Goal: Task Accomplishment & Management: Manage account settings

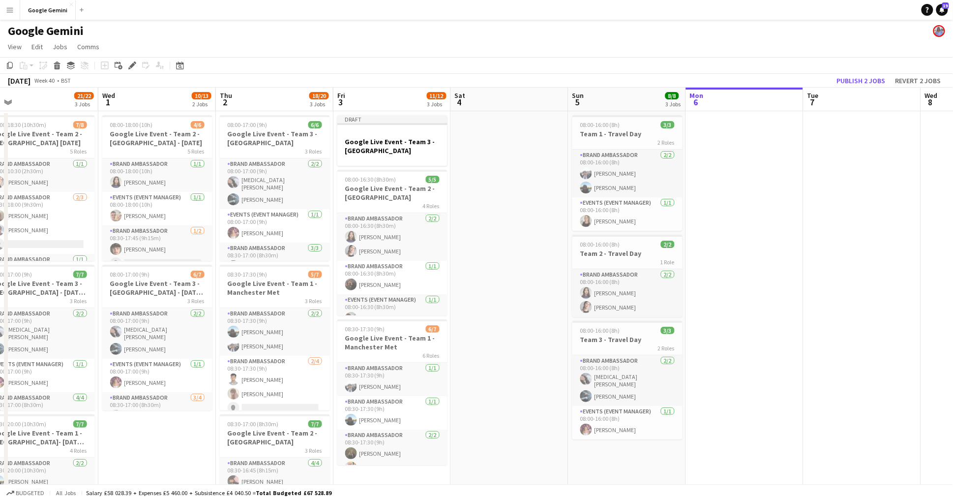
click at [12, 11] on app-icon "Menu" at bounding box center [10, 10] width 8 height 8
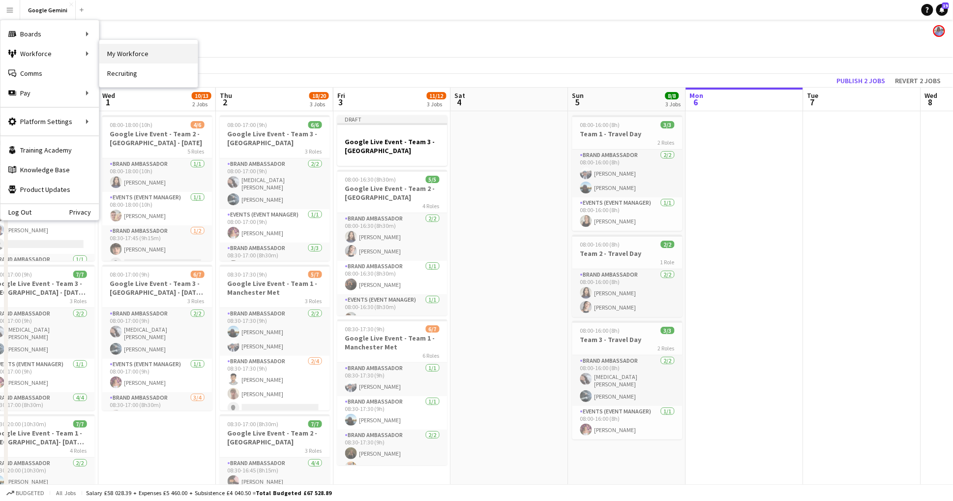
click at [120, 57] on link "My Workforce" at bounding box center [148, 54] width 98 height 20
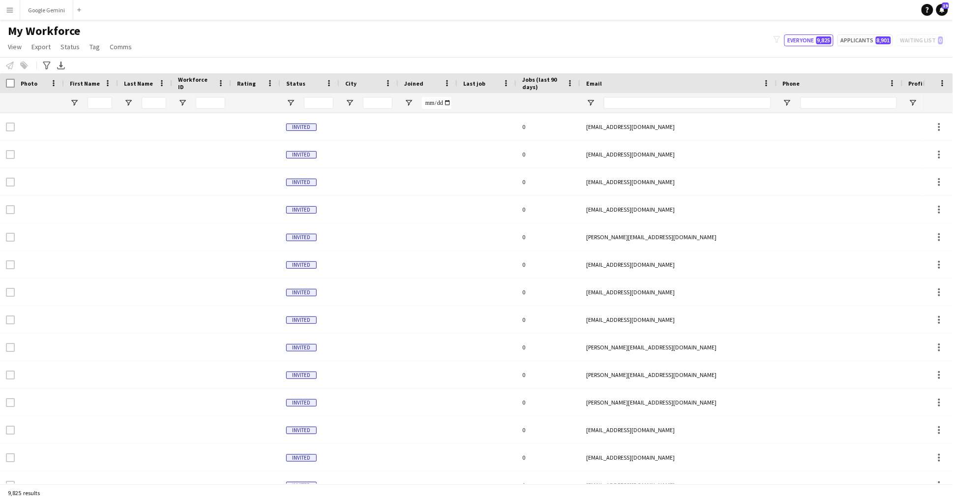
type input "****"
type input "**********"
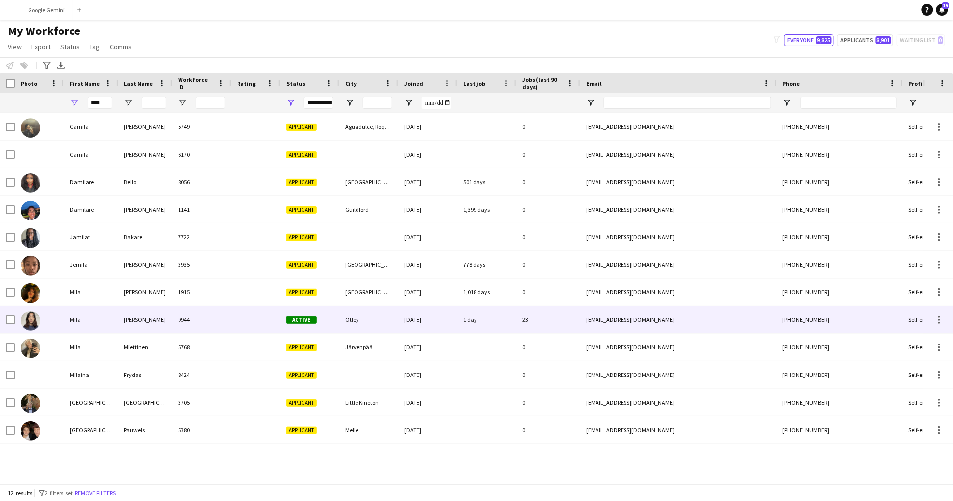
click at [198, 329] on div "9944" at bounding box center [201, 319] width 59 height 27
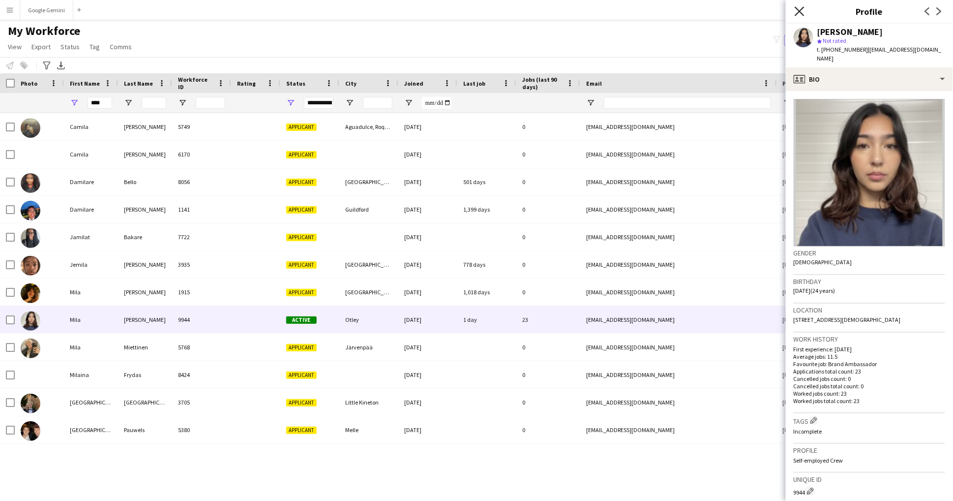
click at [798, 14] on icon at bounding box center [799, 10] width 9 height 9
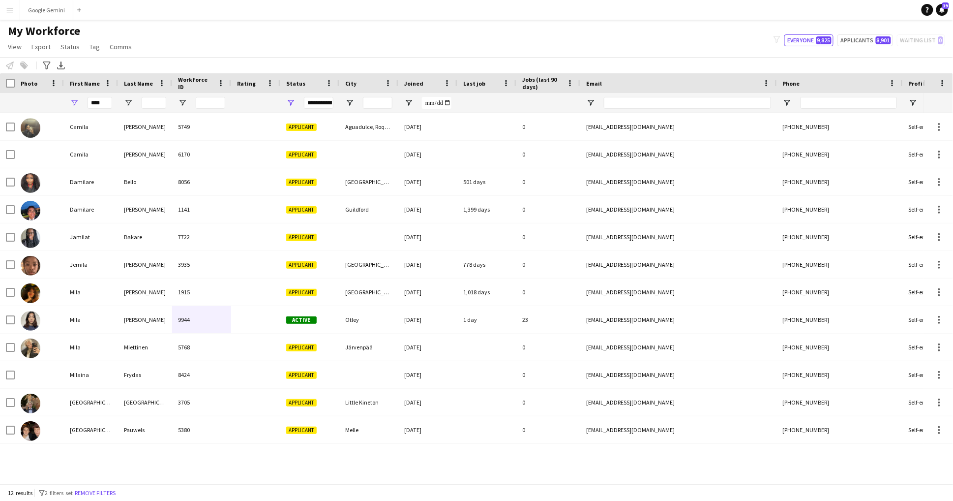
click at [8, 14] on button "Menu" at bounding box center [10, 10] width 20 height 20
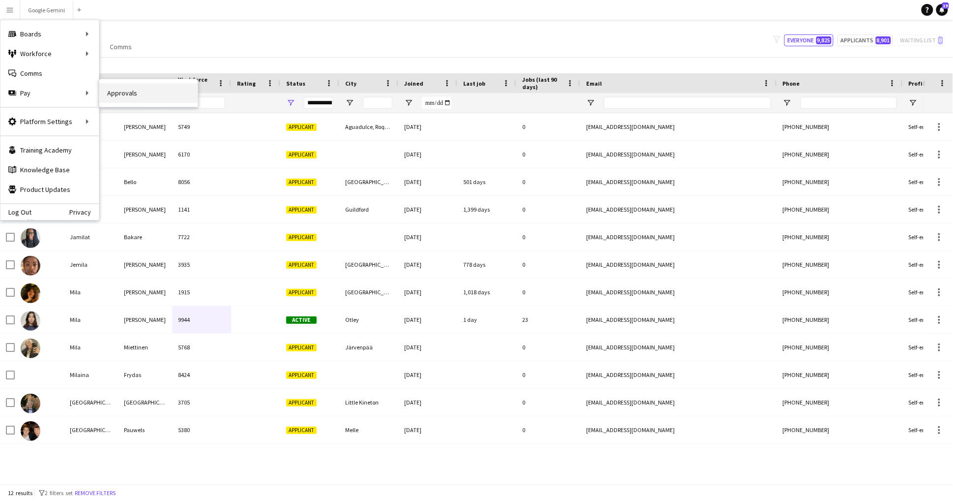
click at [160, 93] on link "Approvals" at bounding box center [148, 93] width 98 height 20
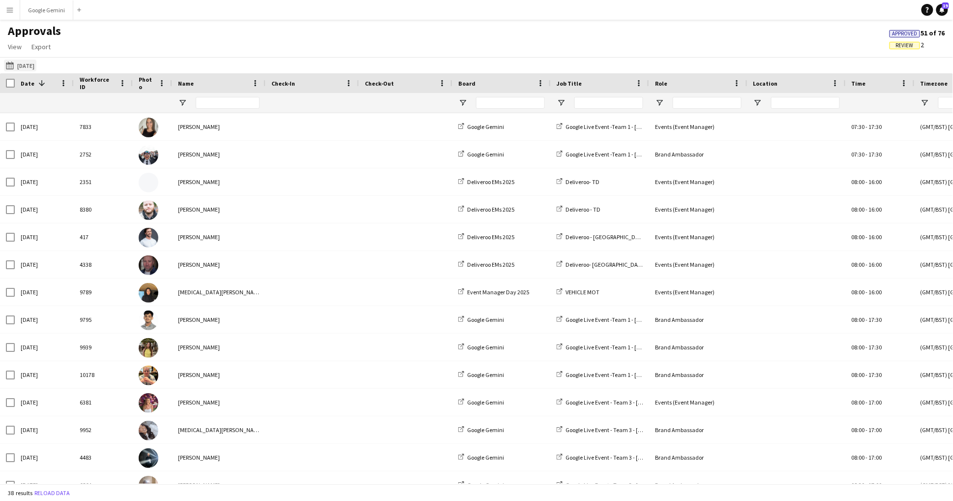
click at [26, 65] on button "24-09-2025 24-09-2025" at bounding box center [20, 66] width 32 height 12
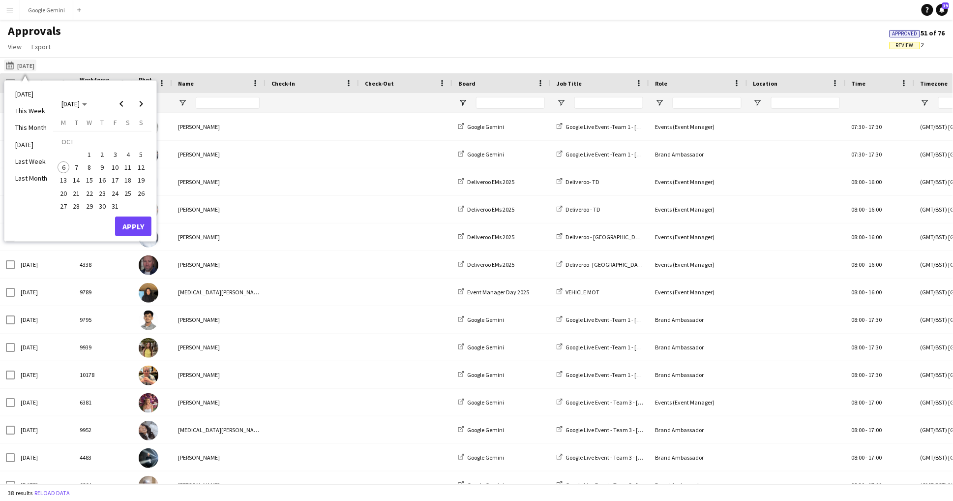
click at [26, 65] on button "24-09-2025 24-09-2025" at bounding box center [20, 66] width 32 height 12
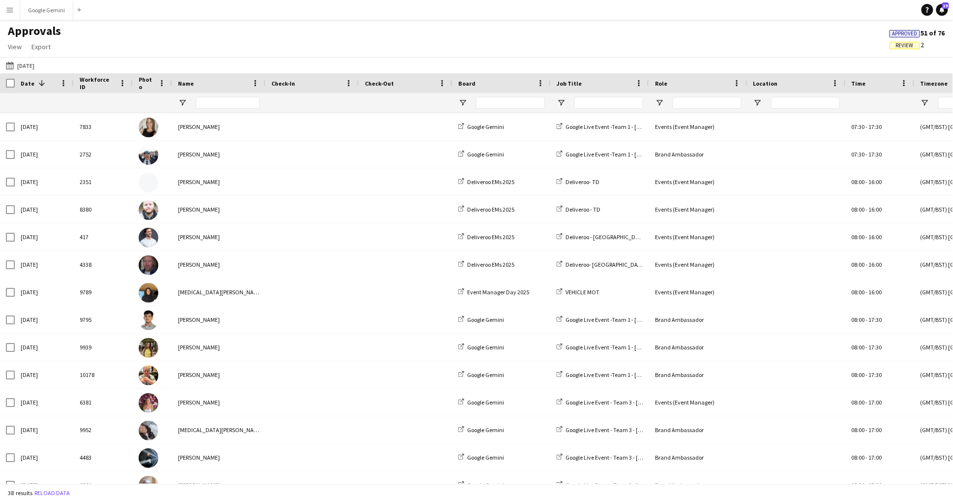
click at [915, 42] on span "Review" at bounding box center [905, 45] width 30 height 7
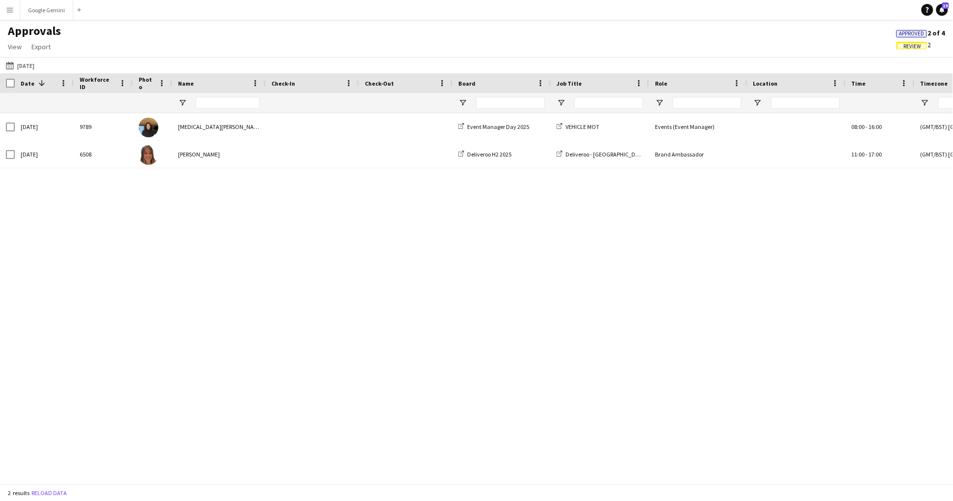
click at [907, 30] on span "Approved" at bounding box center [912, 33] width 25 height 6
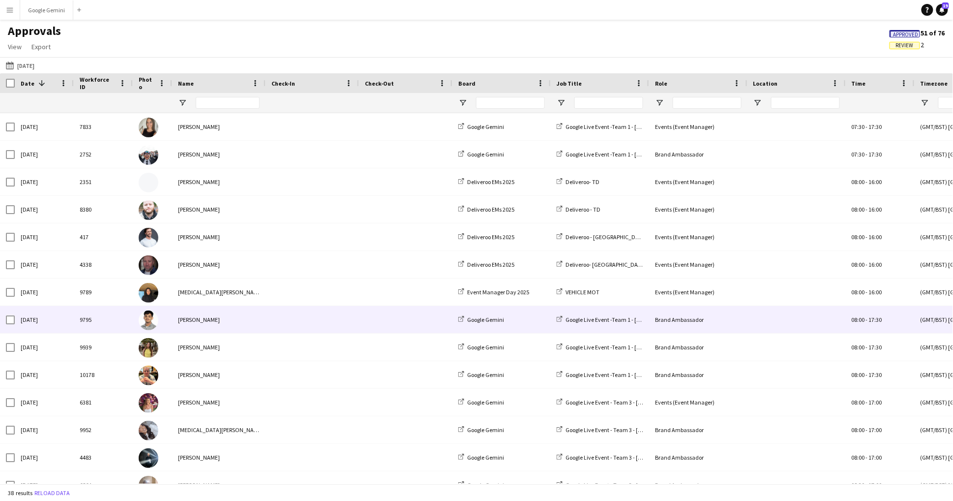
click at [244, 320] on div "[PERSON_NAME]" at bounding box center [218, 319] width 93 height 27
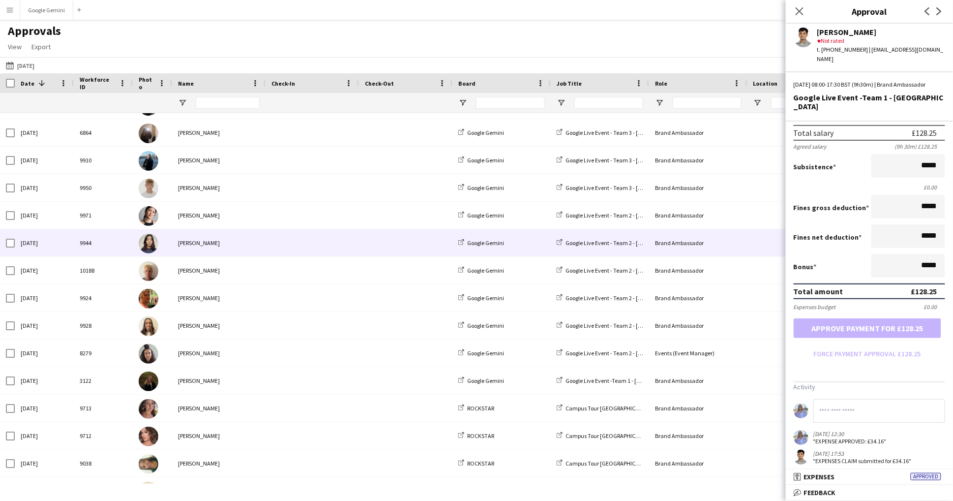
click at [199, 242] on div "[PERSON_NAME]" at bounding box center [218, 242] width 93 height 27
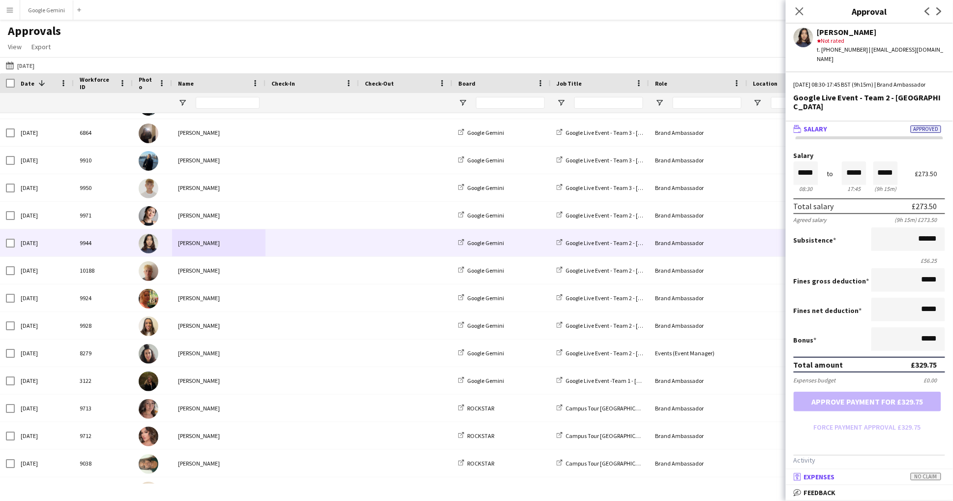
click at [870, 478] on mat-panel-title "receipt Expenses No claim" at bounding box center [867, 476] width 163 height 9
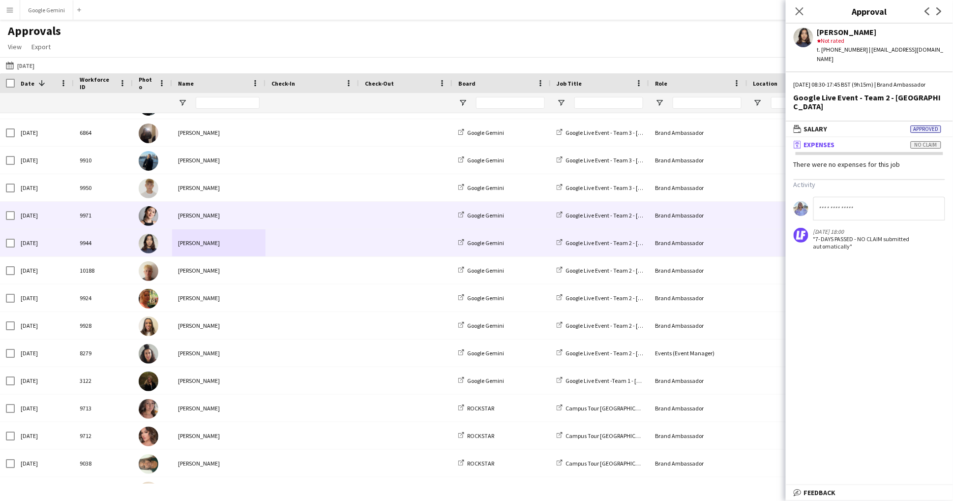
click at [279, 206] on span at bounding box center [313, 215] width 82 height 27
click at [208, 253] on div "[PERSON_NAME]" at bounding box center [218, 242] width 93 height 27
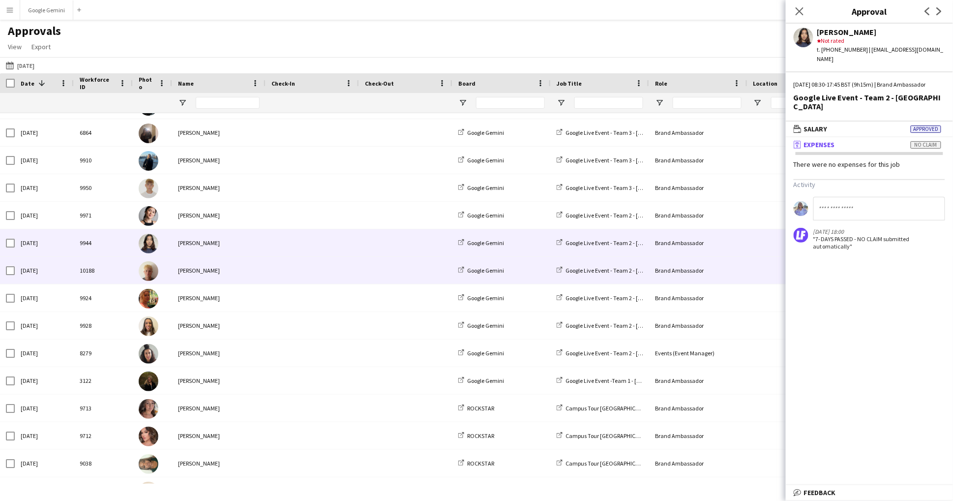
click at [223, 275] on div "[PERSON_NAME]" at bounding box center [218, 270] width 93 height 27
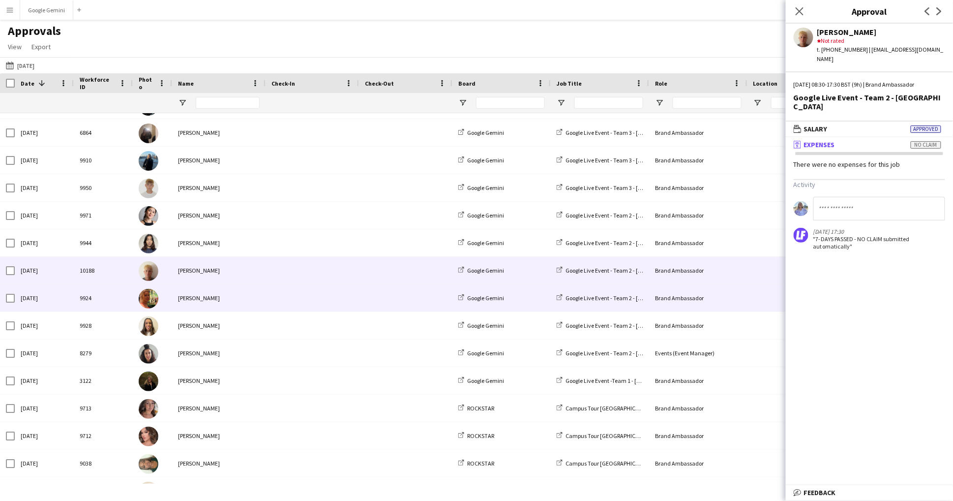
click at [225, 296] on div "[PERSON_NAME]" at bounding box center [218, 297] width 93 height 27
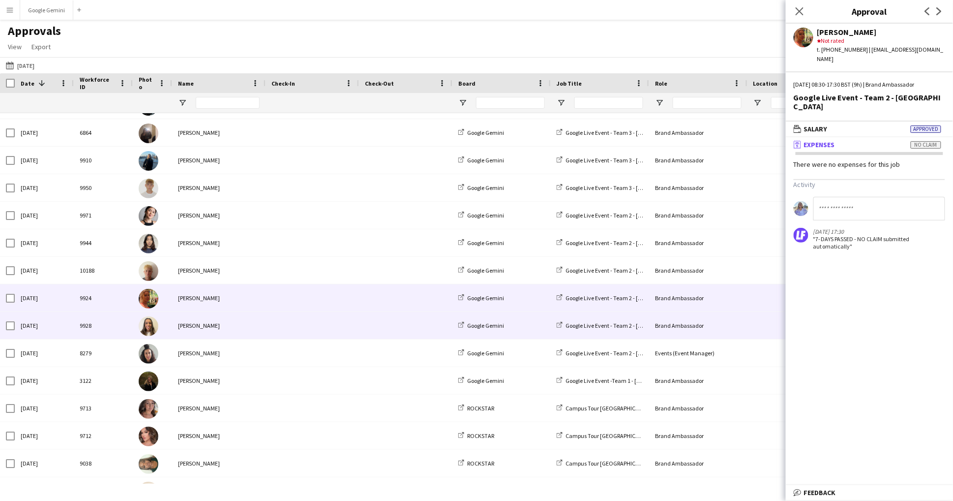
click at [233, 323] on div "[PERSON_NAME]" at bounding box center [218, 325] width 93 height 27
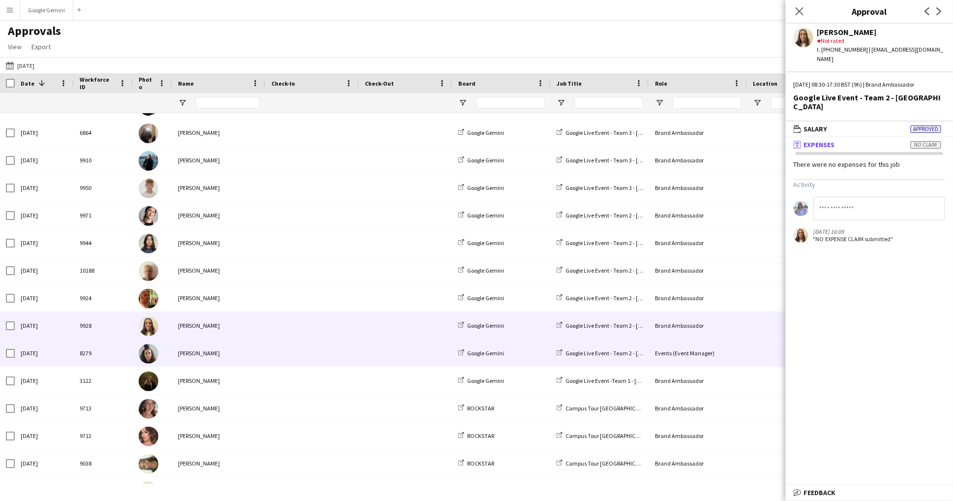
click at [232, 353] on div "[PERSON_NAME]" at bounding box center [218, 352] width 93 height 27
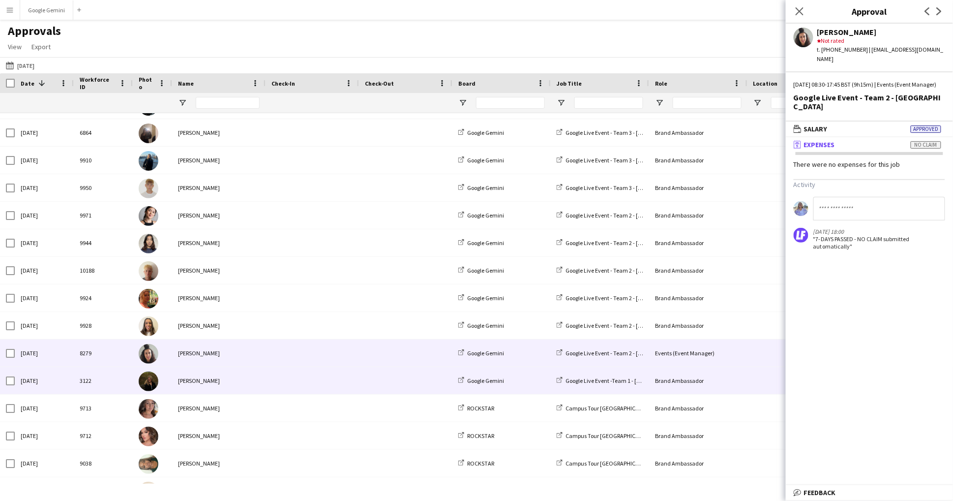
click at [240, 386] on div "[PERSON_NAME]" at bounding box center [218, 380] width 93 height 27
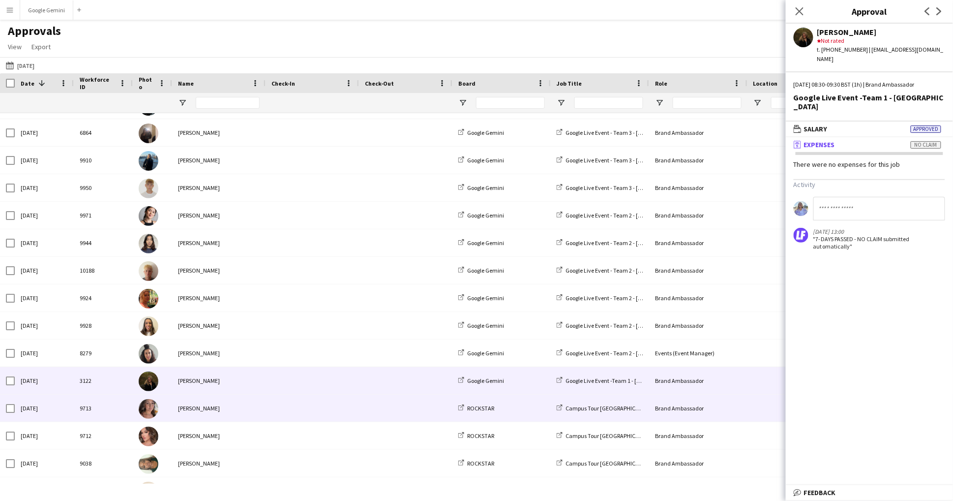
click at [237, 412] on div "[PERSON_NAME]" at bounding box center [218, 408] width 93 height 27
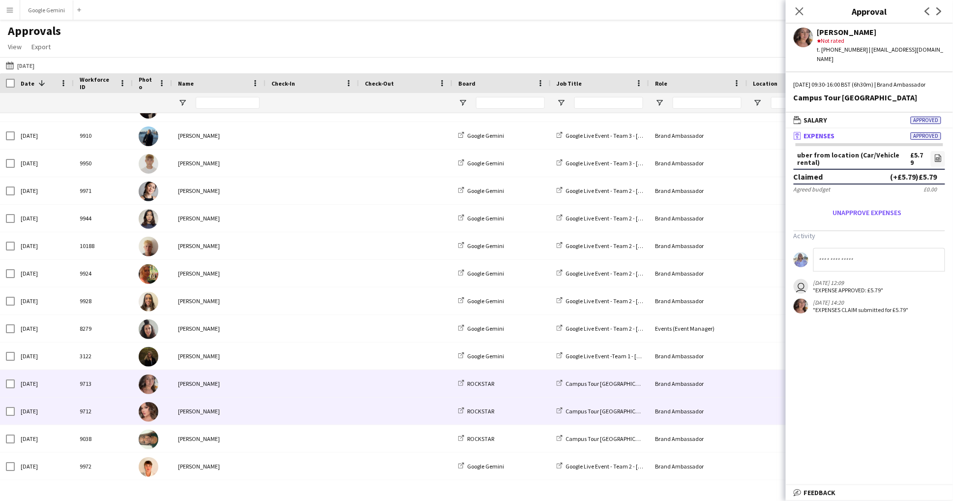
click at [238, 413] on div "[PERSON_NAME]" at bounding box center [218, 410] width 93 height 27
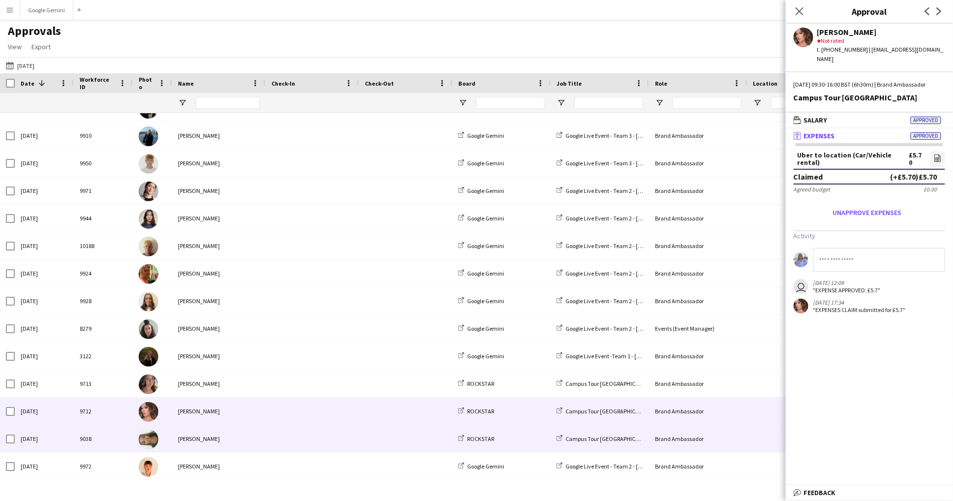
click at [243, 444] on div "[PERSON_NAME]" at bounding box center [218, 438] width 93 height 27
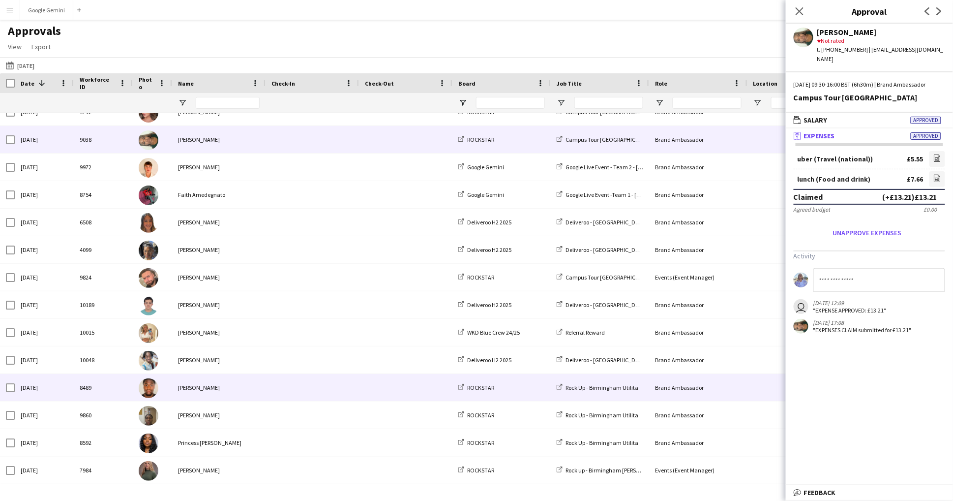
click at [213, 348] on div "Pelumi Adetula" at bounding box center [218, 359] width 93 height 27
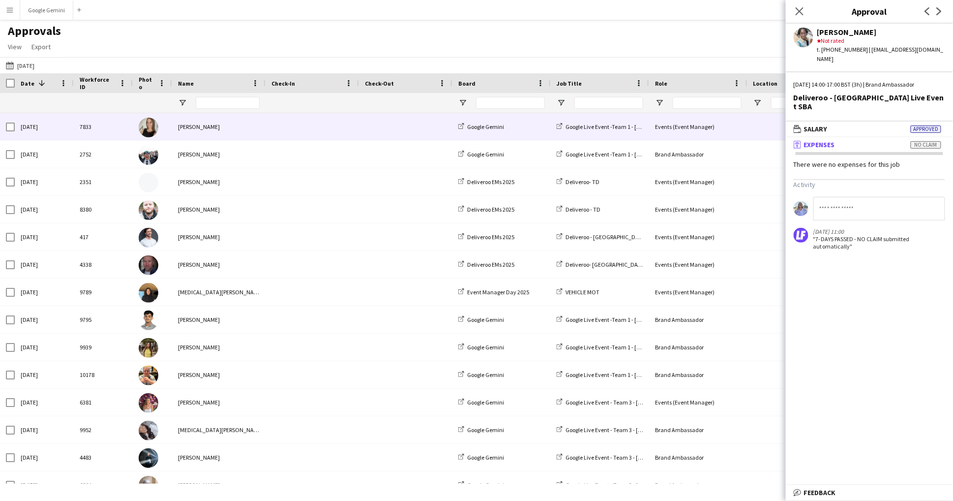
click at [202, 144] on div "[PERSON_NAME]" at bounding box center [218, 154] width 93 height 27
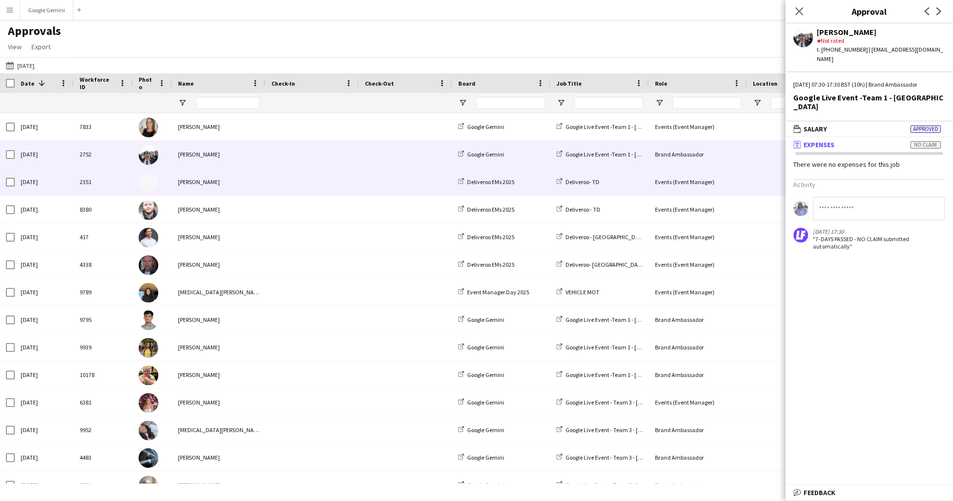
click at [212, 172] on div "[PERSON_NAME]" at bounding box center [218, 181] width 93 height 27
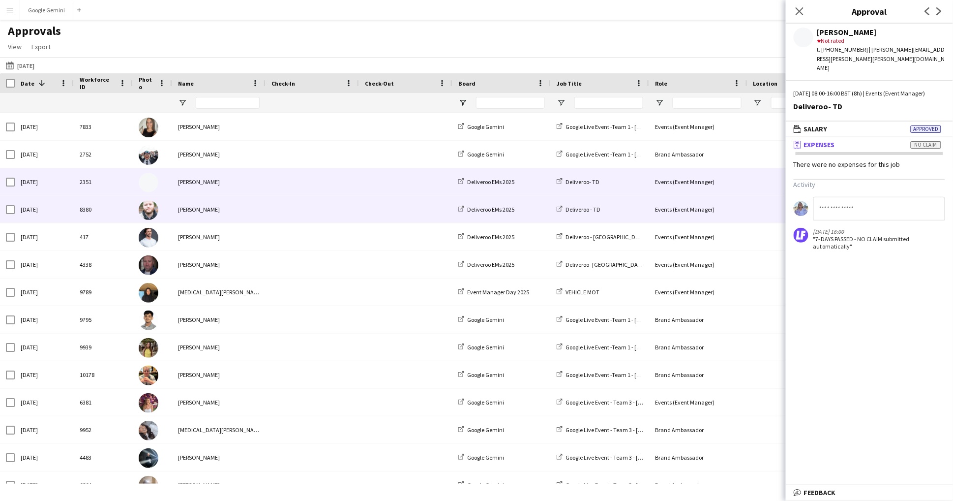
click at [225, 215] on div "[PERSON_NAME]" at bounding box center [218, 209] width 93 height 27
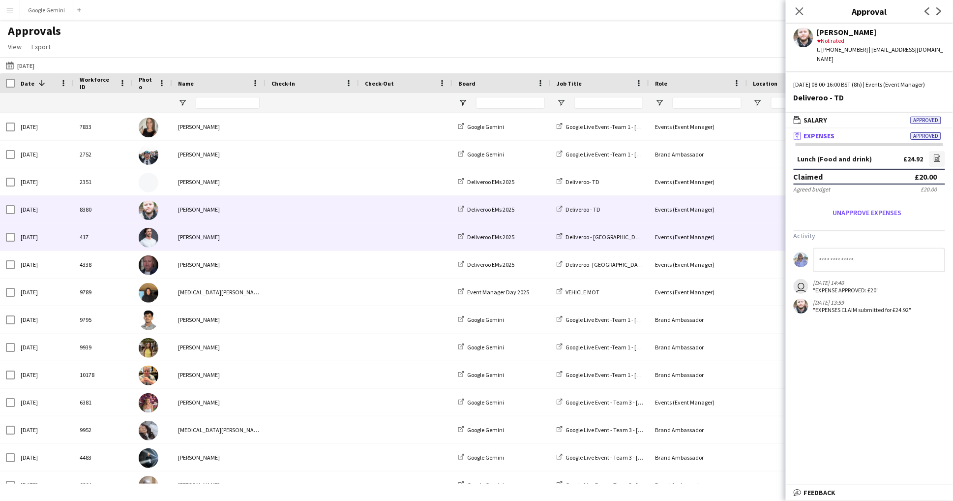
click at [233, 241] on div "[PERSON_NAME]" at bounding box center [218, 236] width 93 height 27
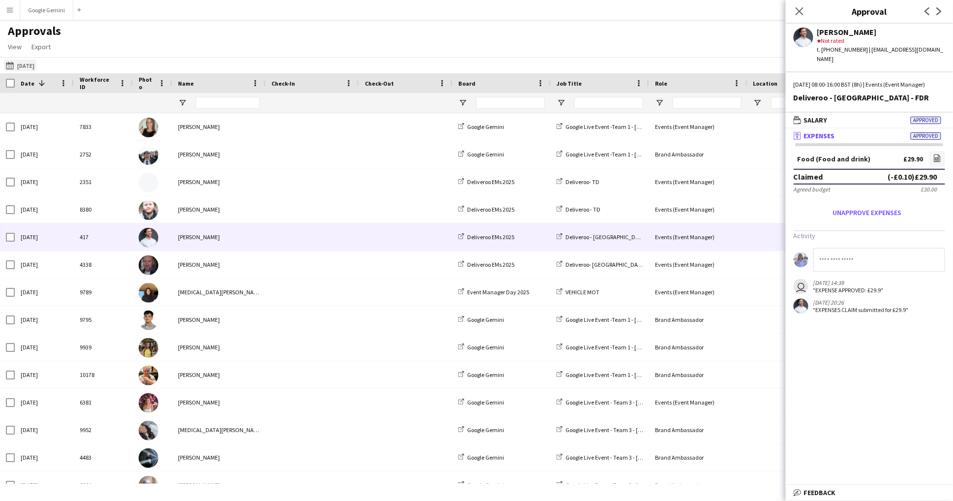
click at [34, 60] on button "24-09-2025 24-09-2025" at bounding box center [20, 66] width 32 height 12
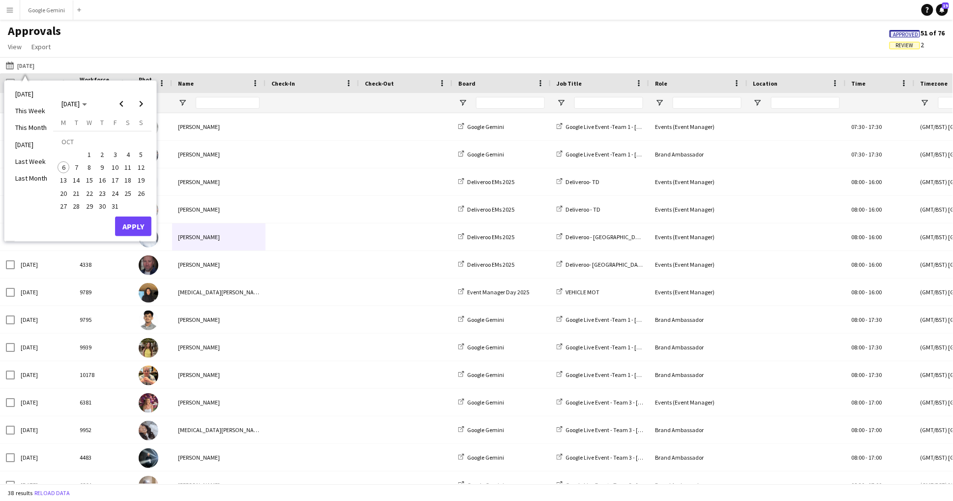
click at [138, 192] on span "26" at bounding box center [141, 193] width 12 height 12
click at [143, 215] on div "Monday M Tuesday T Wednesday W Thursday T Friday F Saturday S Sunday S OCT 1 2 …" at bounding box center [102, 167] width 98 height 98
click at [143, 225] on button "Apply" at bounding box center [133, 226] width 36 height 20
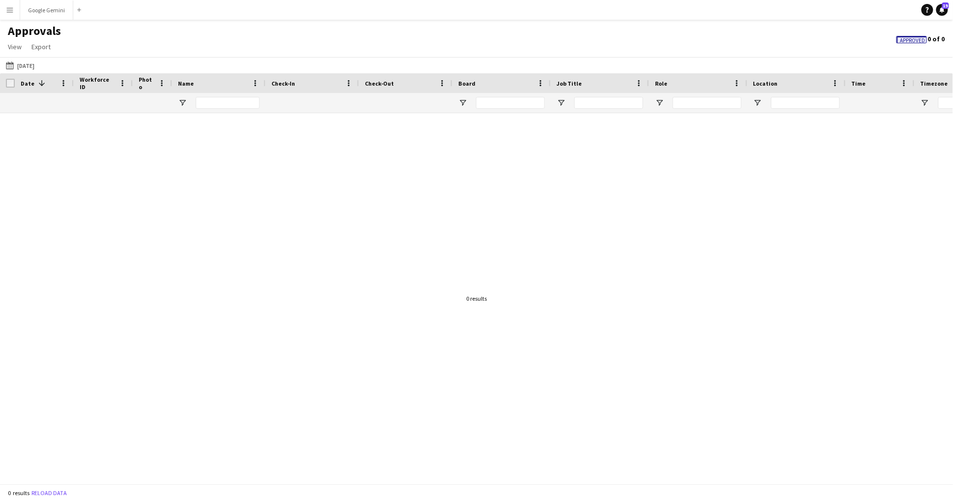
click at [909, 34] on span "Approved 0 of 0" at bounding box center [921, 38] width 49 height 9
click at [36, 63] on button "24-09-2025 26-10-2025" at bounding box center [20, 66] width 32 height 12
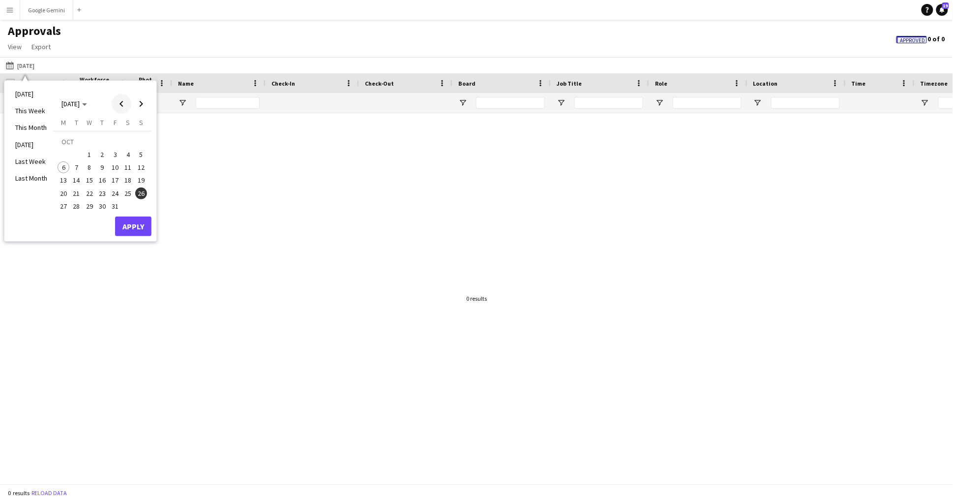
click at [115, 104] on span "Previous month" at bounding box center [122, 104] width 20 height 20
click at [115, 193] on span "26" at bounding box center [115, 193] width 12 height 12
click at [136, 229] on button "Apply" at bounding box center [133, 226] width 36 height 20
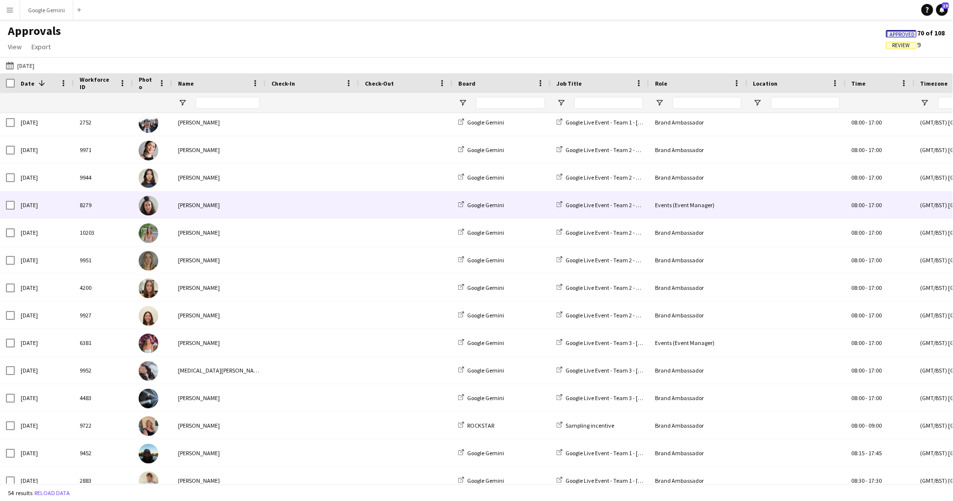
scroll to position [268, 0]
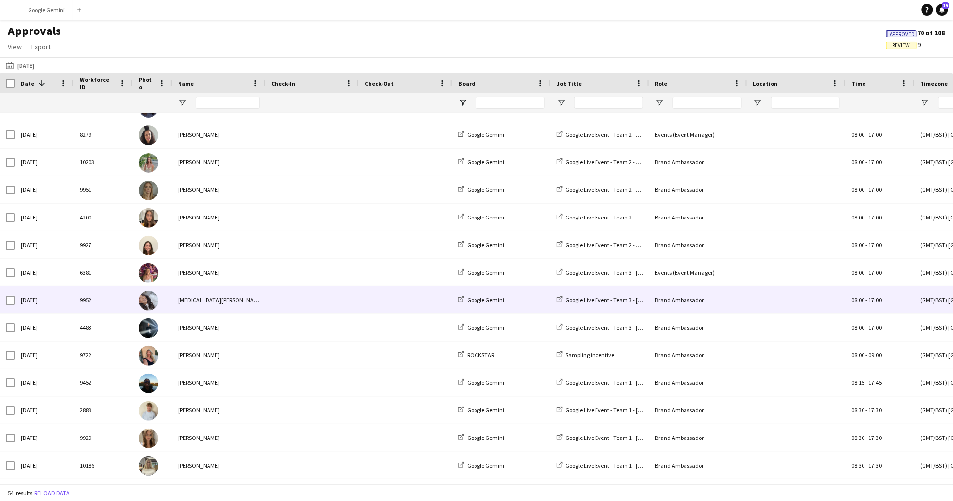
click at [210, 299] on div "[MEDICAL_DATA][PERSON_NAME]" at bounding box center [218, 299] width 93 height 27
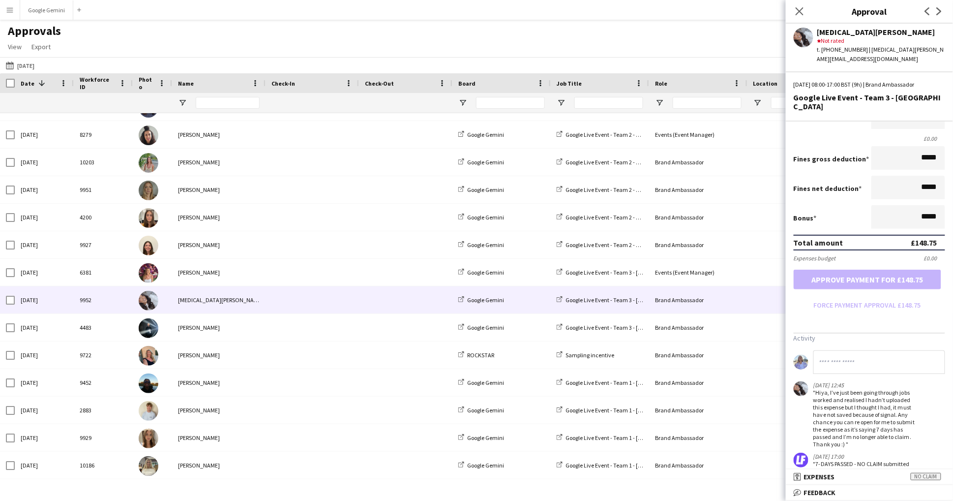
scroll to position [121, 0]
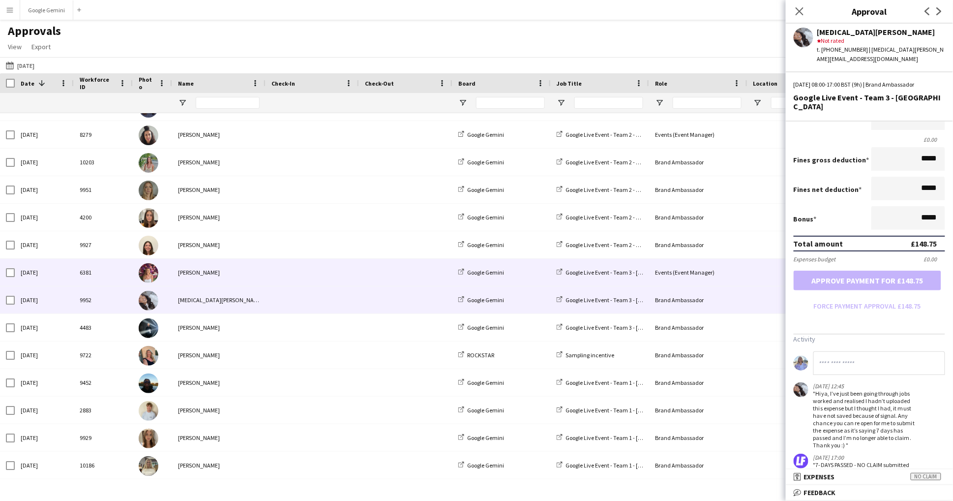
click at [250, 268] on div "[PERSON_NAME]" at bounding box center [218, 272] width 93 height 27
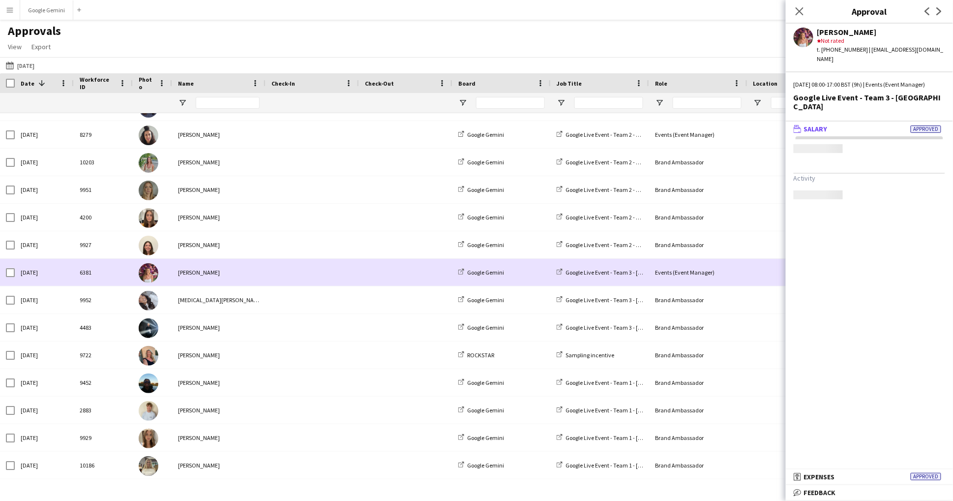
scroll to position [0, 0]
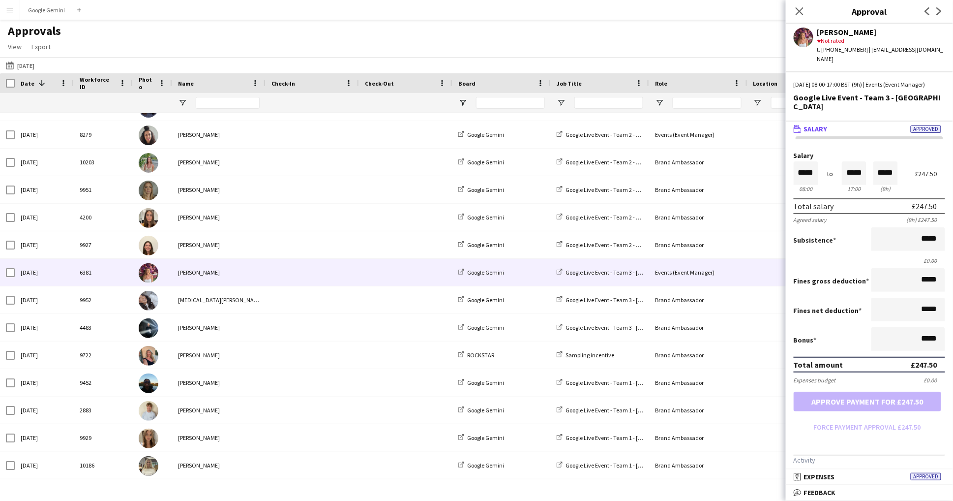
click at [853, 485] on mat-expansion-panel "receipt Expenses Approved Activity 02-10-2025 10:34 "EXPENSE APPROVED: £25" 01-…" at bounding box center [869, 477] width 167 height 16
click at [837, 471] on mat-expansion-panel-header "receipt Expenses Approved" at bounding box center [869, 476] width 167 height 15
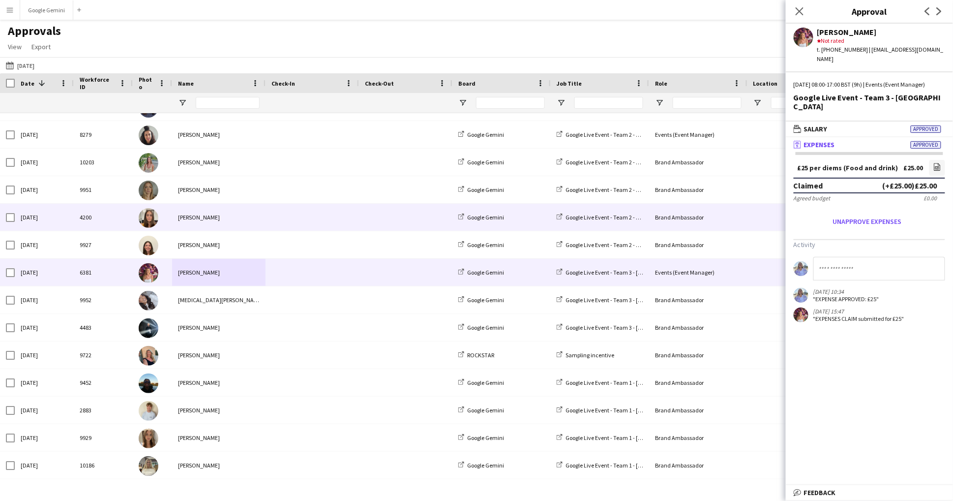
click at [331, 210] on span at bounding box center [313, 217] width 82 height 27
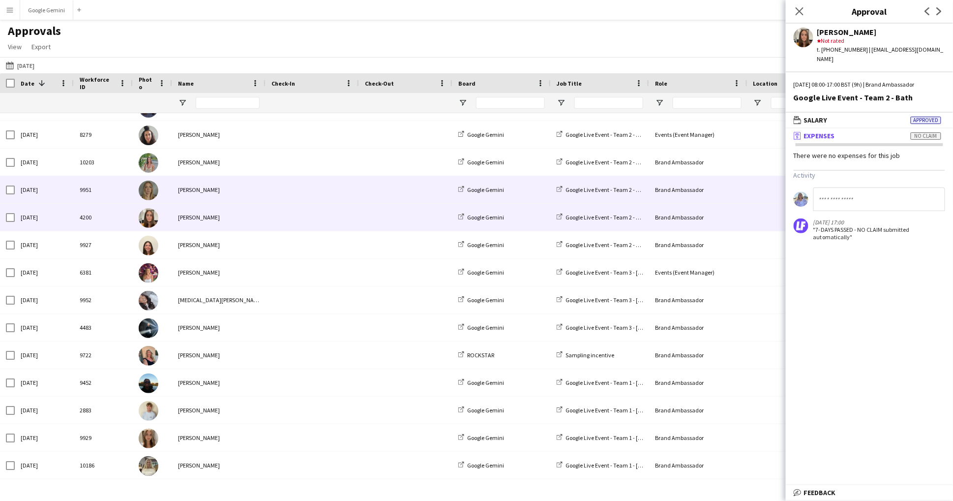
click at [219, 179] on div "[PERSON_NAME]" at bounding box center [218, 189] width 93 height 27
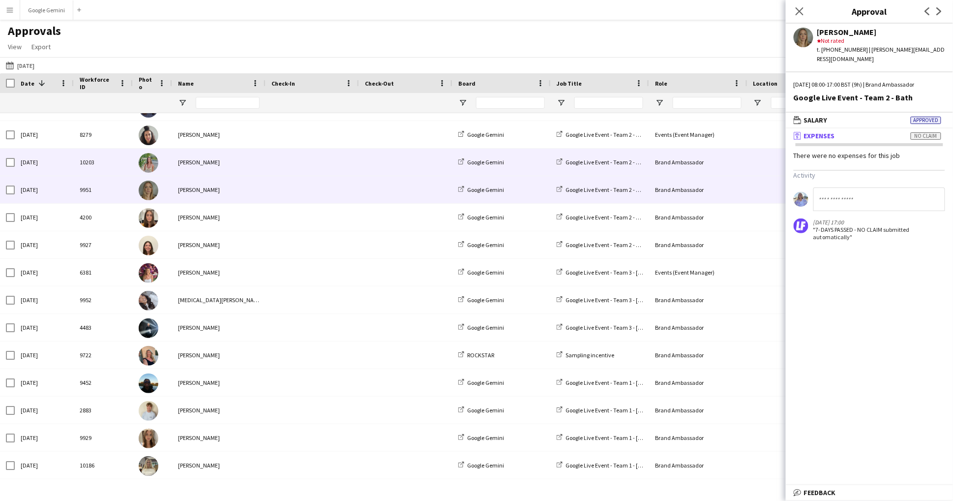
click at [221, 156] on div "[PERSON_NAME]" at bounding box center [218, 162] width 93 height 27
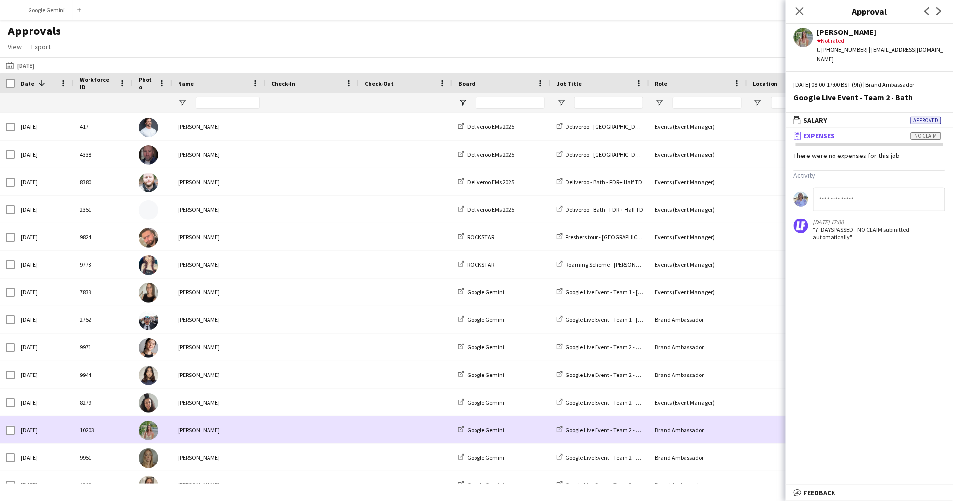
scroll to position [-5, 0]
click at [221, 166] on div "[PERSON_NAME]" at bounding box center [218, 154] width 93 height 27
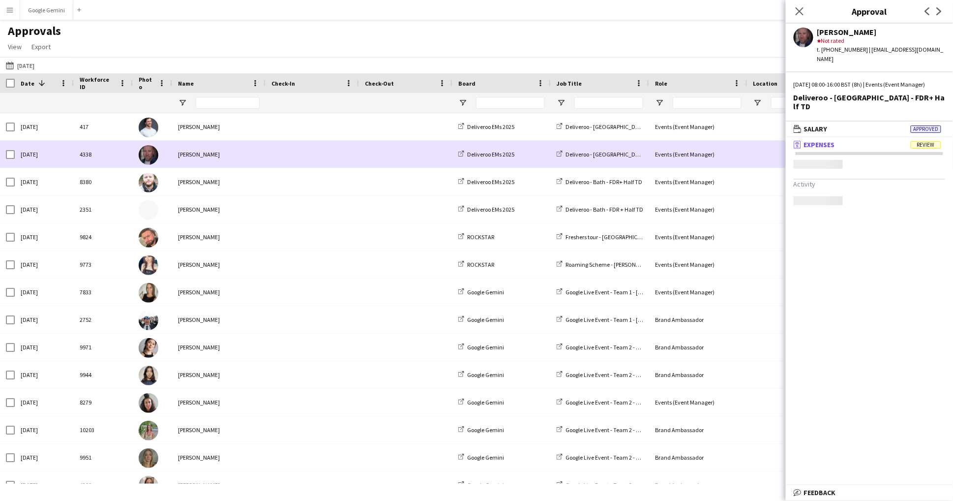
scroll to position [0, 0]
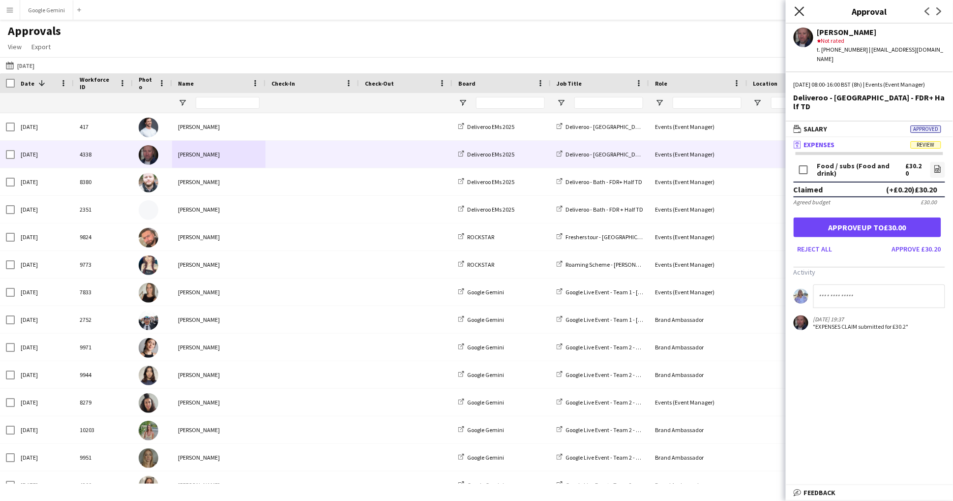
click at [795, 13] on app-icon "Close pop-in" at bounding box center [800, 11] width 14 height 14
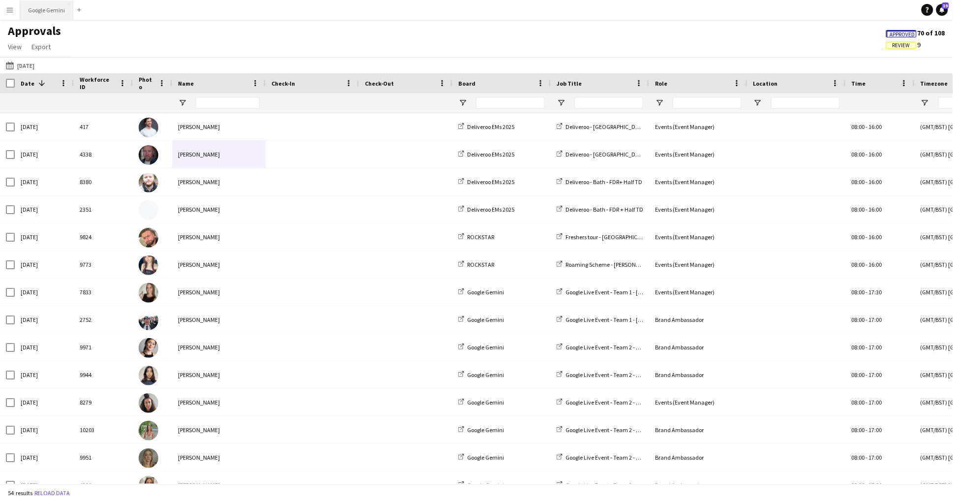
click at [32, 12] on button "Google Gemini Close" at bounding box center [46, 9] width 53 height 19
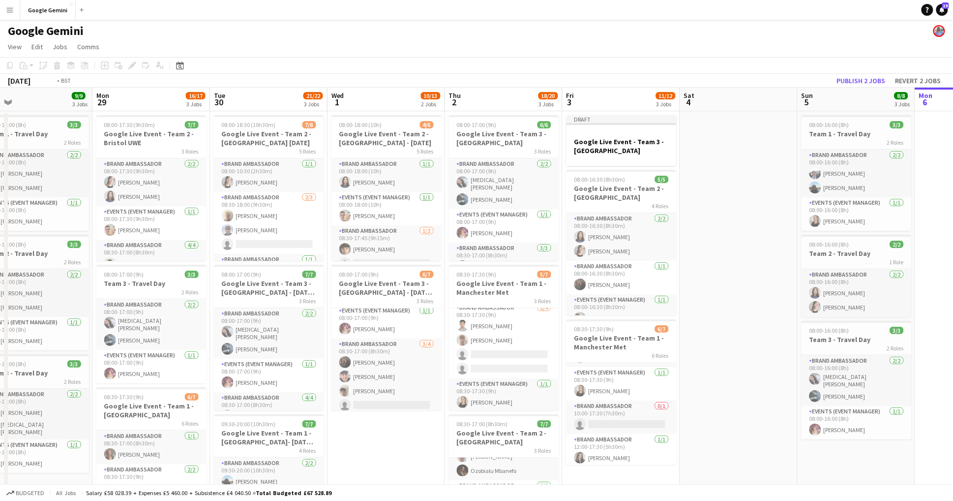
scroll to position [0, 312]
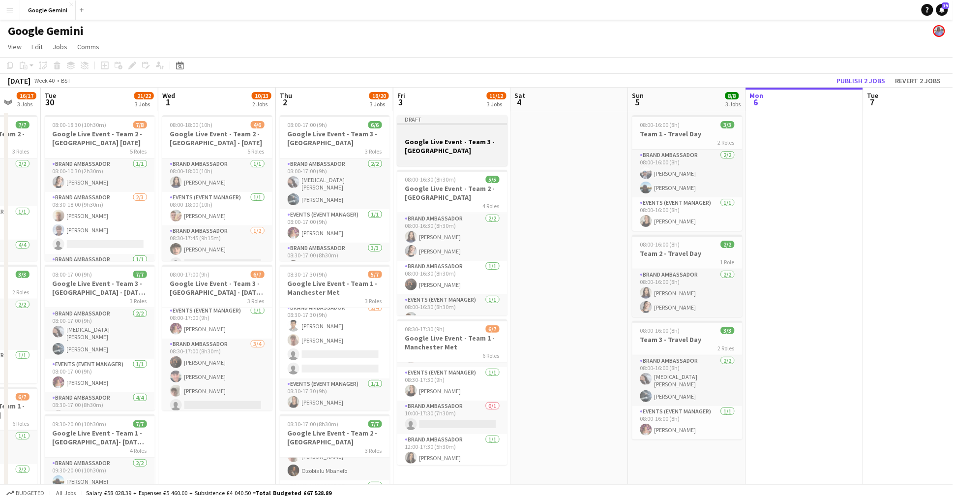
click at [496, 155] on div at bounding box center [452, 159] width 110 height 8
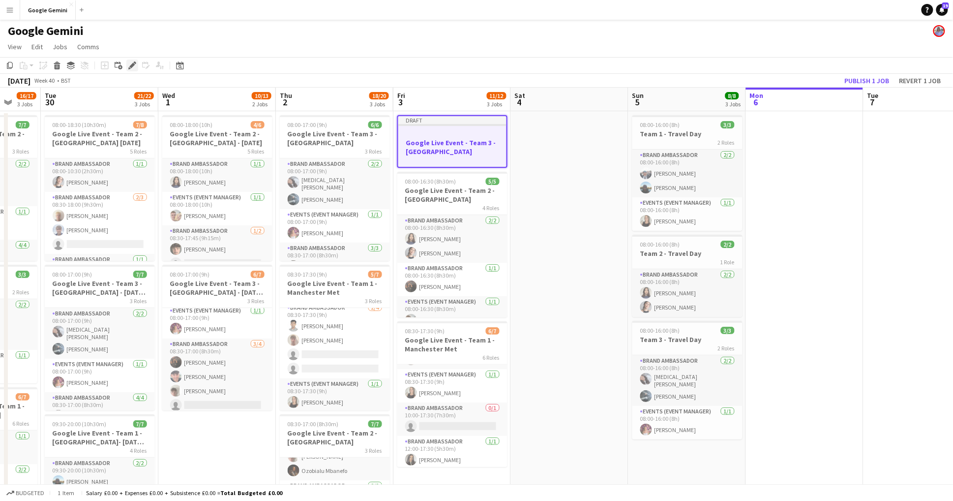
click at [129, 65] on icon "Edit" at bounding box center [132, 65] width 8 height 8
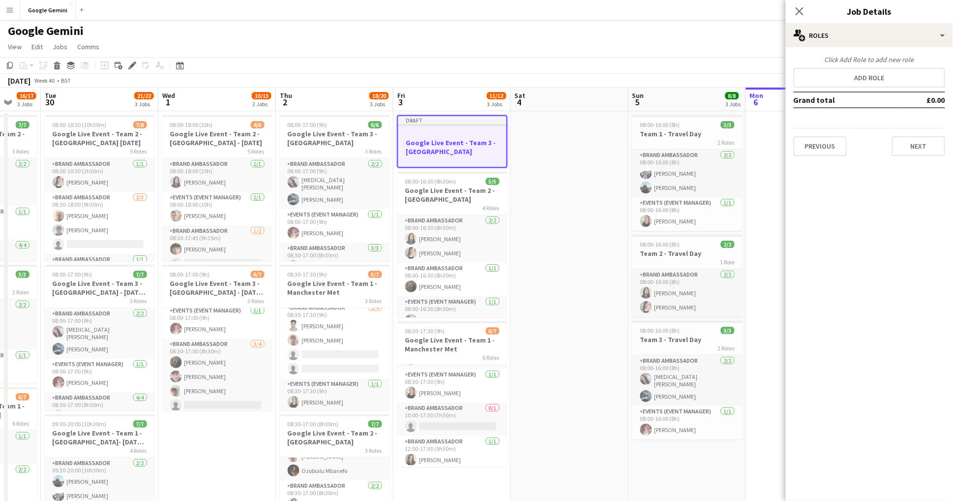
scroll to position [0, 0]
click at [876, 85] on button "Add role" at bounding box center [870, 78] width 152 height 20
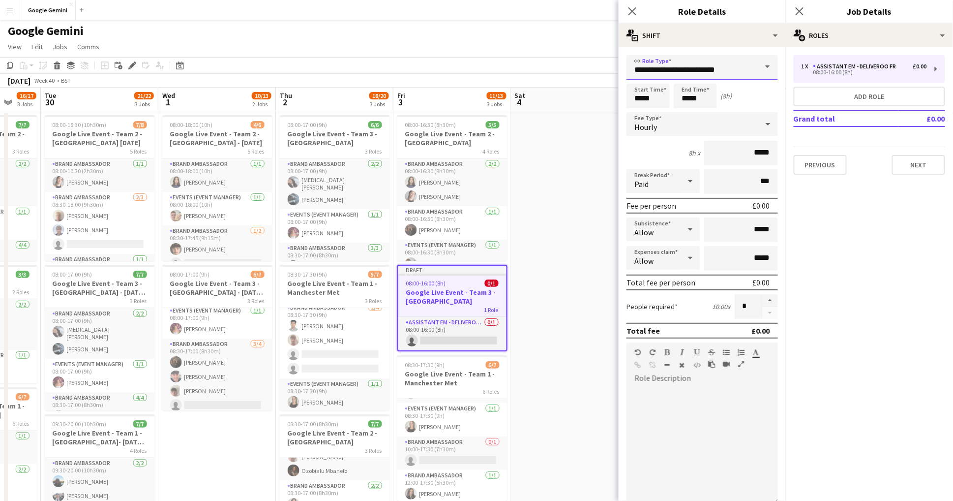
click at [717, 71] on input "**********" at bounding box center [703, 67] width 152 height 25
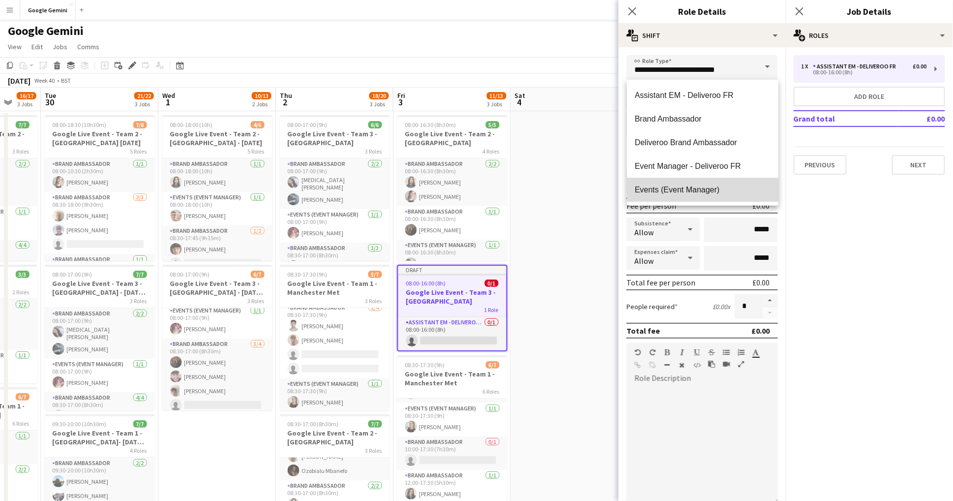
click at [703, 185] on mat-option "Events (Event Manager)" at bounding box center [703, 190] width 152 height 24
type input "**********"
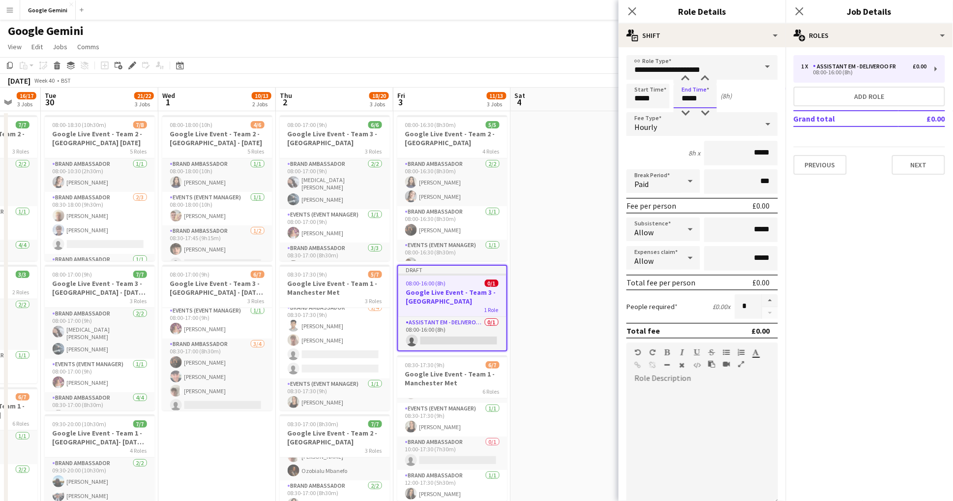
click at [704, 103] on input "*****" at bounding box center [695, 96] width 43 height 25
type input "*****"
click at [717, 130] on div "Hourly" at bounding box center [693, 124] width 132 height 24
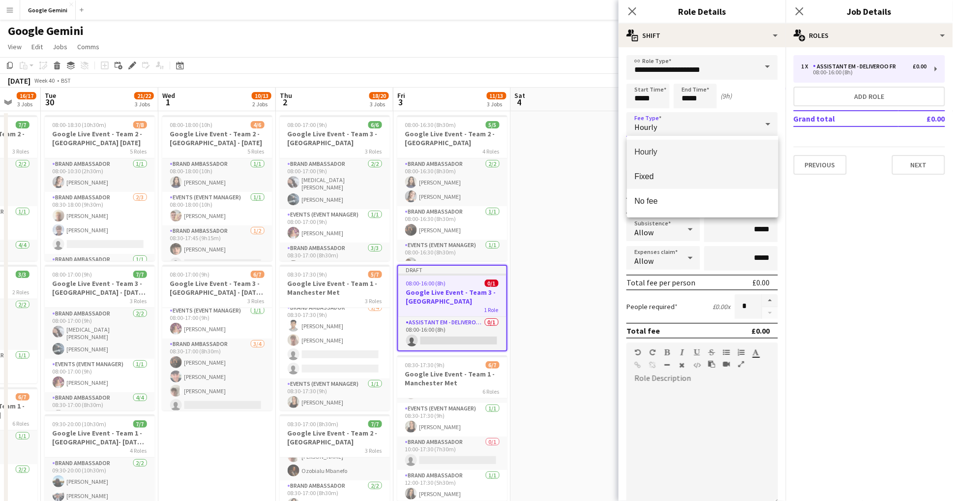
click at [717, 172] on span "Fixed" at bounding box center [703, 176] width 136 height 9
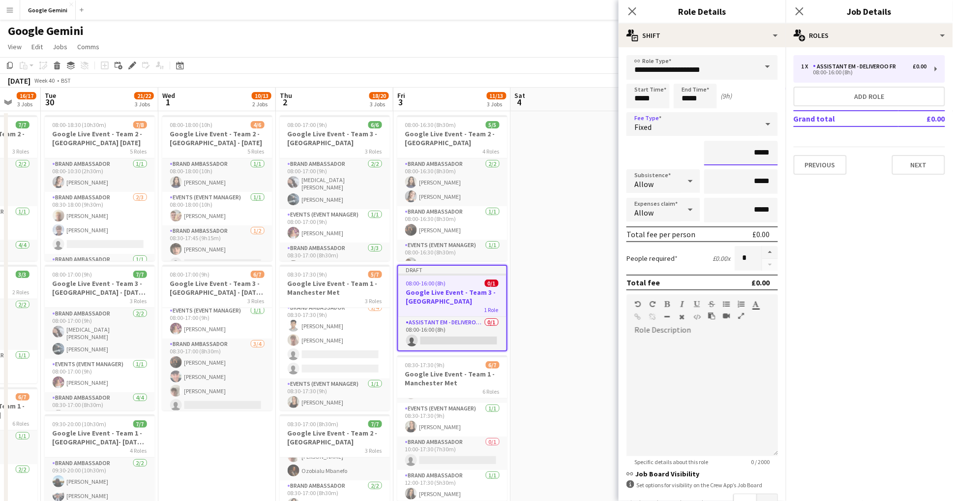
click at [776, 155] on input "*****" at bounding box center [741, 153] width 74 height 25
type input "**"
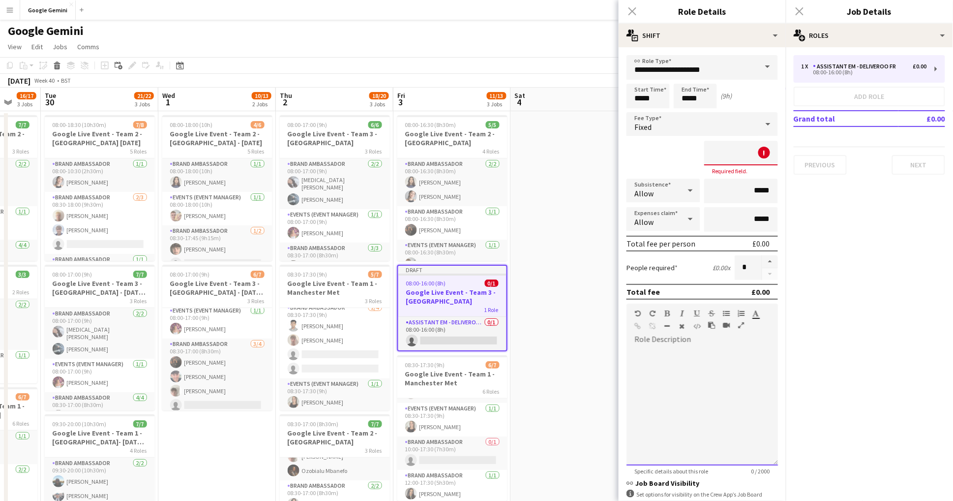
click at [685, 365] on div at bounding box center [703, 406] width 152 height 118
click at [772, 152] on input at bounding box center [741, 153] width 74 height 25
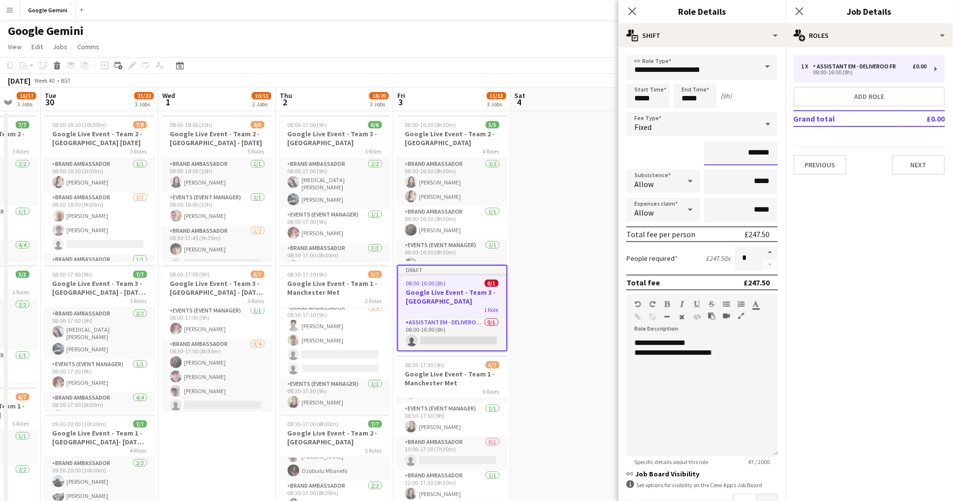
type input "*******"
click at [674, 397] on div "**********" at bounding box center [703, 397] width 152 height 118
click at [769, 180] on input "*****" at bounding box center [741, 181] width 74 height 25
type input "**"
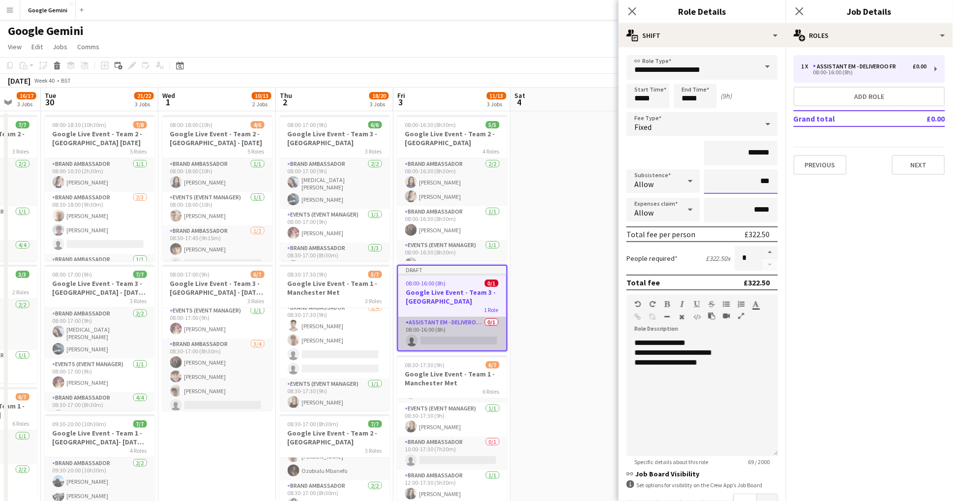
type input "***"
click at [463, 327] on app-card-role "Assistant EM - Deliveroo FR 0/1 08:00-16:00 (8h) single-neutral-actions" at bounding box center [452, 333] width 108 height 33
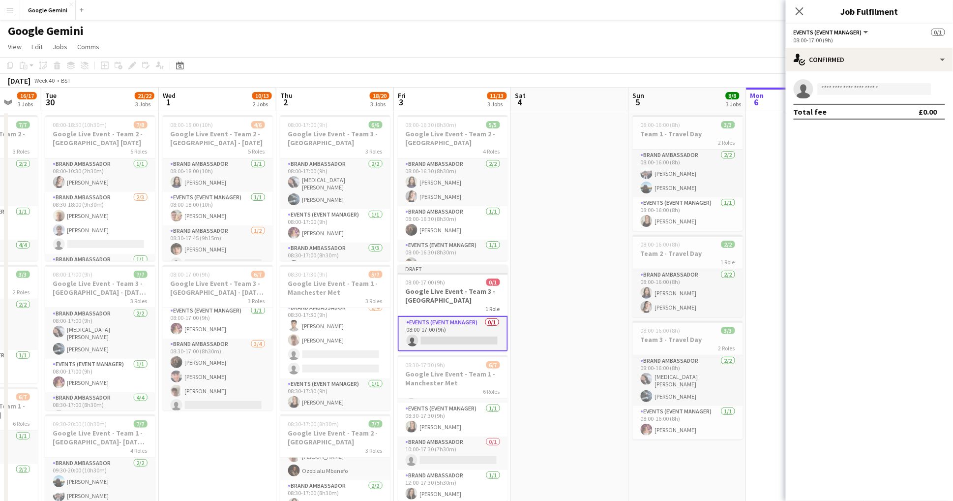
click at [566, 317] on app-date-cell at bounding box center [571, 345] width 118 height 468
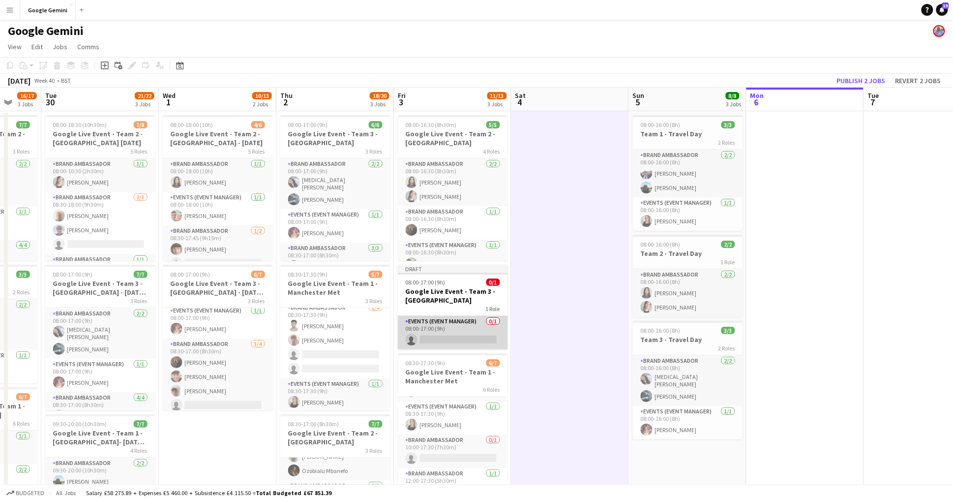
click at [476, 326] on app-card-role "Events (Event Manager) 0/1 08:00-17:00 (9h) single-neutral-actions" at bounding box center [453, 332] width 110 height 33
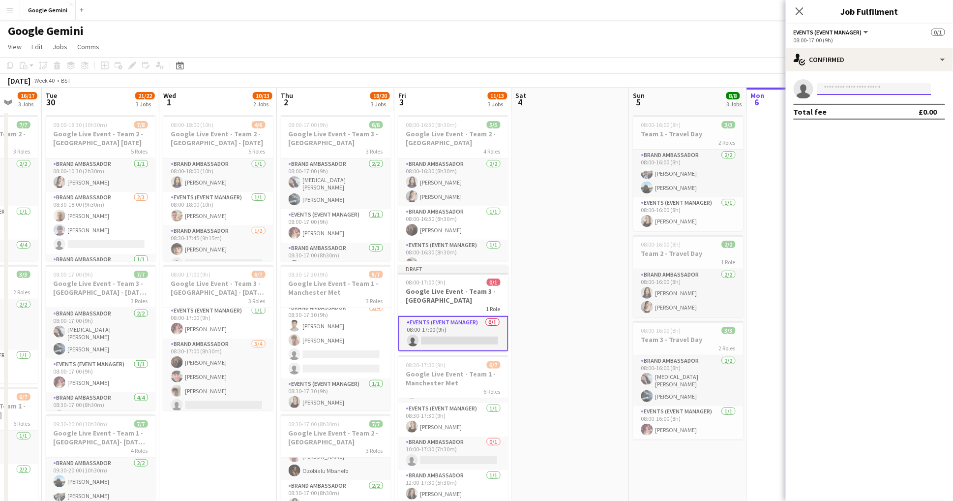
click at [858, 87] on input at bounding box center [875, 89] width 114 height 12
type input "********"
drag, startPoint x: 866, startPoint y: 107, endPoint x: 875, endPoint y: 107, distance: 8.9
click at [875, 107] on span "kimberleyarice@gmail.com" at bounding box center [875, 111] width 98 height 8
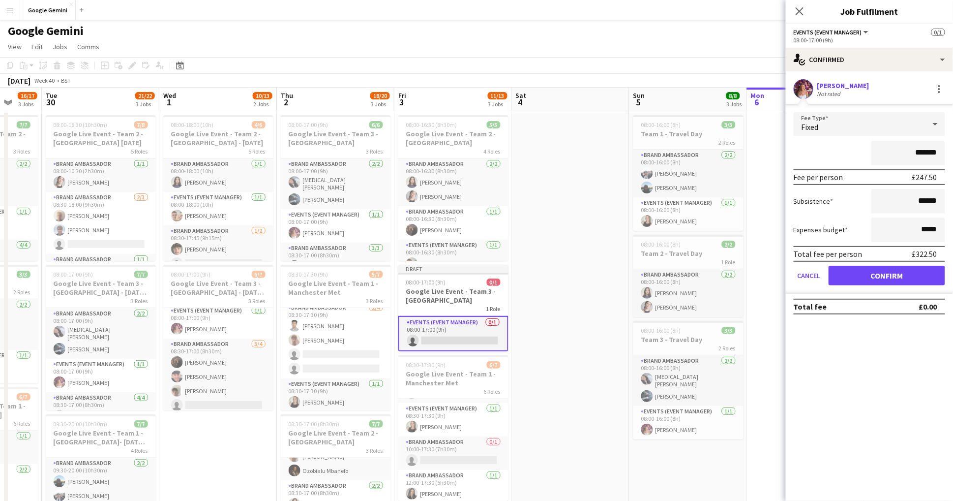
click at [881, 279] on button "Confirm" at bounding box center [887, 276] width 117 height 20
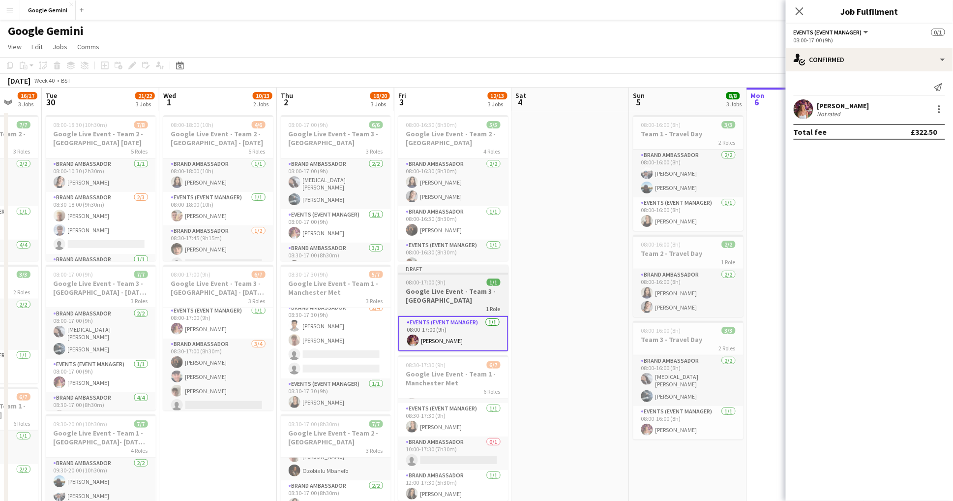
click at [453, 304] on div "1 Role" at bounding box center [453, 308] width 110 height 8
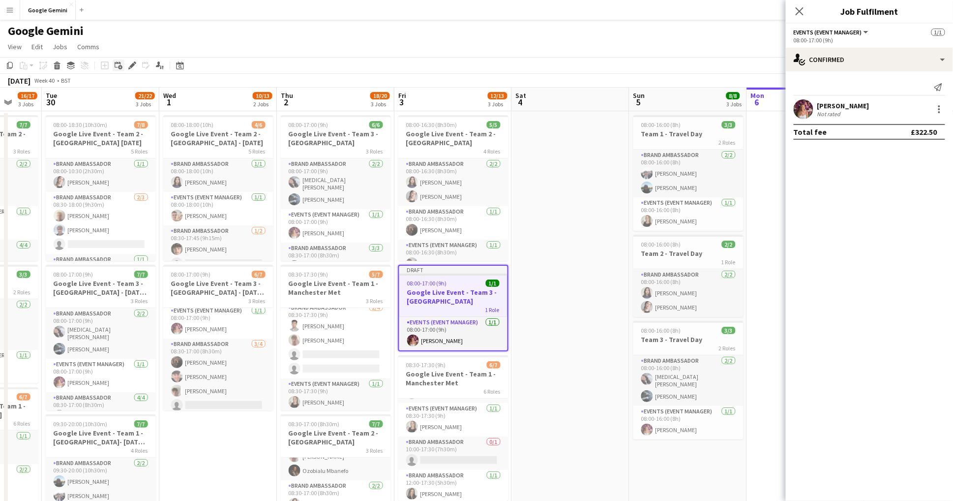
click at [121, 65] on icon at bounding box center [120, 67] width 4 height 4
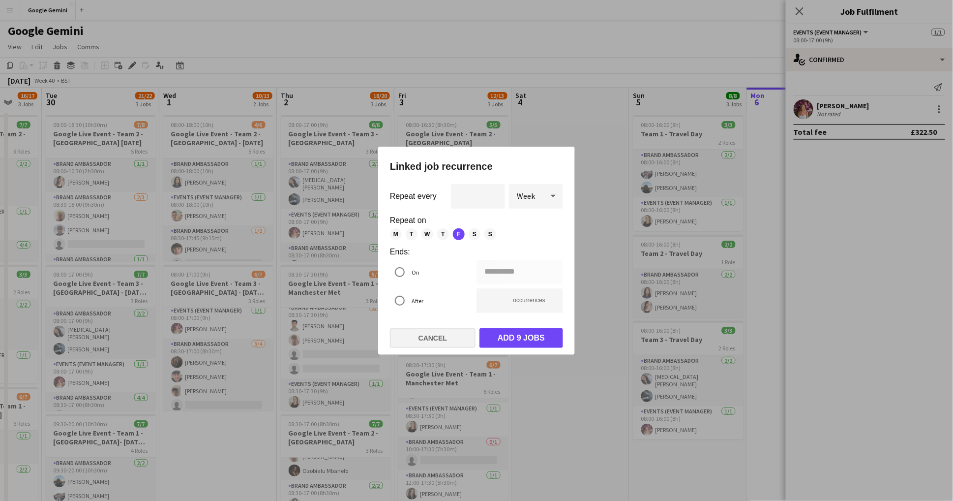
click at [427, 339] on button "Cancel" at bounding box center [433, 338] width 86 height 20
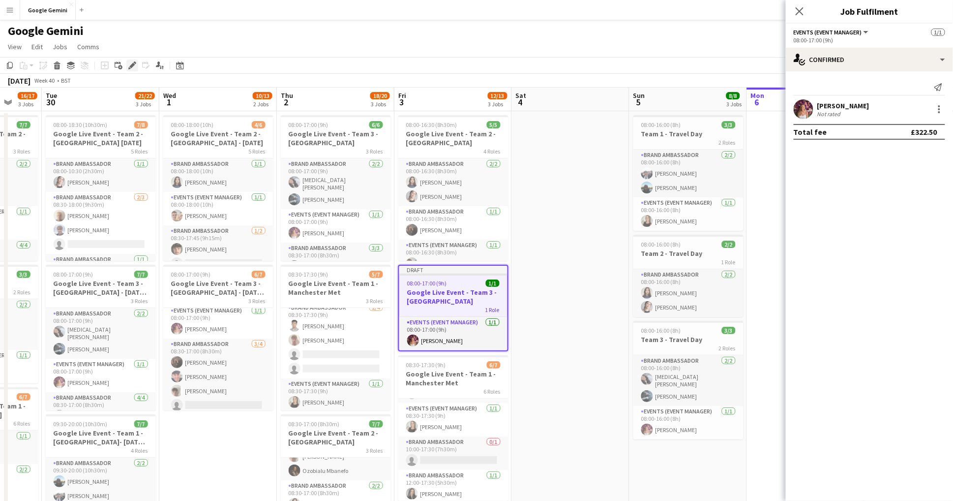
click at [130, 60] on div "Edit" at bounding box center [132, 66] width 12 height 12
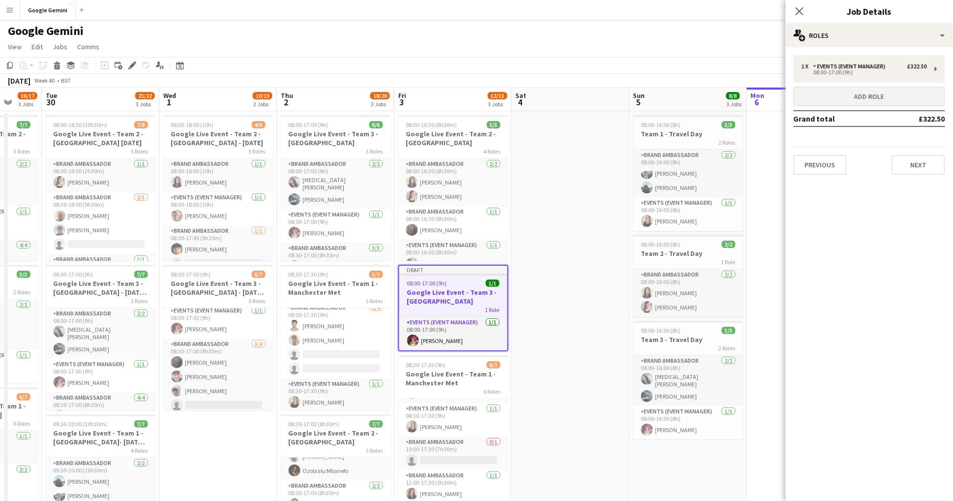
click at [851, 91] on button "Add role" at bounding box center [870, 97] width 152 height 20
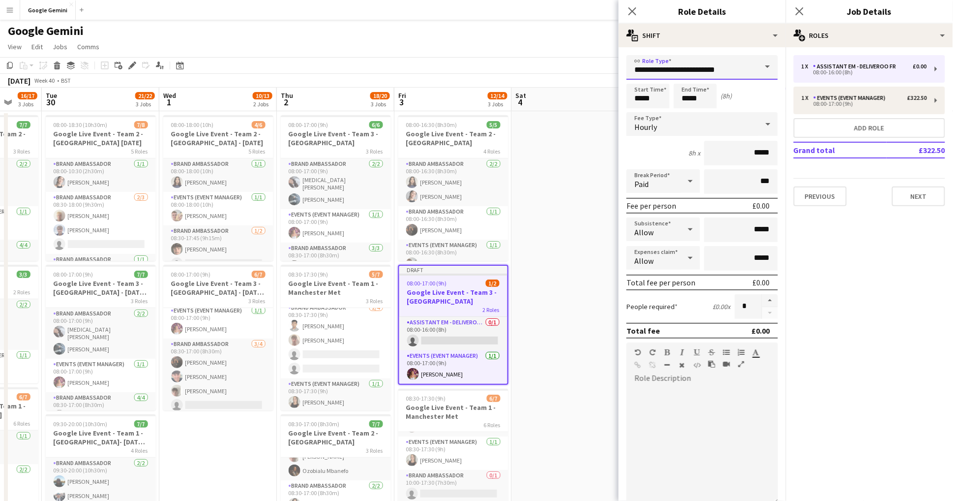
click at [675, 78] on input "**********" at bounding box center [703, 67] width 152 height 25
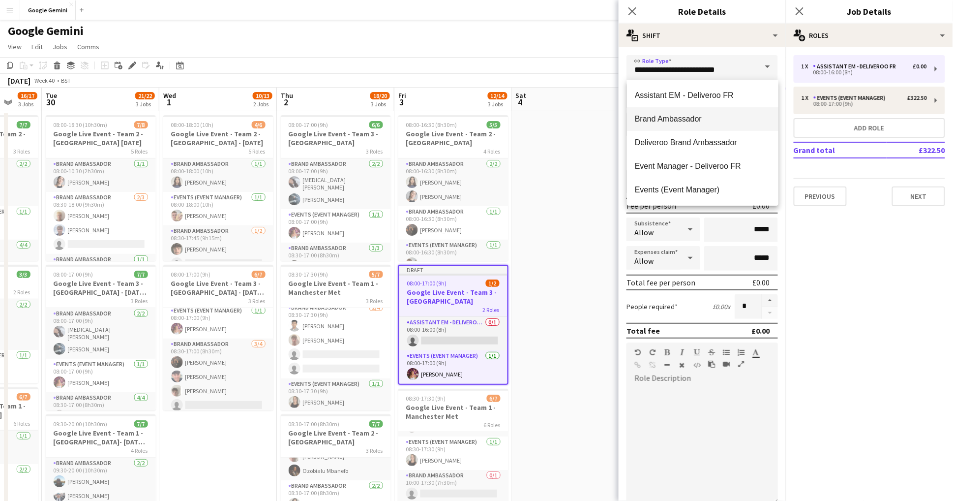
click at [675, 111] on mat-option "Brand Ambassador" at bounding box center [703, 119] width 152 height 24
type input "**********"
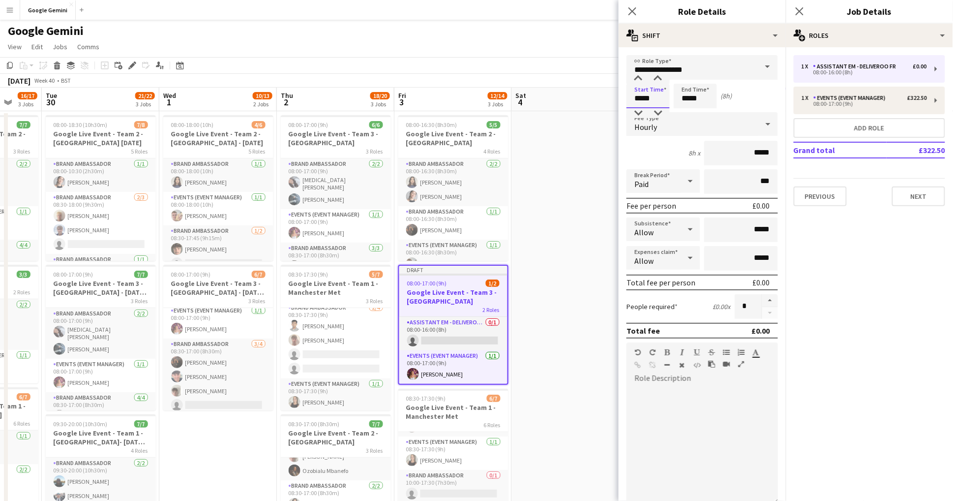
click at [658, 95] on input "*****" at bounding box center [648, 96] width 43 height 25
click at [711, 99] on input "*****" at bounding box center [695, 96] width 43 height 25
type input "*****"
click at [669, 404] on div at bounding box center [703, 445] width 152 height 118
click at [774, 152] on input "*****" at bounding box center [741, 153] width 74 height 25
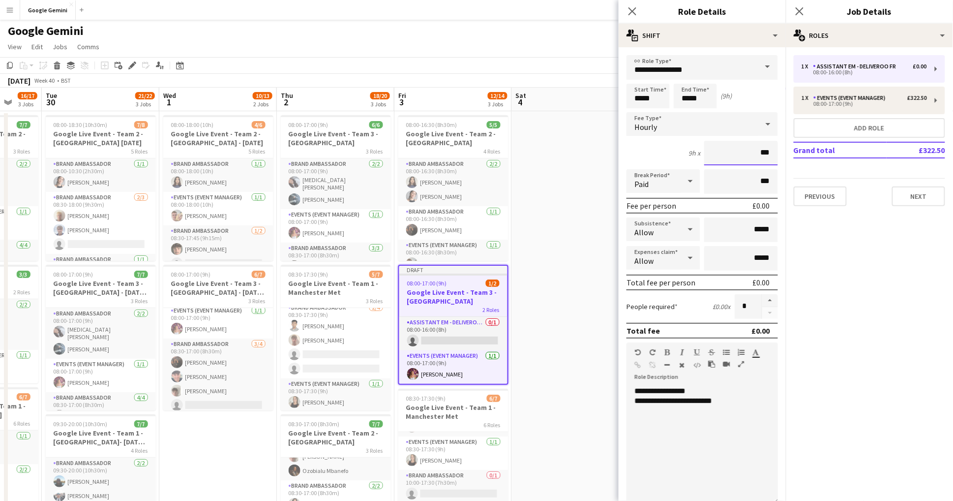
type input "**"
click at [693, 128] on div "Hourly" at bounding box center [693, 124] width 132 height 24
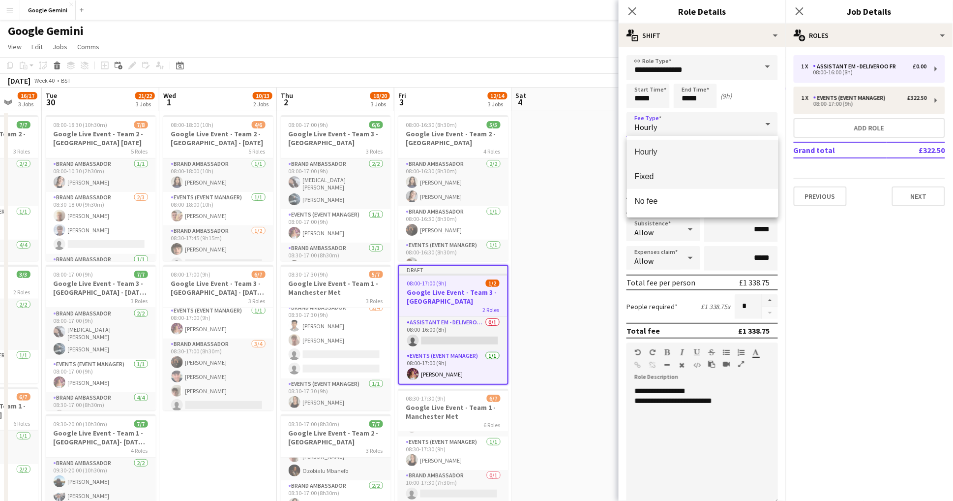
click at [701, 168] on mat-option "Fixed" at bounding box center [703, 176] width 152 height 25
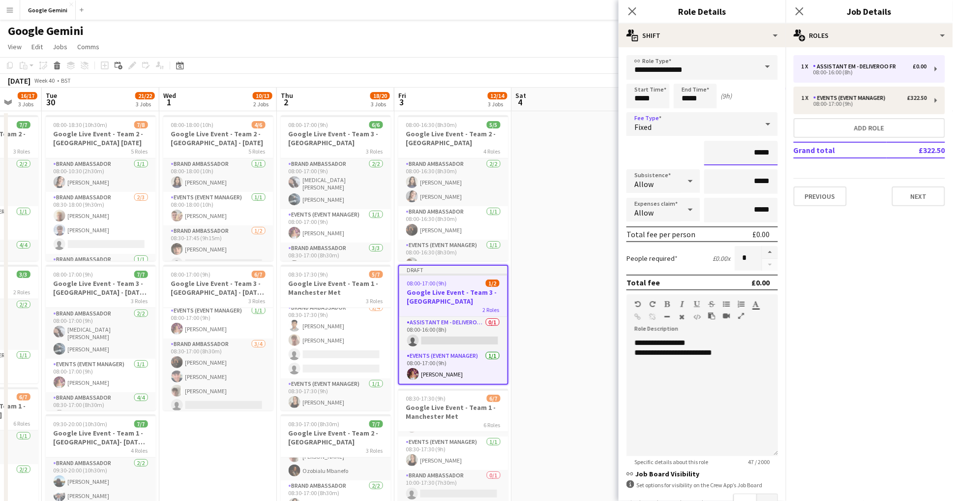
click at [776, 152] on input "*****" at bounding box center [741, 153] width 74 height 25
type input "**"
type input "*******"
click at [673, 378] on div "**********" at bounding box center [703, 397] width 152 height 118
click at [770, 182] on input "*****" at bounding box center [741, 181] width 74 height 25
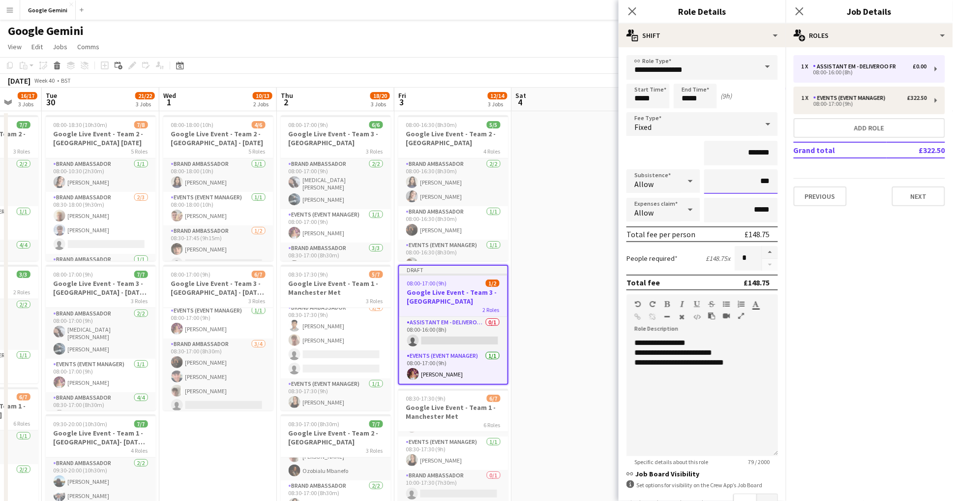
type input "**"
type input "***"
click at [772, 251] on button "button" at bounding box center [770, 252] width 16 height 13
type input "*"
click at [552, 356] on app-date-cell at bounding box center [571, 345] width 118 height 468
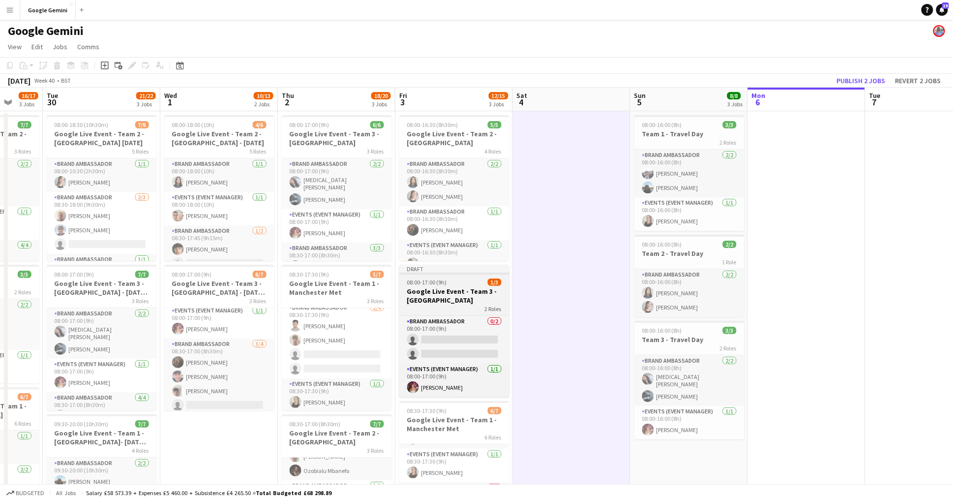
click at [469, 309] on div "2 Roles" at bounding box center [454, 308] width 110 height 8
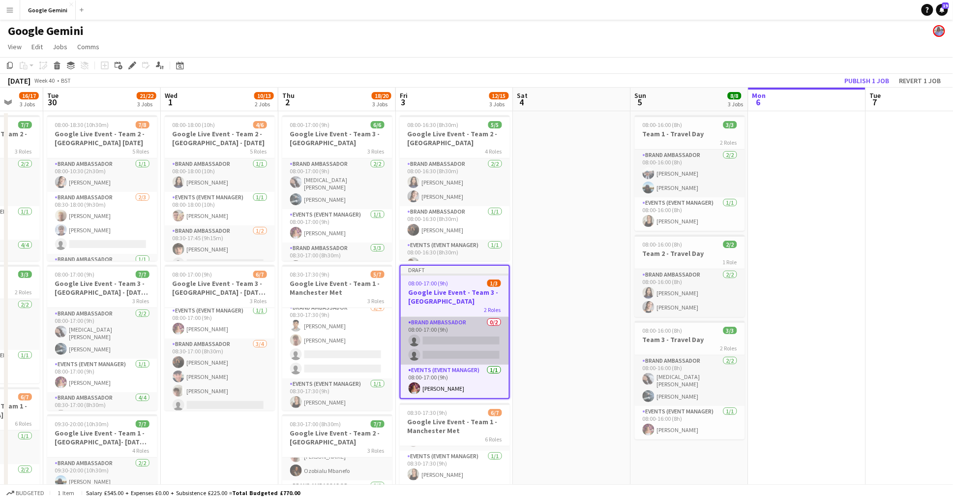
click at [432, 342] on app-card-role "Brand Ambassador 0/2 08:00-17:00 (9h) single-neutral-actions single-neutral-act…" at bounding box center [455, 341] width 108 height 48
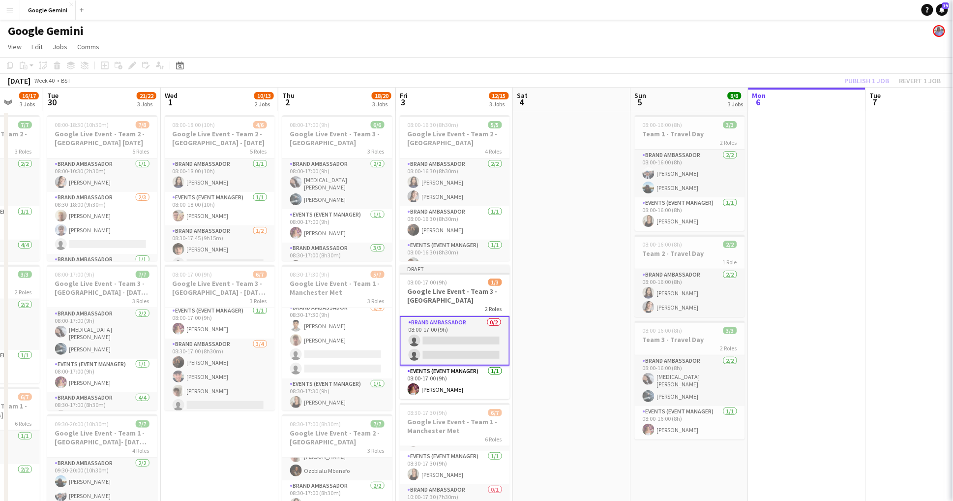
scroll to position [0, 309]
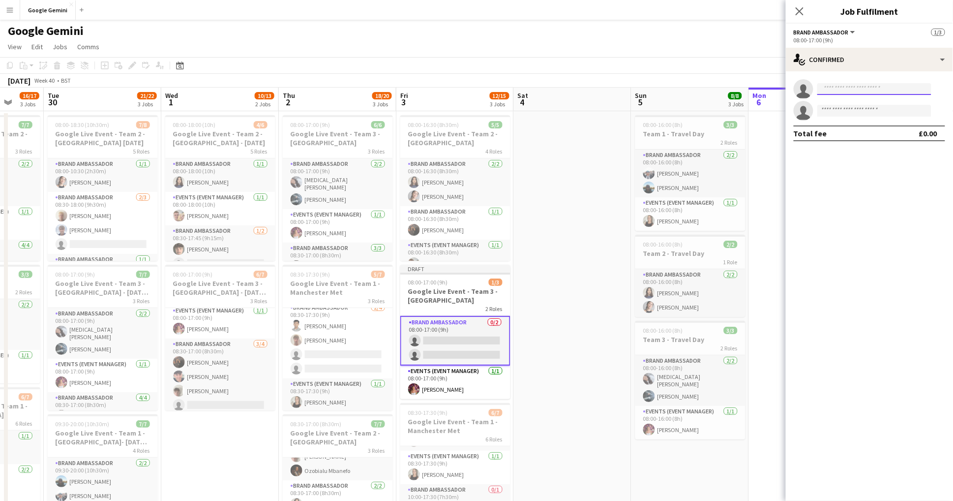
click at [858, 89] on input at bounding box center [875, 89] width 114 height 12
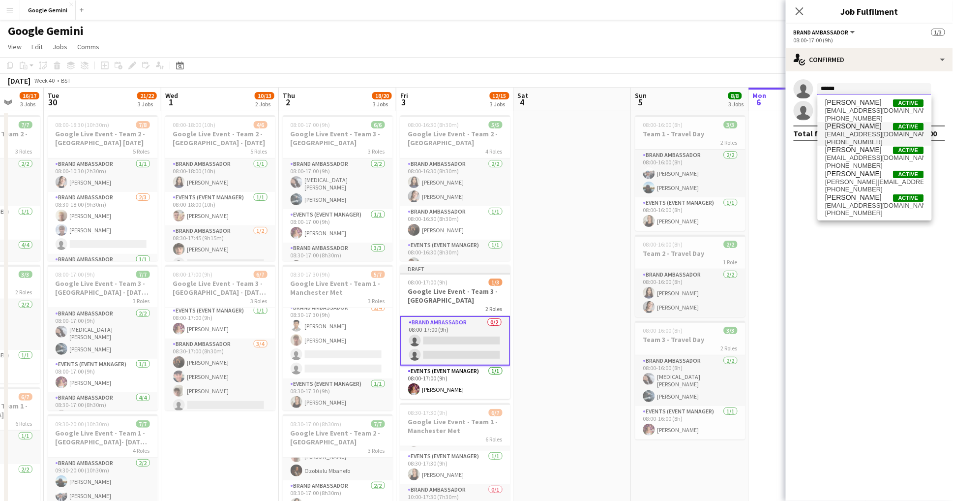
type input "*****"
click at [856, 135] on span "lewisjones_1994@icloud.com" at bounding box center [875, 134] width 98 height 8
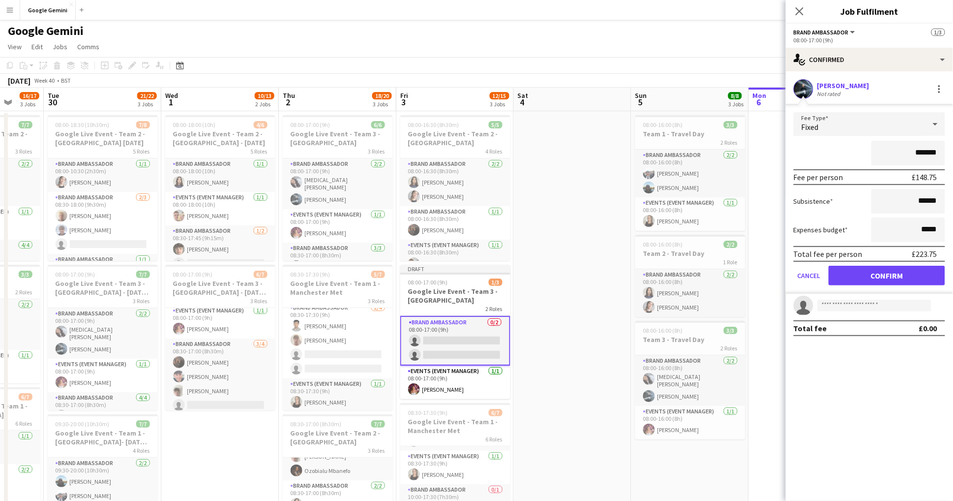
click at [870, 273] on button "Confirm" at bounding box center [887, 276] width 117 height 20
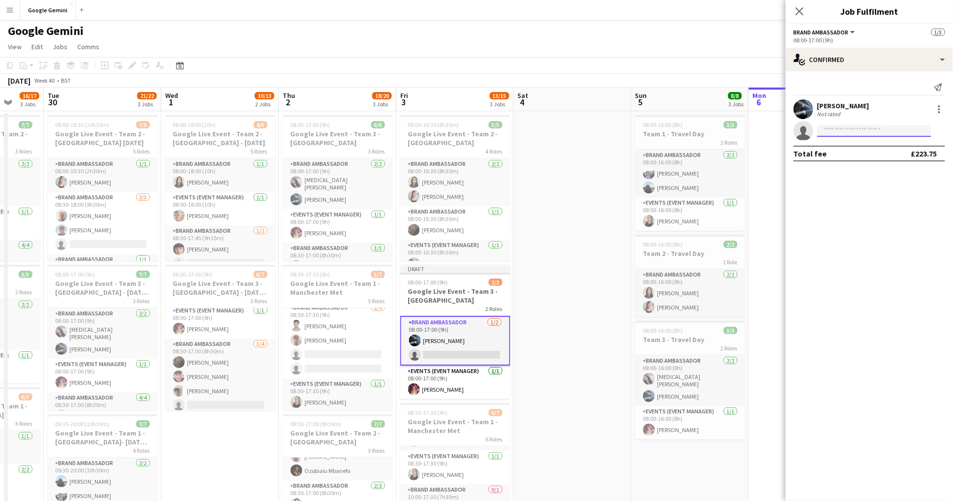
click at [845, 126] on input at bounding box center [875, 131] width 114 height 12
click at [851, 322] on mat-expansion-panel "check Confirmed Send notification Lewis Jones Not rated single-neutral-actions …" at bounding box center [869, 285] width 167 height 429
click at [852, 136] on app-invite-slot "single-neutral-actions" at bounding box center [869, 131] width 167 height 20
click at [852, 128] on input at bounding box center [875, 131] width 114 height 12
type input "*"
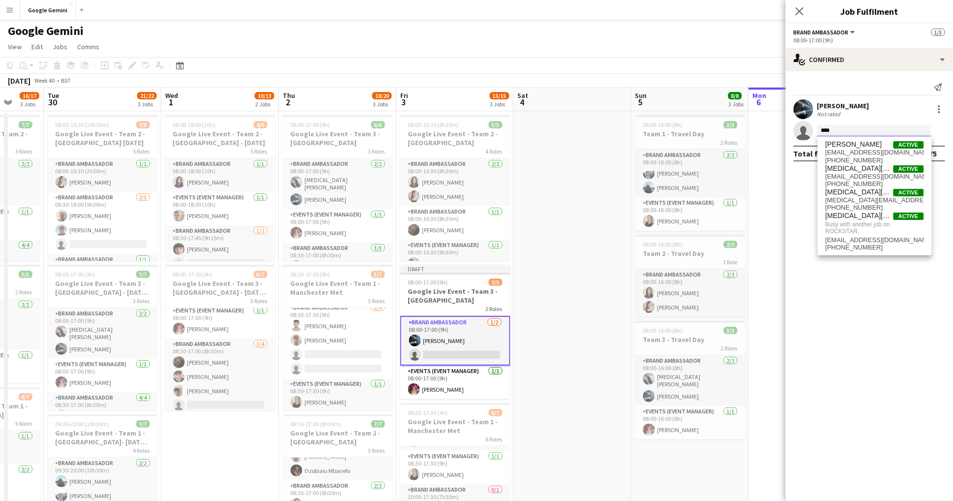
type input "******"
drag, startPoint x: 852, startPoint y: 128, endPoint x: 870, endPoint y: 204, distance: 77.8
click at [870, 204] on span "+447715623524" at bounding box center [875, 208] width 98 height 8
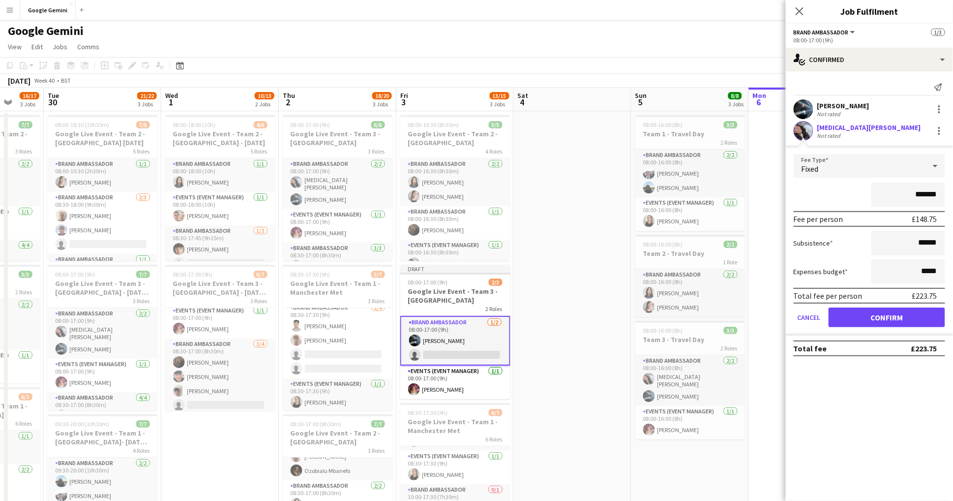
click at [860, 324] on button "Confirm" at bounding box center [887, 317] width 117 height 20
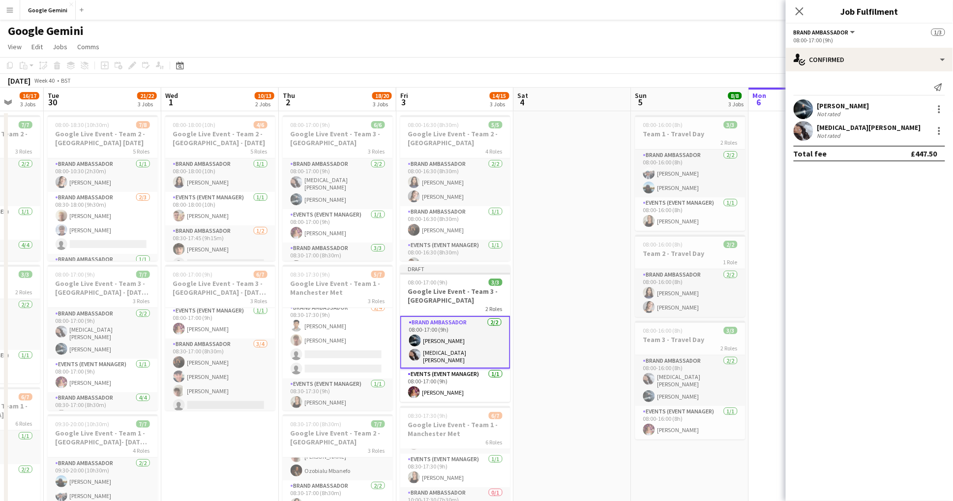
click at [475, 304] on div "2 Roles" at bounding box center [455, 308] width 110 height 8
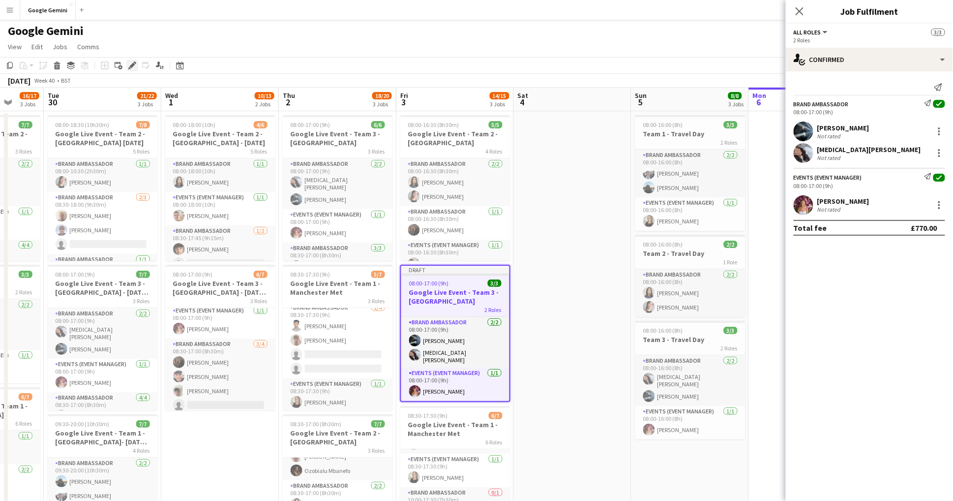
click at [130, 65] on icon "Edit" at bounding box center [132, 65] width 8 height 8
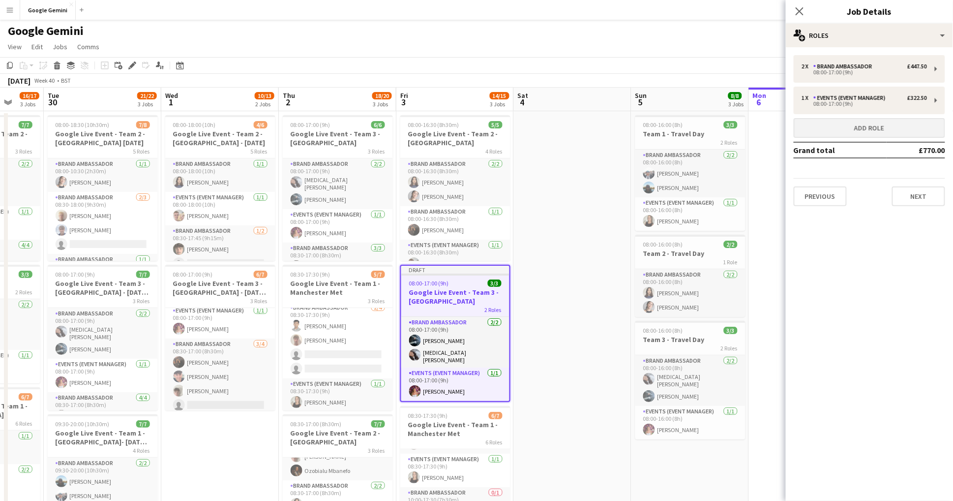
click at [892, 130] on button "Add role" at bounding box center [870, 128] width 152 height 20
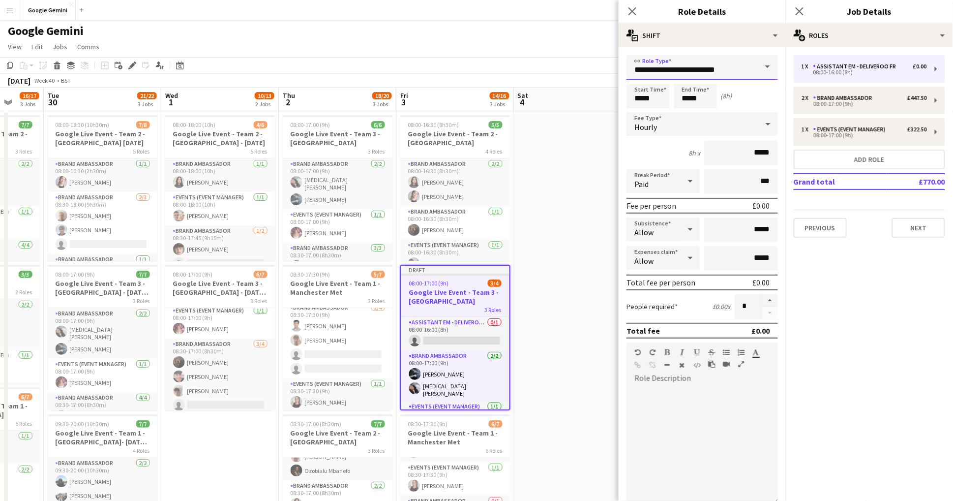
click at [691, 73] on input "**********" at bounding box center [703, 67] width 152 height 25
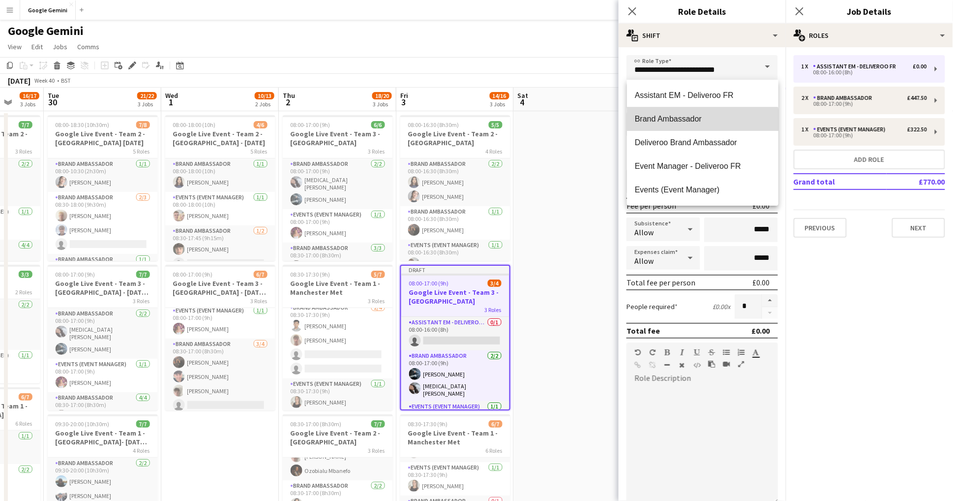
click at [697, 126] on mat-option "Brand Ambassador" at bounding box center [703, 119] width 152 height 24
type input "**********"
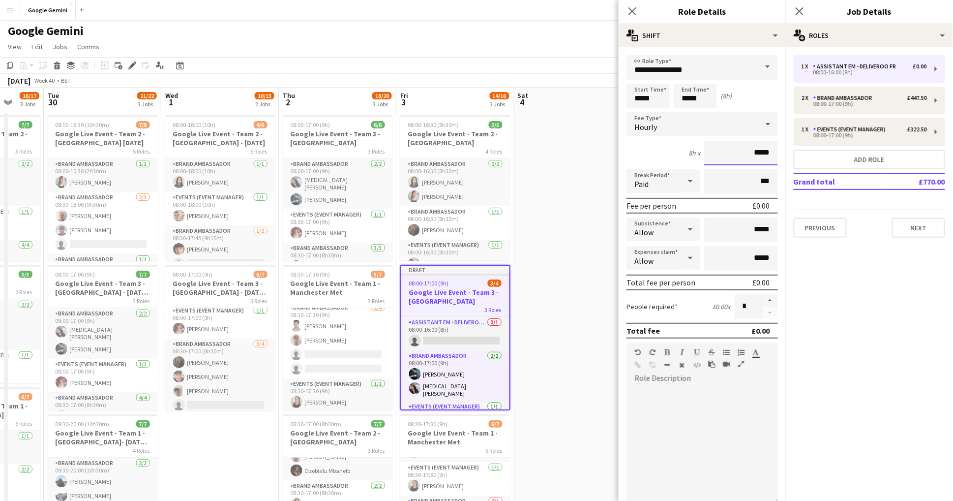
click at [775, 156] on input "*****" at bounding box center [741, 153] width 74 height 25
click at [561, 318] on app-date-cell at bounding box center [573, 345] width 118 height 468
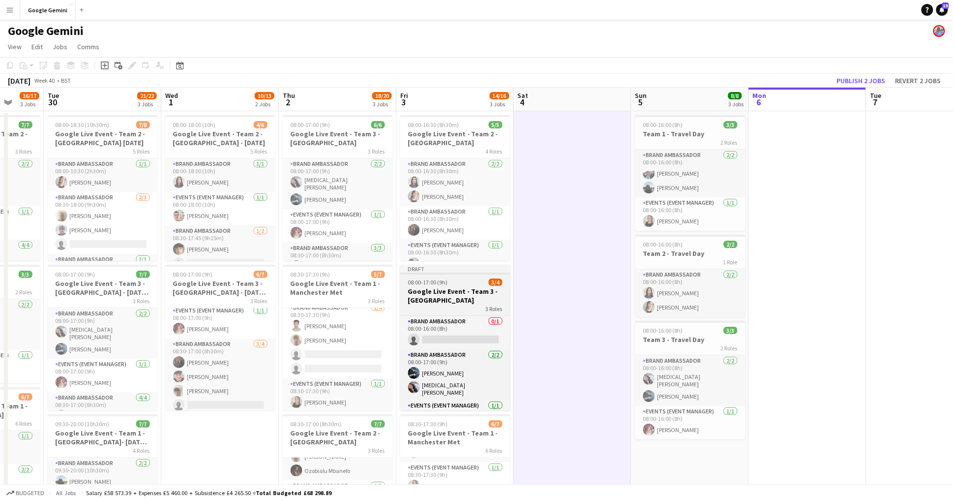
click at [471, 281] on div "08:00-17:00 (9h) 3/4" at bounding box center [455, 281] width 110 height 7
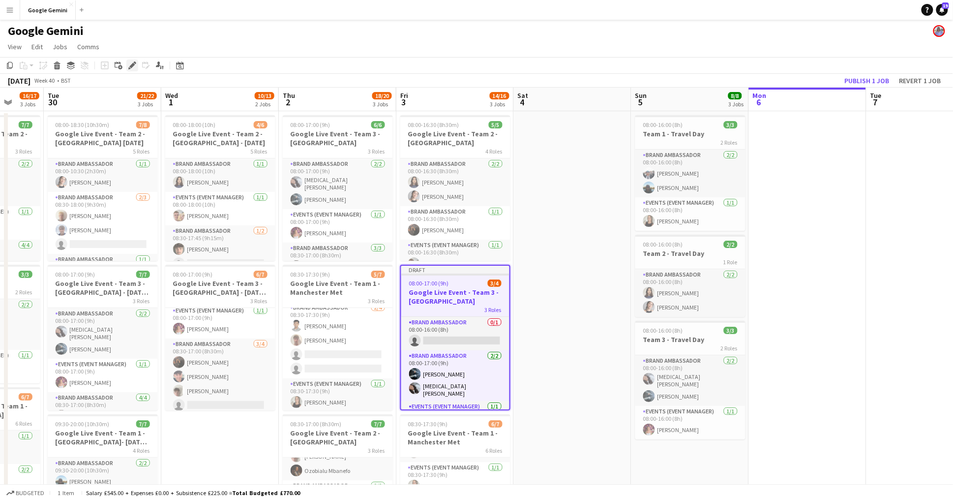
click at [136, 68] on div "Edit" at bounding box center [132, 66] width 12 height 12
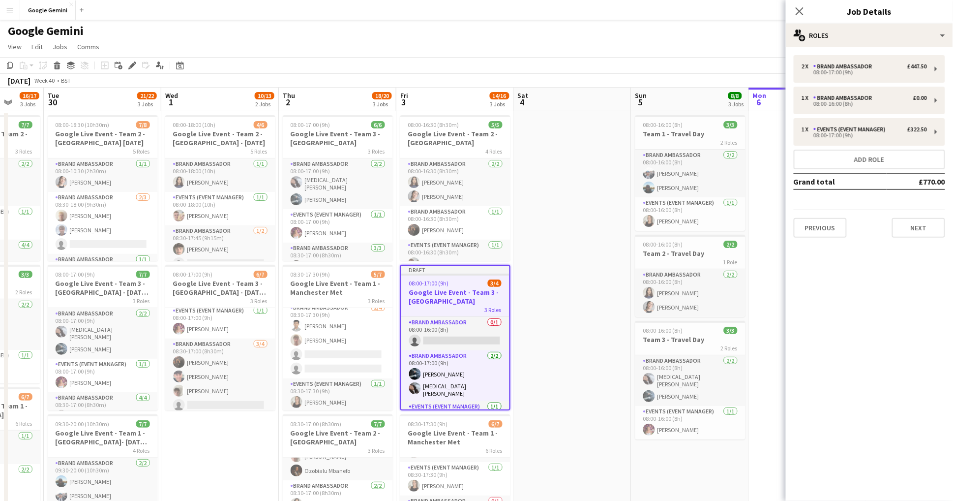
click at [575, 204] on app-date-cell at bounding box center [573, 345] width 118 height 468
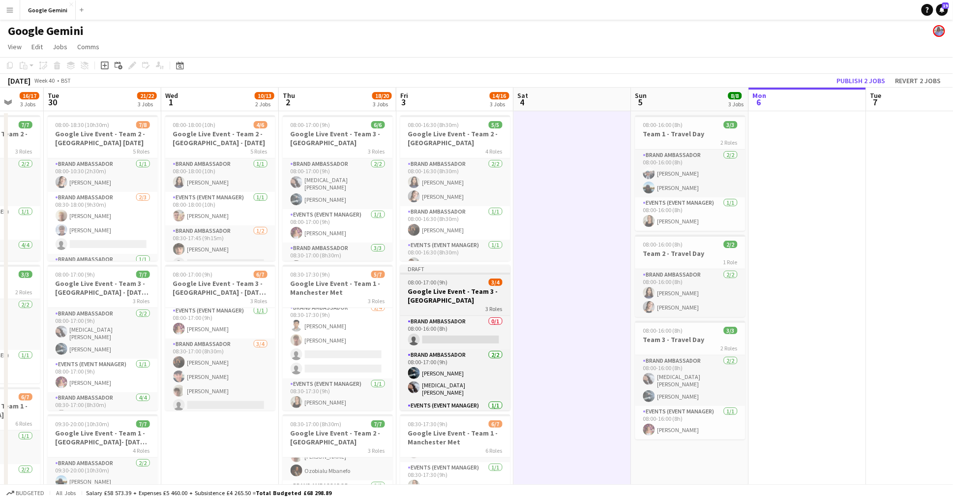
click at [478, 280] on div "08:00-17:00 (9h) 3/4" at bounding box center [455, 281] width 110 height 7
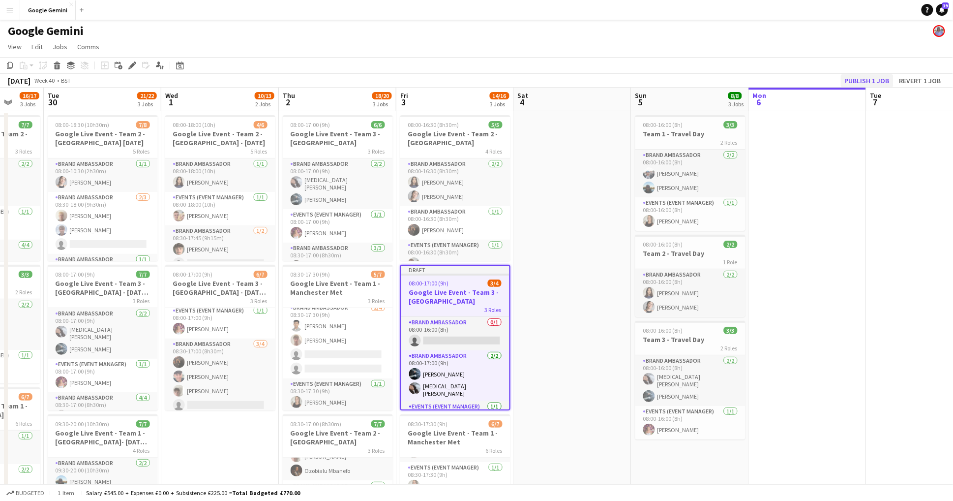
click at [878, 84] on button "Publish 1 job" at bounding box center [867, 80] width 53 height 13
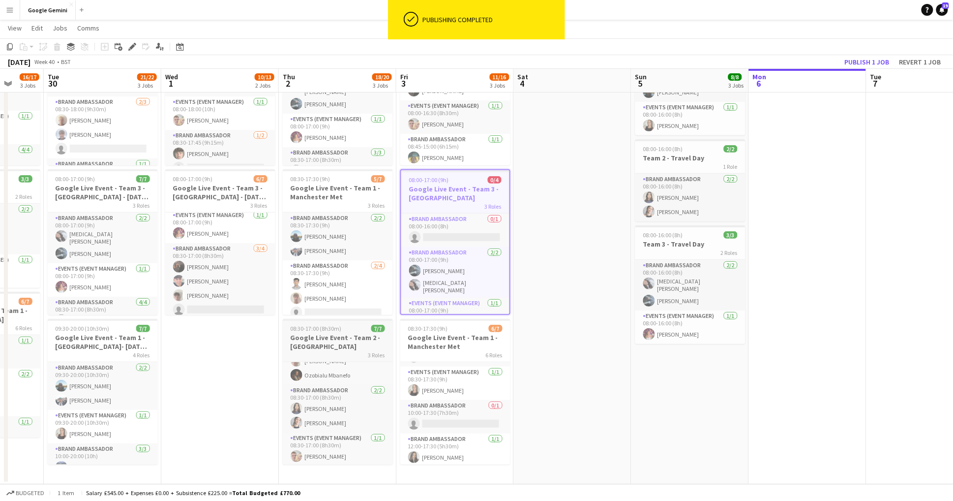
scroll to position [94, 0]
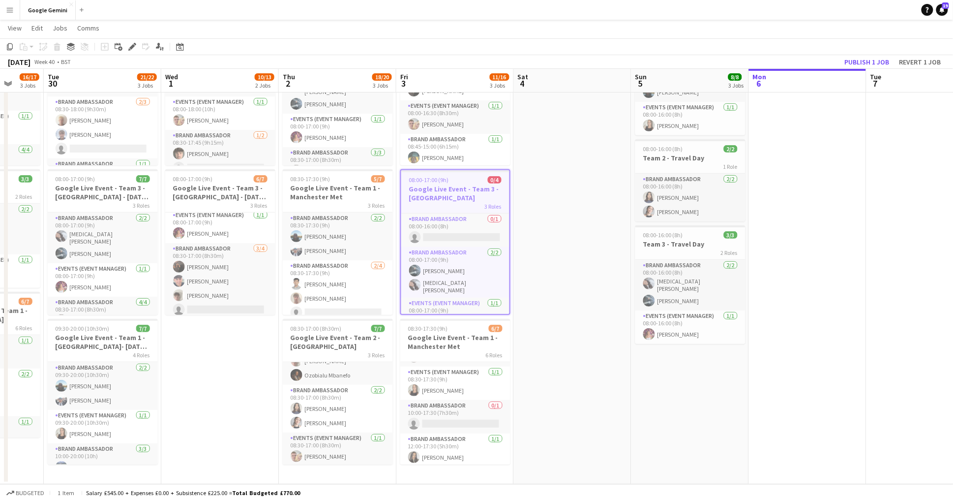
click at [559, 335] on app-date-cell at bounding box center [573, 250] width 118 height 468
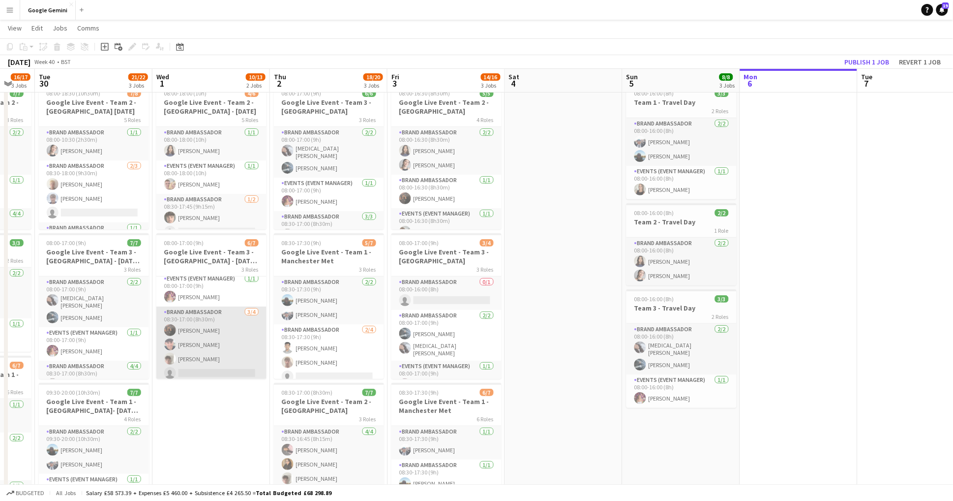
scroll to position [54, 0]
click at [223, 368] on app-card-role "Brand Ambassador 3/4 08:30-17:00 (8h30m) Alicia Mogotsi Jacob Allen Kieran Daly…" at bounding box center [211, 345] width 110 height 76
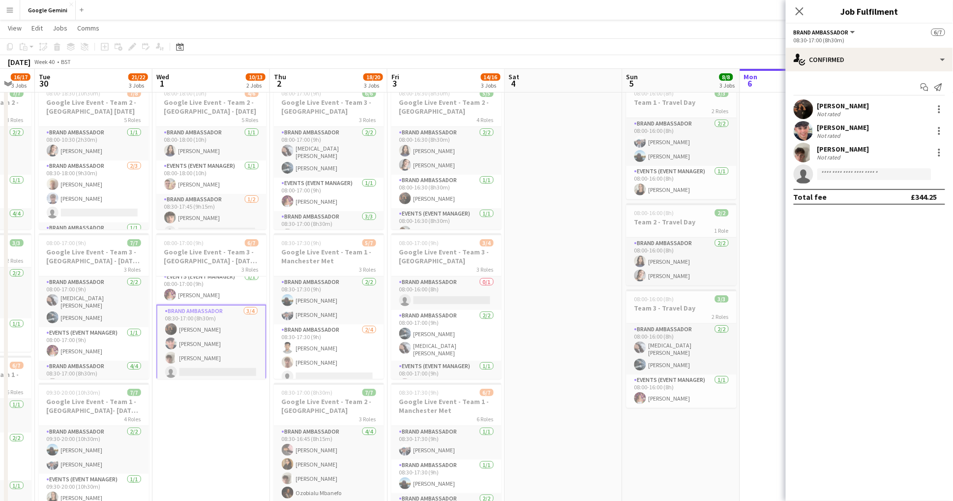
scroll to position [56, 0]
click at [214, 257] on h3 "Google Live Event - Team 3 - [GEOGRAPHIC_DATA] - [DATE] 30th" at bounding box center [211, 256] width 110 height 18
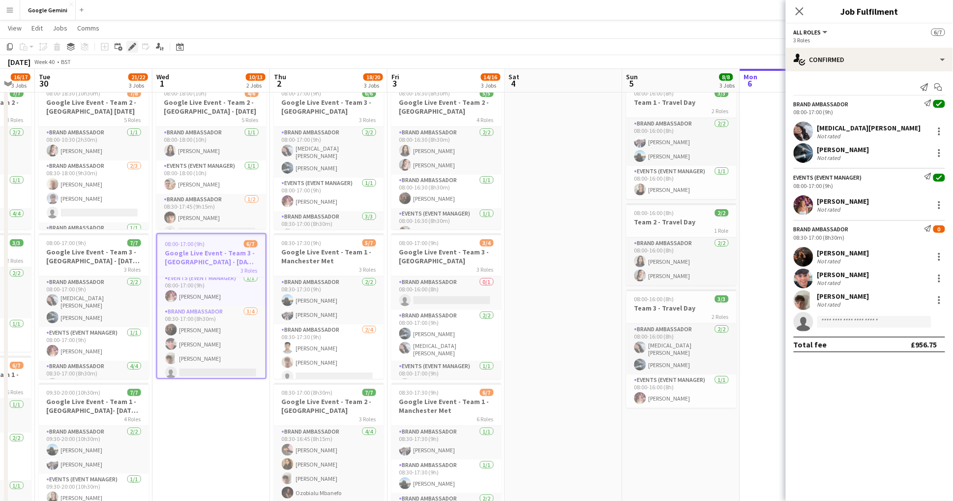
click at [137, 46] on div "Edit" at bounding box center [132, 47] width 12 height 12
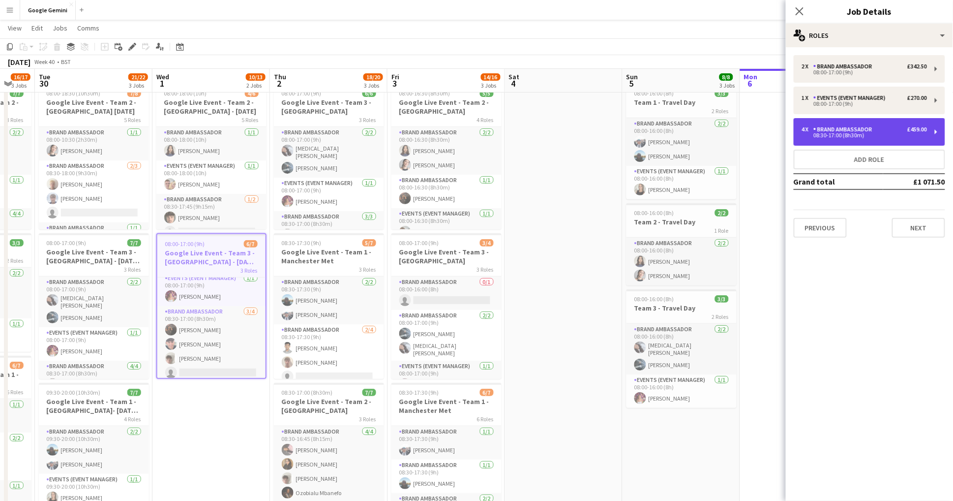
click at [885, 138] on div "4 x Brand Ambassador £459.00 08:30-17:00 (8h30m)" at bounding box center [870, 132] width 152 height 28
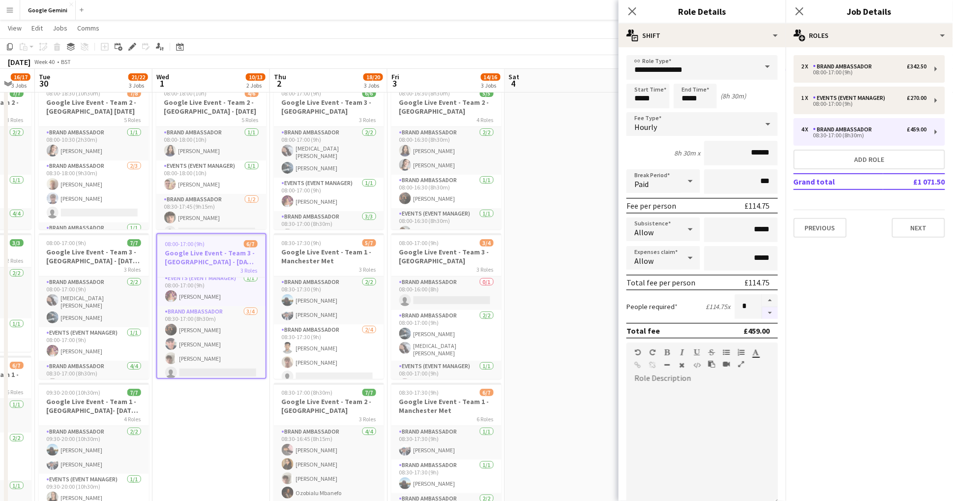
click at [768, 314] on button "button" at bounding box center [770, 313] width 16 height 12
type input "*"
click at [217, 428] on app-date-cell "08:00-18:00 (10h) 4/6 Google Live Event - Team 2 - Imperial London - 30th of Se…" at bounding box center [211, 314] width 118 height 468
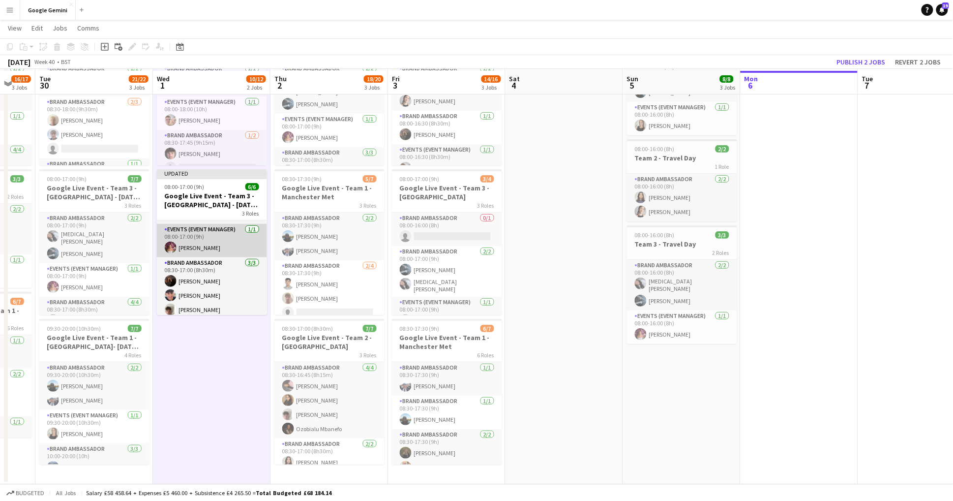
scroll to position [94, 0]
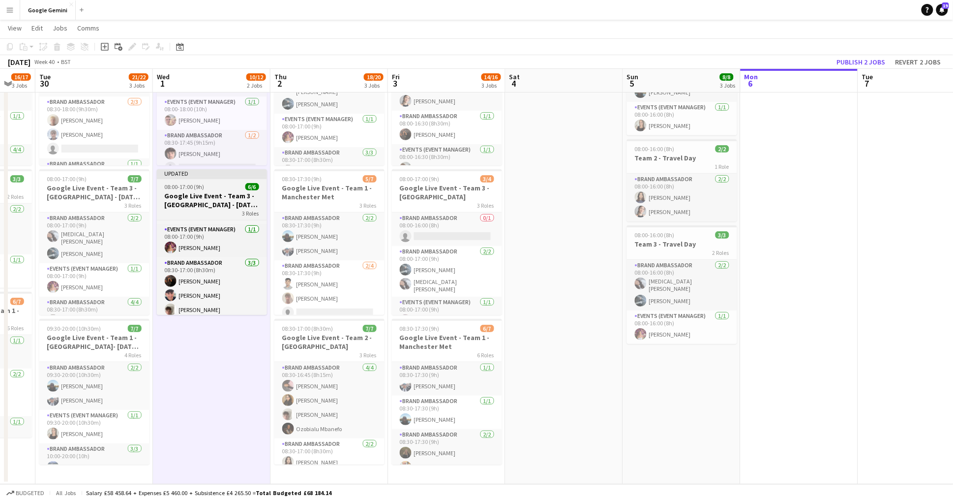
click at [217, 207] on h3 "Google Live Event - Team 3 - [GEOGRAPHIC_DATA] - [DATE] 30th" at bounding box center [212, 200] width 110 height 18
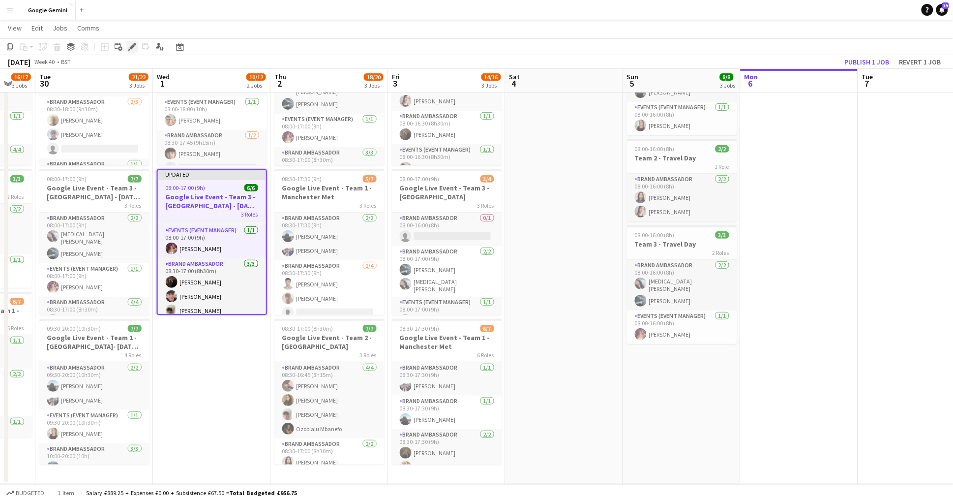
click at [131, 44] on icon "Edit" at bounding box center [132, 47] width 8 height 8
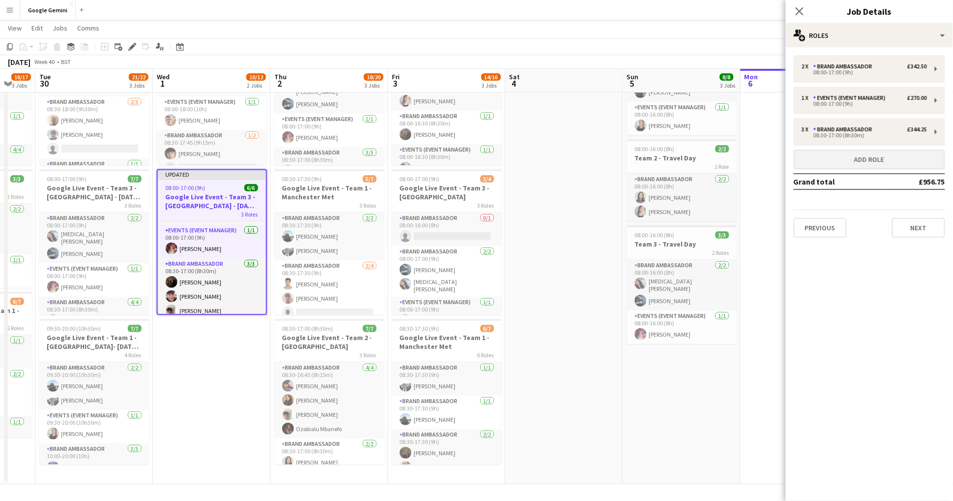
click at [849, 157] on button "Add role" at bounding box center [870, 160] width 152 height 20
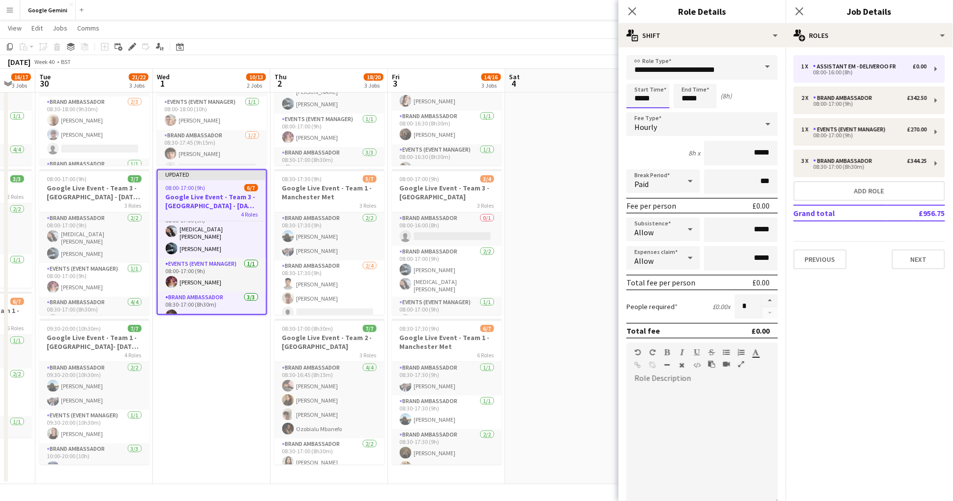
click at [669, 97] on input "*****" at bounding box center [648, 96] width 43 height 25
type input "*****"
click at [709, 99] on input "*****" at bounding box center [695, 96] width 43 height 25
type input "*****"
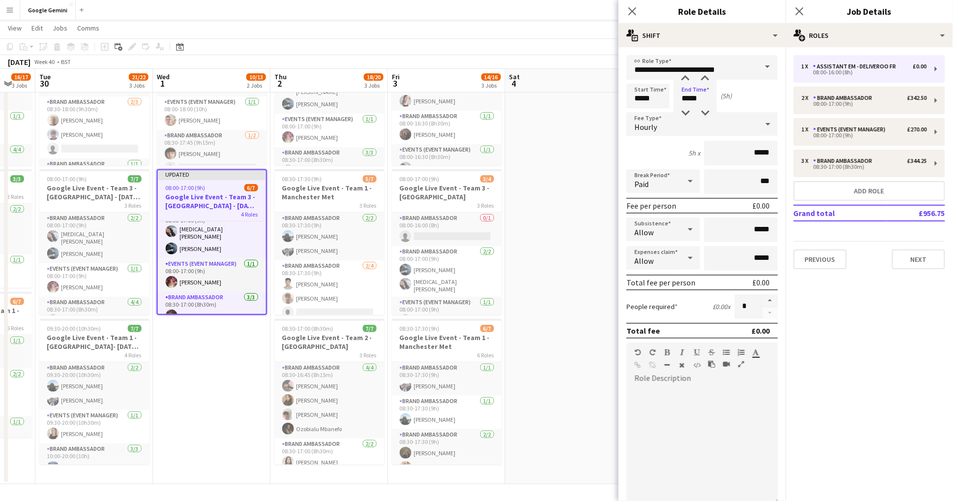
click at [735, 128] on div "Hourly" at bounding box center [693, 124] width 132 height 24
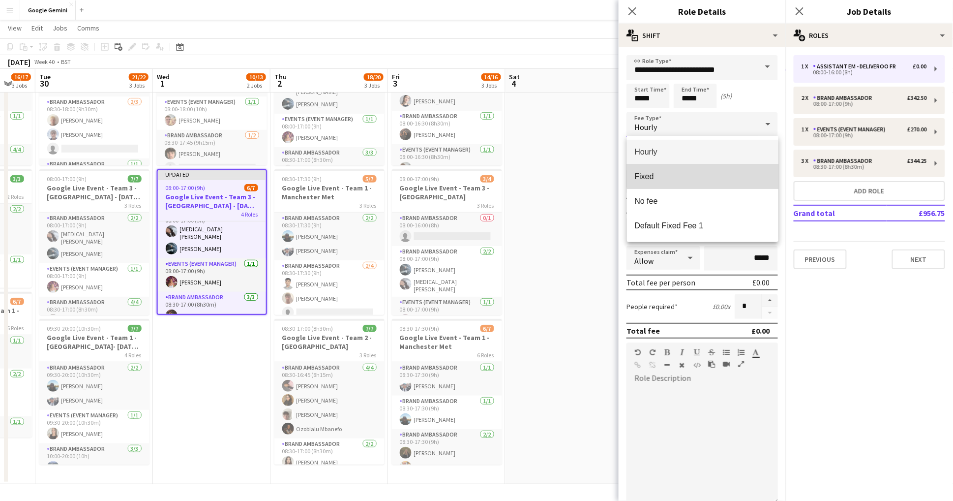
click at [753, 167] on mat-option "Fixed" at bounding box center [703, 176] width 152 height 25
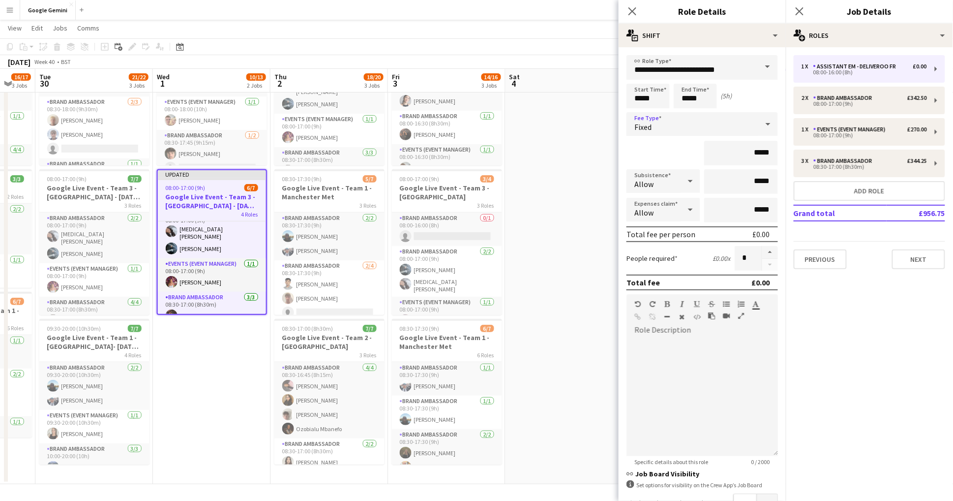
click at [742, 126] on div "Fixed" at bounding box center [693, 124] width 132 height 24
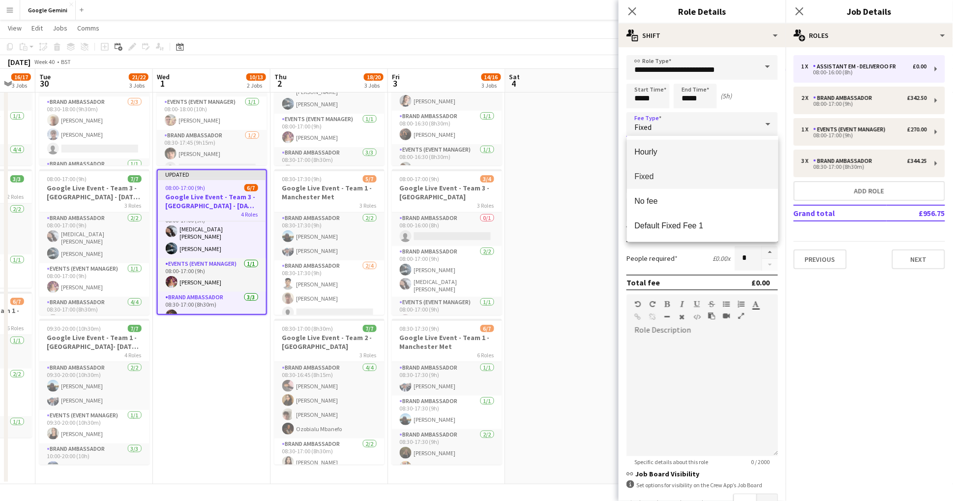
click at [737, 150] on span "Hourly" at bounding box center [703, 151] width 136 height 9
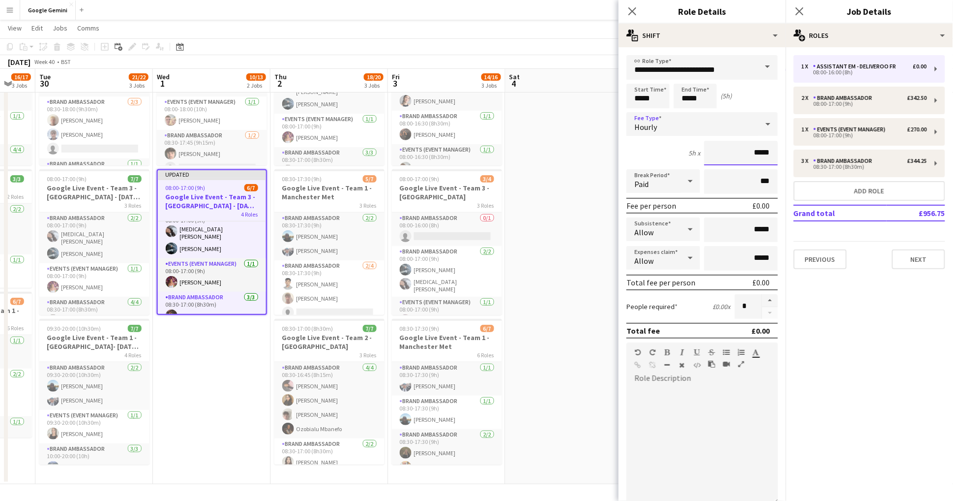
click at [772, 152] on input "*****" at bounding box center [741, 153] width 74 height 25
type input "**"
type input "******"
click at [671, 65] on input "**********" at bounding box center [703, 67] width 152 height 25
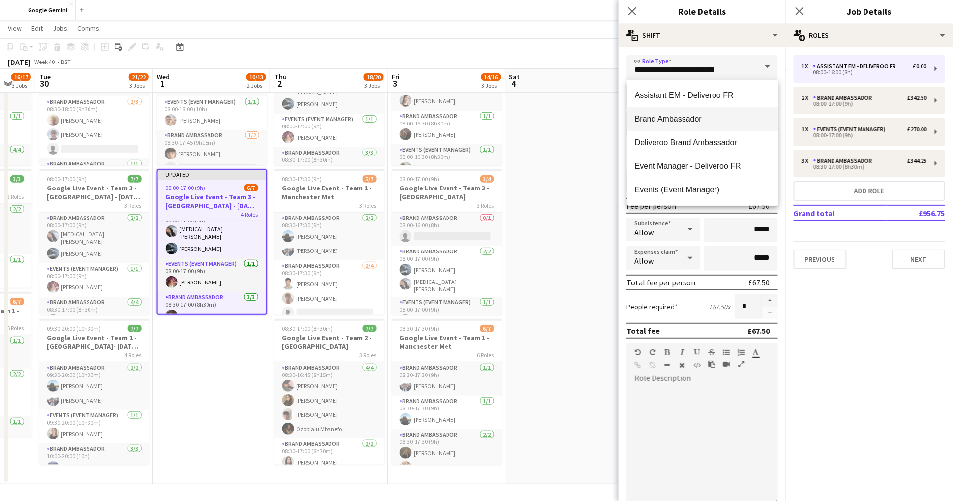
click at [675, 112] on mat-option "Brand Ambassador" at bounding box center [703, 119] width 152 height 24
type input "**********"
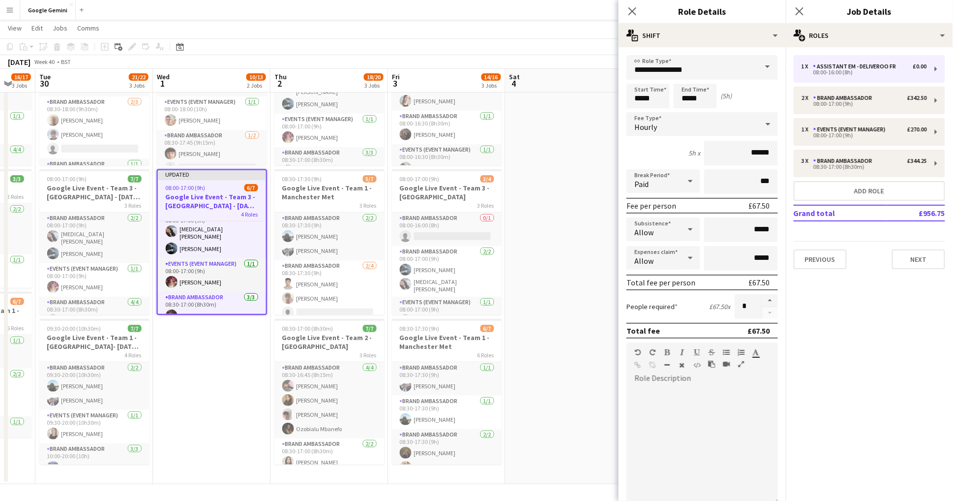
click at [583, 416] on app-date-cell at bounding box center [565, 250] width 118 height 468
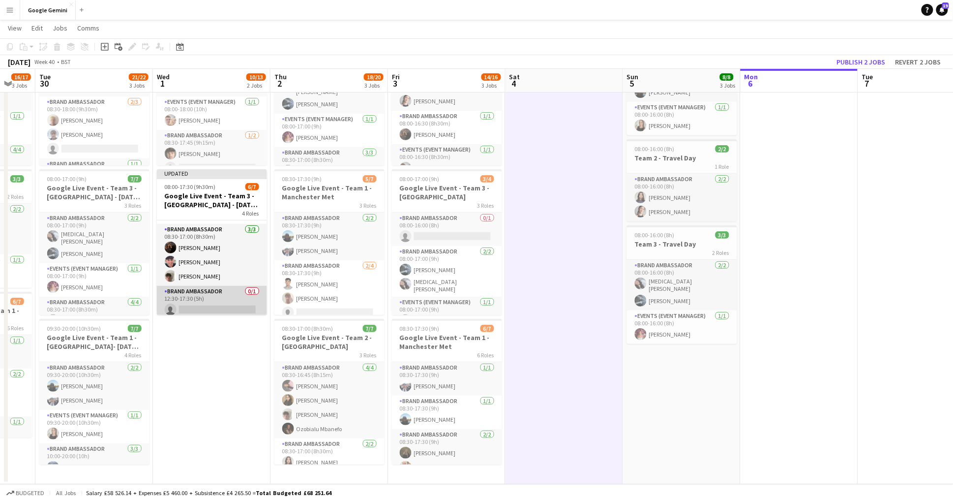
scroll to position [80, 0]
click at [232, 296] on app-card-role "Brand Ambassador 0/1 12:30-17:30 (5h) single-neutral-actions" at bounding box center [212, 303] width 110 height 33
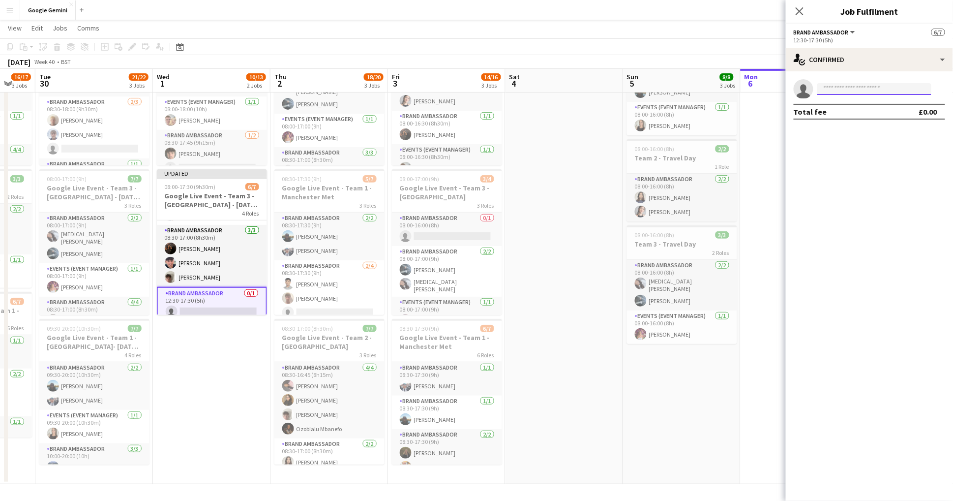
click at [874, 89] on input at bounding box center [875, 89] width 114 height 12
type input "******"
click at [880, 117] on span "+4407534385717" at bounding box center [875, 119] width 98 height 8
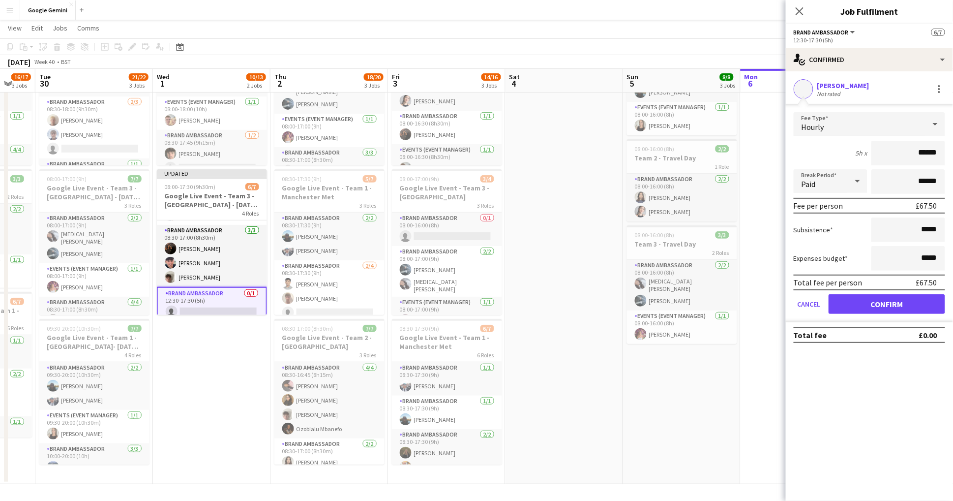
click at [883, 306] on button "Confirm" at bounding box center [887, 304] width 117 height 20
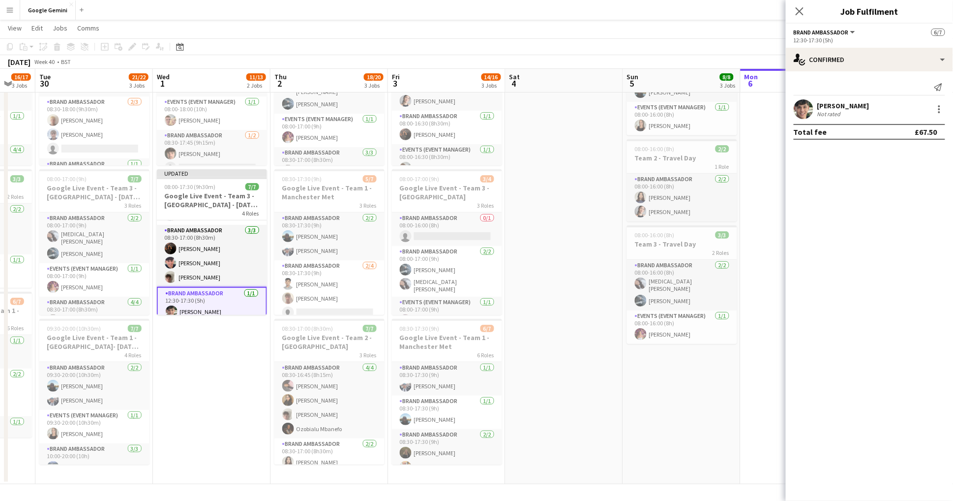
click at [185, 354] on app-date-cell "08:00-18:00 (10h) 4/6 Google Live Event - Team 2 - Imperial London - 30th of Se…" at bounding box center [212, 250] width 118 height 468
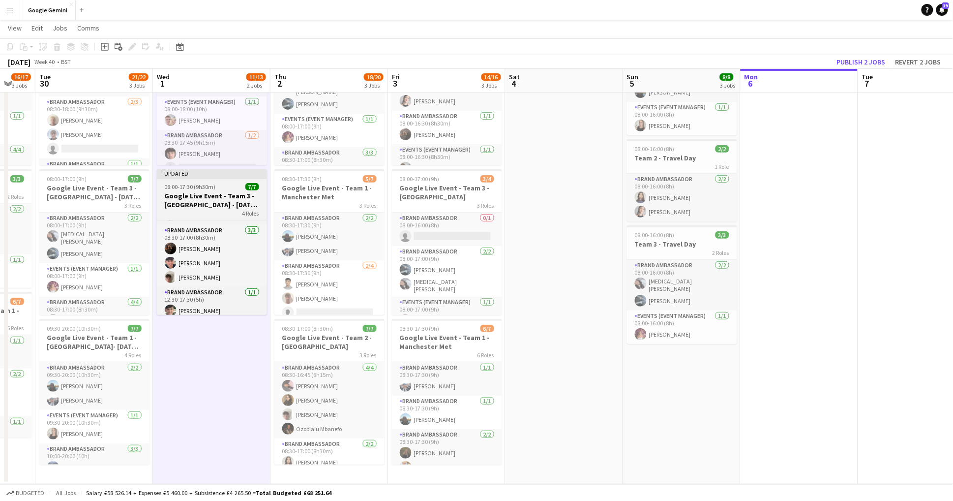
click at [195, 192] on h3 "Google Live Event - Team 3 - [GEOGRAPHIC_DATA] - [DATE] 30th" at bounding box center [212, 200] width 110 height 18
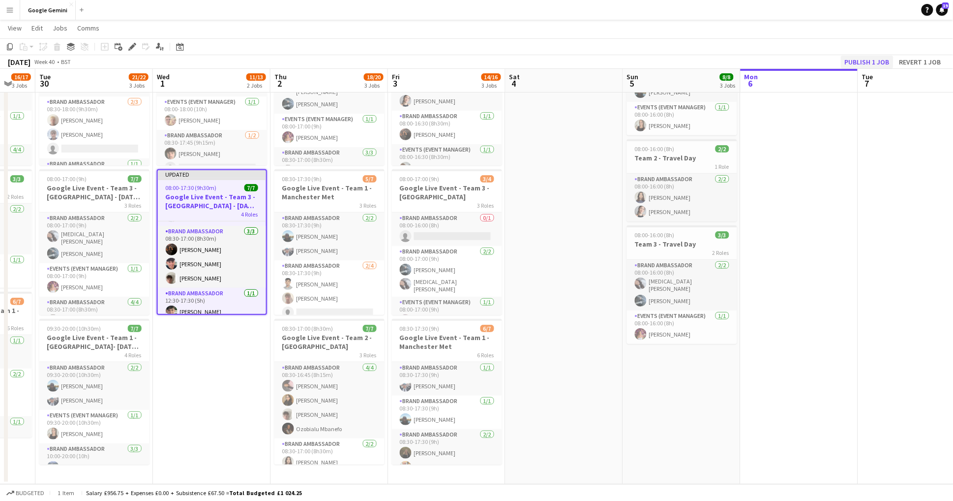
click at [870, 63] on button "Publish 1 job" at bounding box center [867, 62] width 53 height 13
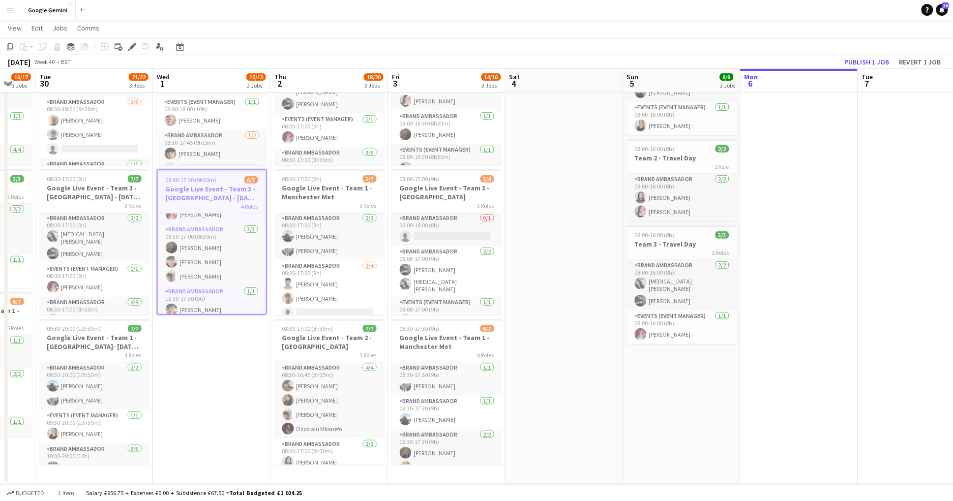
scroll to position [0, 317]
click at [538, 294] on app-date-cell at bounding box center [565, 250] width 118 height 468
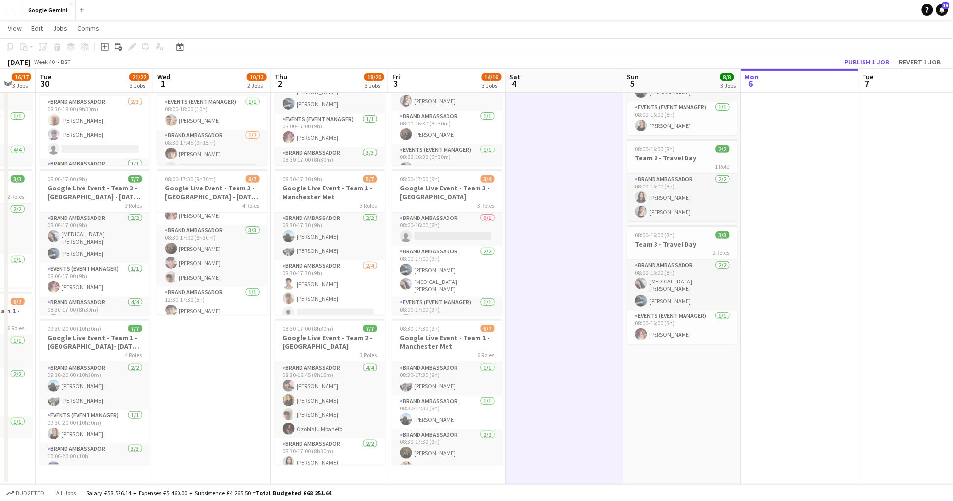
click at [226, 389] on app-date-cell "08:00-18:00 (10h) 4/6 Google Live Event - Team 2 - Imperial London - 30th of Se…" at bounding box center [212, 250] width 118 height 468
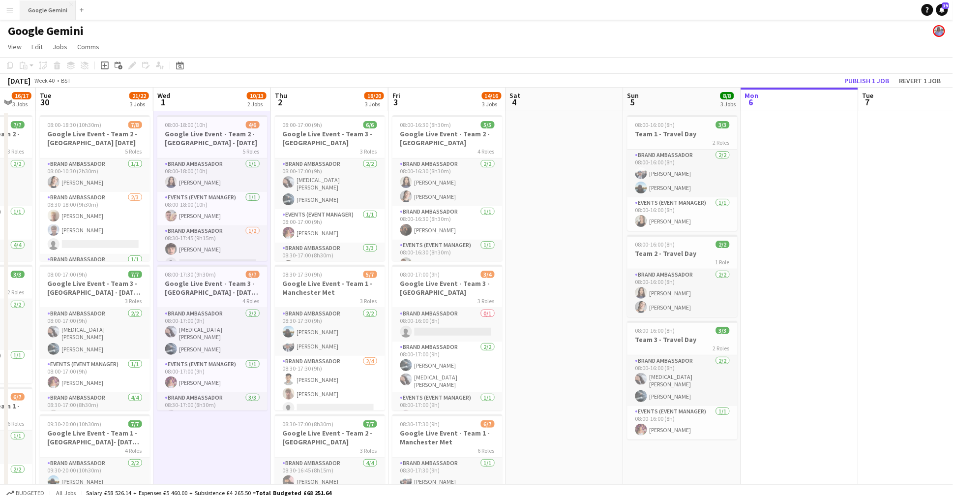
scroll to position [0, 0]
click at [38, 4] on button "Google Gemini Close" at bounding box center [48, 9] width 56 height 19
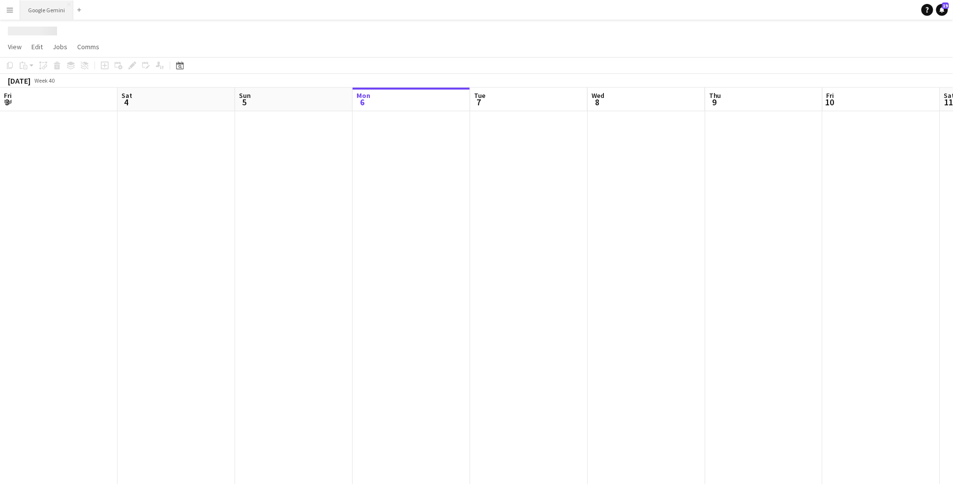
scroll to position [0, 235]
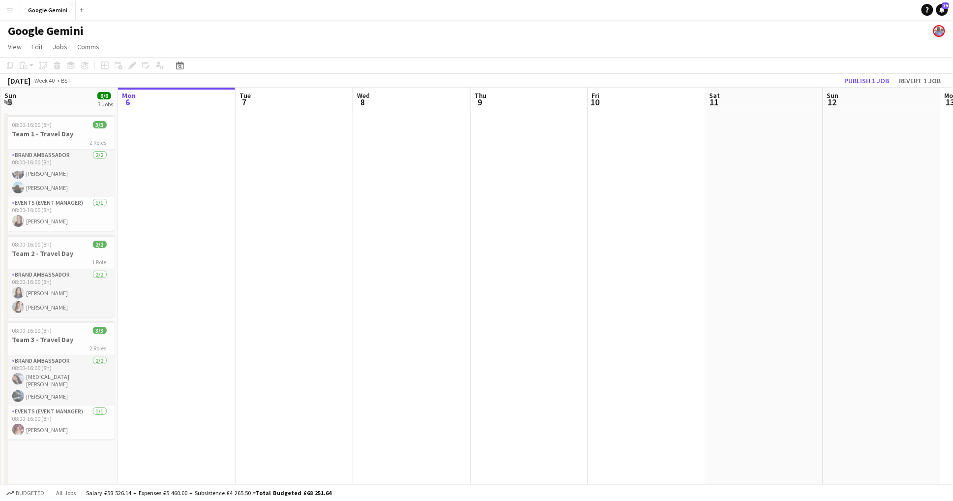
click at [13, 9] on app-icon "Menu" at bounding box center [10, 10] width 8 height 8
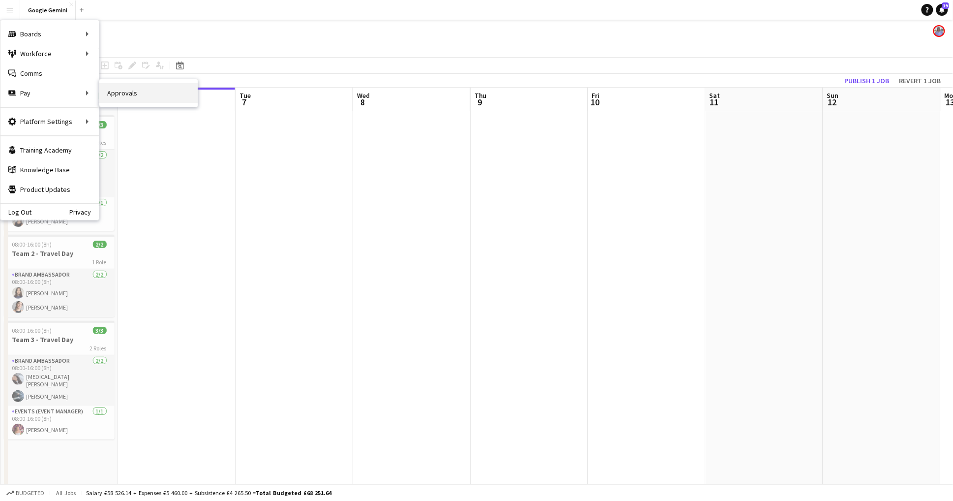
click at [109, 92] on link "Approvals" at bounding box center [148, 93] width 98 height 20
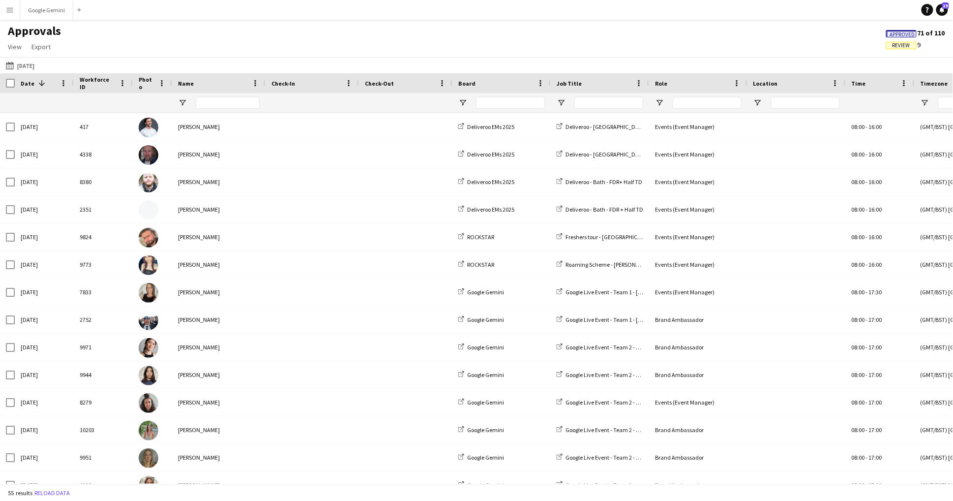
click at [898, 42] on span "Review" at bounding box center [902, 45] width 18 height 6
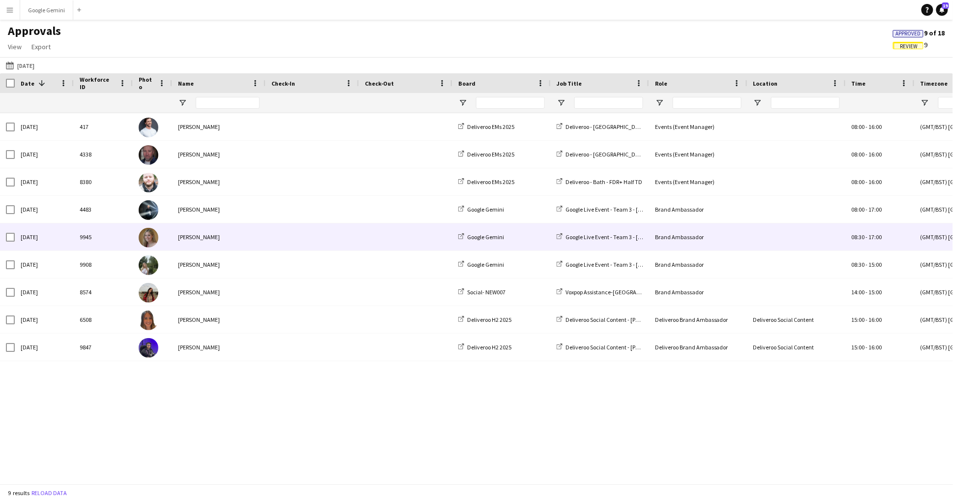
click at [218, 237] on div "[PERSON_NAME]" at bounding box center [218, 236] width 93 height 27
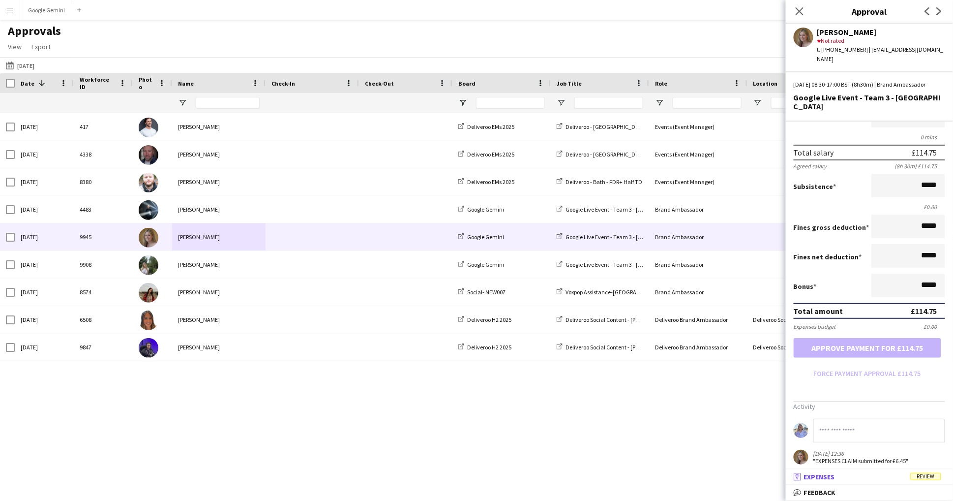
click at [873, 483] on mat-expansion-panel-header "receipt Expenses Review" at bounding box center [869, 476] width 167 height 15
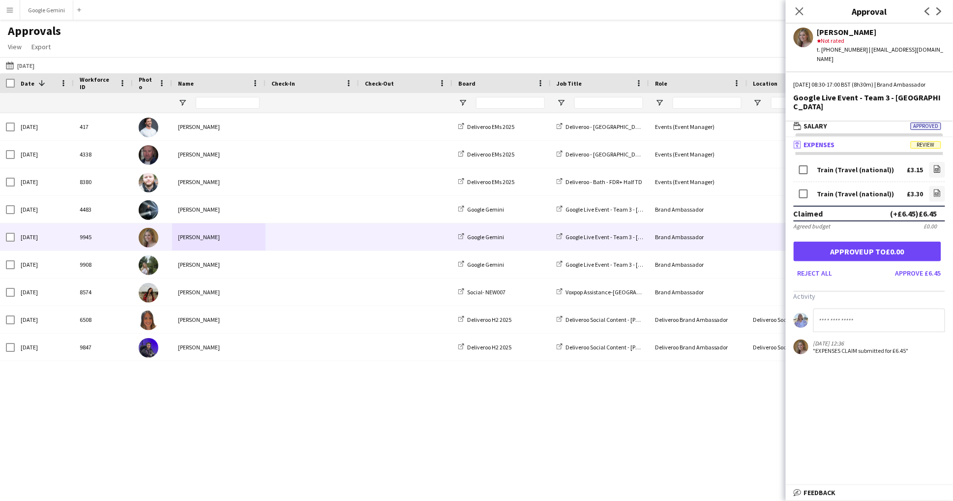
scroll to position [2, 0]
click at [923, 265] on button "Approve £6.45" at bounding box center [919, 273] width 54 height 16
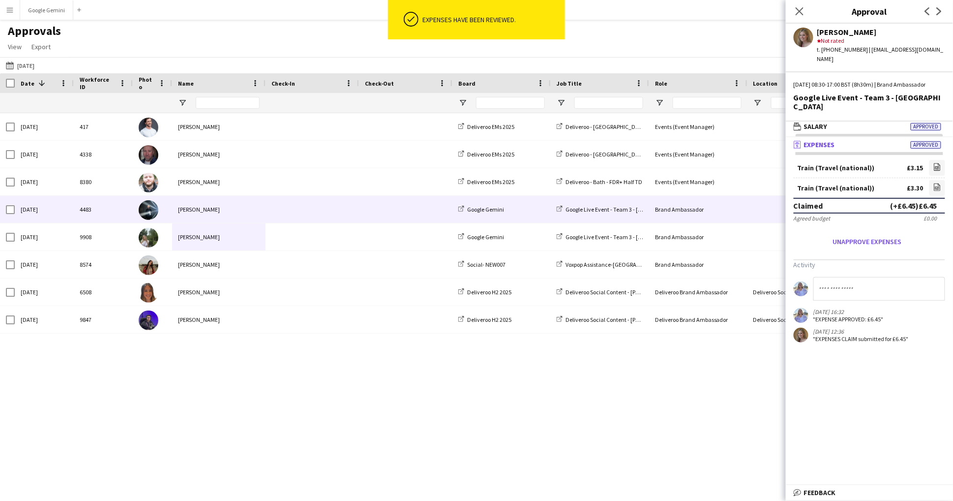
click at [207, 212] on div "[PERSON_NAME]" at bounding box center [218, 209] width 93 height 27
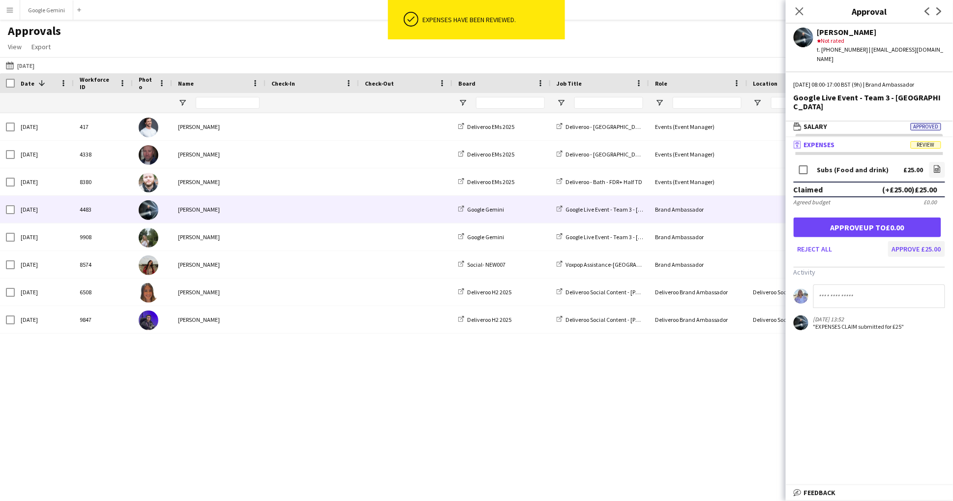
click at [923, 241] on button "Approve £25.00" at bounding box center [916, 249] width 57 height 16
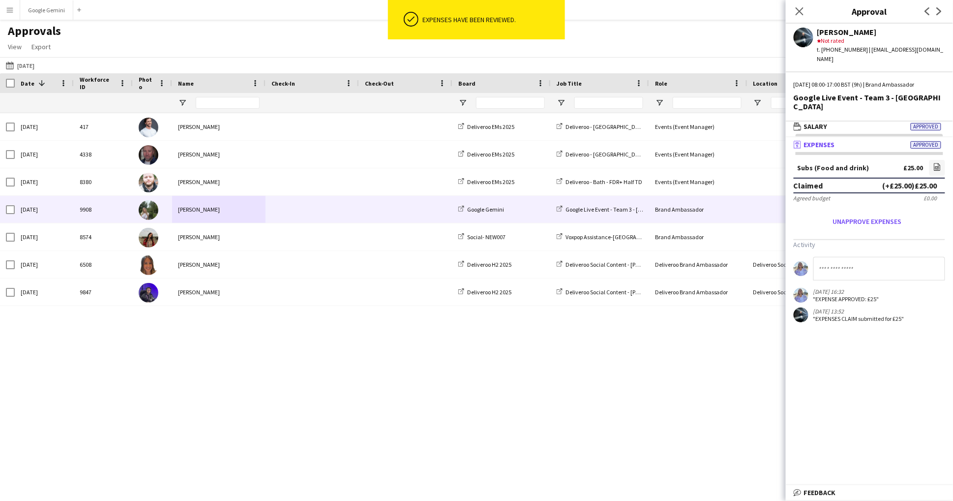
click at [243, 215] on div "[PERSON_NAME]" at bounding box center [218, 209] width 93 height 27
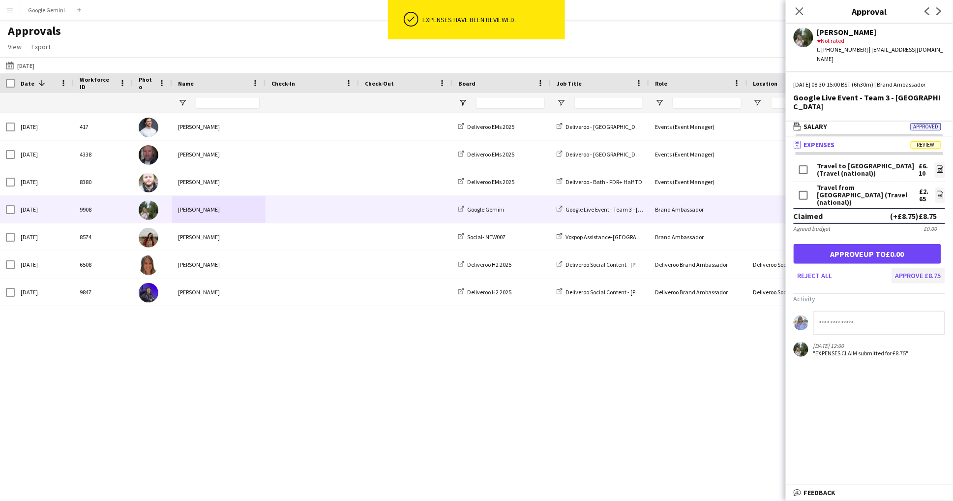
click at [927, 272] on button "Approve £8.75" at bounding box center [919, 276] width 54 height 16
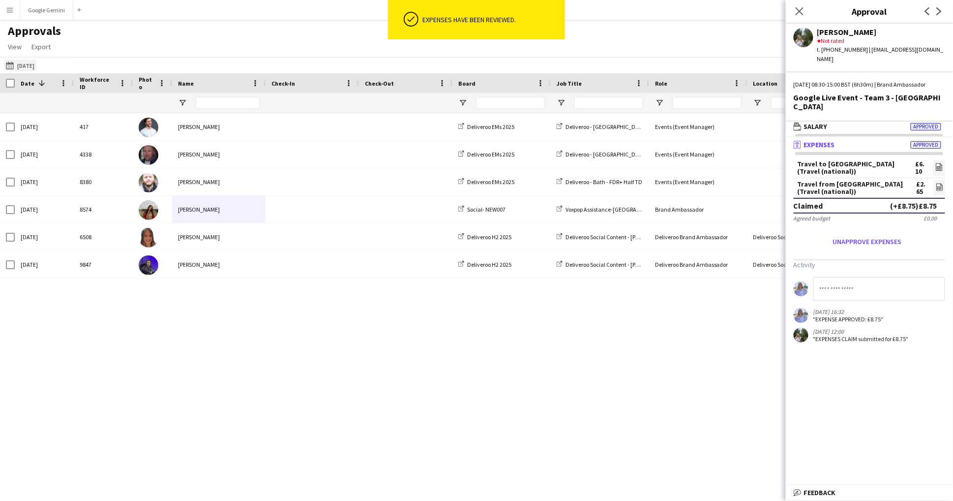
click at [36, 64] on button "26-09-2025 26-09-2025" at bounding box center [20, 66] width 32 height 12
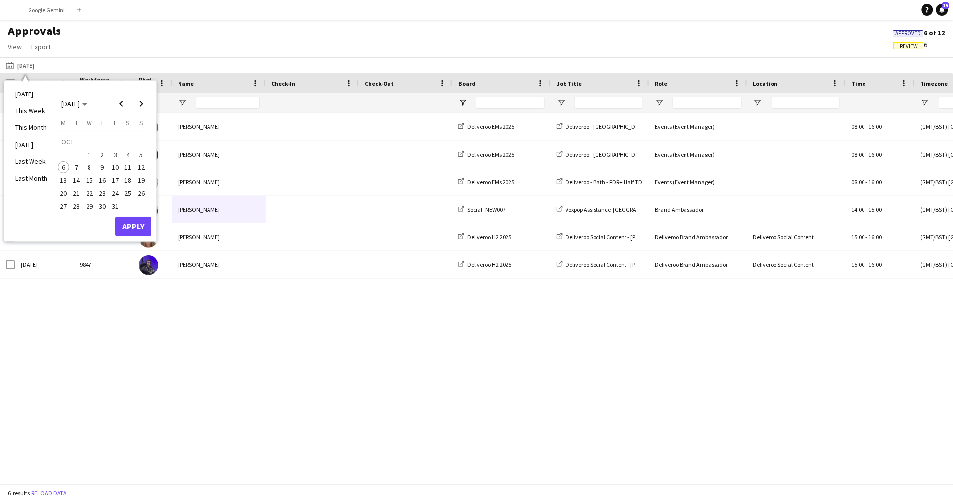
click at [88, 327] on div "417 Fri, 26 Sep 2025 James Whitehurst Deliveroo EMs 2025 Deliveroo - Leeds - FD…" at bounding box center [476, 298] width 953 height 370
click at [33, 65] on button "26-09-2025 26-09-2025" at bounding box center [20, 66] width 32 height 12
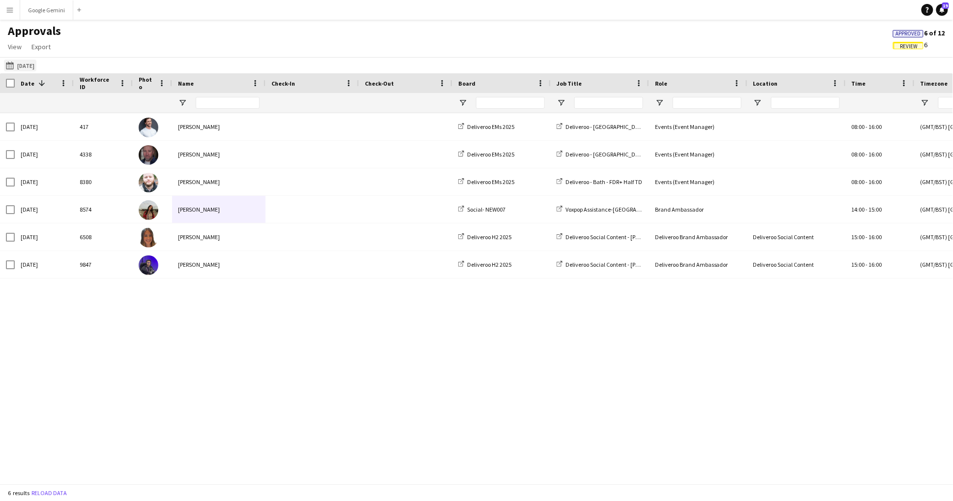
click at [33, 65] on button "26-09-2025 26-09-2025" at bounding box center [20, 66] width 32 height 12
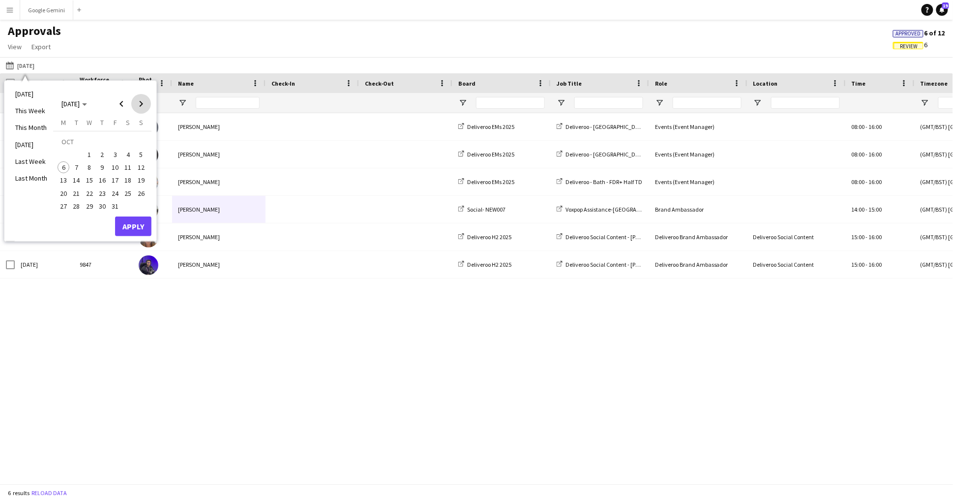
click at [134, 107] on span "Next month" at bounding box center [141, 104] width 20 height 20
click at [130, 105] on span "Previous month" at bounding box center [122, 104] width 20 height 20
click at [127, 189] on span "27" at bounding box center [128, 193] width 12 height 12
click at [135, 232] on button "Apply" at bounding box center [133, 226] width 36 height 20
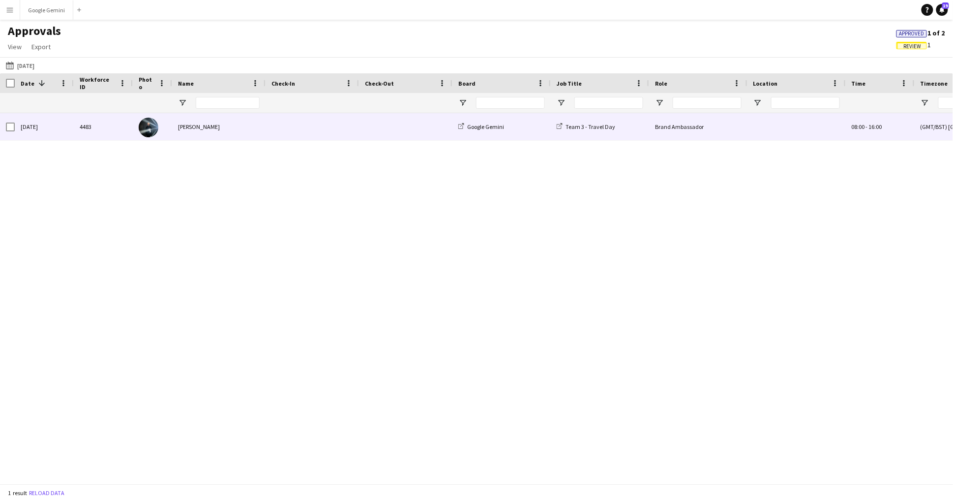
click at [245, 130] on div "[PERSON_NAME]" at bounding box center [218, 126] width 93 height 27
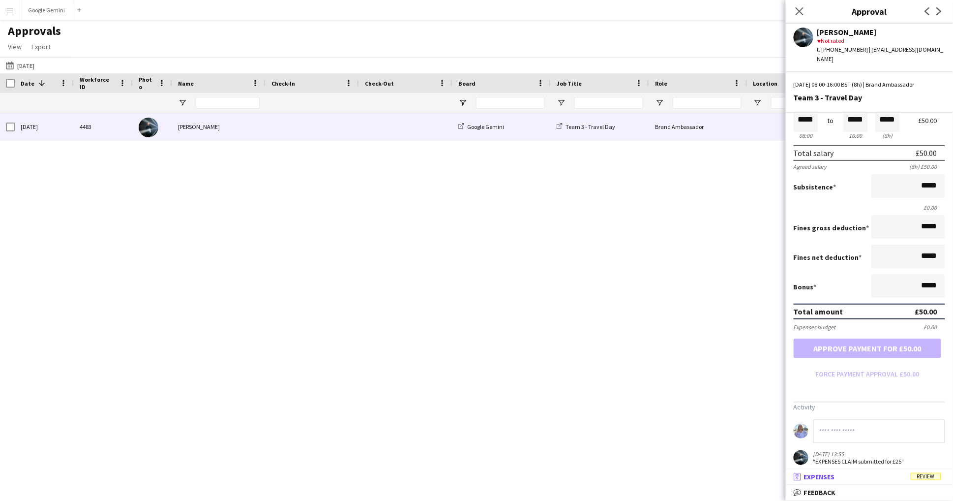
click at [839, 476] on mat-panel-title "receipt Expenses Review" at bounding box center [867, 476] width 163 height 9
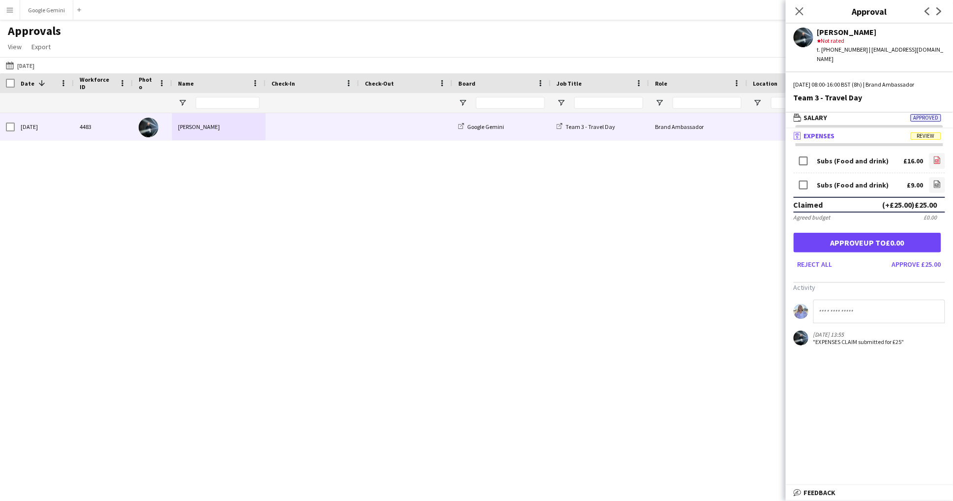
click at [939, 156] on icon "file-image" at bounding box center [938, 160] width 8 height 8
click at [935, 180] on icon "file-image" at bounding box center [938, 184] width 8 height 8
click at [918, 256] on button "Approve £25.00" at bounding box center [916, 264] width 57 height 16
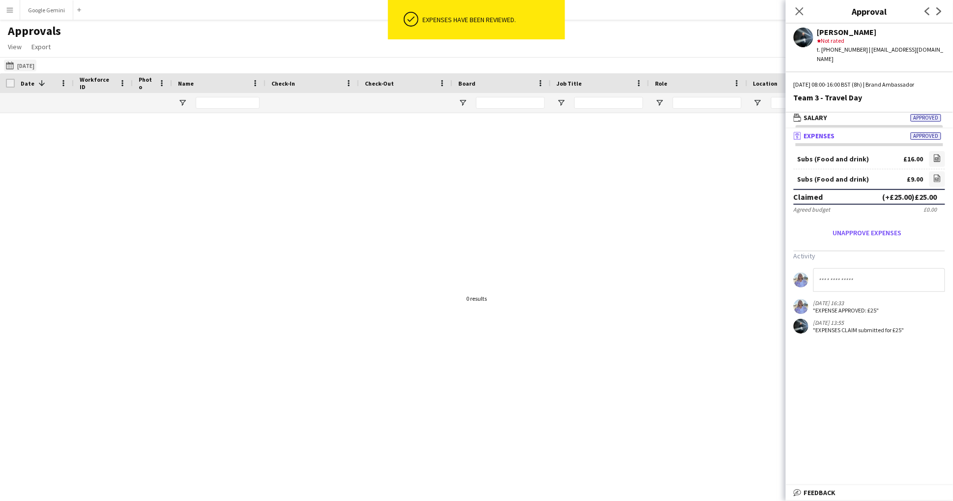
click at [36, 60] on button "26-09-2025 27-09-2025" at bounding box center [20, 66] width 32 height 12
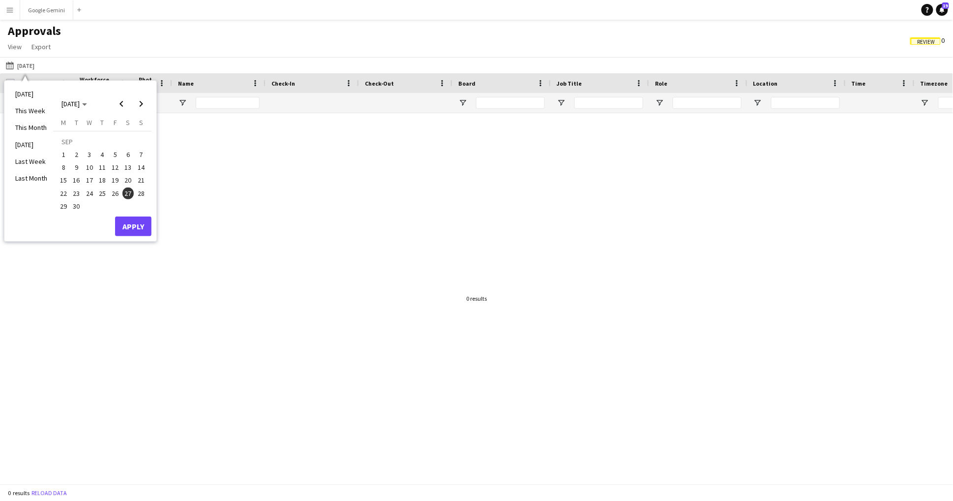
click at [146, 195] on span "28" at bounding box center [141, 193] width 12 height 12
click at [144, 230] on button "Apply" at bounding box center [133, 226] width 36 height 20
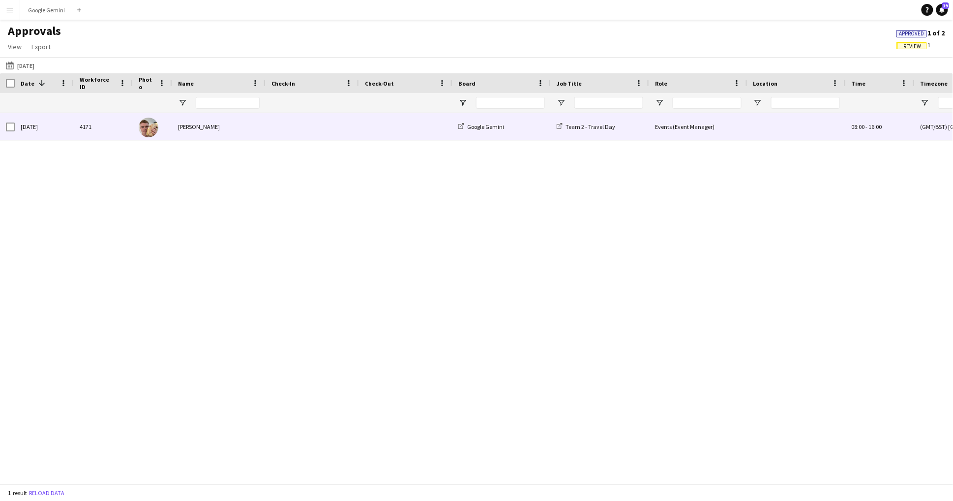
click at [197, 121] on div "[PERSON_NAME]" at bounding box center [218, 126] width 93 height 27
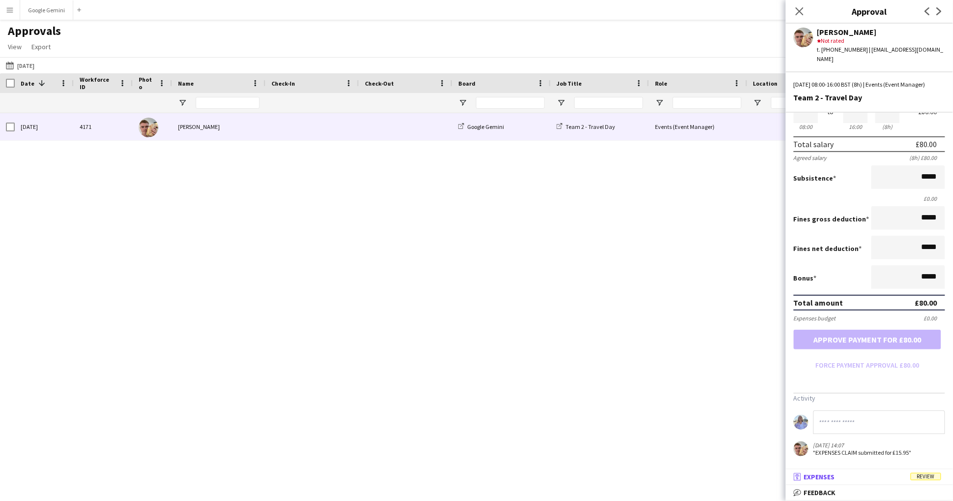
click at [875, 481] on mat-panel-title "receipt Expenses Review" at bounding box center [867, 476] width 163 height 9
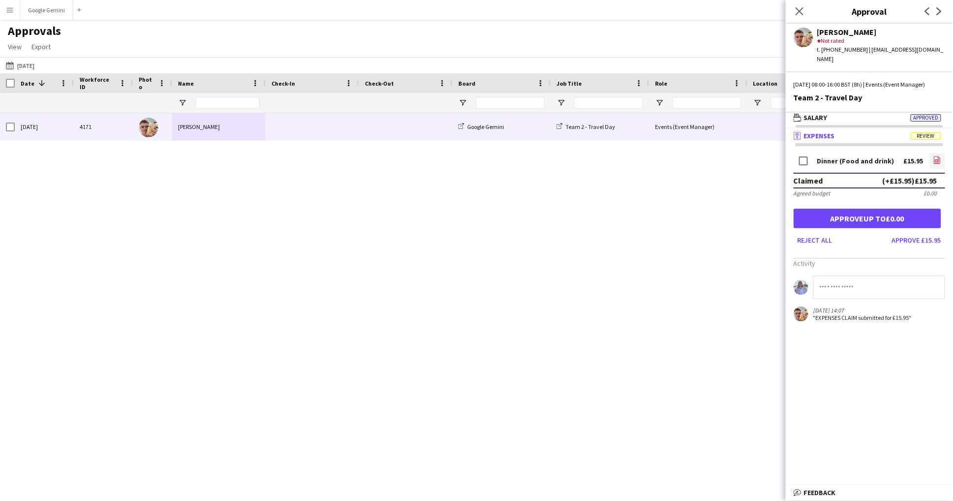
click at [939, 156] on icon "file-image" at bounding box center [938, 160] width 8 height 8
click at [931, 243] on button "Approve £15.95" at bounding box center [916, 240] width 57 height 16
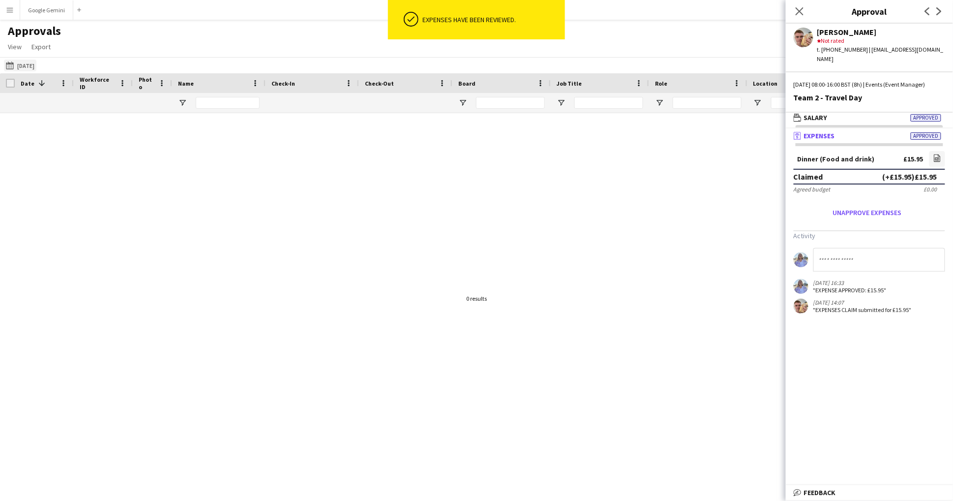
click at [21, 66] on button "26-09-2025 28-09-2025" at bounding box center [20, 66] width 32 height 12
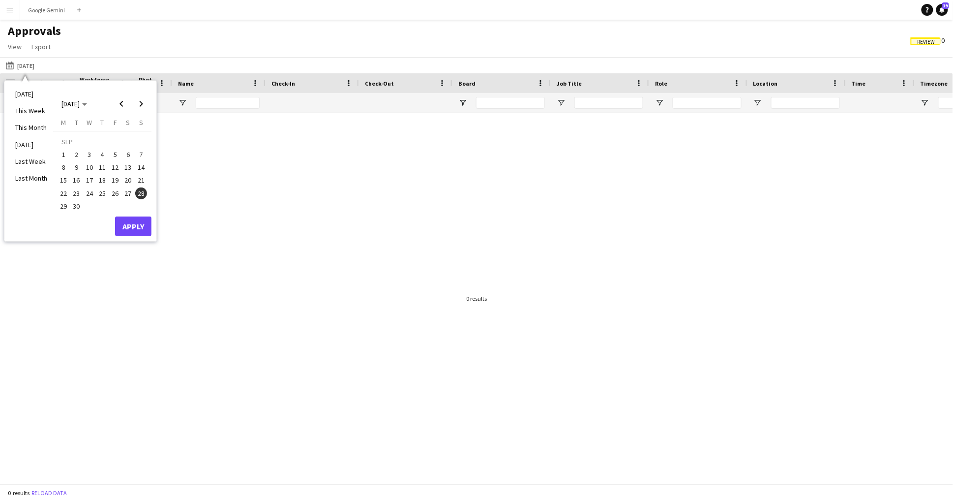
click at [57, 209] on button "29" at bounding box center [63, 206] width 13 height 13
click at [126, 225] on button "Apply" at bounding box center [133, 226] width 36 height 20
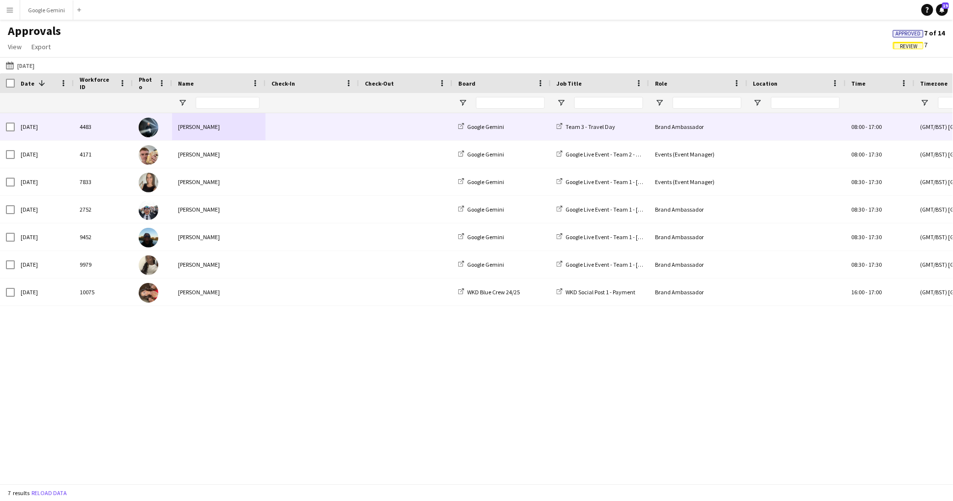
click at [202, 125] on div "[PERSON_NAME]" at bounding box center [218, 126] width 93 height 27
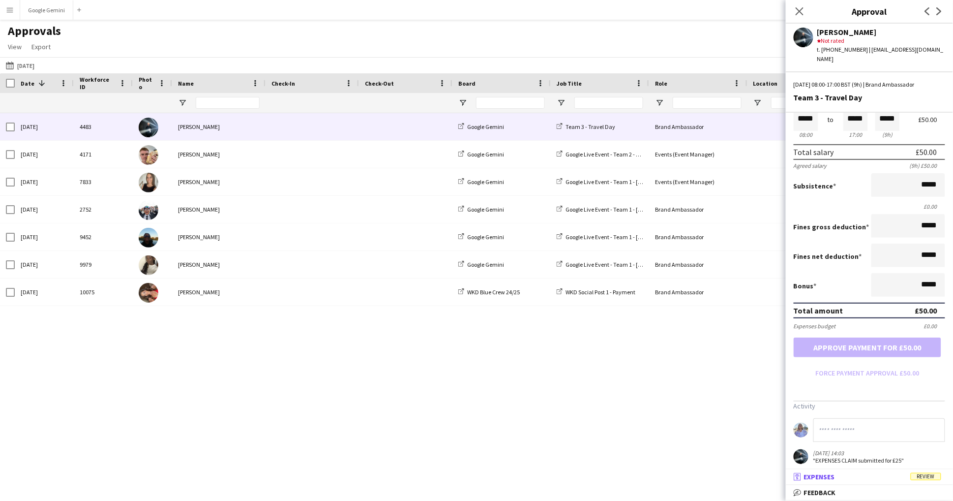
click at [914, 478] on span "Review" at bounding box center [926, 476] width 30 height 7
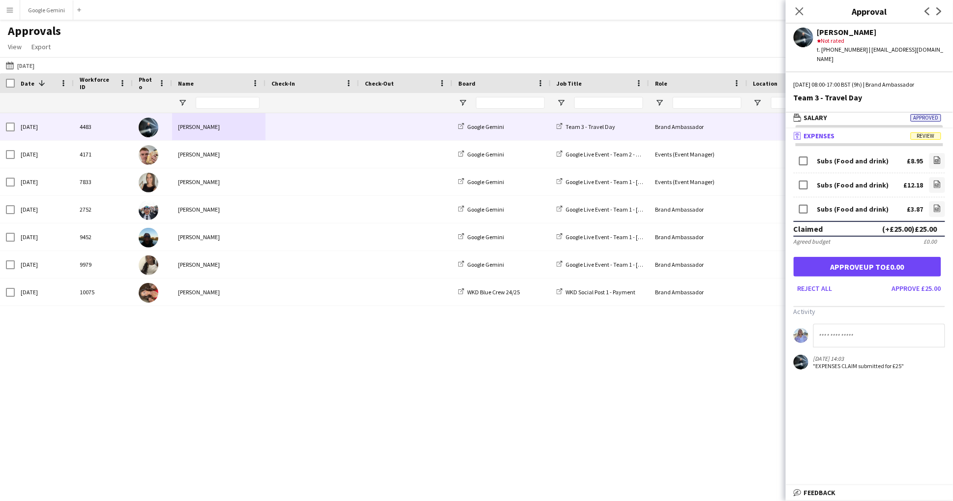
click at [947, 151] on form "Subs (Food and drink) £8.95 file-image Subs (Food and drink) £12.18 file-image …" at bounding box center [869, 223] width 167 height 145
click at [945, 153] on link "file-image" at bounding box center [938, 161] width 16 height 16
click at [933, 177] on link "file-image" at bounding box center [938, 185] width 16 height 16
click at [940, 204] on app-icon "file-image" at bounding box center [938, 209] width 8 height 10
click at [942, 201] on link "file-image" at bounding box center [938, 209] width 16 height 16
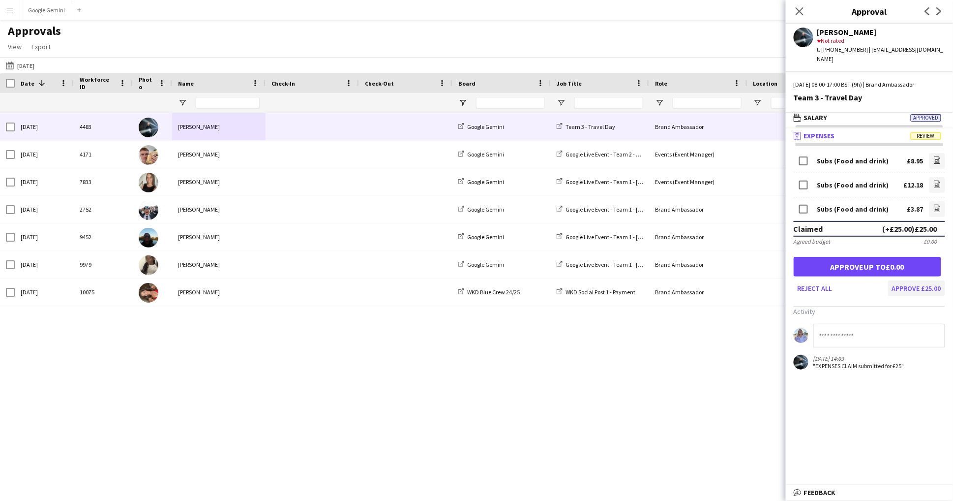
click at [935, 281] on button "Approve £25.00" at bounding box center [916, 288] width 57 height 16
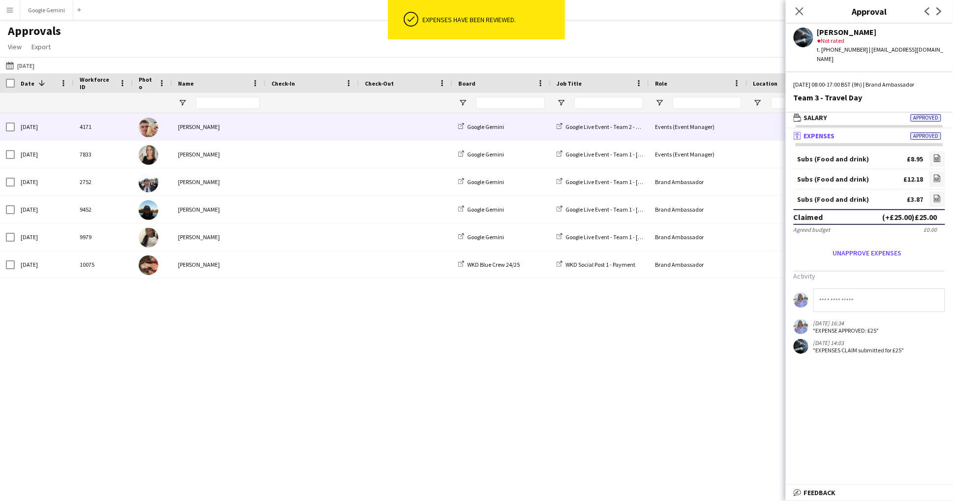
click at [246, 128] on div "[PERSON_NAME]" at bounding box center [218, 126] width 93 height 27
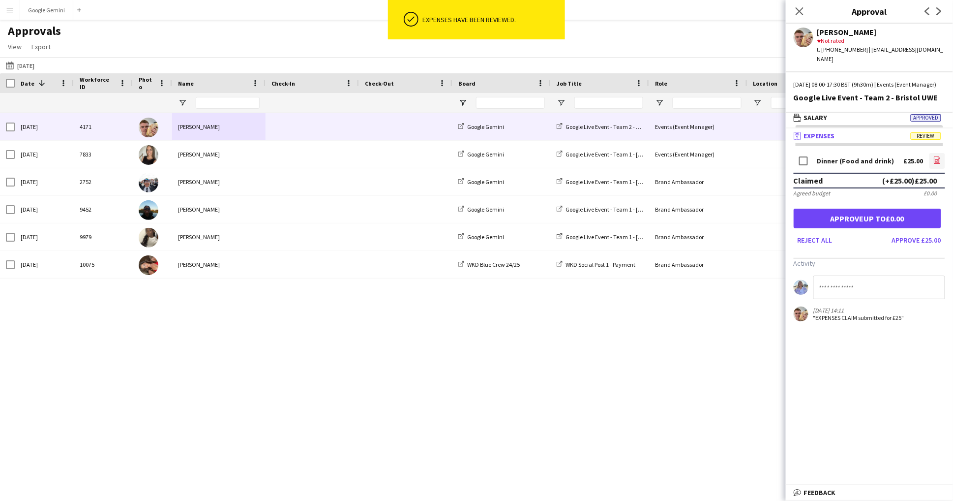
click at [940, 156] on icon "file-image" at bounding box center [938, 160] width 8 height 8
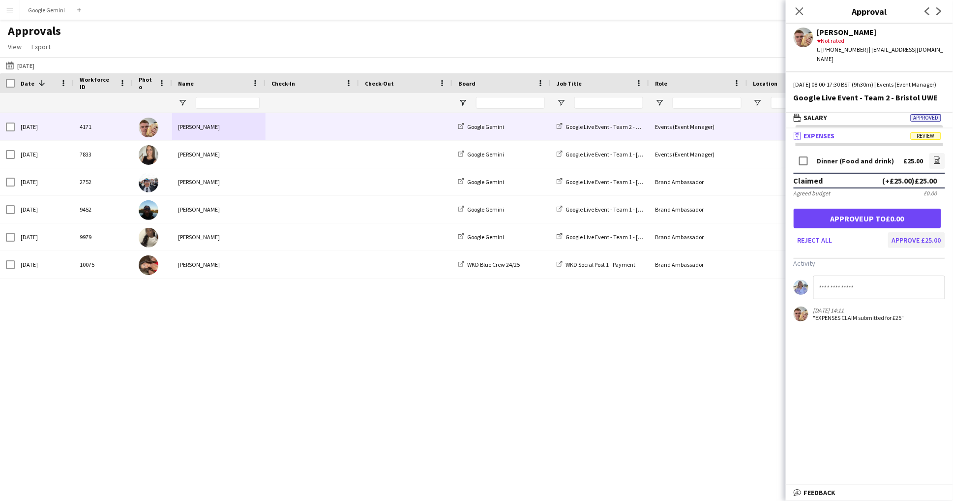
click at [925, 239] on button "Approve £25.00" at bounding box center [916, 240] width 57 height 16
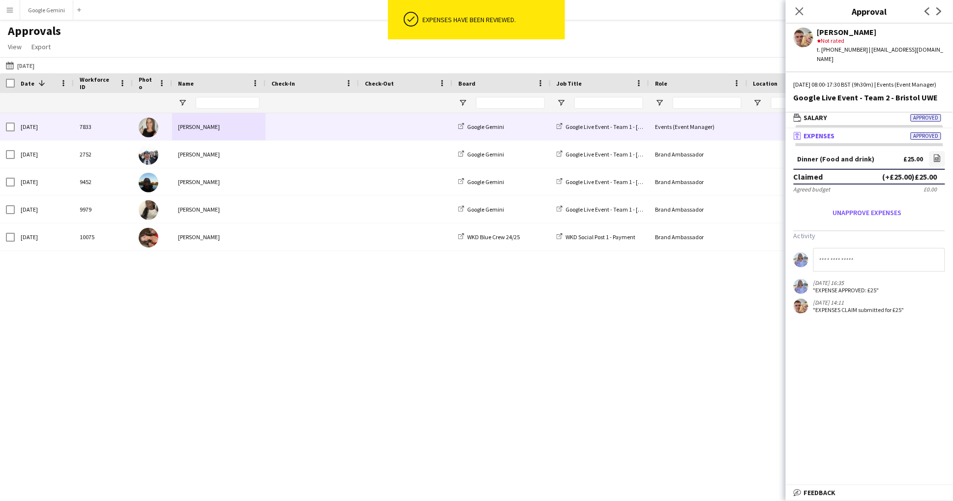
click at [215, 126] on div "[PERSON_NAME]" at bounding box center [218, 126] width 93 height 27
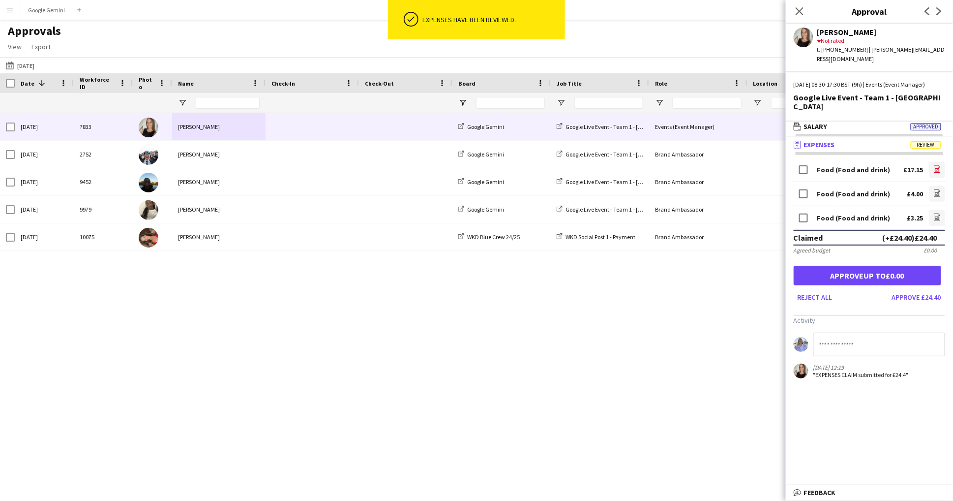
click at [938, 169] on icon at bounding box center [938, 170] width 4 height 3
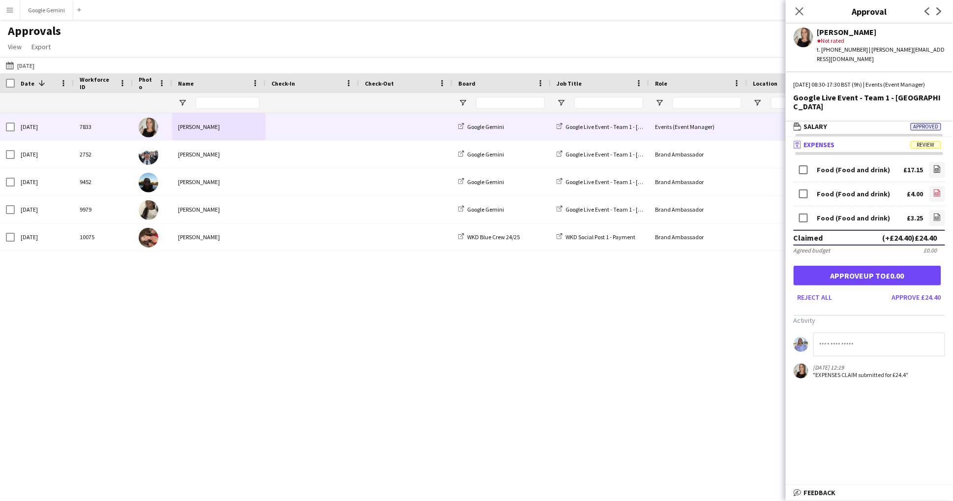
click at [937, 193] on icon at bounding box center [938, 194] width 4 height 3
click at [927, 289] on button "Approve £24.40" at bounding box center [916, 297] width 57 height 16
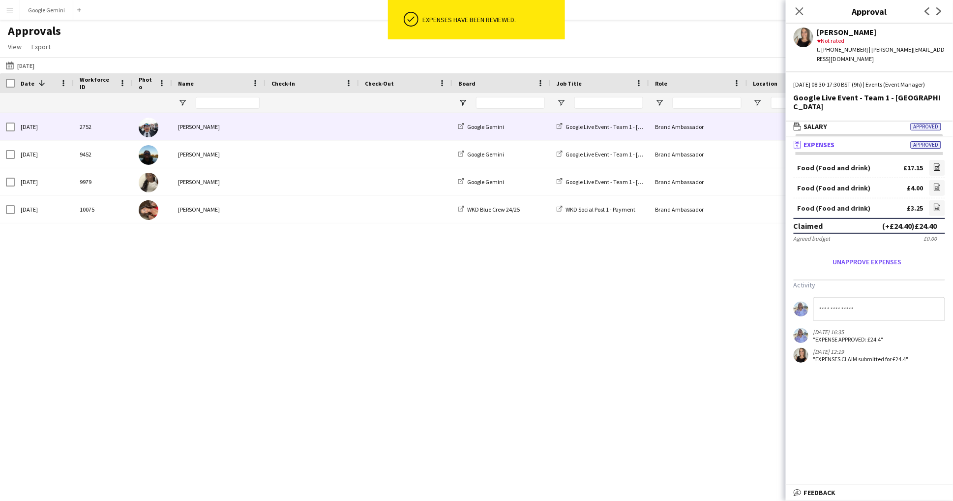
click at [209, 132] on div "[PERSON_NAME]" at bounding box center [218, 126] width 93 height 27
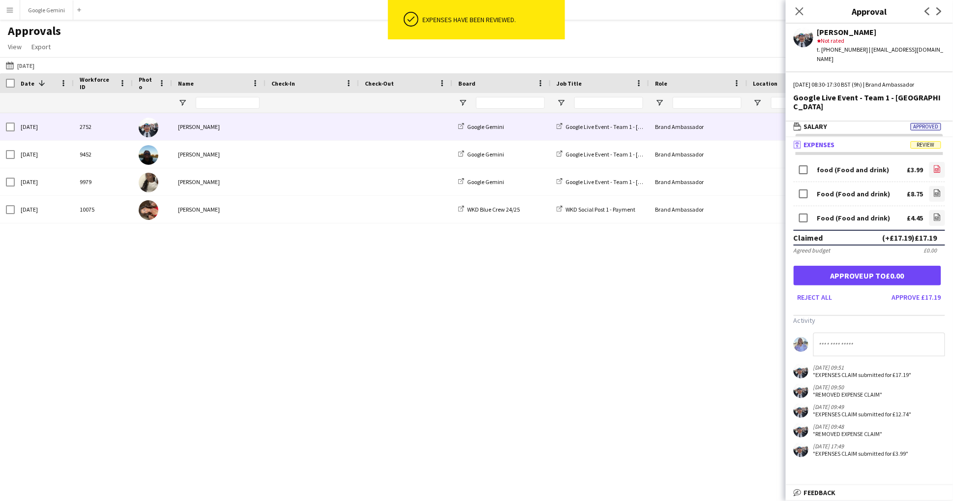
click at [938, 164] on link "file-image" at bounding box center [938, 170] width 16 height 16
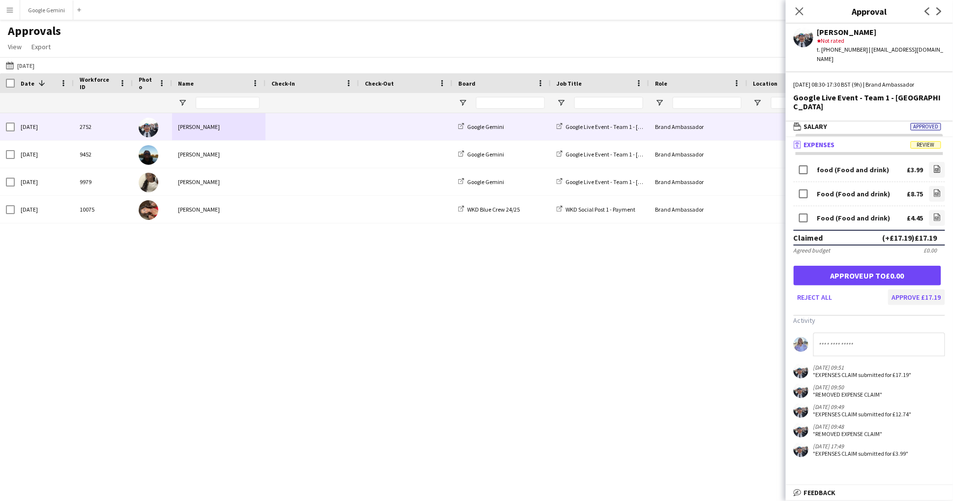
click at [929, 289] on button "Approve £17.19" at bounding box center [916, 297] width 57 height 16
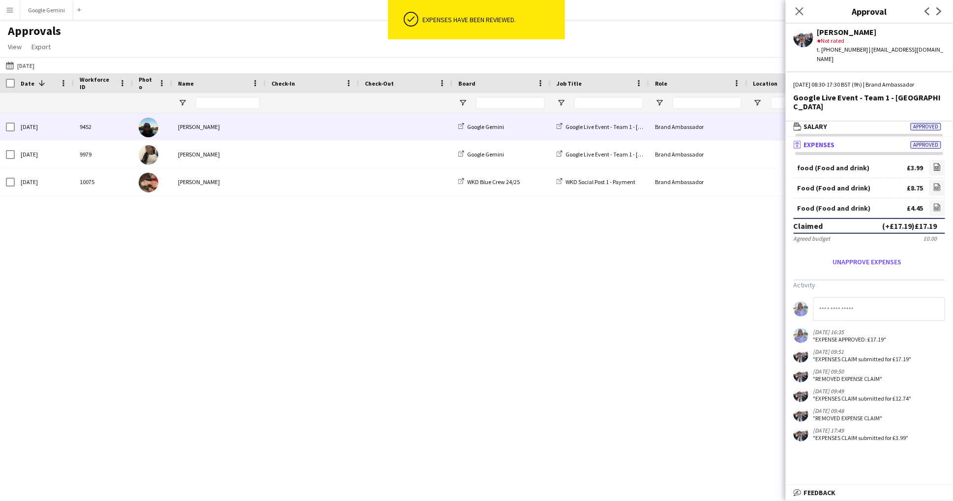
click at [225, 131] on div "[PERSON_NAME]" at bounding box center [218, 126] width 93 height 27
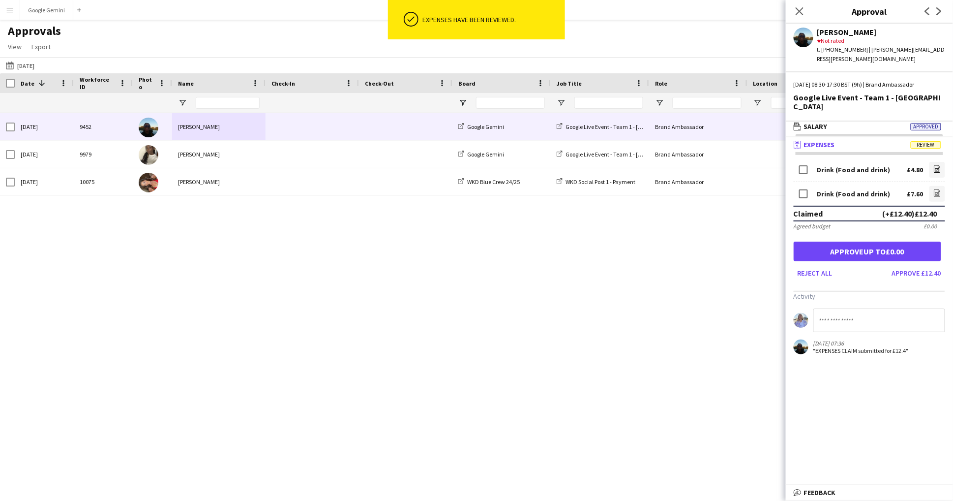
click at [935, 152] on div "Drink (Food and drink) £4.80 file-image Drink (Food and drink) £7.60 file-image…" at bounding box center [869, 259] width 167 height 215
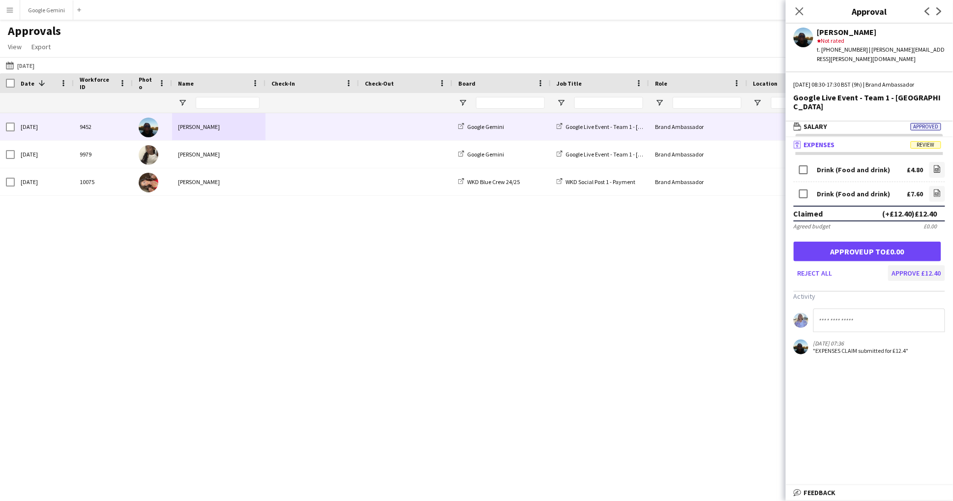
click at [923, 265] on button "Approve £12.40" at bounding box center [916, 273] width 57 height 16
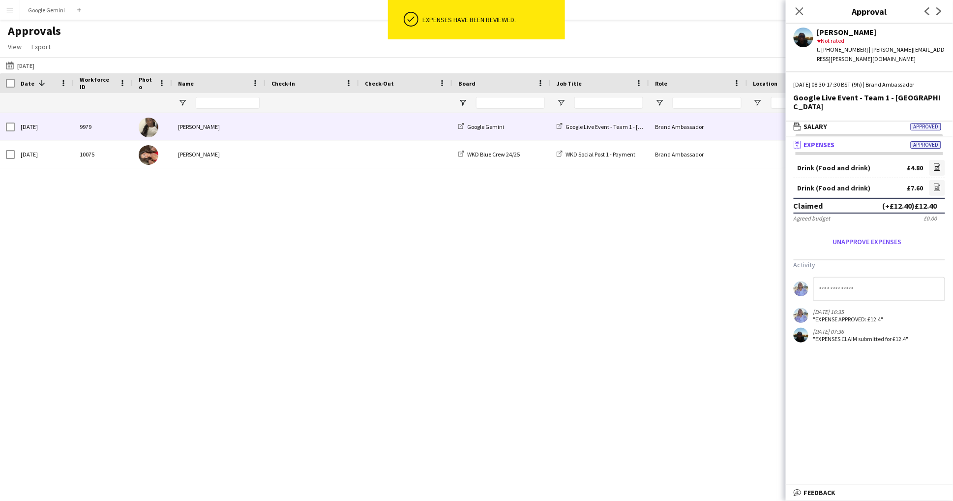
click at [278, 130] on span at bounding box center [313, 126] width 82 height 27
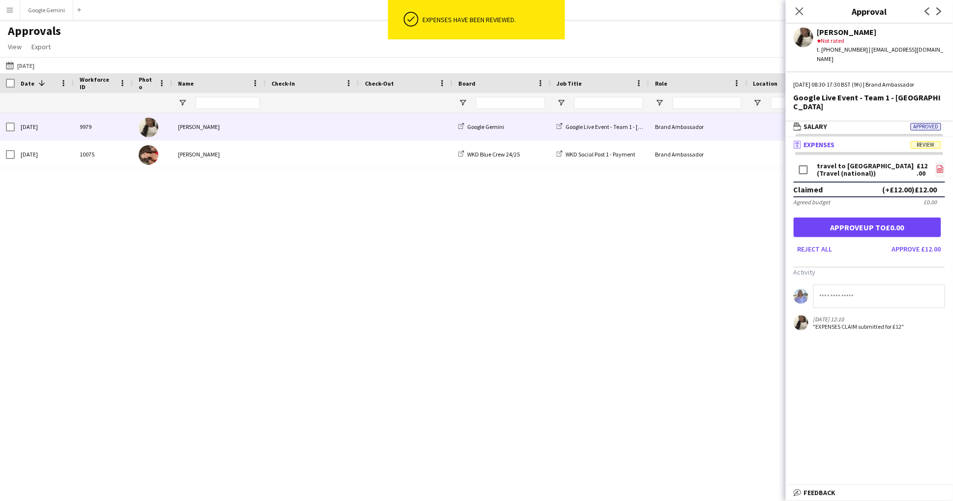
click at [937, 165] on icon at bounding box center [940, 168] width 6 height 7
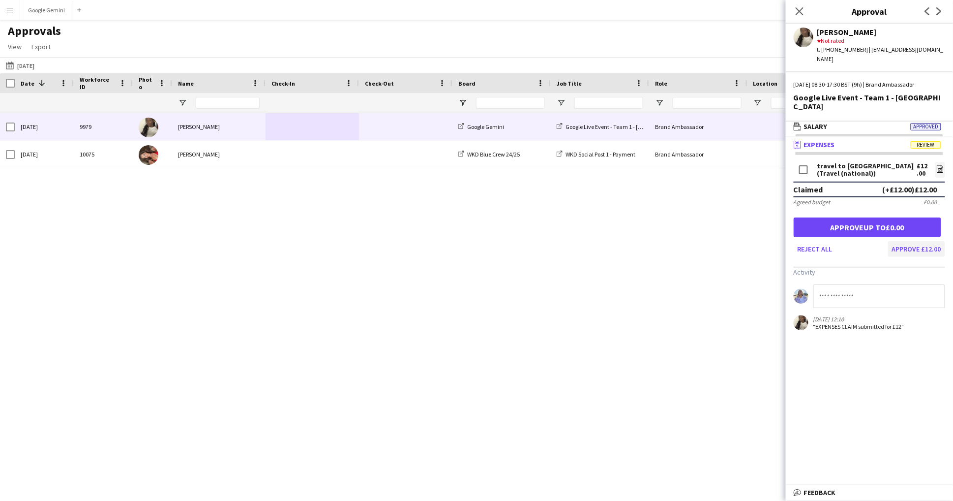
click at [939, 241] on button "Approve £12.00" at bounding box center [916, 249] width 57 height 16
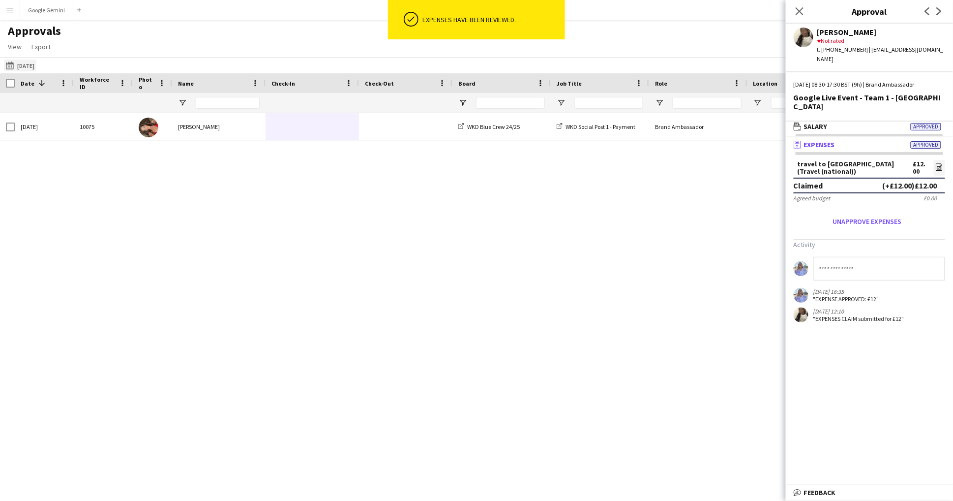
click at [30, 60] on button "26-09-2025 29-09-2025" at bounding box center [20, 66] width 32 height 12
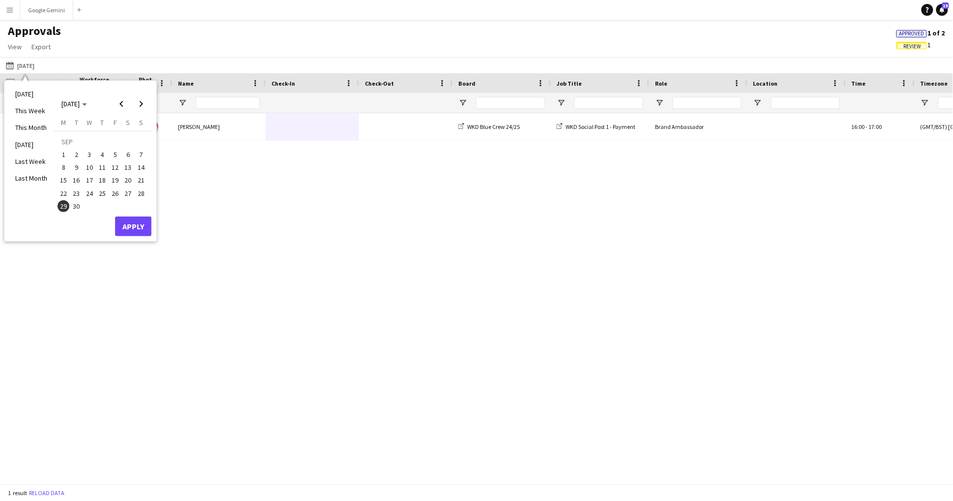
click at [76, 203] on span "30" at bounding box center [77, 206] width 12 height 12
click at [136, 235] on button "Apply" at bounding box center [133, 226] width 36 height 20
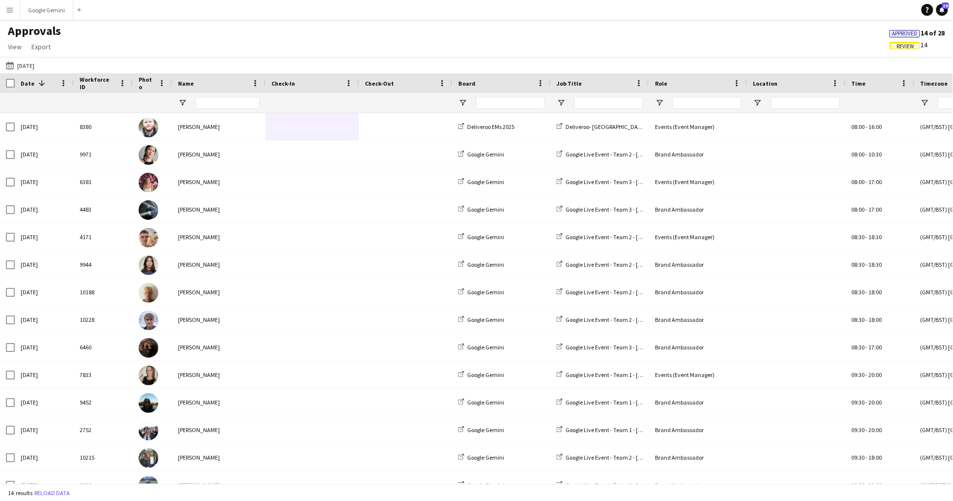
click at [904, 43] on span "Review" at bounding box center [906, 46] width 18 height 6
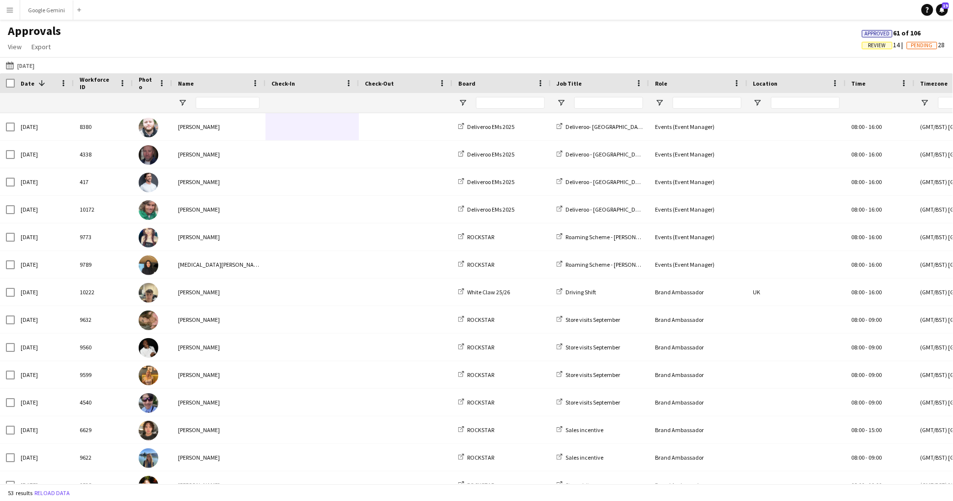
scroll to position [0, 0]
click at [885, 46] on span "Review" at bounding box center [877, 45] width 30 height 7
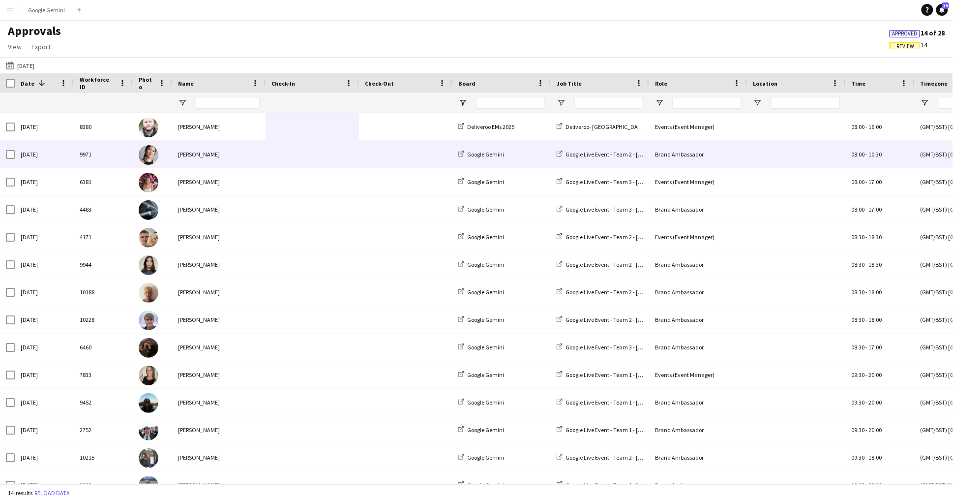
click at [221, 154] on div "[PERSON_NAME]" at bounding box center [218, 154] width 93 height 27
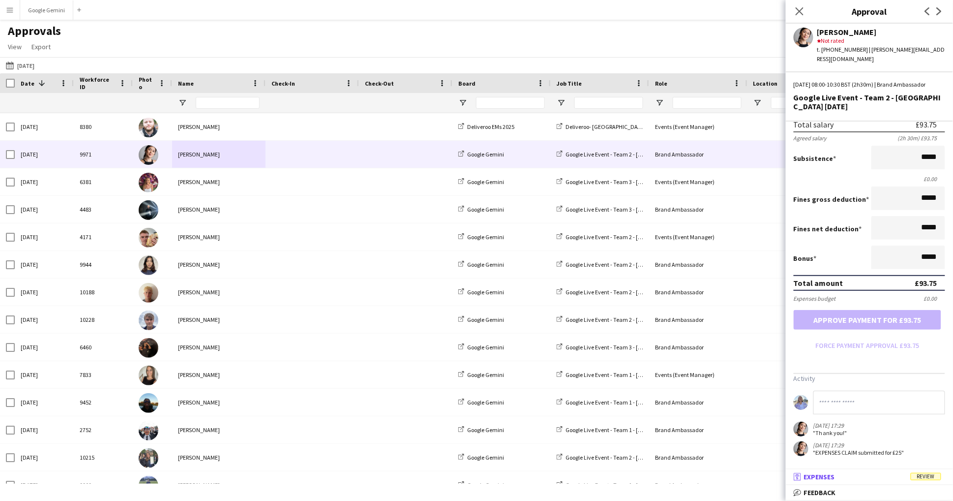
click at [852, 481] on mat-expansion-panel-header "receipt Expenses Review" at bounding box center [869, 476] width 167 height 15
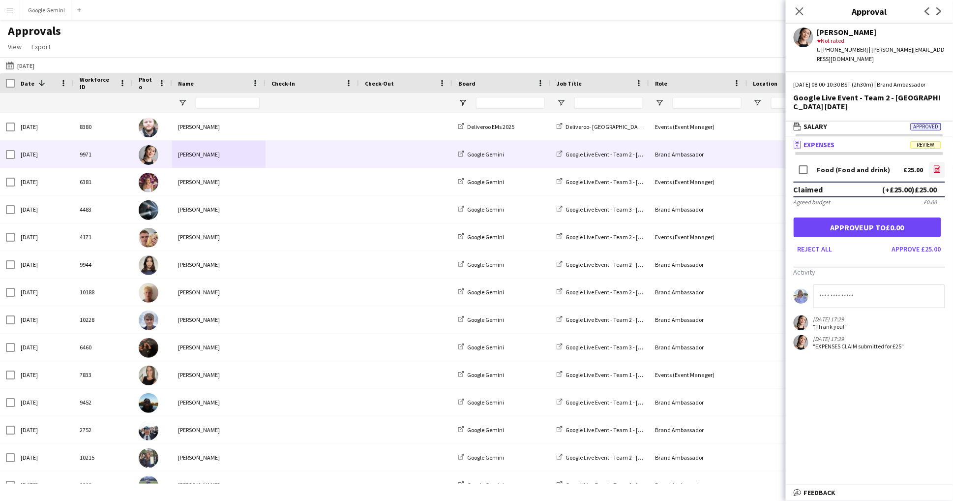
click at [942, 165] on link "file-image" at bounding box center [938, 170] width 16 height 16
click at [924, 243] on button "Approve £25.00" at bounding box center [916, 249] width 57 height 16
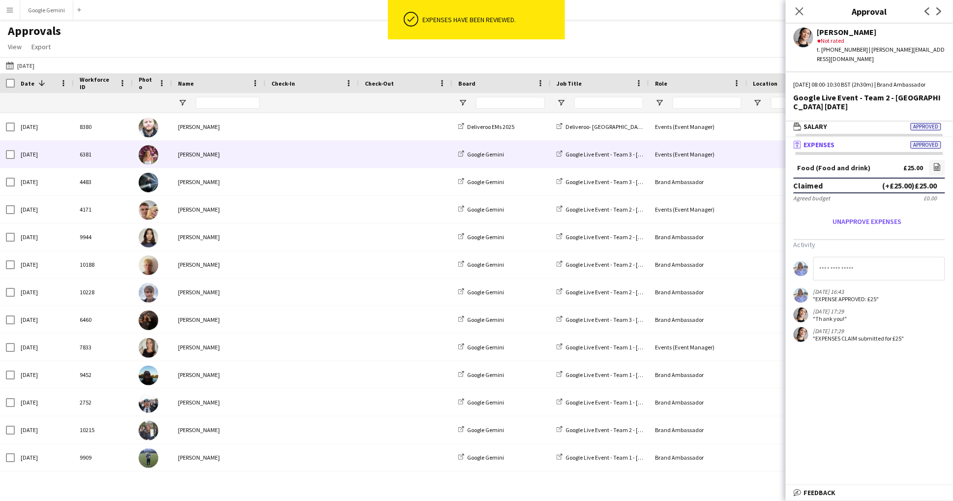
click at [189, 163] on div "[PERSON_NAME]" at bounding box center [218, 154] width 93 height 27
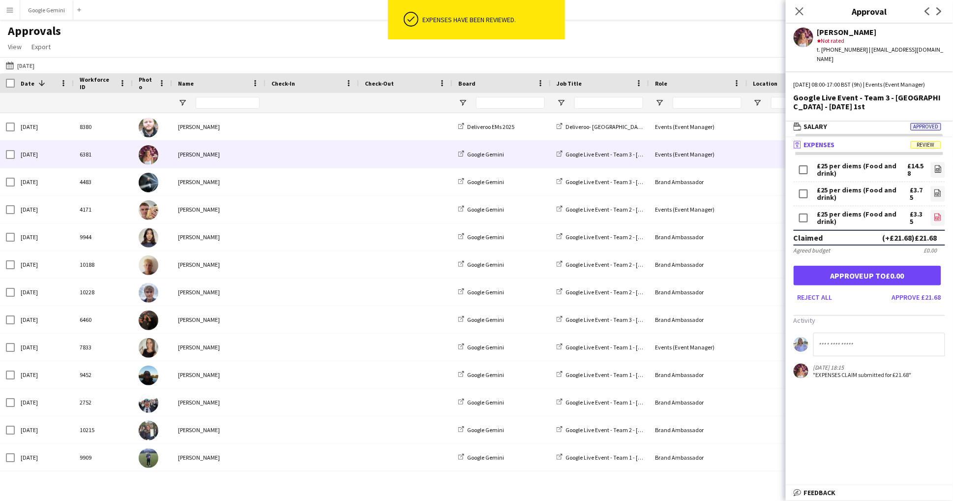
click at [937, 219] on app-icon "file-image" at bounding box center [938, 218] width 8 height 10
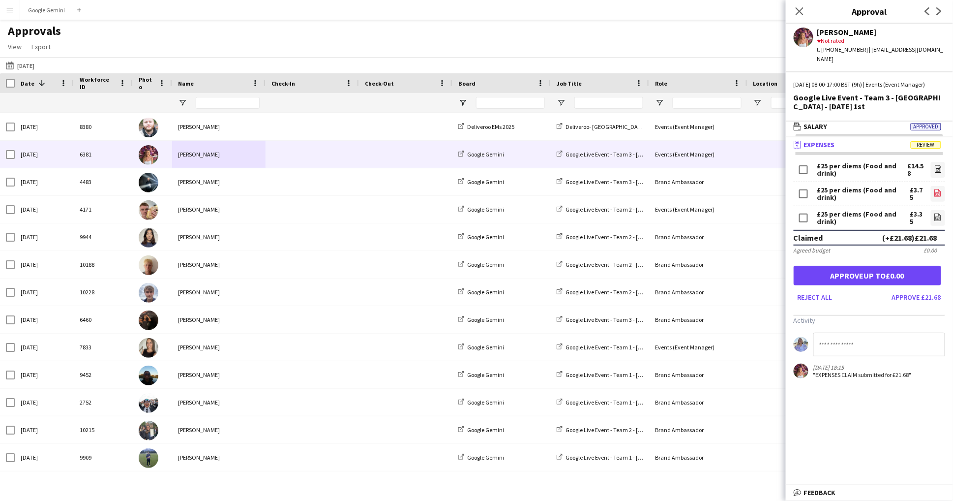
click at [937, 189] on icon "file-image" at bounding box center [938, 193] width 8 height 8
click at [941, 176] on div "£25 per diems (Food and drink) £14.58 file-image" at bounding box center [870, 171] width 152 height 22
click at [940, 174] on link "file-image" at bounding box center [938, 170] width 14 height 16
click at [914, 297] on button "Approve £21.68" at bounding box center [916, 297] width 57 height 16
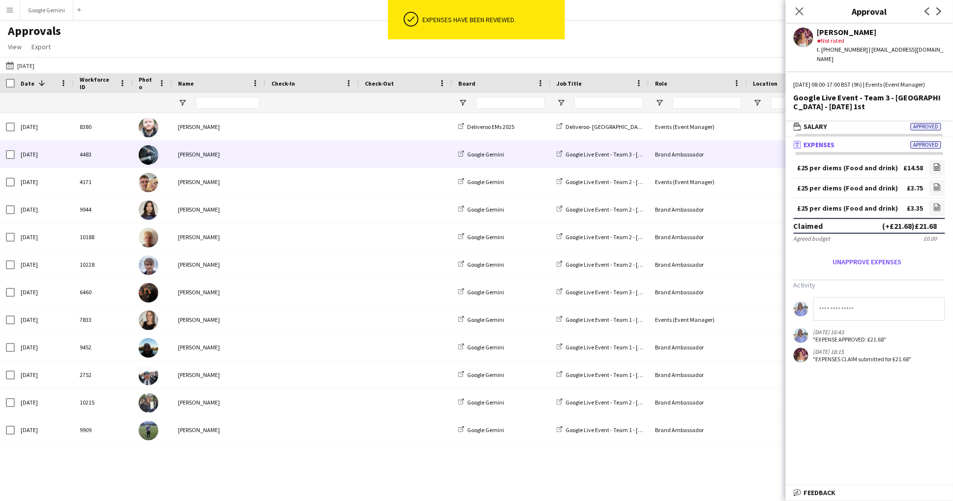
click at [189, 162] on div "[PERSON_NAME]" at bounding box center [218, 154] width 93 height 27
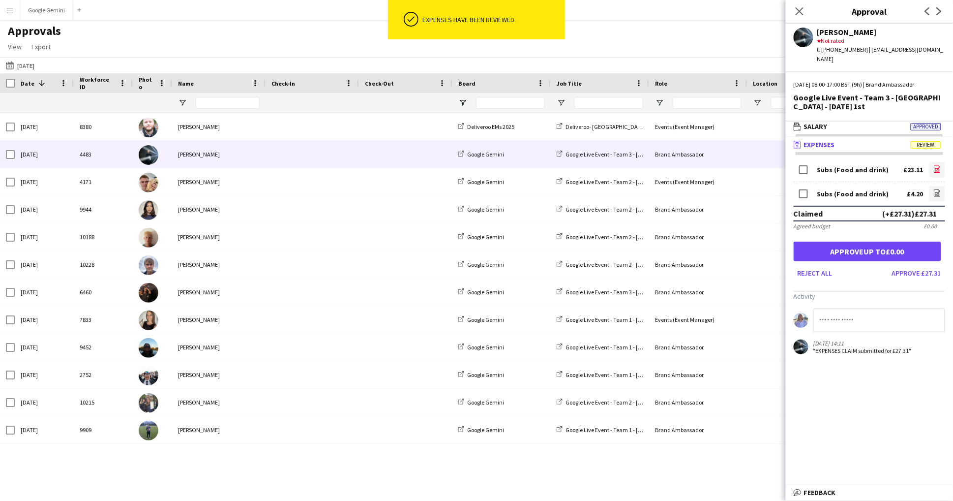
click at [941, 165] on icon "file-image" at bounding box center [938, 169] width 8 height 8
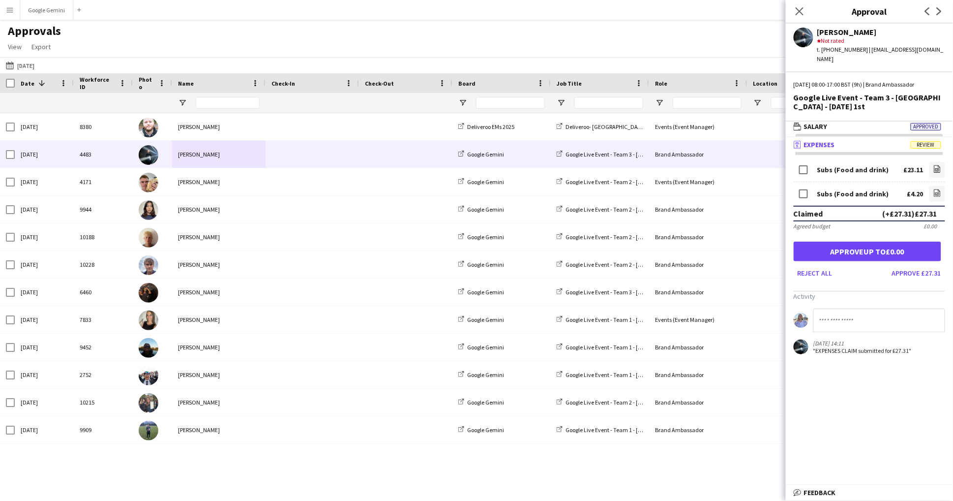
click at [946, 181] on form "Subs (Food and drink) £23.11 file-image Subs (Food and drink) £4.20 file-image …" at bounding box center [869, 220] width 167 height 121
click at [942, 187] on link "file-image" at bounding box center [938, 194] width 16 height 16
click at [925, 265] on button "Approve £27.31" at bounding box center [916, 273] width 57 height 16
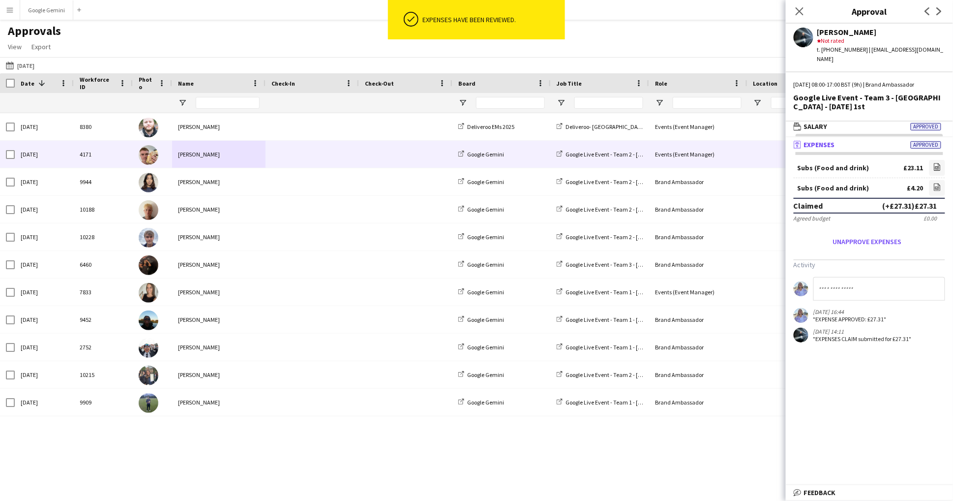
click at [189, 153] on div "[PERSON_NAME]" at bounding box center [218, 154] width 93 height 27
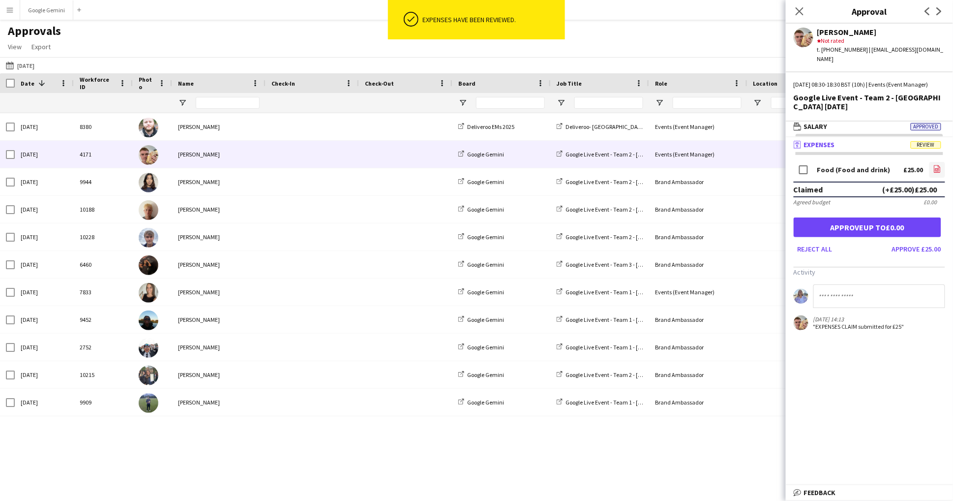
click at [939, 165] on icon "file-image" at bounding box center [938, 169] width 8 height 8
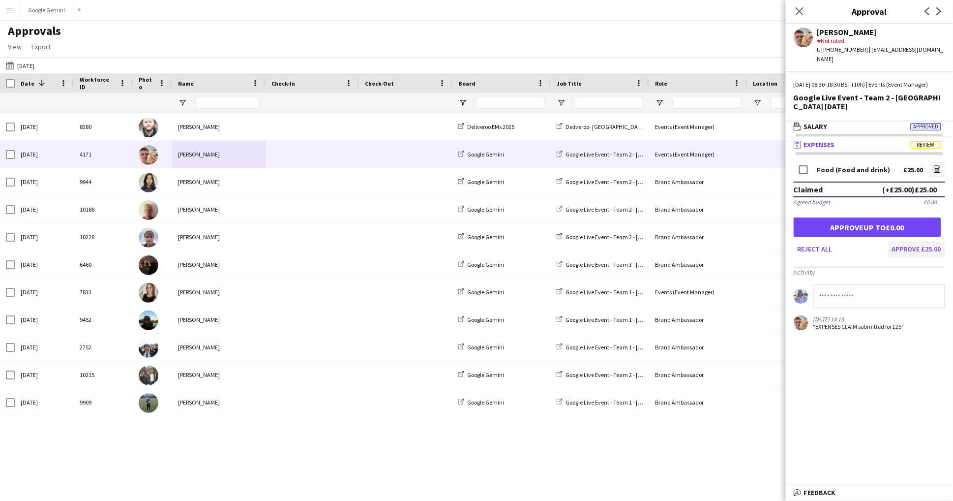
click at [939, 244] on button "Approve £25.00" at bounding box center [916, 249] width 57 height 16
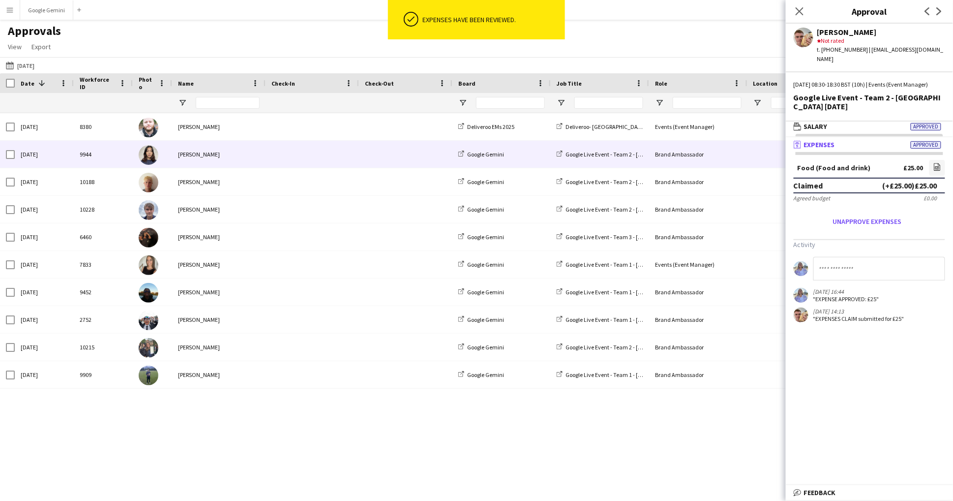
click at [223, 154] on div "[PERSON_NAME]" at bounding box center [218, 154] width 93 height 27
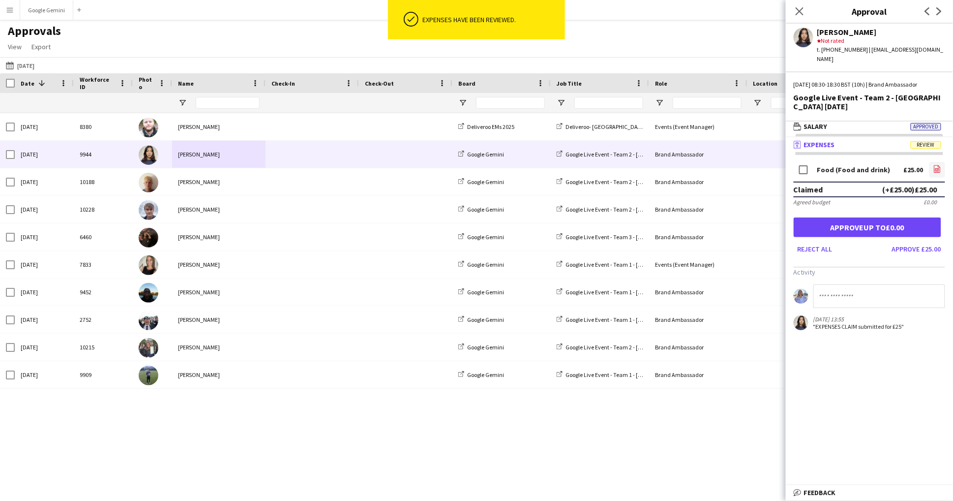
click at [937, 165] on icon "file-image" at bounding box center [938, 169] width 8 height 8
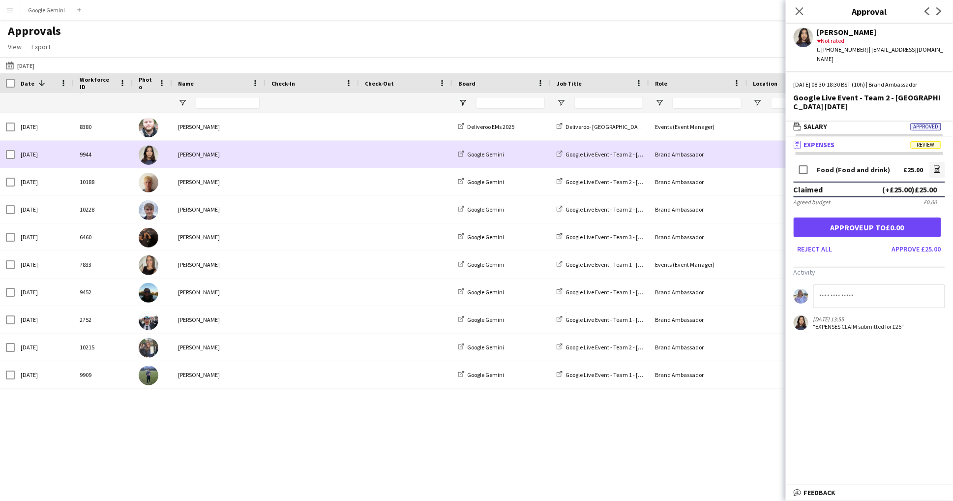
click at [223, 154] on div "[PERSON_NAME]" at bounding box center [218, 154] width 93 height 27
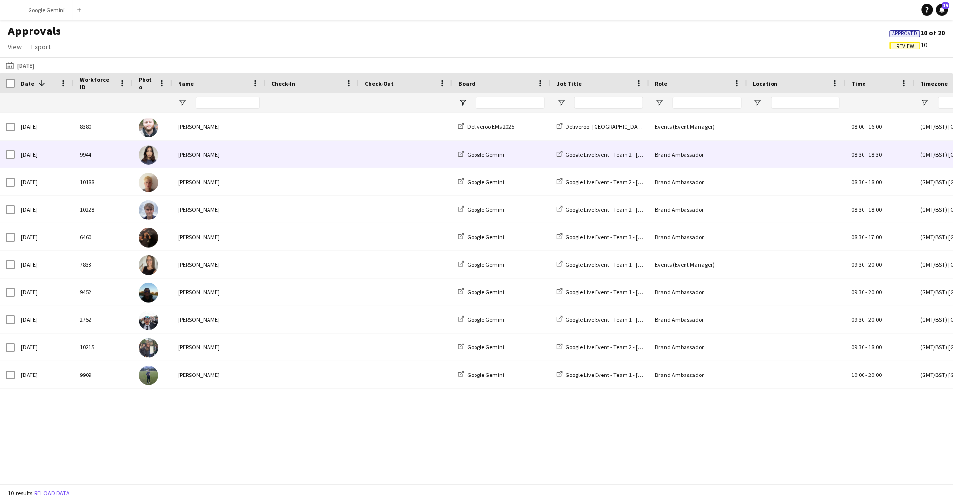
click at [177, 154] on div "[PERSON_NAME]" at bounding box center [218, 154] width 93 height 27
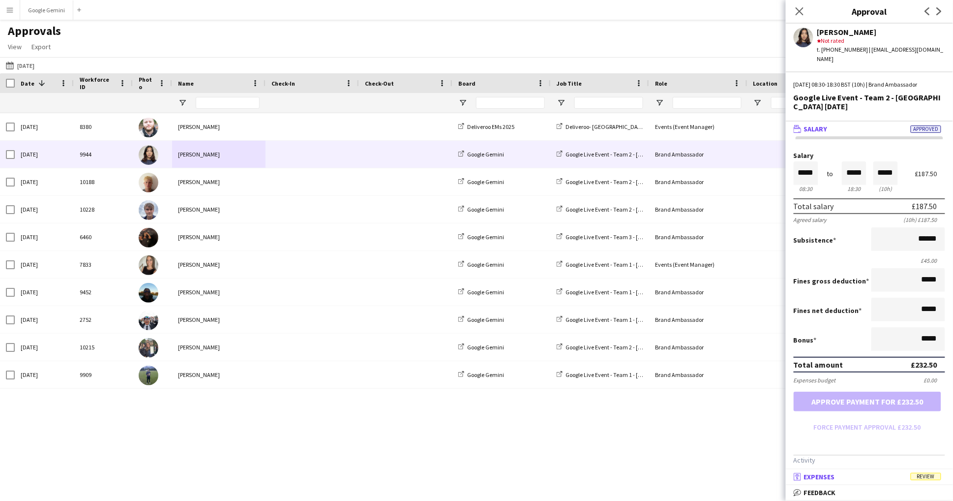
click at [839, 471] on mat-expansion-panel-header "receipt Expenses Review" at bounding box center [869, 476] width 167 height 15
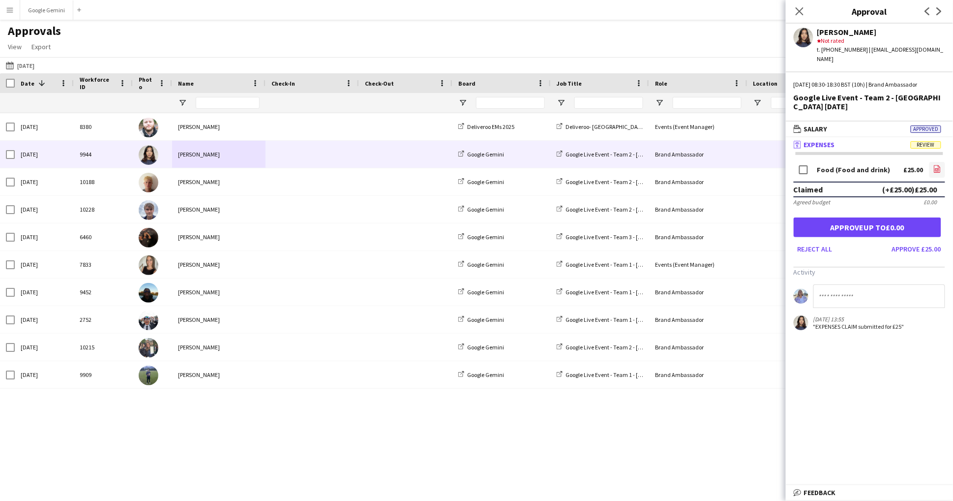
click at [942, 162] on link "file-image" at bounding box center [938, 170] width 16 height 16
click at [908, 241] on button "Approve £25.00" at bounding box center [916, 249] width 57 height 16
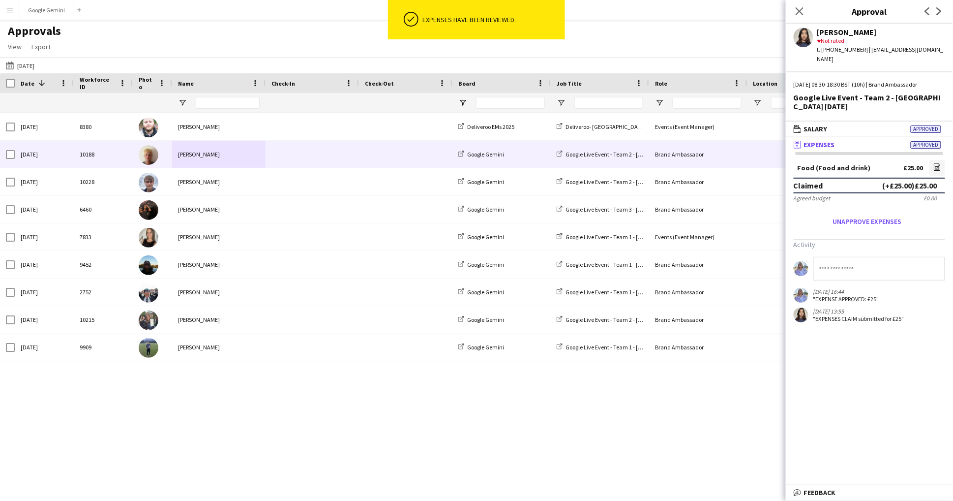
click at [218, 153] on div "[PERSON_NAME]" at bounding box center [218, 154] width 93 height 27
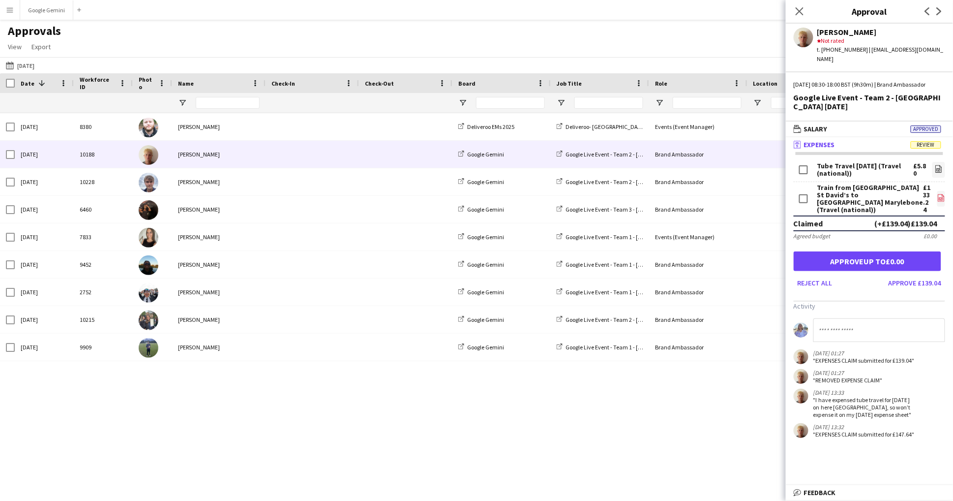
click at [938, 191] on link "file-image" at bounding box center [942, 199] width 8 height 16
click at [940, 195] on app-icon "file-image" at bounding box center [942, 199] width 8 height 10
click at [941, 169] on icon at bounding box center [939, 170] width 4 height 3
click at [939, 194] on icon "file-image" at bounding box center [942, 198] width 8 height 8
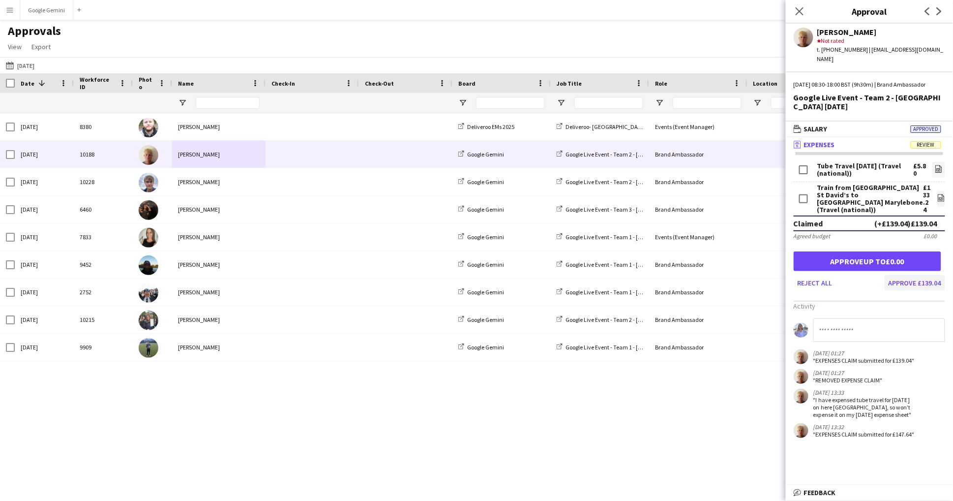
click at [923, 275] on button "Approve £139.04" at bounding box center [915, 283] width 61 height 16
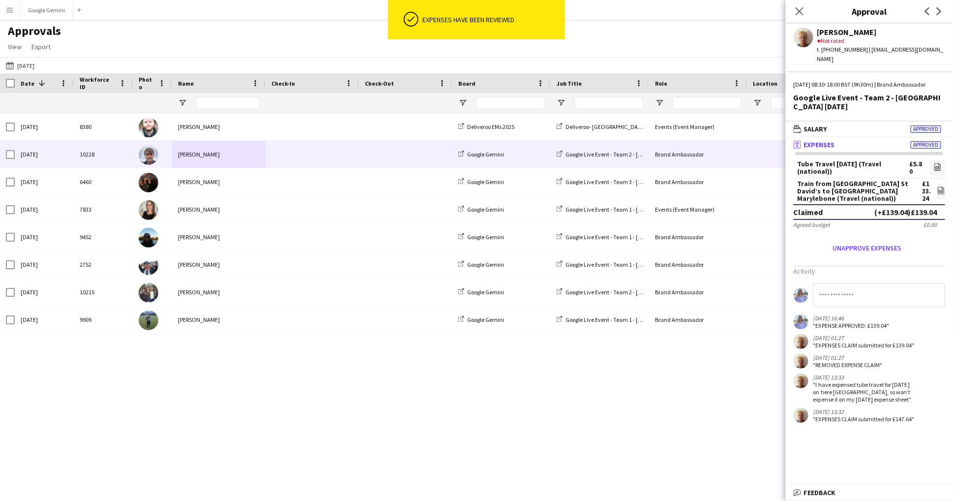
click at [235, 153] on div "[PERSON_NAME]" at bounding box center [218, 154] width 93 height 27
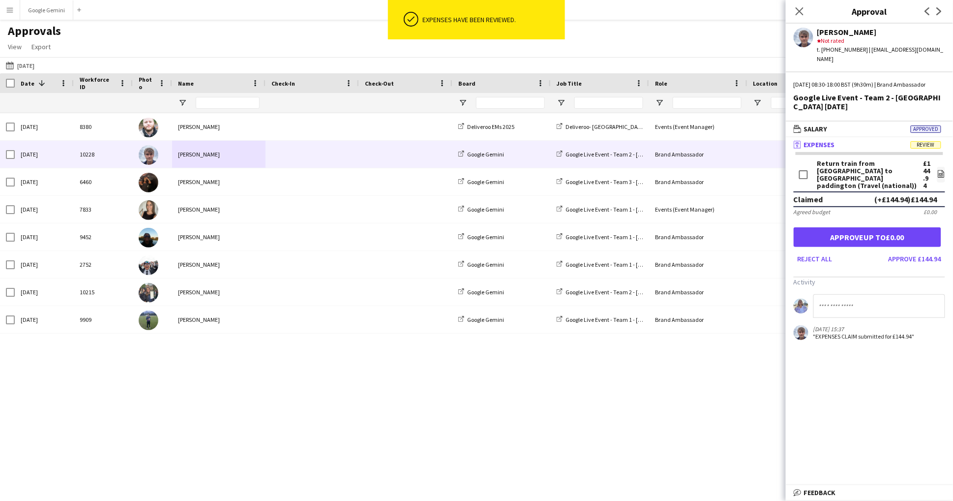
click at [802, 37] on app-user-avatar at bounding box center [804, 38] width 20 height 20
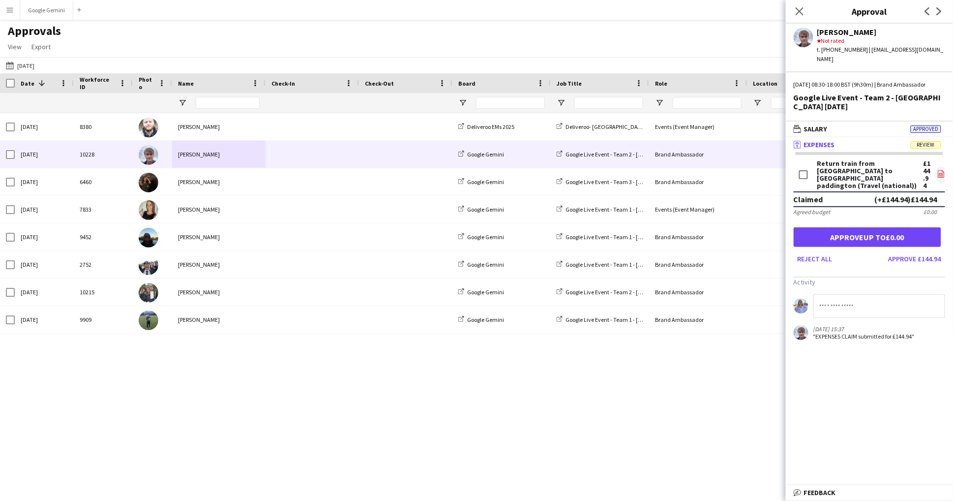
click at [941, 170] on icon "file-image" at bounding box center [942, 174] width 8 height 8
click at [945, 173] on link "file-image" at bounding box center [942, 175] width 8 height 16
click at [931, 251] on button "Approve £144.94" at bounding box center [915, 259] width 61 height 16
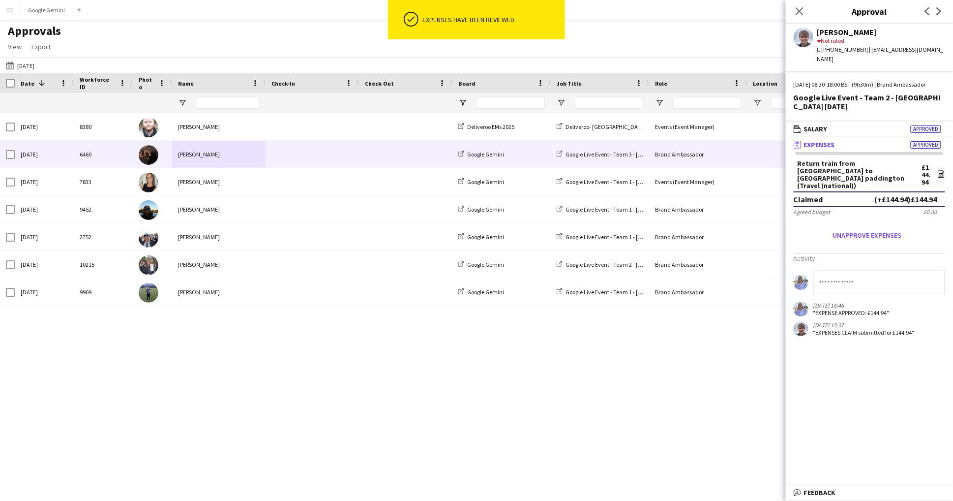
click at [235, 148] on div "[PERSON_NAME]" at bounding box center [218, 154] width 93 height 27
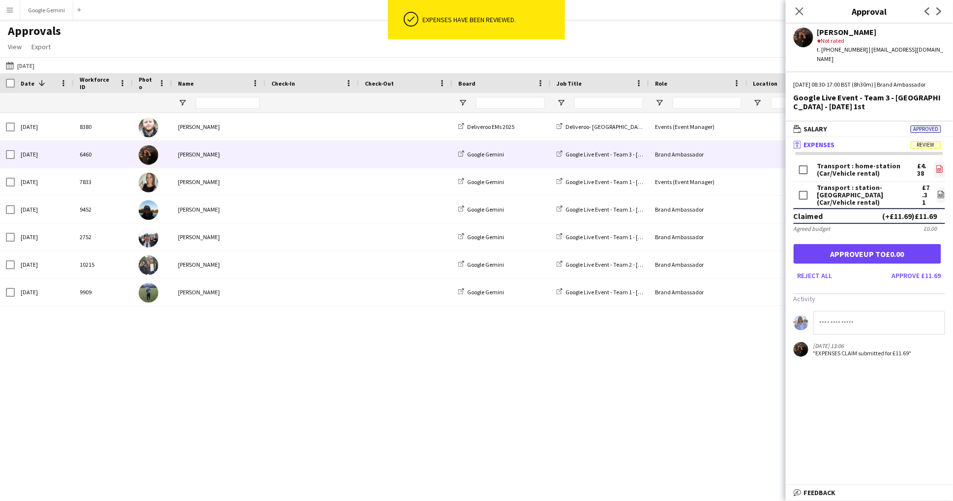
click at [941, 165] on icon at bounding box center [940, 168] width 6 height 7
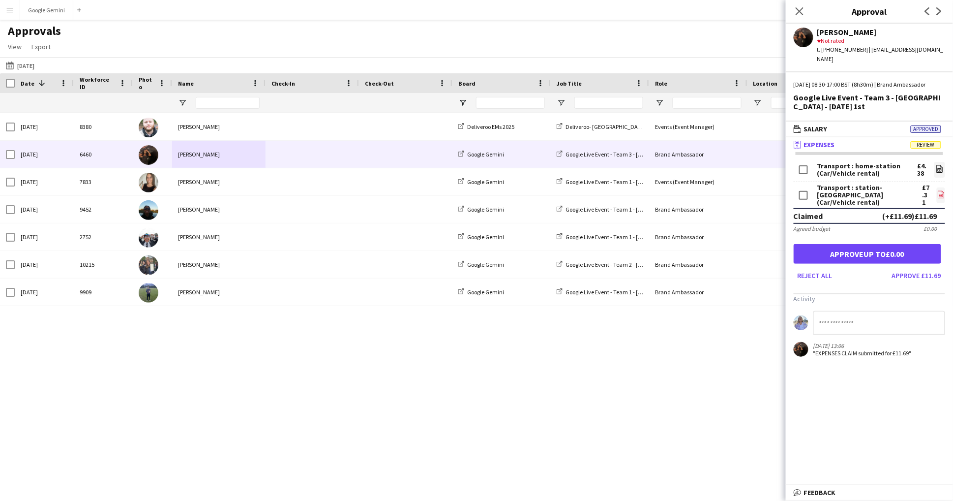
click at [944, 194] on link "file-image" at bounding box center [941, 195] width 8 height 16
click at [331, 402] on div "Tue, 30 Sep 2025 8380 Jonny Maddox Deliveroo EMs 2025 Deliveroo- Nottingham - F…" at bounding box center [476, 298] width 953 height 370
click at [803, 8] on icon at bounding box center [799, 10] width 9 height 9
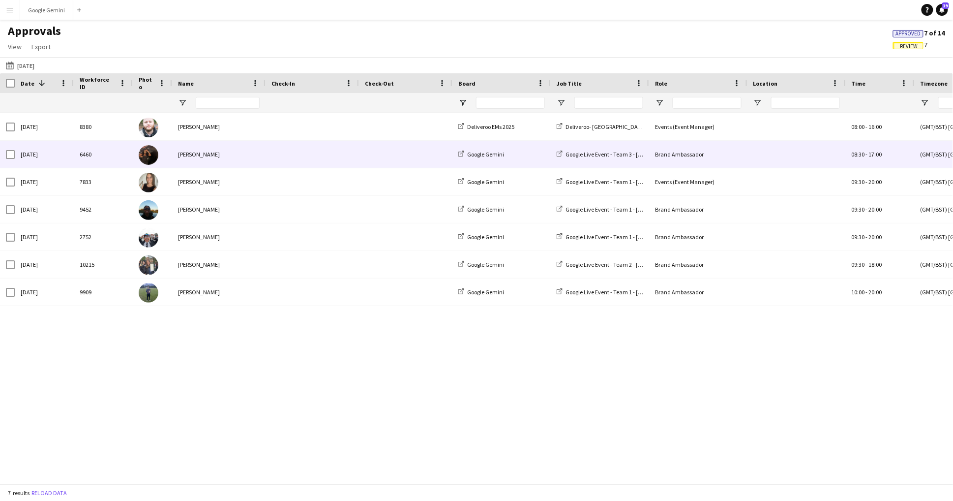
click at [244, 161] on div "[PERSON_NAME]" at bounding box center [218, 154] width 93 height 27
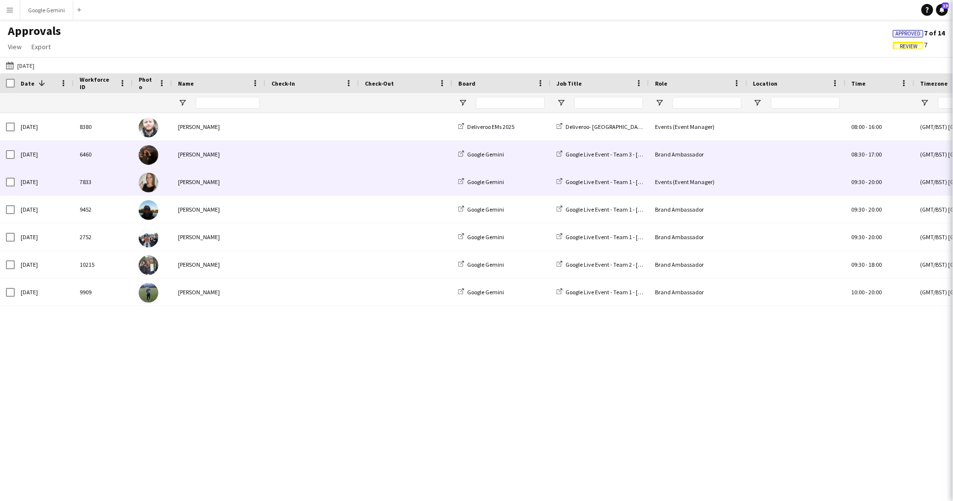
click at [244, 182] on div "[PERSON_NAME]" at bounding box center [218, 181] width 93 height 27
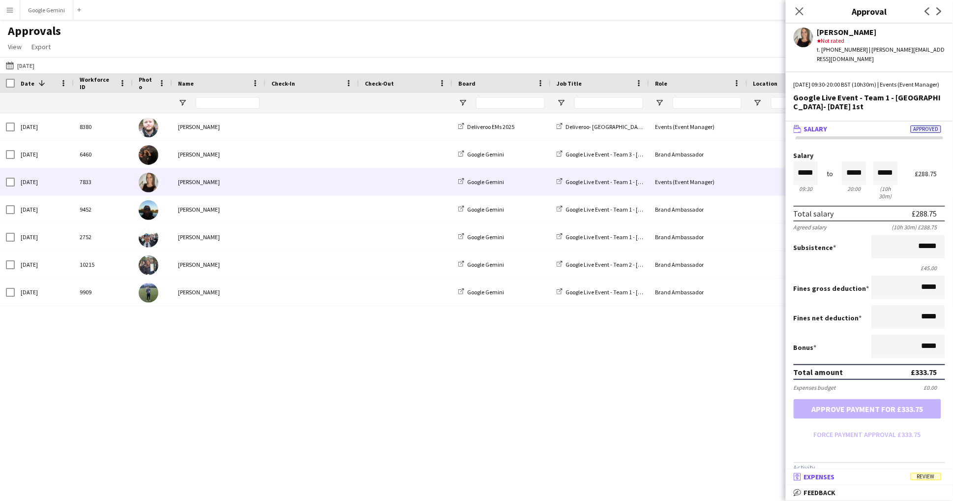
click at [877, 481] on mat-expansion-panel-header "receipt Expenses Review" at bounding box center [869, 476] width 167 height 15
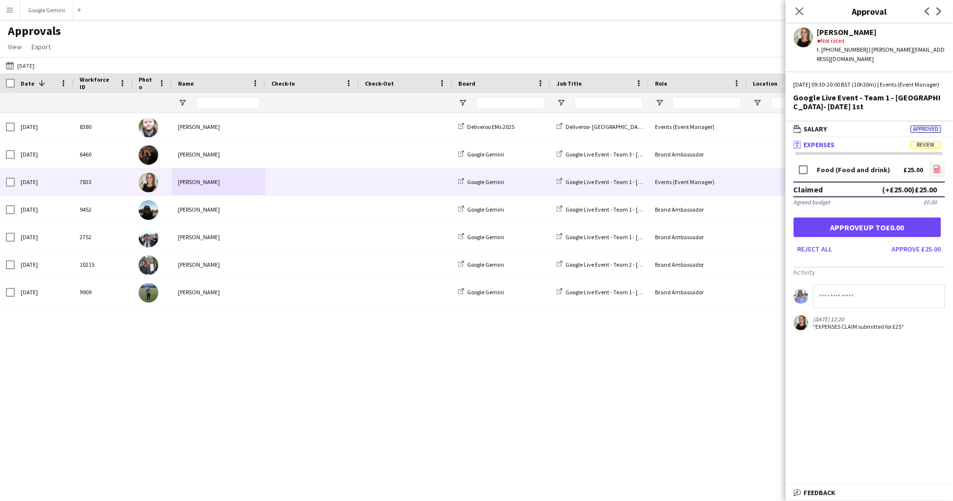
click at [937, 166] on icon "file-image" at bounding box center [938, 169] width 8 height 8
click at [920, 245] on button "Approve £25.00" at bounding box center [916, 249] width 57 height 16
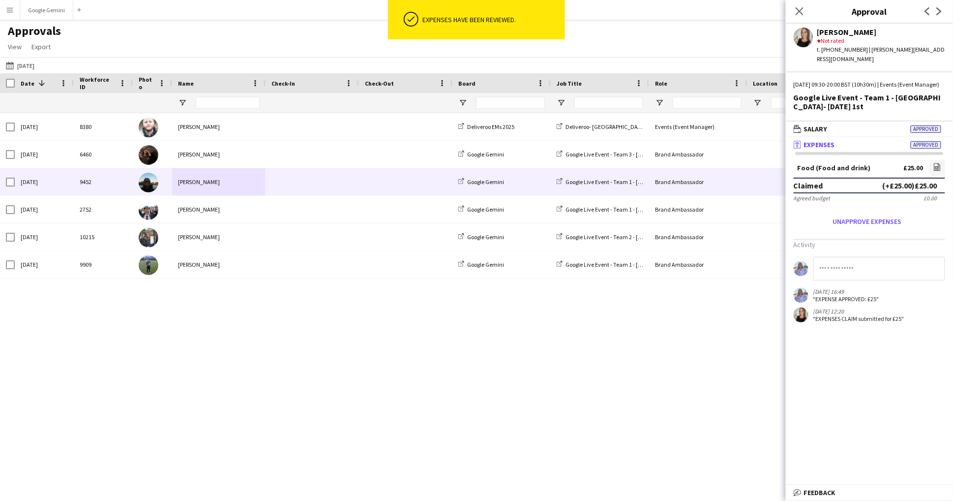
click at [191, 187] on div "[PERSON_NAME]" at bounding box center [218, 181] width 93 height 27
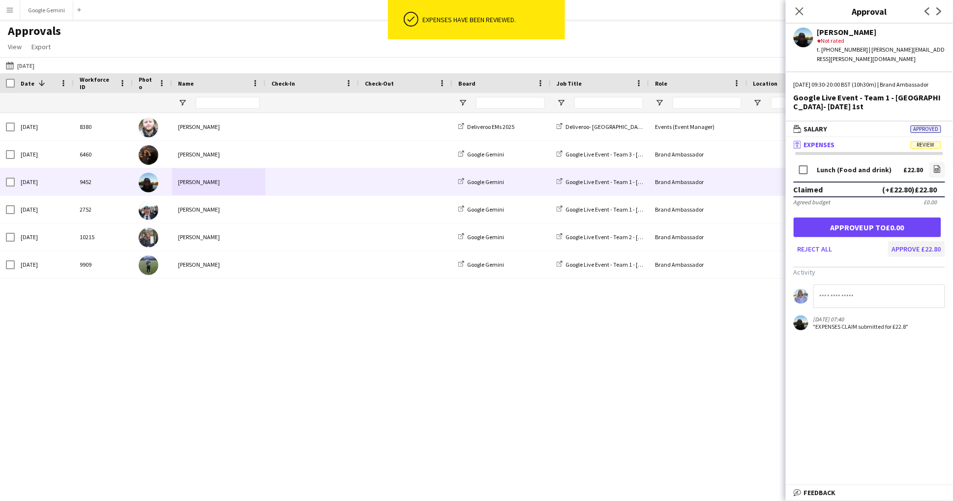
click at [935, 246] on button "Approve £22.80" at bounding box center [916, 249] width 57 height 16
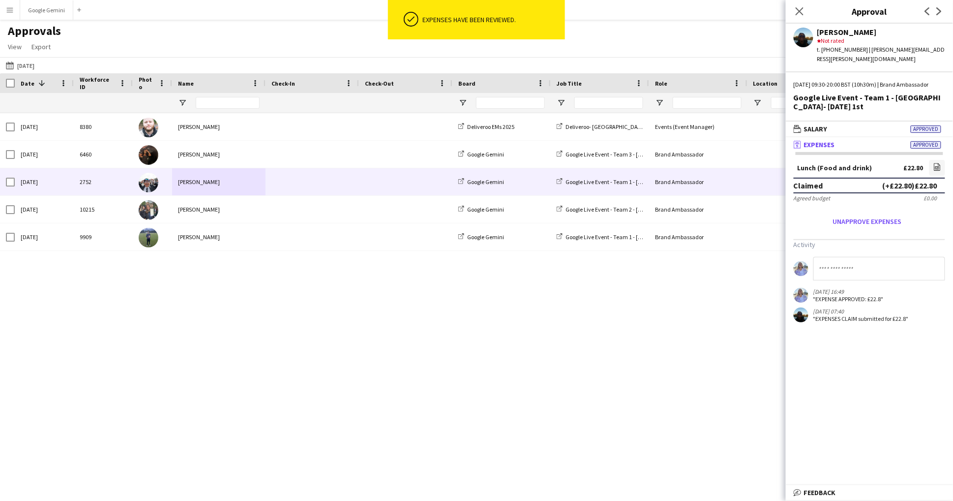
click at [269, 180] on div at bounding box center [312, 181] width 93 height 27
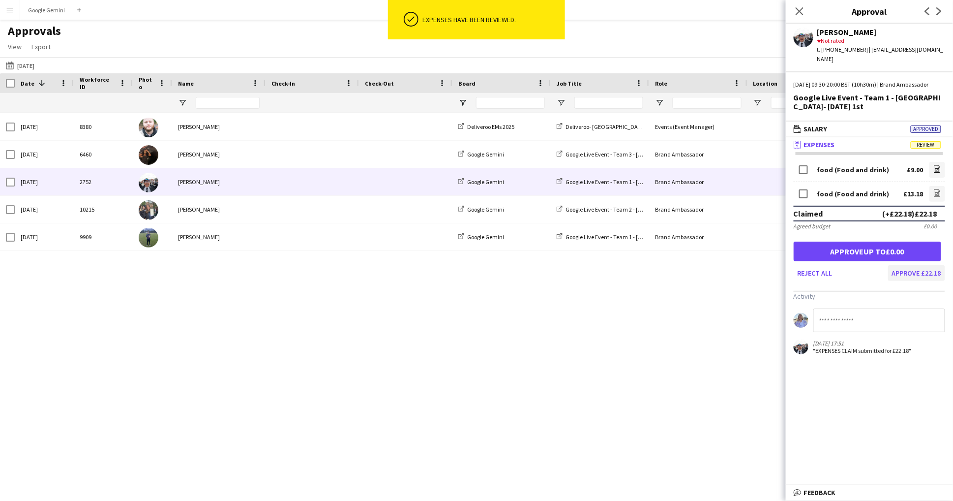
click at [925, 278] on button "Approve £22.18" at bounding box center [916, 273] width 57 height 16
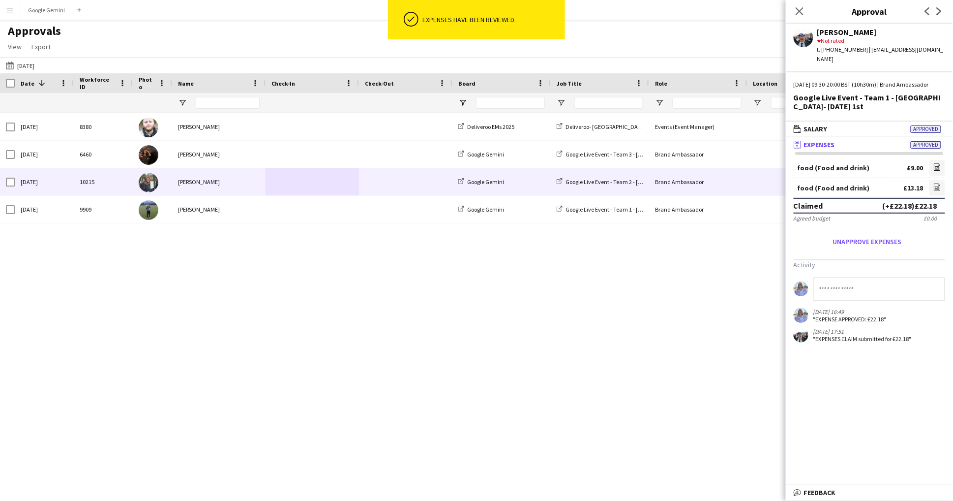
click at [223, 208] on div "[PERSON_NAME]" at bounding box center [218, 209] width 93 height 27
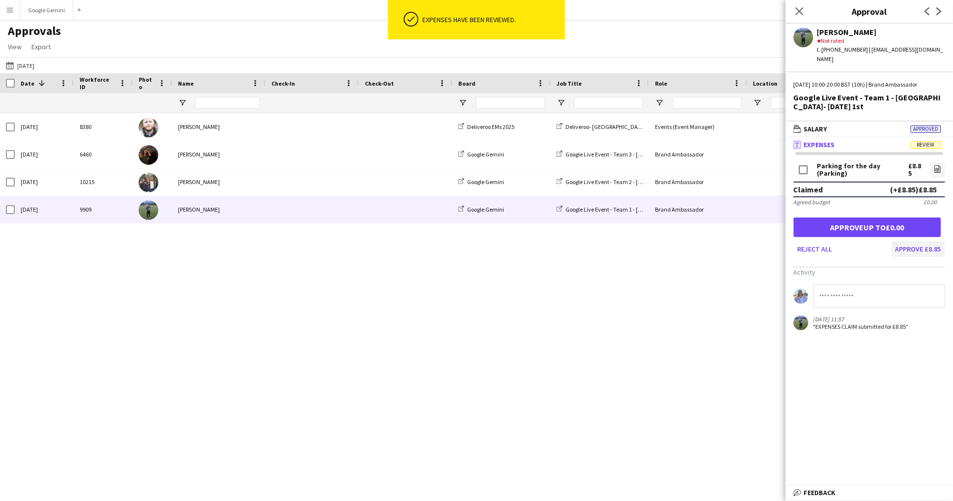
click at [939, 241] on button "Approve £8.85" at bounding box center [919, 249] width 54 height 16
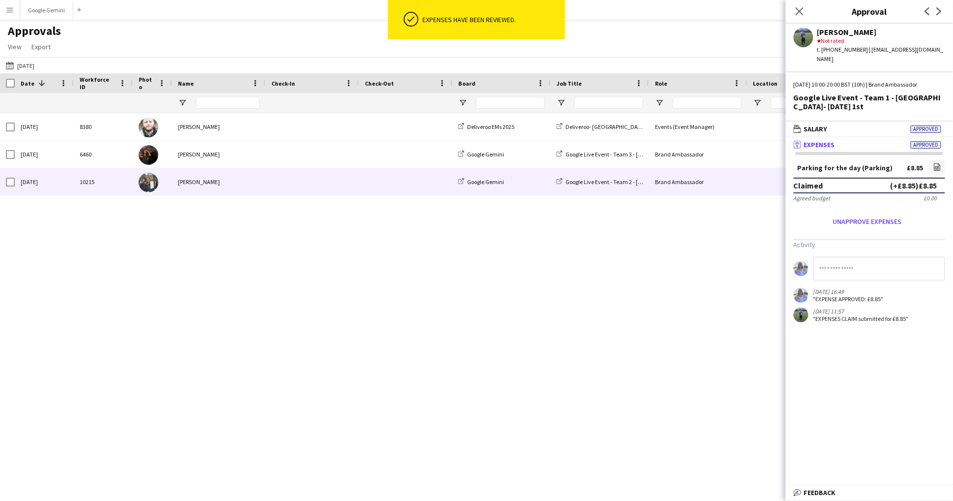
click at [177, 183] on div "[PERSON_NAME]" at bounding box center [218, 181] width 93 height 27
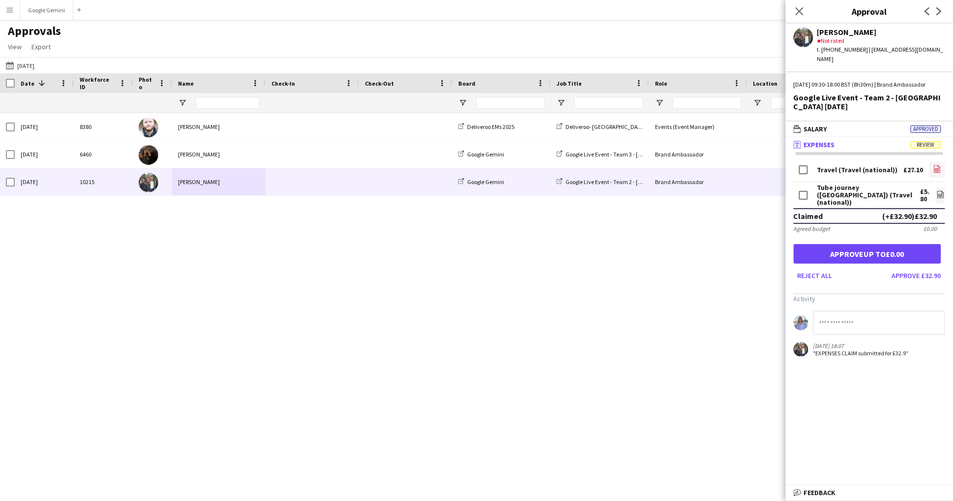
click at [938, 162] on link "file-image" at bounding box center [938, 170] width 16 height 16
click at [941, 194] on icon "file-image" at bounding box center [941, 194] width 8 height 8
click at [921, 273] on button "Approve £32.90" at bounding box center [916, 276] width 57 height 16
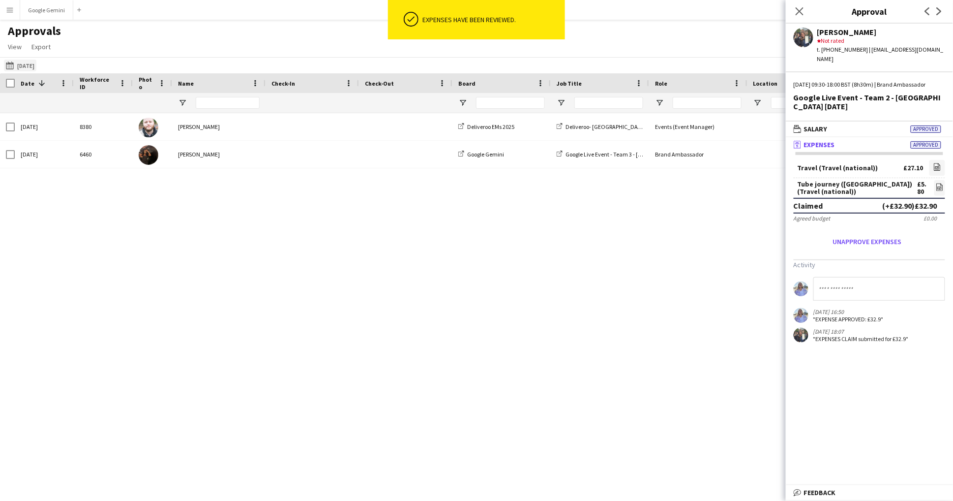
click at [31, 63] on button "[DATE] [DATE]" at bounding box center [20, 66] width 32 height 12
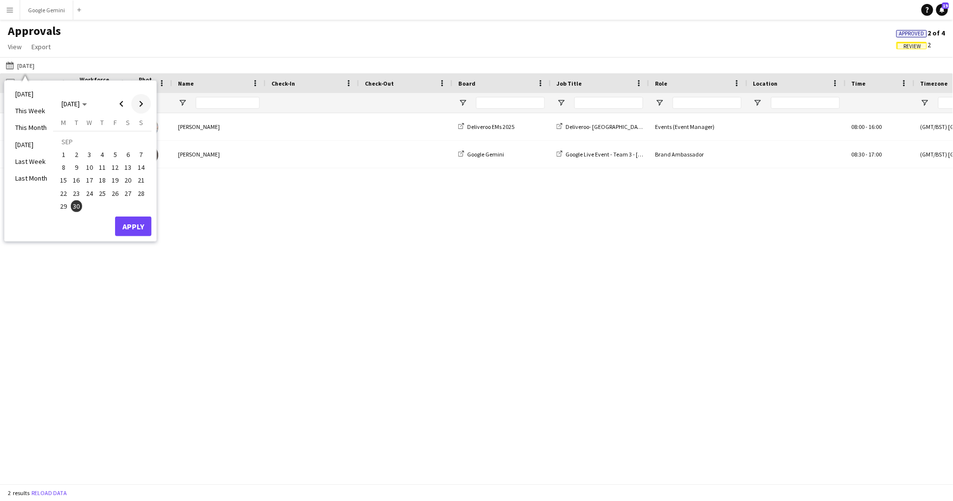
click at [138, 103] on span "Next month" at bounding box center [141, 104] width 20 height 20
click at [120, 103] on span "Previous month" at bounding box center [122, 104] width 20 height 20
click at [142, 103] on span "Next month" at bounding box center [141, 104] width 20 height 20
click at [89, 154] on span "1" at bounding box center [90, 155] width 12 height 12
click at [139, 229] on button "Apply" at bounding box center [133, 226] width 36 height 20
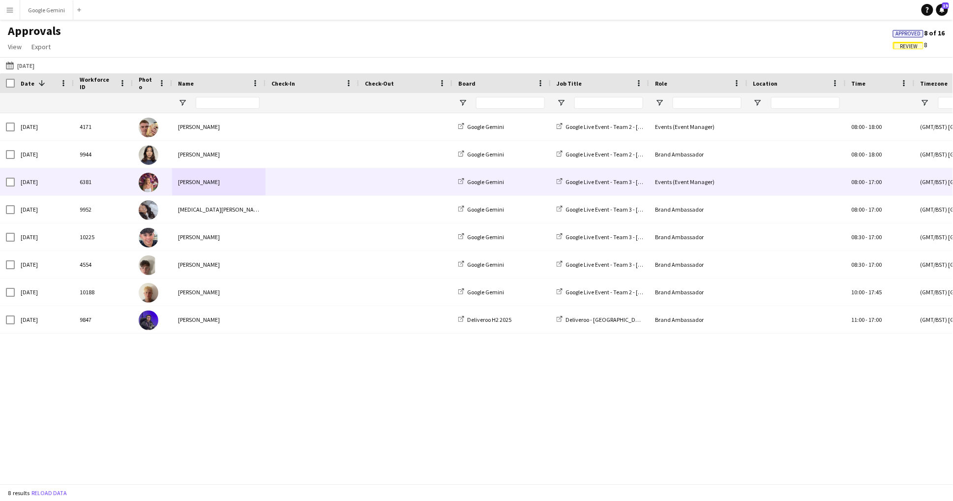
click at [198, 191] on div "[PERSON_NAME]" at bounding box center [218, 181] width 93 height 27
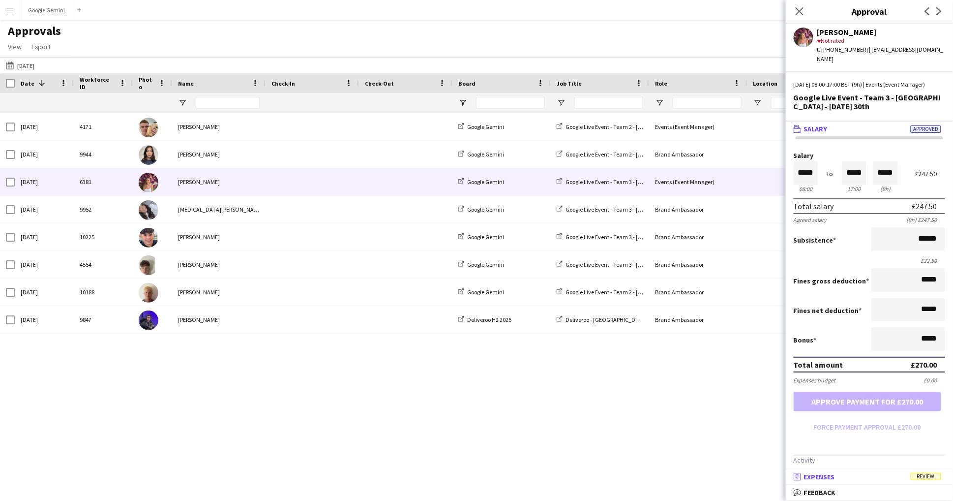
click at [894, 474] on mat-panel-title "receipt Expenses Review" at bounding box center [867, 476] width 163 height 9
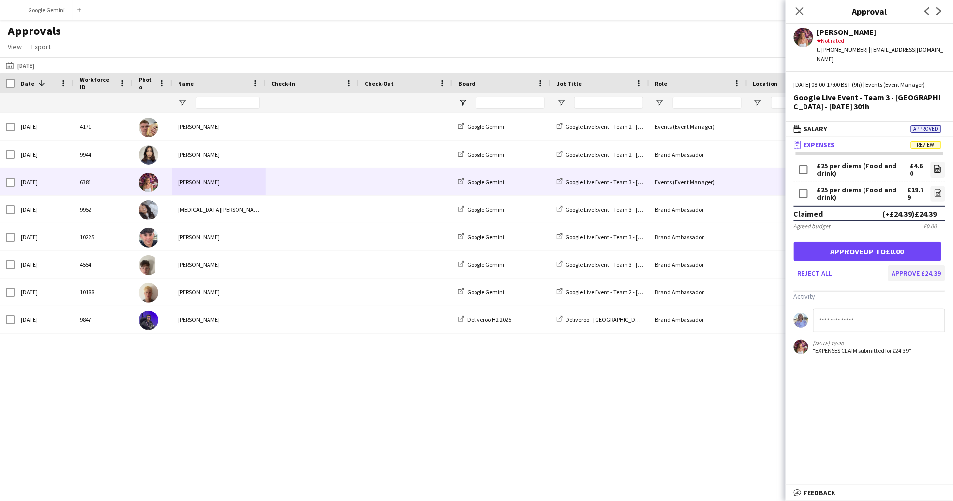
click at [909, 275] on button "Approve £24.39" at bounding box center [916, 273] width 57 height 16
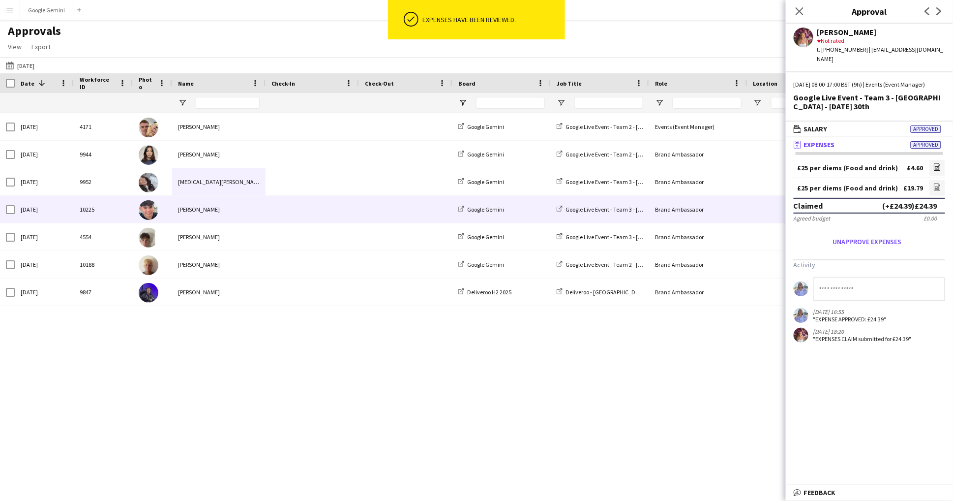
click at [233, 206] on div "[PERSON_NAME]" at bounding box center [218, 209] width 93 height 27
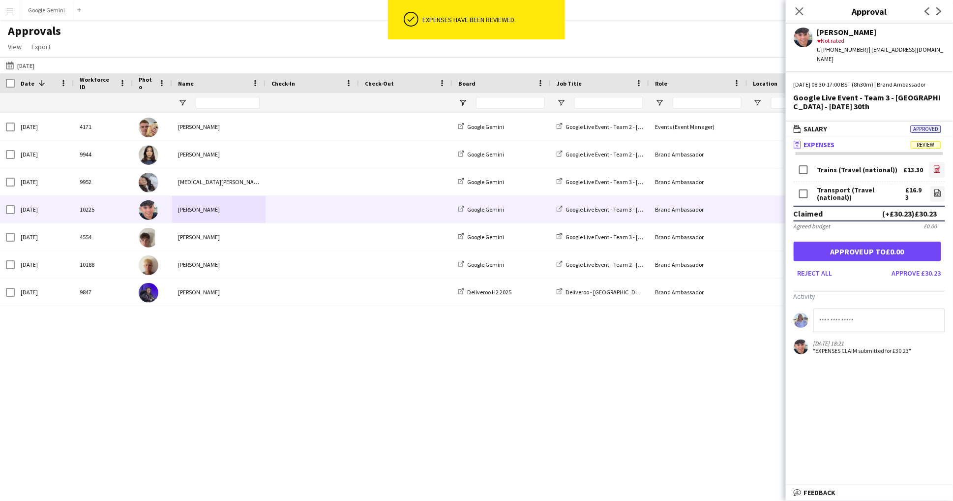
click at [941, 165] on icon at bounding box center [938, 168] width 6 height 7
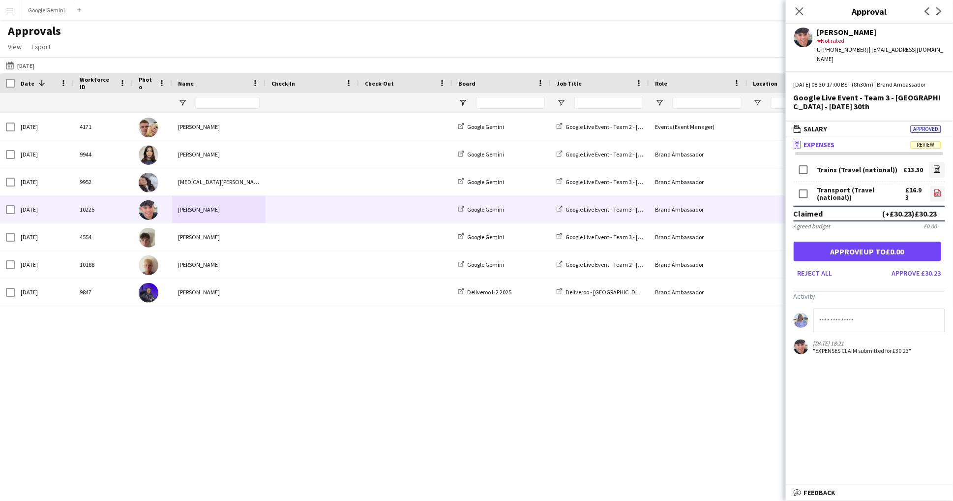
click at [935, 191] on icon "file-image" at bounding box center [938, 193] width 8 height 8
click at [943, 164] on link "file-image" at bounding box center [938, 170] width 16 height 16
click at [947, 195] on form "Trains (Travel (national)) £13.30 file-image Transport (Travel (national)) £16.…" at bounding box center [869, 220] width 167 height 121
click at [940, 189] on icon "file-image" at bounding box center [938, 193] width 8 height 8
click at [943, 201] on div "Transport (Travel (national)) £16.93 file-image" at bounding box center [870, 194] width 152 height 24
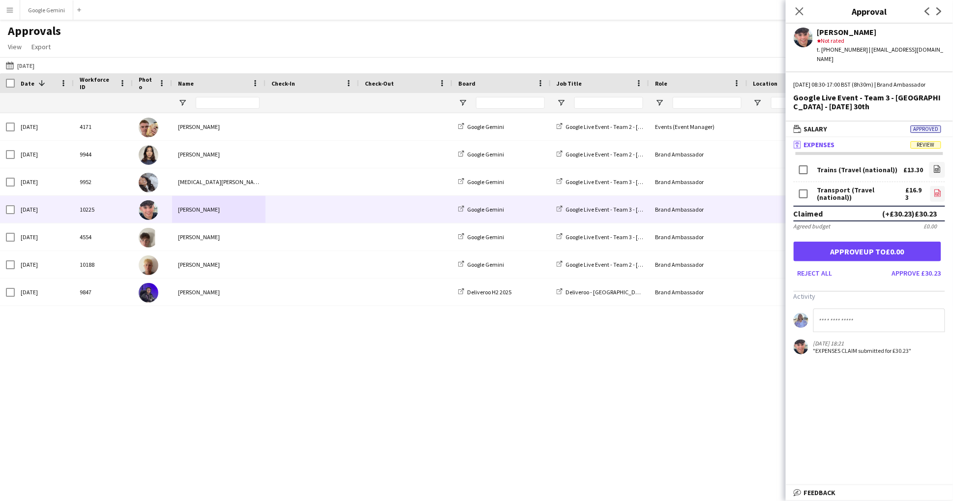
click at [943, 191] on link "file-image" at bounding box center [938, 194] width 15 height 16
click at [848, 315] on input at bounding box center [880, 320] width 132 height 24
click at [835, 166] on div "Trains (Travel (national))" at bounding box center [858, 169] width 81 height 7
click at [939, 166] on icon "file-image" at bounding box center [938, 169] width 8 height 8
click at [926, 272] on button "Approve £13.30" at bounding box center [916, 273] width 57 height 16
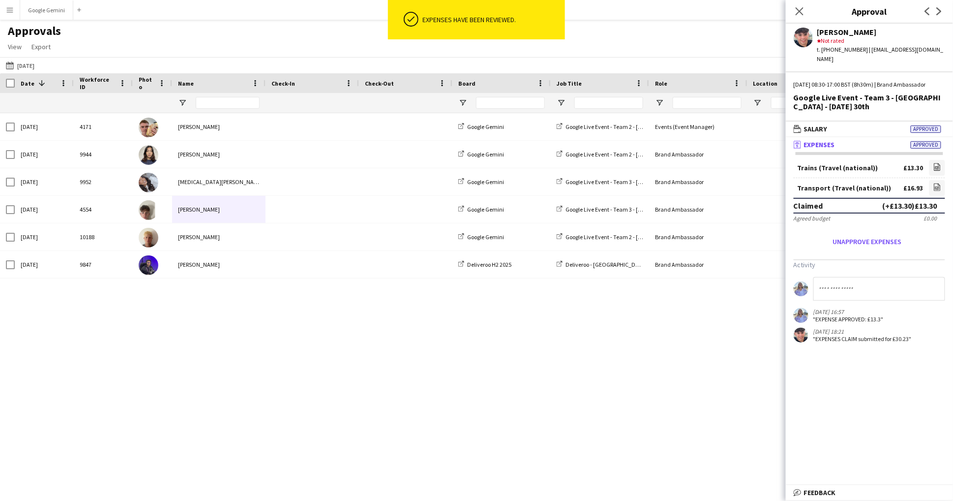
click at [870, 289] on input at bounding box center [880, 289] width 132 height 24
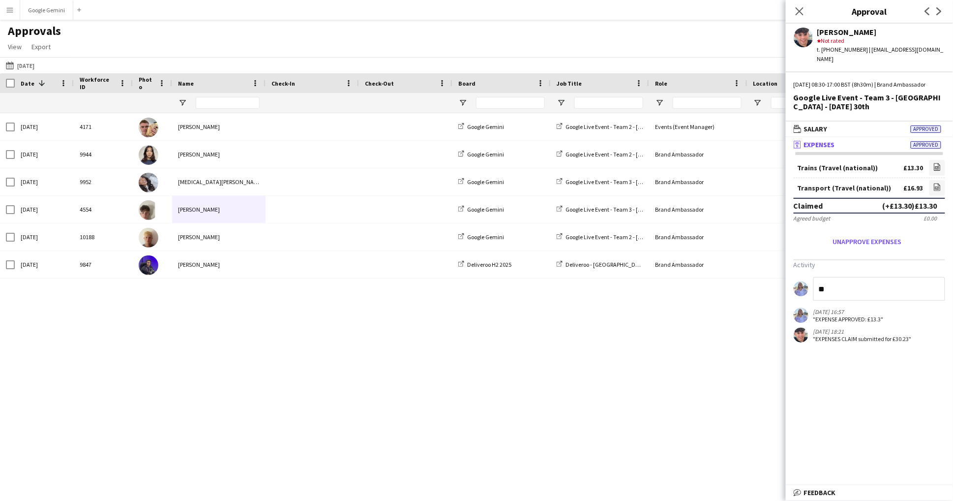
type input "*"
type input "**********"
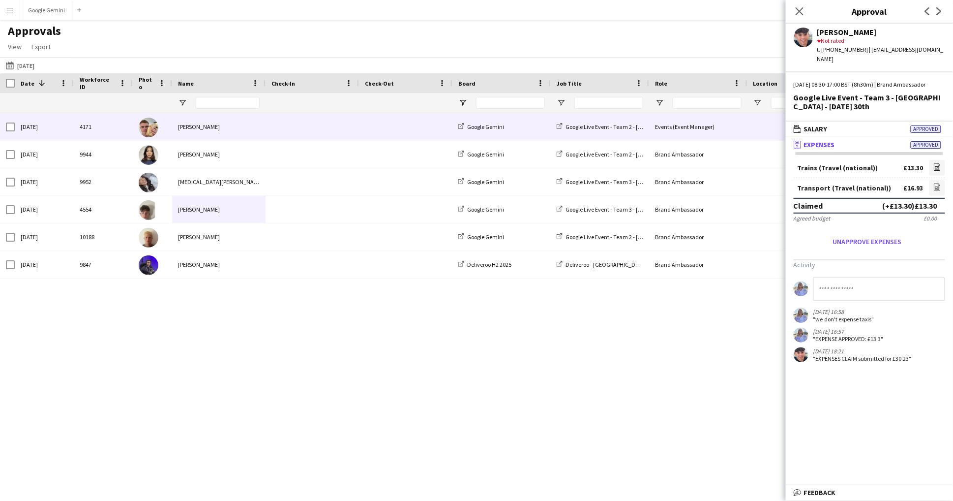
click at [197, 122] on div "[PERSON_NAME]" at bounding box center [218, 126] width 93 height 27
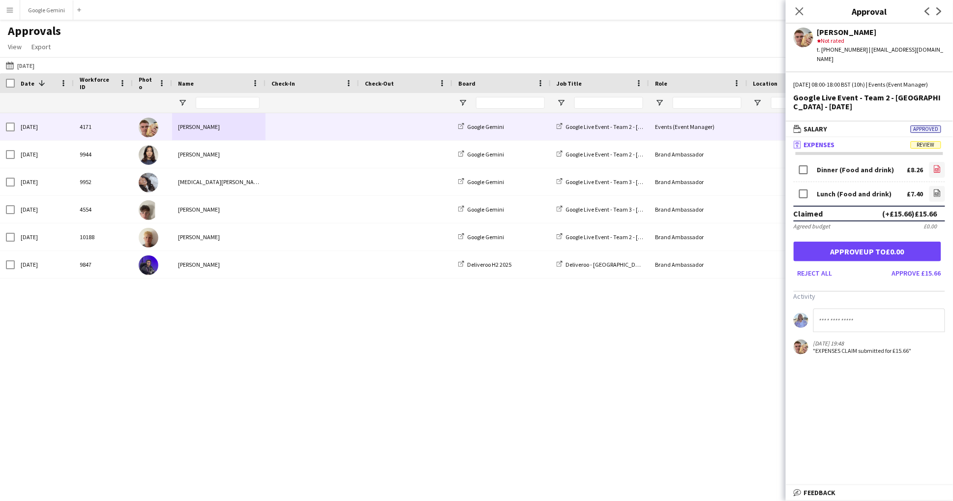
click at [942, 163] on link "file-image" at bounding box center [938, 170] width 16 height 16
click at [935, 186] on link "file-image" at bounding box center [938, 194] width 16 height 16
click at [920, 272] on button "Approve £15.66" at bounding box center [916, 273] width 57 height 16
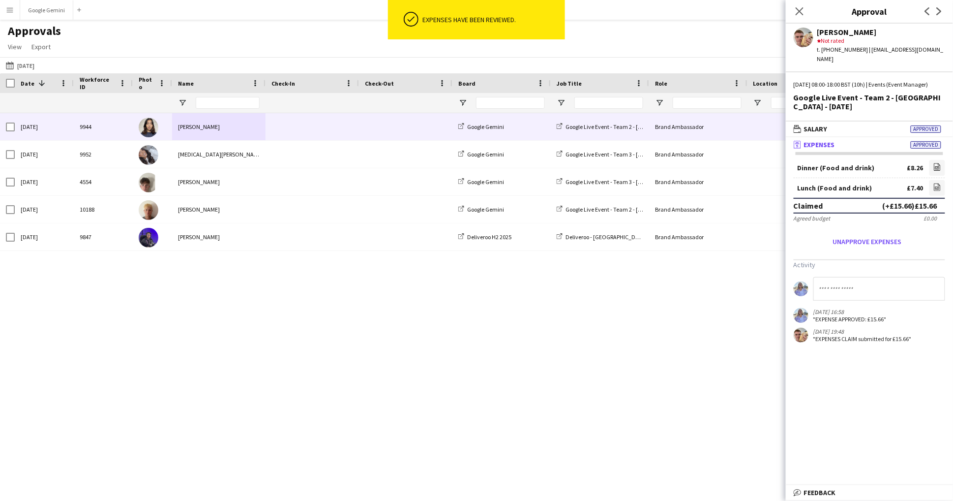
click at [197, 126] on div "[PERSON_NAME]" at bounding box center [218, 126] width 93 height 27
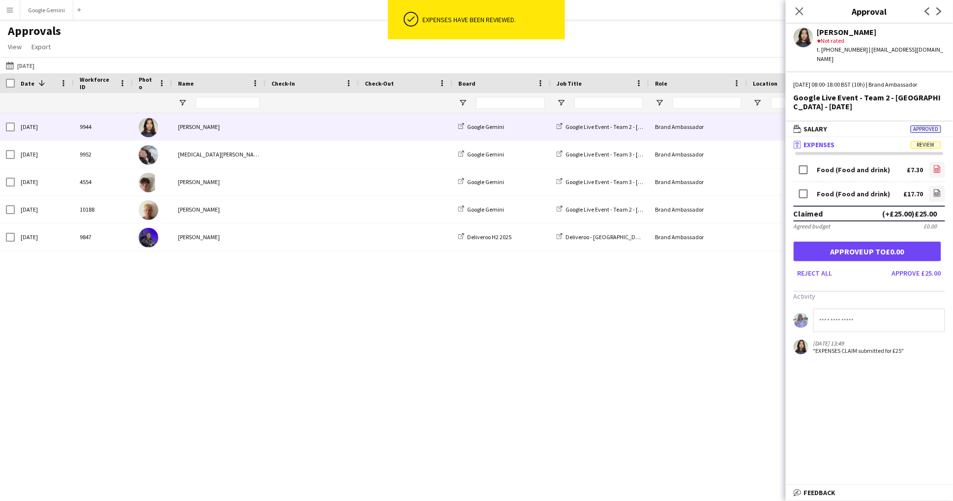
click at [943, 162] on link "file-image" at bounding box center [938, 170] width 16 height 16
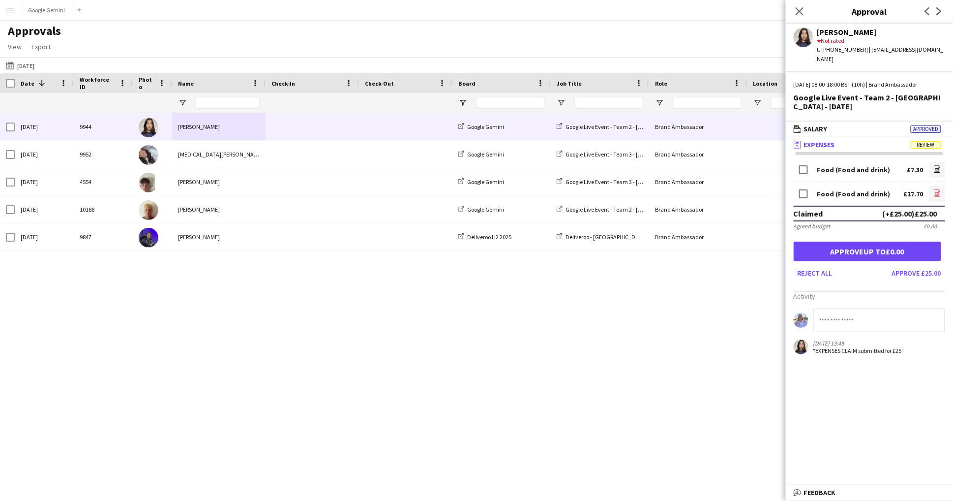
click at [938, 186] on link "file-image" at bounding box center [938, 194] width 16 height 16
click at [940, 189] on icon "file-image" at bounding box center [938, 193] width 8 height 8
click at [935, 162] on link "file-image" at bounding box center [938, 170] width 16 height 16
click at [922, 265] on button "Approve £25.00" at bounding box center [916, 273] width 57 height 16
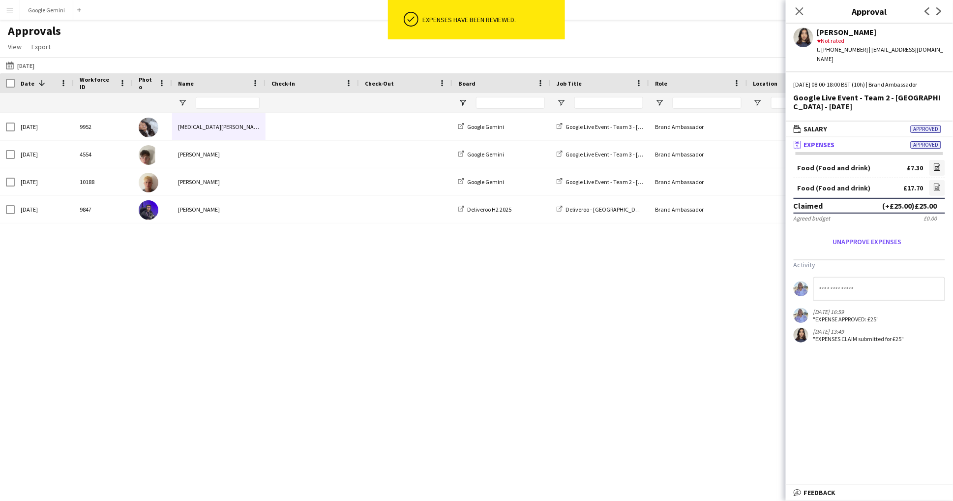
click at [213, 128] on div "[MEDICAL_DATA][PERSON_NAME]" at bounding box center [218, 126] width 93 height 27
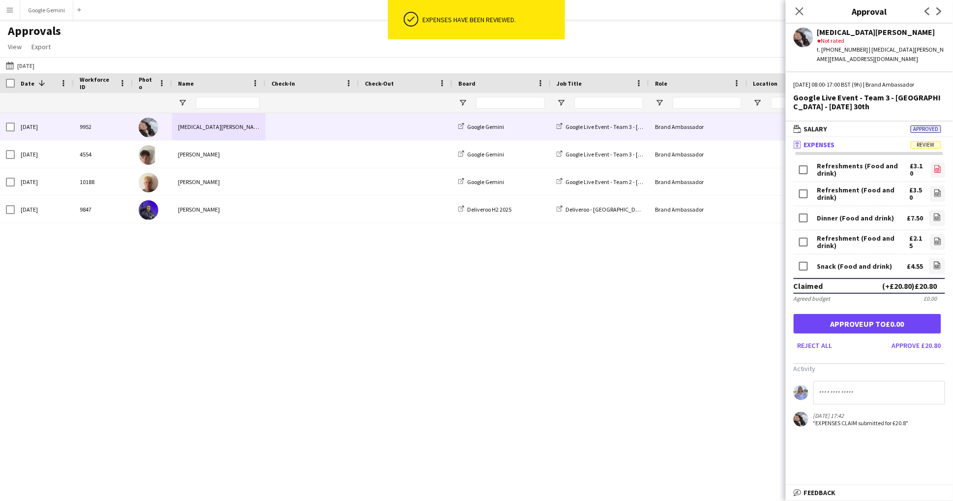
click at [941, 165] on icon "file-image" at bounding box center [938, 169] width 8 height 8
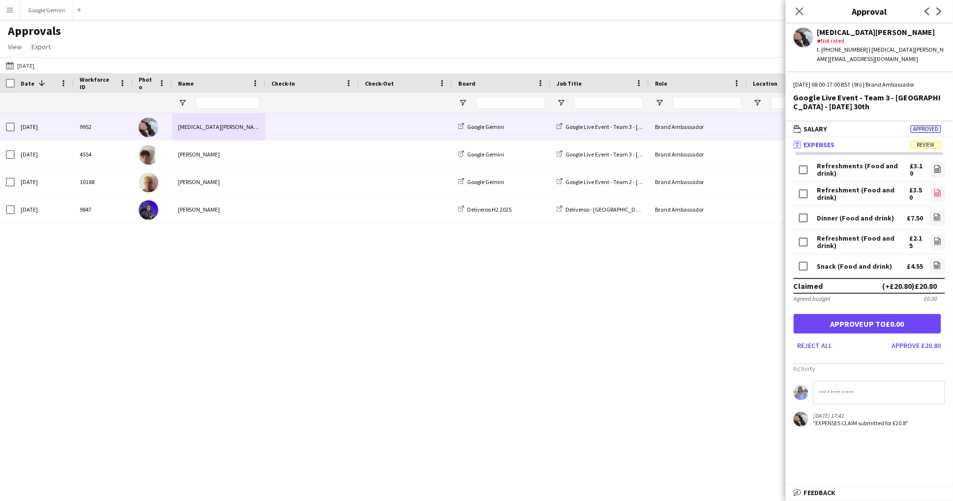
click at [944, 186] on link "file-image" at bounding box center [938, 194] width 15 height 16
click at [941, 213] on link "file-image" at bounding box center [938, 218] width 16 height 16
click at [940, 241] on icon at bounding box center [938, 242] width 4 height 3
click at [942, 258] on link "file-image" at bounding box center [938, 266] width 16 height 16
click at [916, 337] on button "Approve £20.80" at bounding box center [916, 345] width 57 height 16
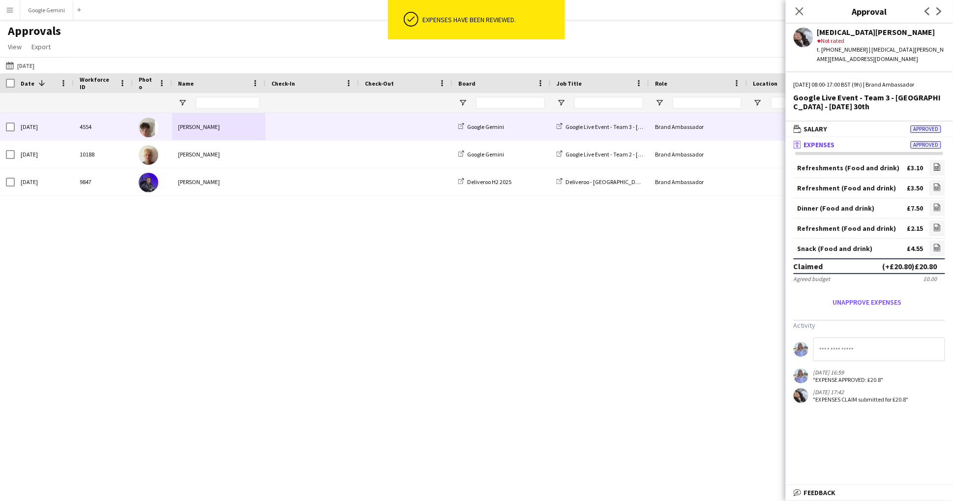
click at [199, 128] on div "[PERSON_NAME]" at bounding box center [218, 126] width 93 height 27
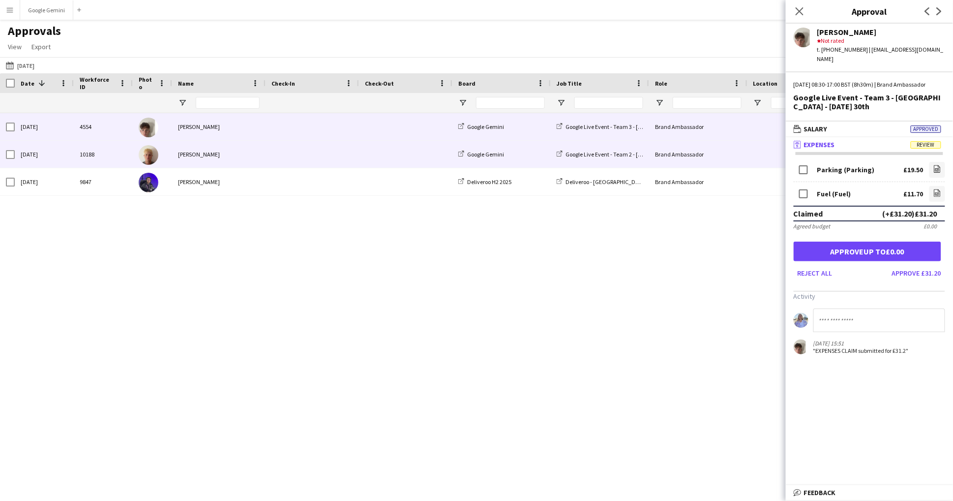
click at [231, 152] on div "[PERSON_NAME]" at bounding box center [218, 154] width 93 height 27
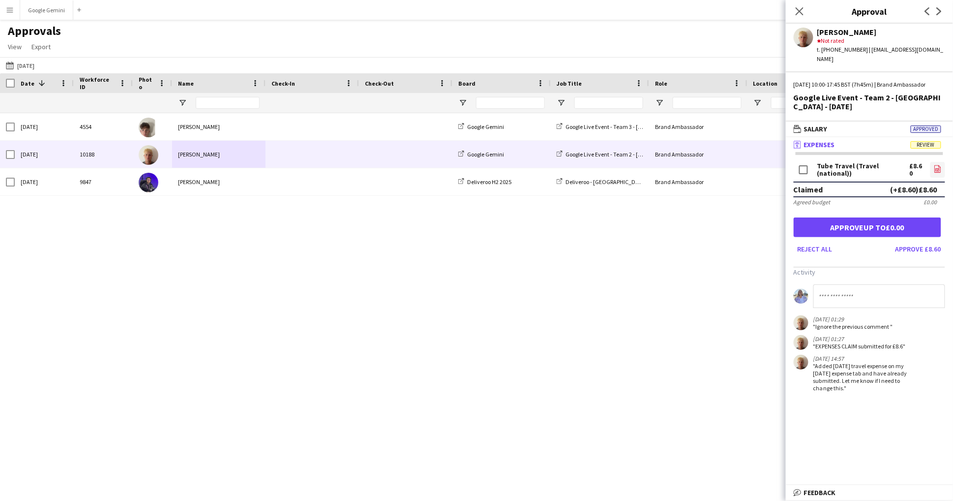
click at [940, 165] on icon at bounding box center [938, 168] width 6 height 7
click at [939, 243] on button "Approve £8.60" at bounding box center [919, 249] width 54 height 16
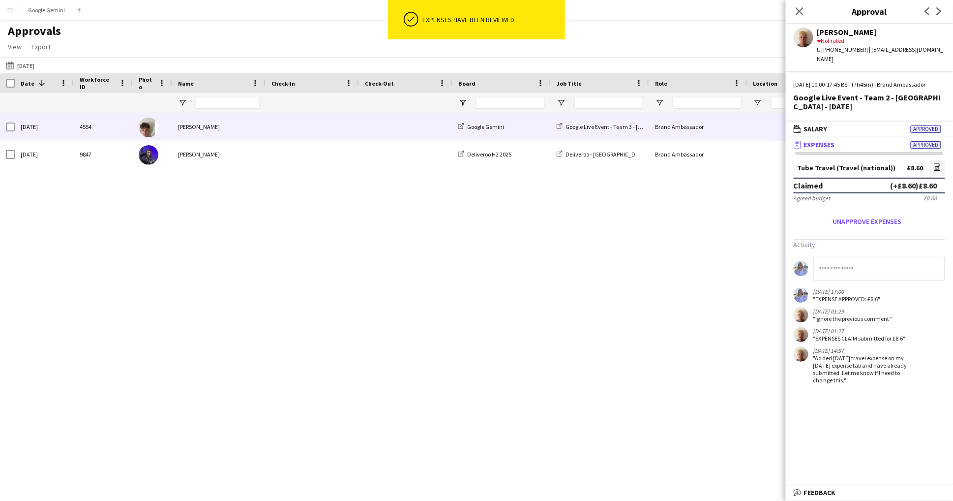
click at [263, 121] on div "[PERSON_NAME]" at bounding box center [218, 126] width 93 height 27
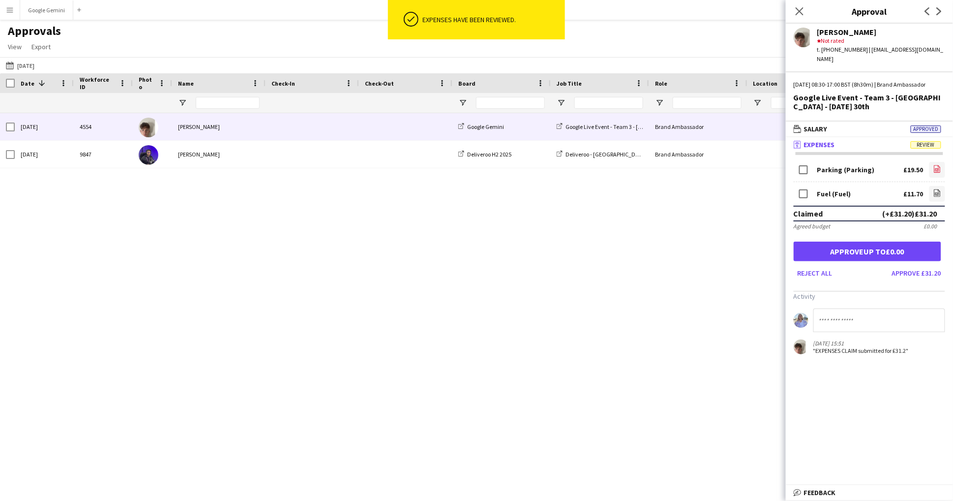
click at [935, 165] on icon "file-image" at bounding box center [938, 169] width 8 height 8
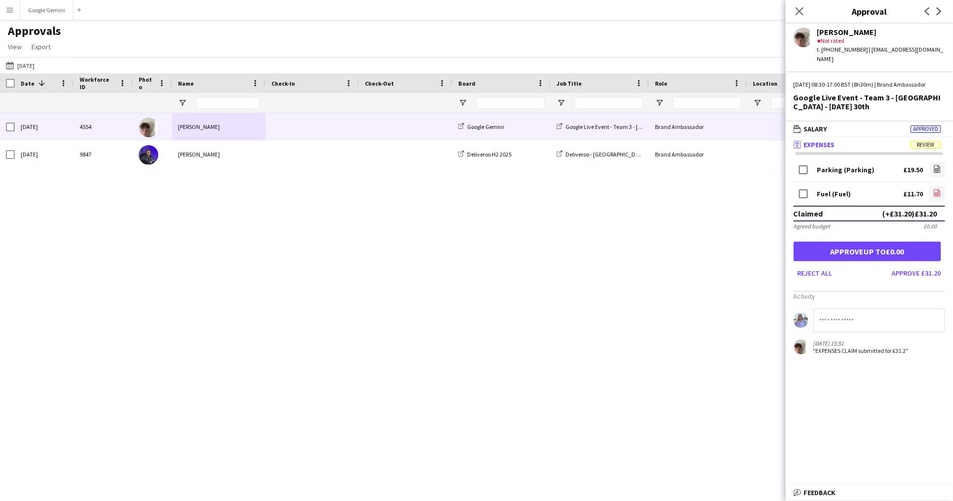
click at [937, 189] on icon "file-image" at bounding box center [938, 193] width 8 height 8
click at [938, 191] on icon "file-image" at bounding box center [938, 193] width 8 height 8
click at [939, 272] on button "Approve £31.20" at bounding box center [916, 273] width 57 height 16
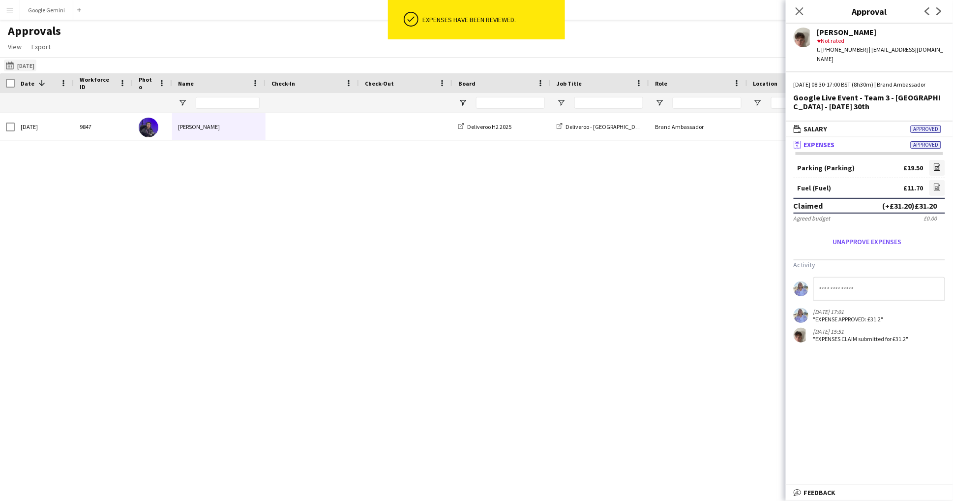
click at [36, 67] on button "26-09-2025 01-10-2025" at bounding box center [20, 66] width 32 height 12
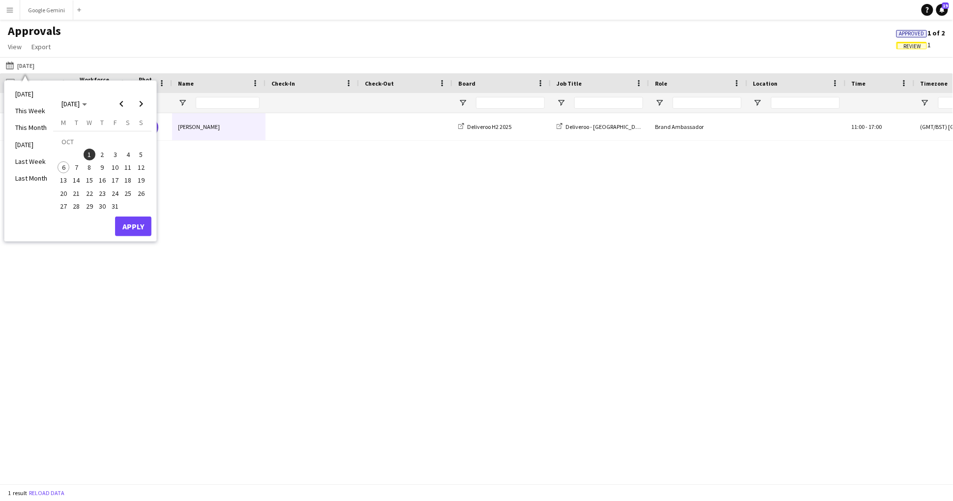
click at [104, 153] on span "2" at bounding box center [102, 155] width 12 height 12
click at [141, 228] on button "Apply" at bounding box center [133, 226] width 36 height 20
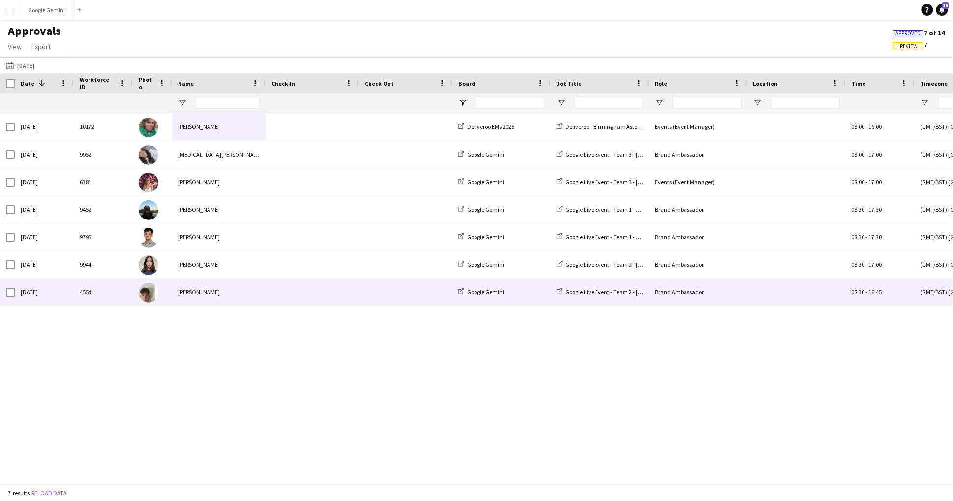
click at [174, 296] on div "[PERSON_NAME]" at bounding box center [218, 291] width 93 height 27
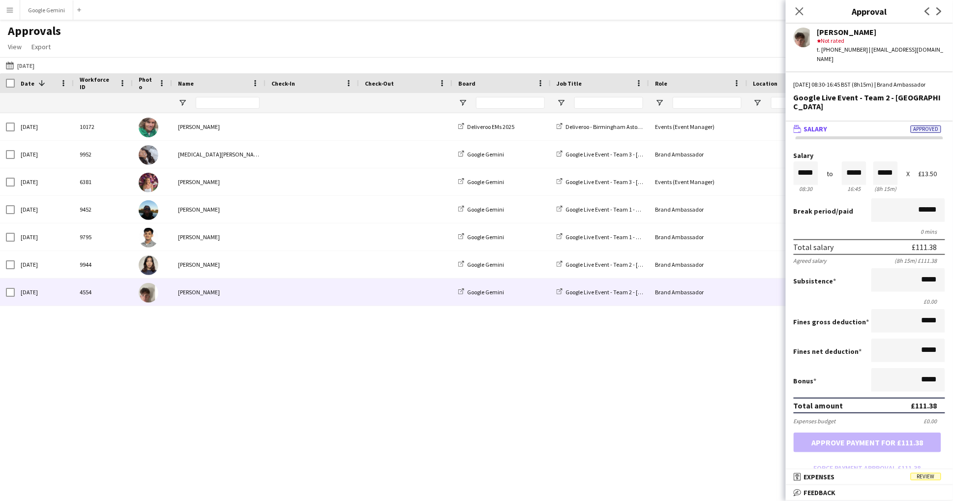
scroll to position [10, 0]
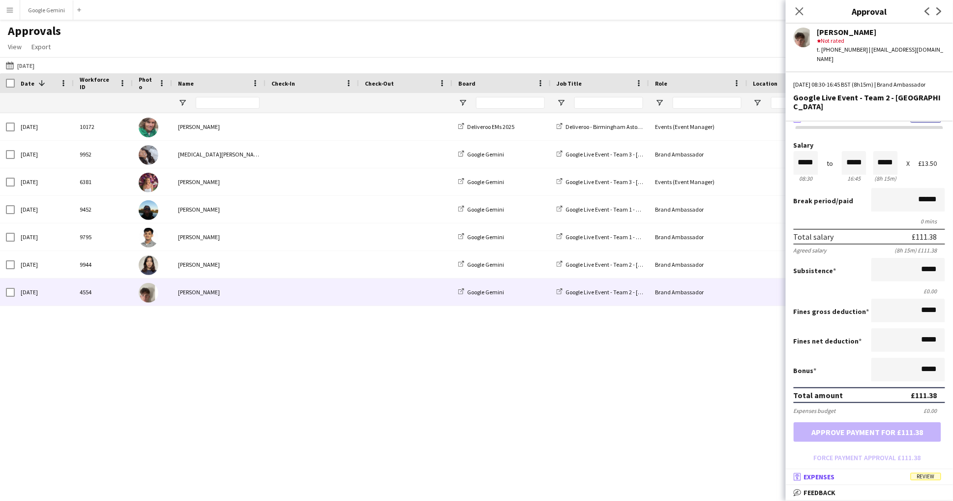
click at [857, 471] on mat-expansion-panel-header "receipt Expenses Review" at bounding box center [869, 476] width 167 height 15
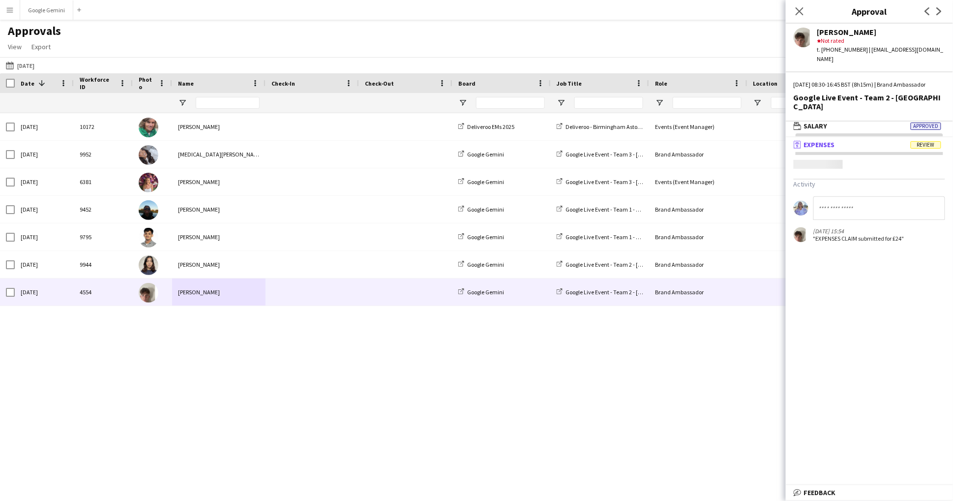
scroll to position [2, 0]
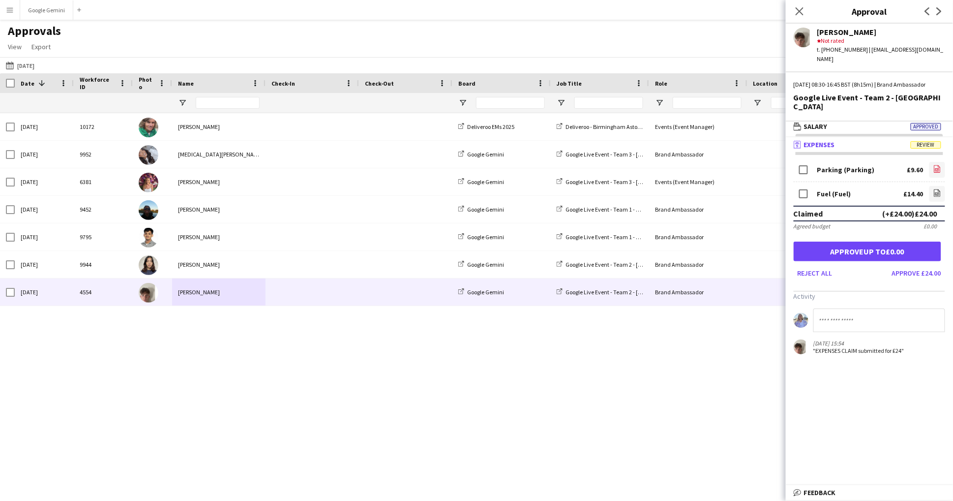
click at [940, 165] on icon "file-image" at bounding box center [938, 169] width 8 height 8
click at [940, 189] on app-icon "file-image" at bounding box center [938, 194] width 8 height 10
click at [937, 265] on button "Approve £24.00" at bounding box center [916, 273] width 57 height 16
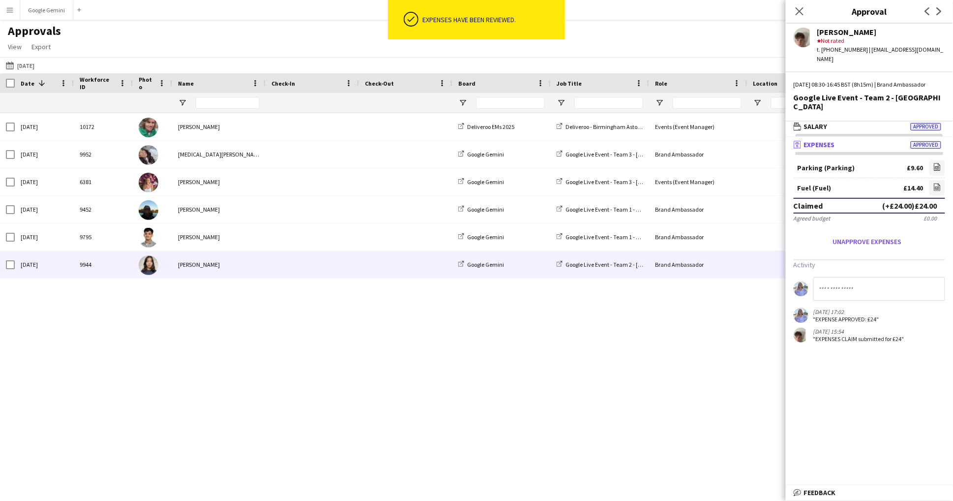
click at [213, 257] on div "[PERSON_NAME]" at bounding box center [218, 264] width 93 height 27
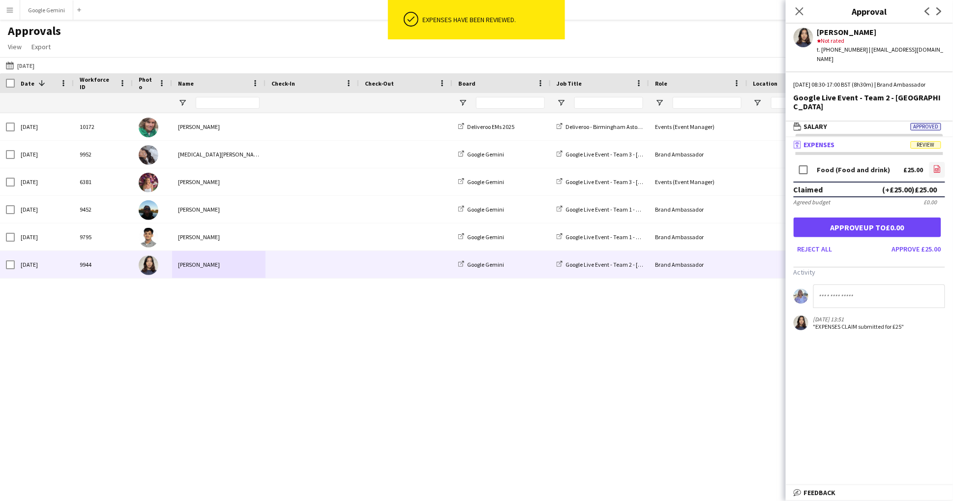
click at [935, 165] on icon "file-image" at bounding box center [938, 169] width 8 height 8
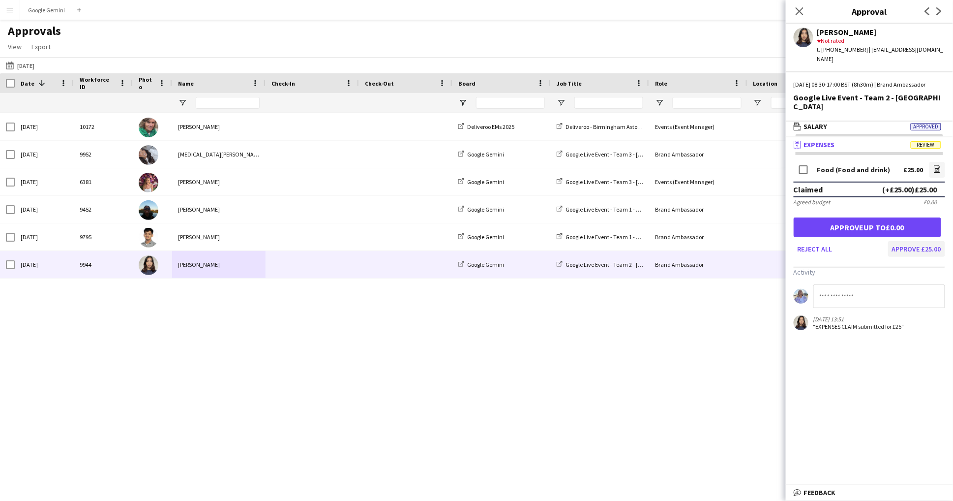
click at [933, 241] on button "Approve £25.00" at bounding box center [916, 249] width 57 height 16
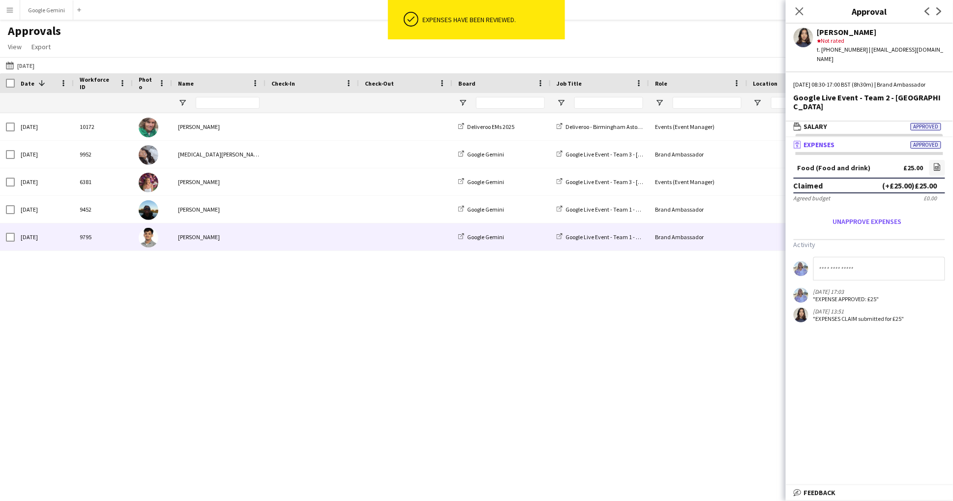
click at [211, 231] on div "[PERSON_NAME]" at bounding box center [218, 236] width 93 height 27
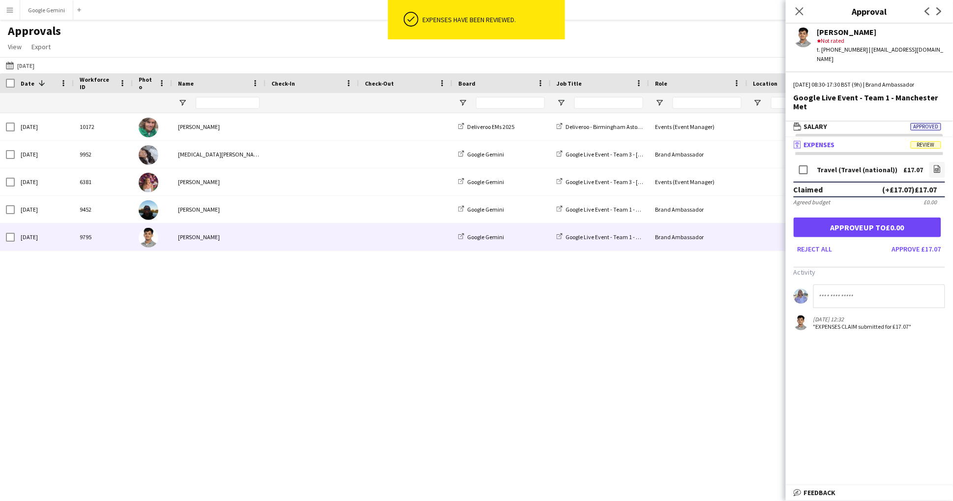
click at [937, 160] on div "Travel (Travel (national)) £17.07 file-image" at bounding box center [870, 171] width 152 height 22
click at [937, 165] on app-icon "file-image" at bounding box center [938, 170] width 8 height 10
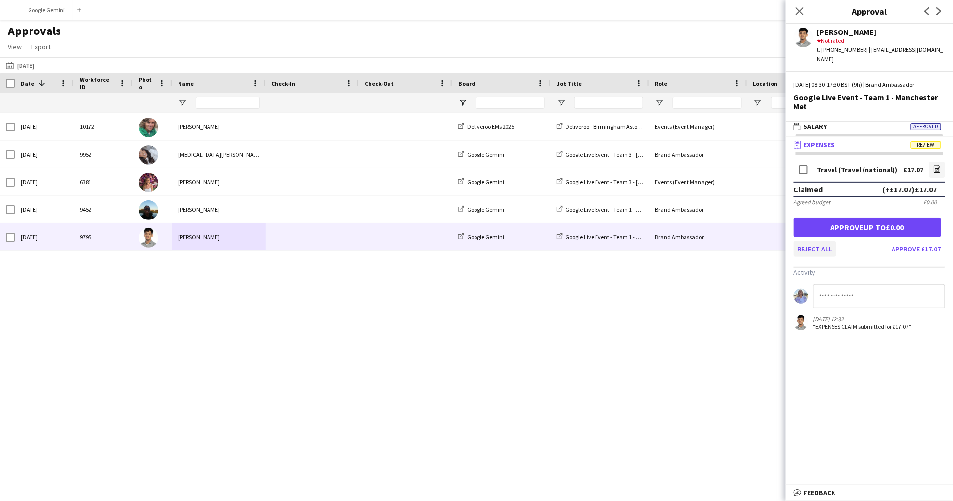
click at [807, 241] on button "Reject all" at bounding box center [815, 249] width 43 height 16
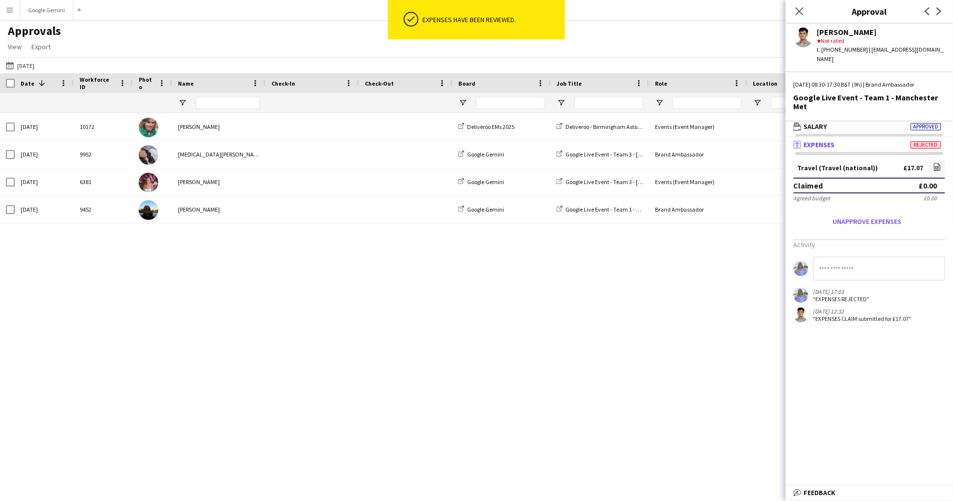
click at [837, 266] on input at bounding box center [880, 269] width 132 height 24
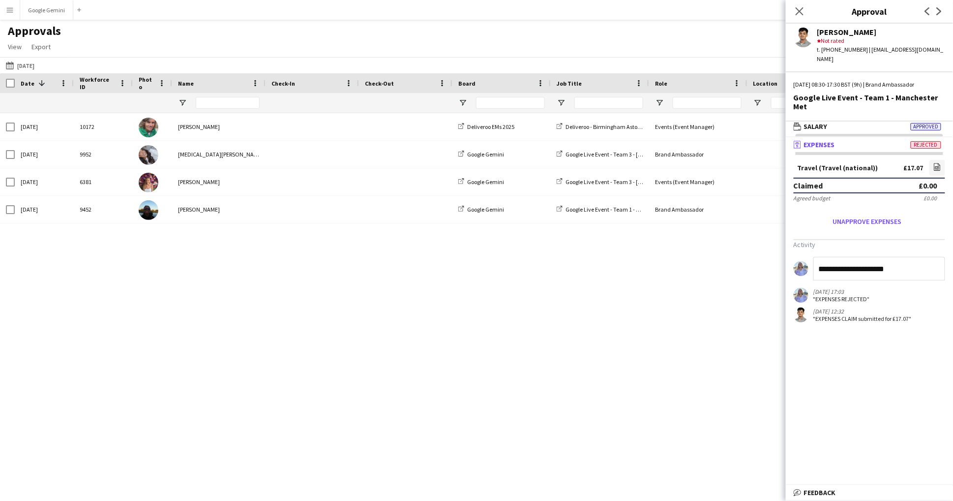
type input "**********"
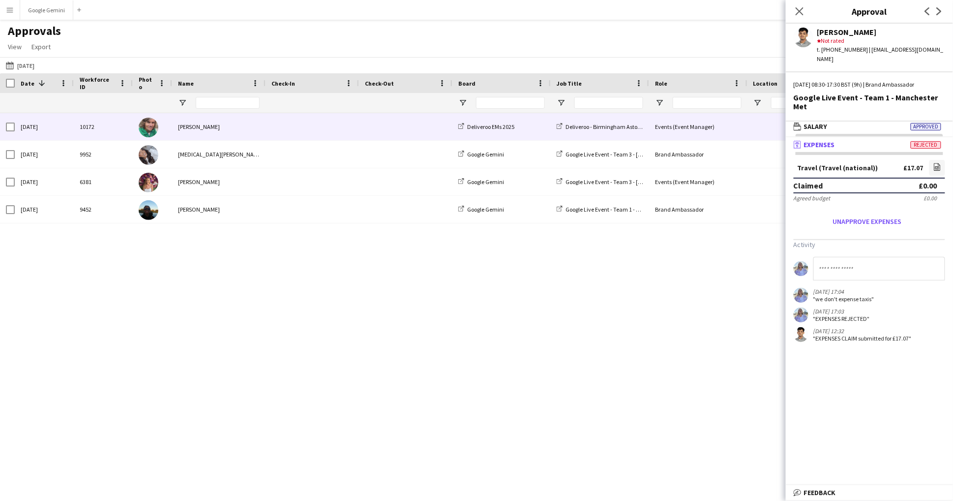
click at [238, 154] on div "[MEDICAL_DATA][PERSON_NAME]" at bounding box center [218, 154] width 93 height 27
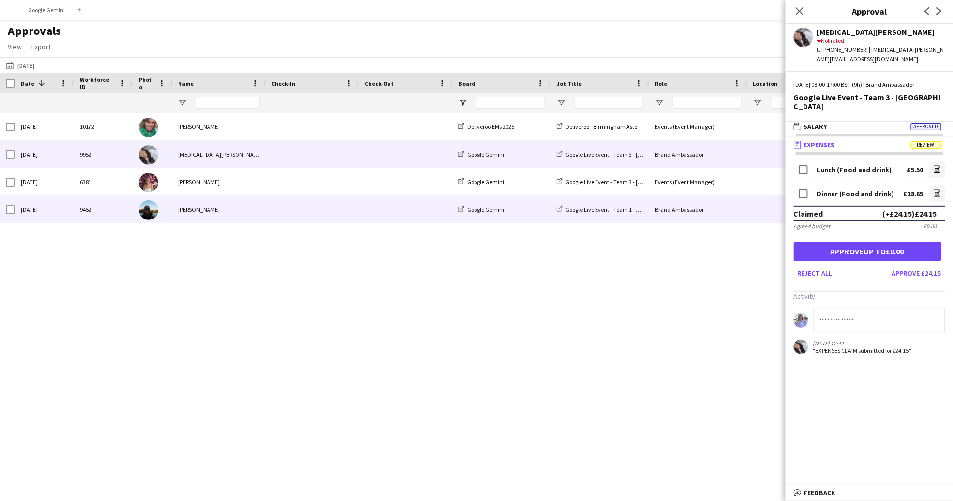
click at [223, 216] on div "[PERSON_NAME]" at bounding box center [218, 209] width 93 height 27
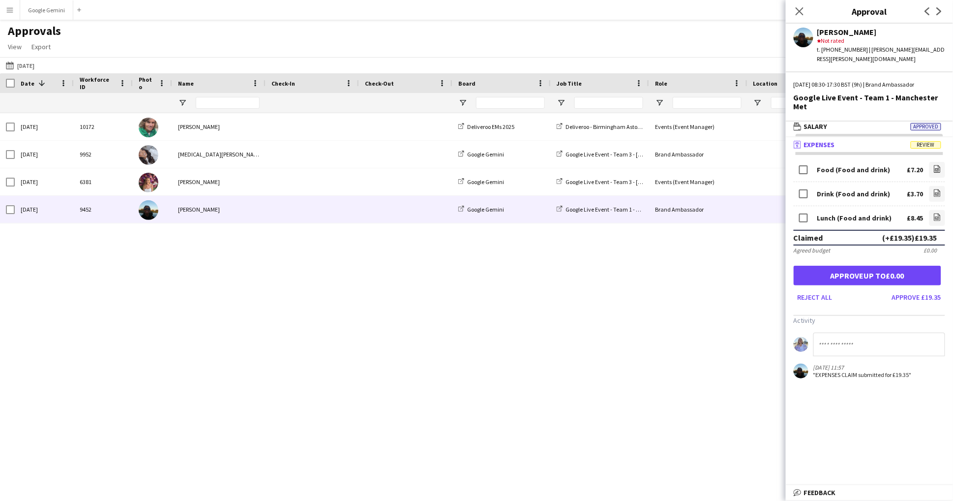
scroll to position [0, 0]
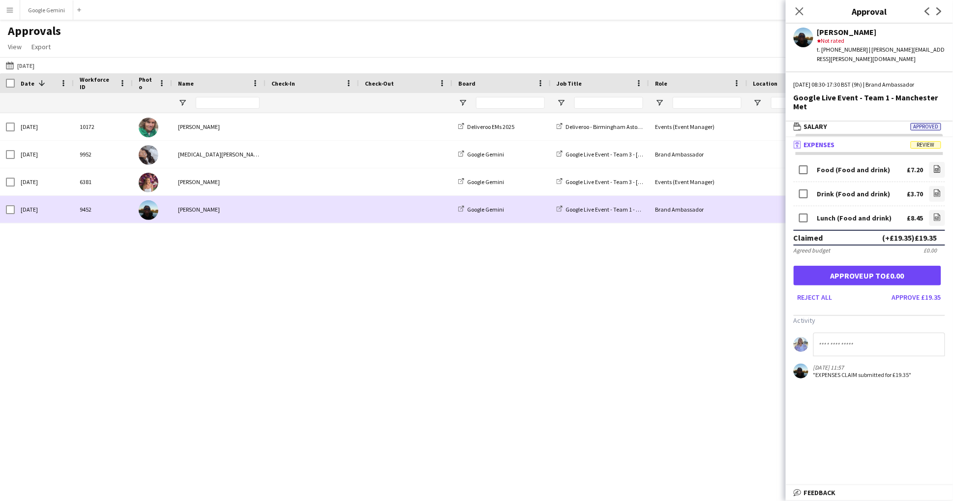
click at [246, 215] on div "[PERSON_NAME]" at bounding box center [218, 209] width 93 height 27
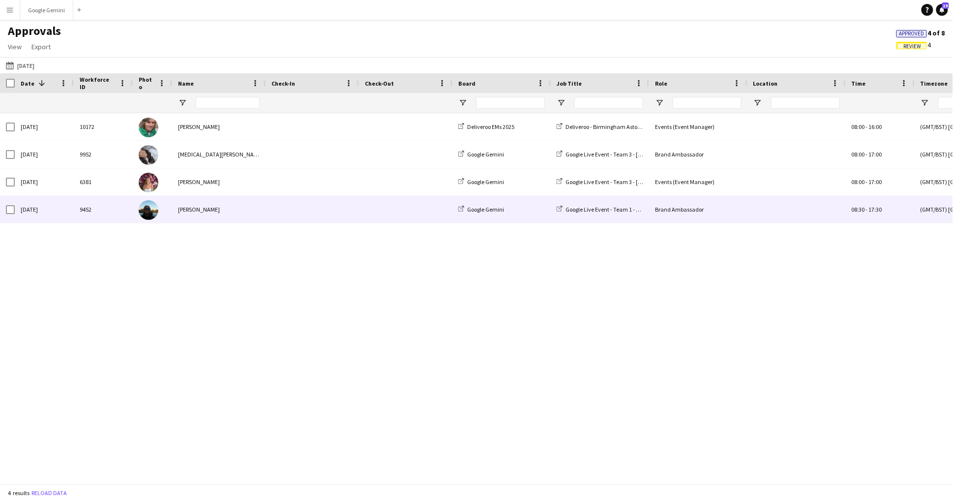
click at [284, 207] on span at bounding box center [313, 209] width 82 height 27
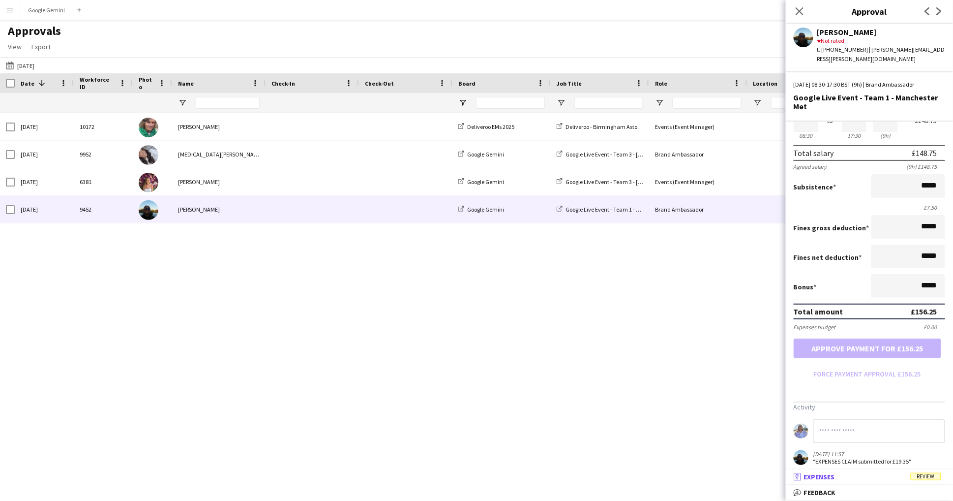
click at [890, 479] on mat-panel-title "receipt Expenses Review" at bounding box center [867, 476] width 163 height 9
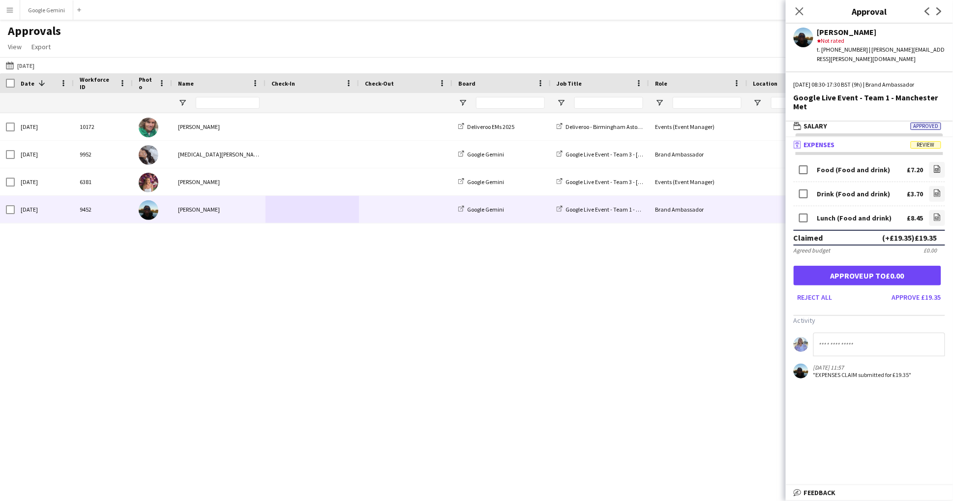
scroll to position [2, 0]
click at [925, 289] on button "Approve £19.35" at bounding box center [916, 297] width 57 height 16
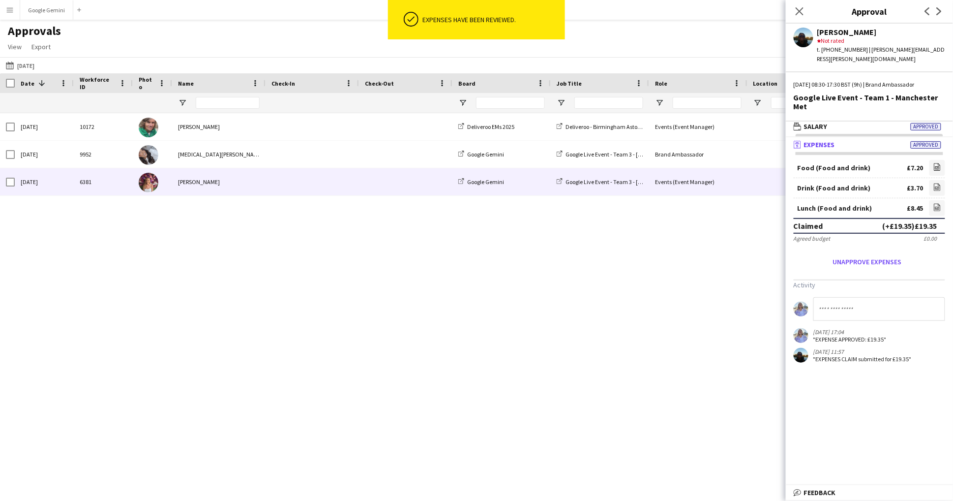
click at [233, 182] on div "[PERSON_NAME]" at bounding box center [218, 181] width 93 height 27
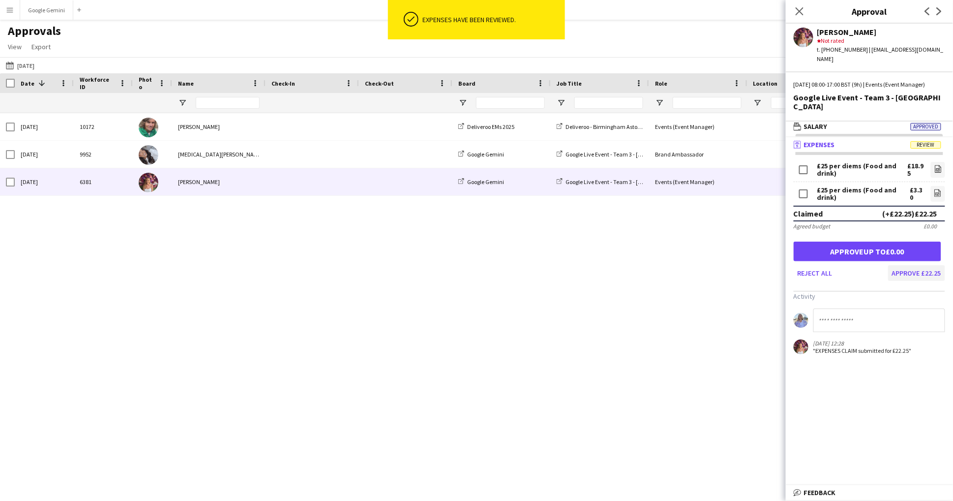
click at [936, 272] on button "Approve £22.25" at bounding box center [916, 273] width 57 height 16
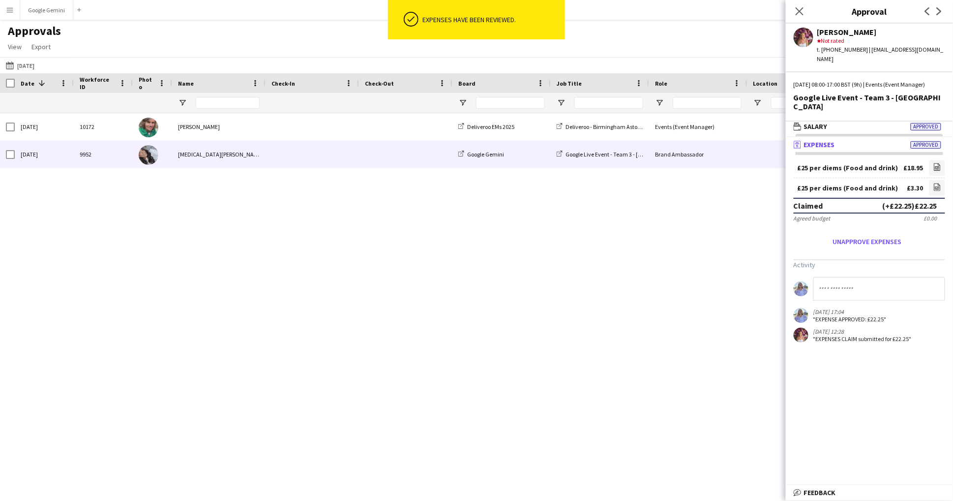
click at [279, 152] on span at bounding box center [313, 154] width 82 height 27
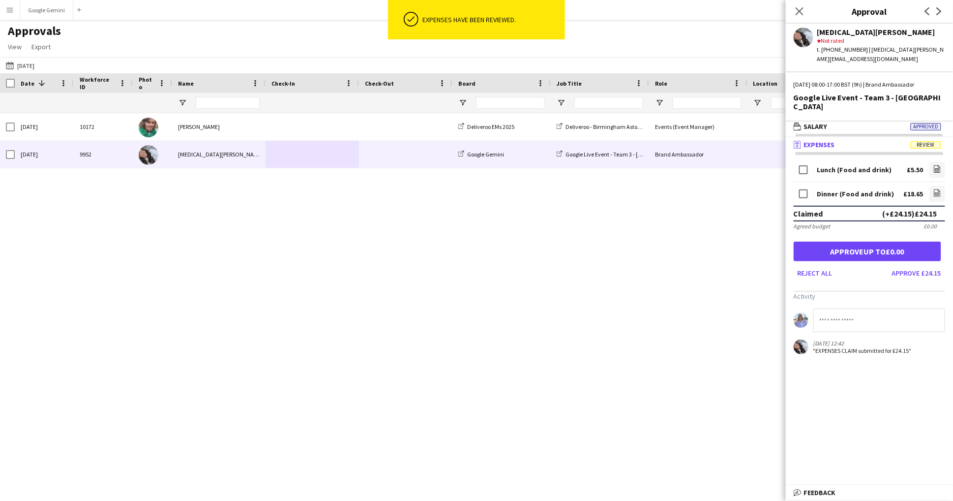
click at [929, 270] on app-approvals-popin-expenses-tab "Lunch (Food and drink) £5.50 file-image Dinner (Food and drink) £18.65 file-ima…" at bounding box center [869, 257] width 167 height 194
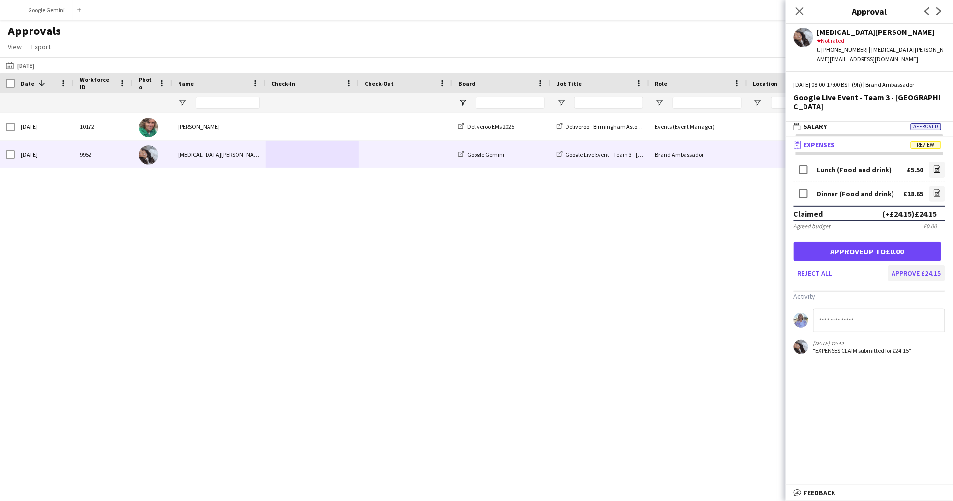
click at [926, 265] on button "Approve £24.15" at bounding box center [916, 273] width 57 height 16
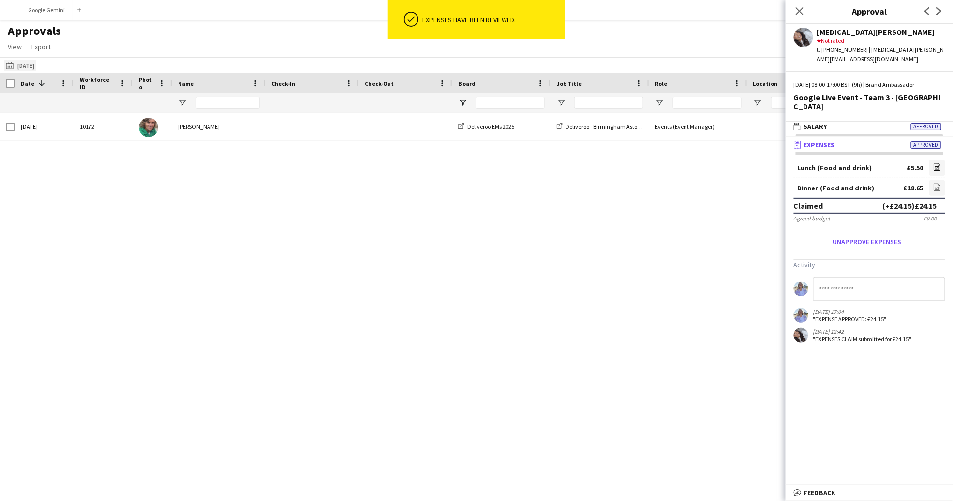
click at [26, 61] on button "26-09-2025 02-10-2025" at bounding box center [20, 66] width 32 height 12
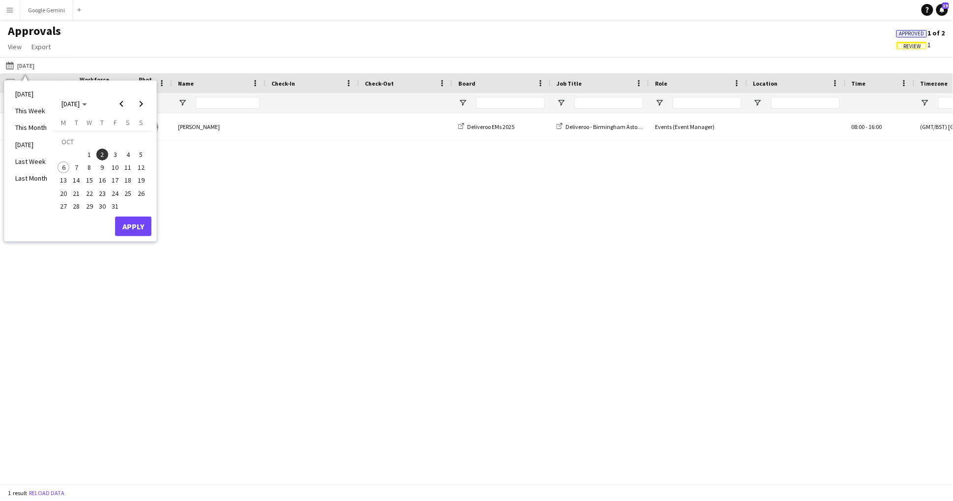
click at [109, 150] on button "3" at bounding box center [115, 154] width 13 height 13
click at [154, 226] on div "Today This Week This Month Yesterday Last Week Last Month OCT 2025 OCT 2025 Mon…" at bounding box center [80, 161] width 152 height 160
click at [138, 227] on button "Apply" at bounding box center [133, 226] width 36 height 20
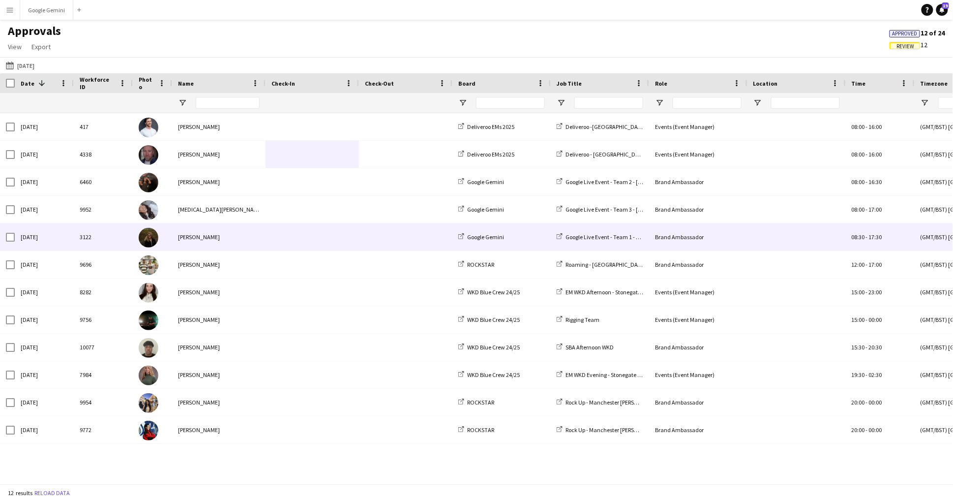
click at [193, 236] on div "[PERSON_NAME]" at bounding box center [218, 236] width 93 height 27
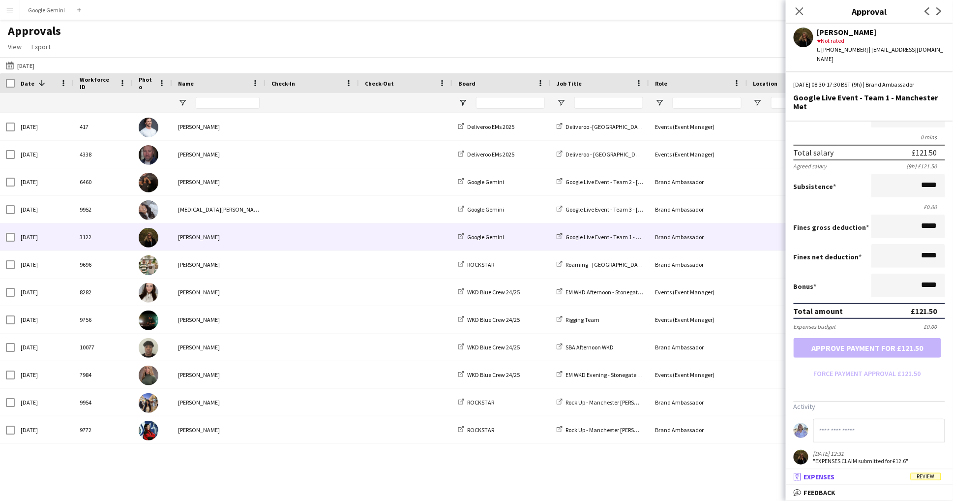
click at [890, 480] on mat-panel-title "receipt Expenses Review" at bounding box center [867, 476] width 163 height 9
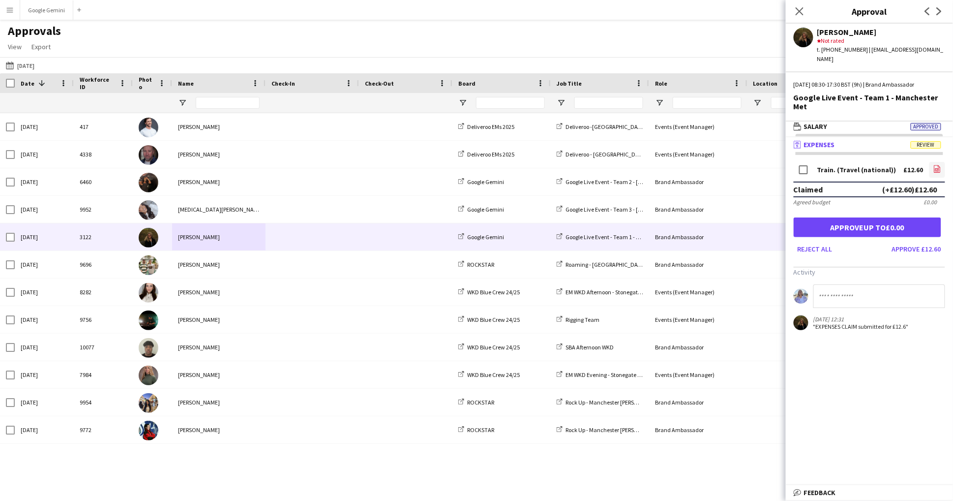
click at [937, 165] on icon "file-image" at bounding box center [938, 169] width 8 height 8
click at [917, 241] on button "Approve £12.60" at bounding box center [916, 249] width 57 height 16
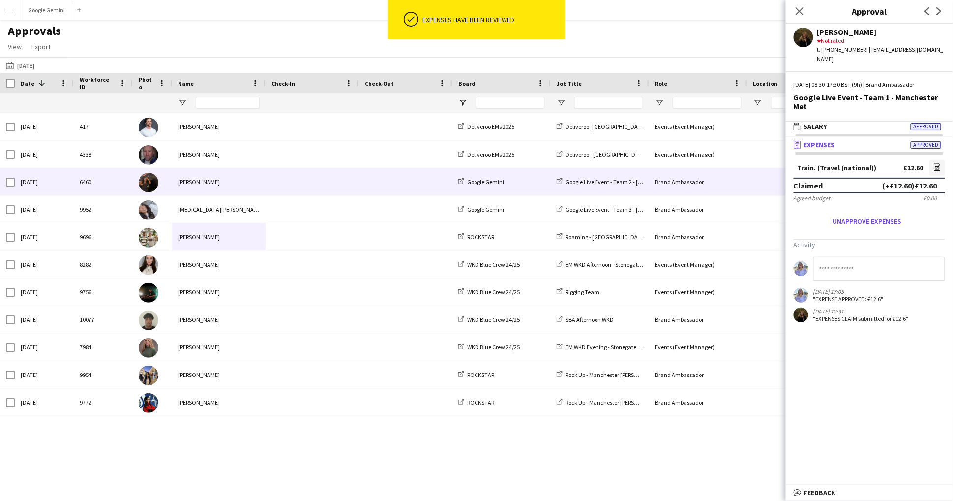
click at [218, 180] on div "[PERSON_NAME]" at bounding box center [218, 181] width 93 height 27
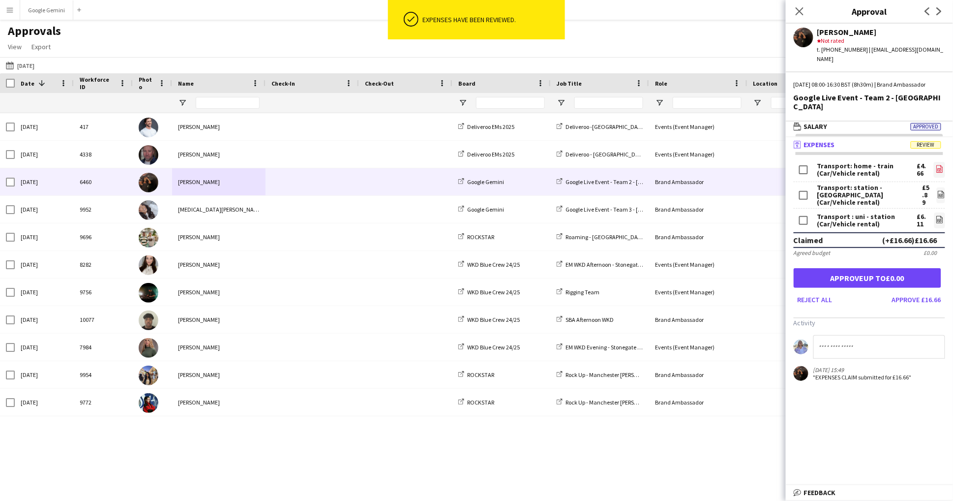
click at [939, 165] on icon "file-image" at bounding box center [940, 169] width 8 height 8
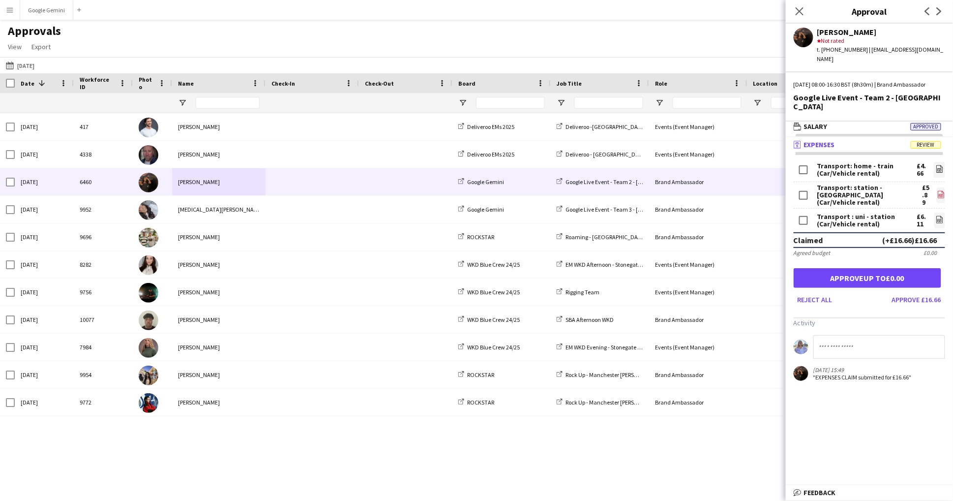
click at [941, 190] on app-icon "file-image" at bounding box center [942, 195] width 8 height 10
click at [935, 213] on link "file-image" at bounding box center [940, 221] width 11 height 16
click at [847, 346] on app-messages "06-10-2025 15:49 "EXPENSES CLAIM submitted for £16.66"" at bounding box center [869, 358] width 167 height 46
click at [844, 335] on input at bounding box center [880, 347] width 132 height 24
click at [23, 61] on button "26-09-2025 03-10-2025" at bounding box center [20, 66] width 32 height 12
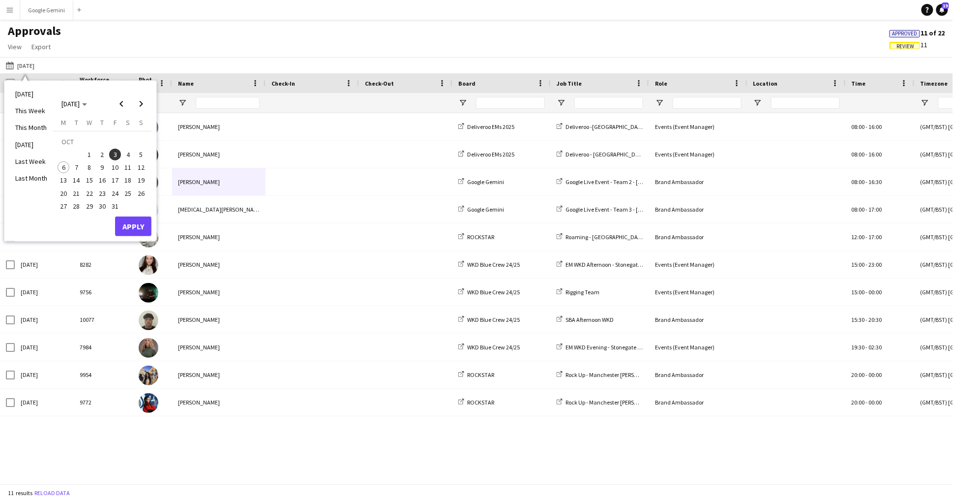
click at [104, 153] on span "2" at bounding box center [102, 155] width 12 height 12
click at [137, 227] on button "Apply" at bounding box center [133, 226] width 36 height 20
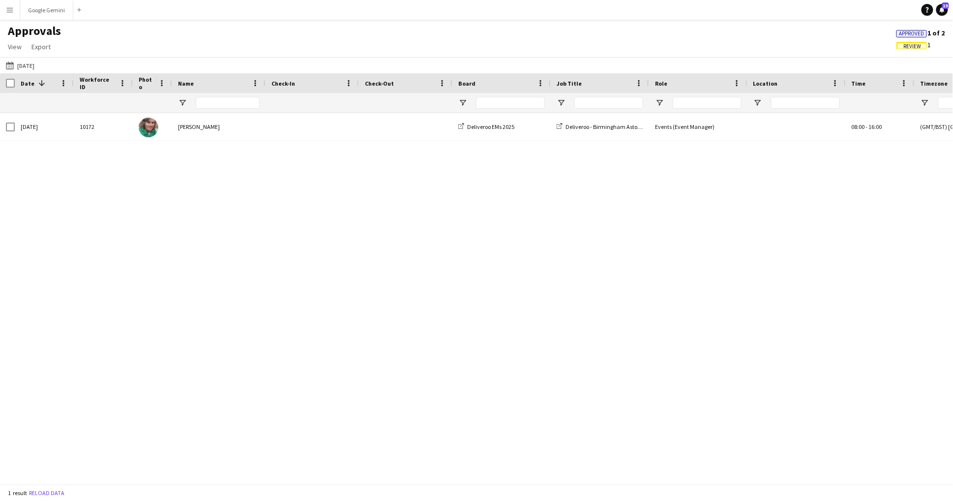
click at [917, 45] on span "Review" at bounding box center [913, 46] width 18 height 6
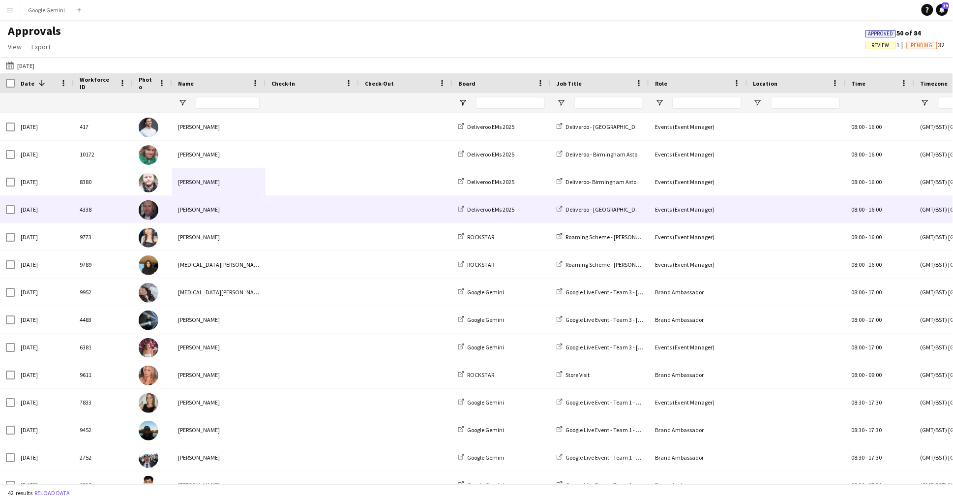
scroll to position [0, 0]
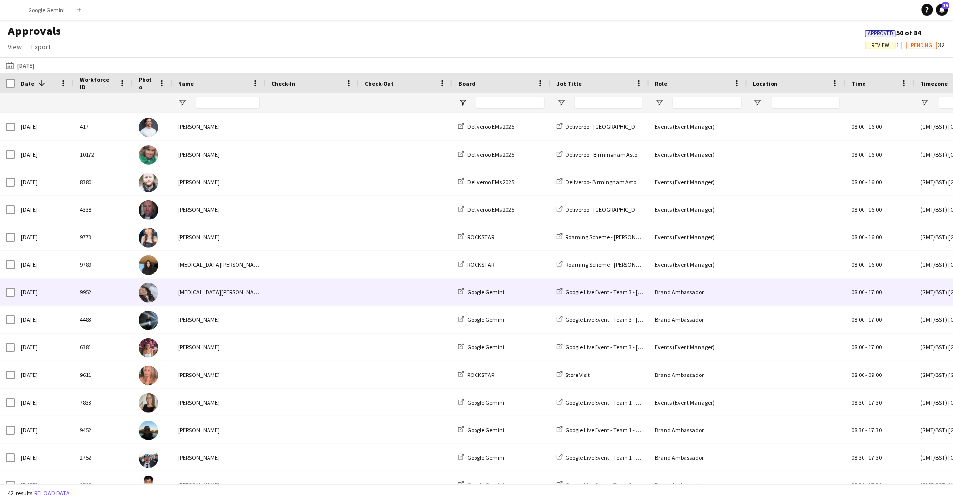
click at [203, 282] on div "[MEDICAL_DATA][PERSON_NAME]" at bounding box center [218, 291] width 93 height 27
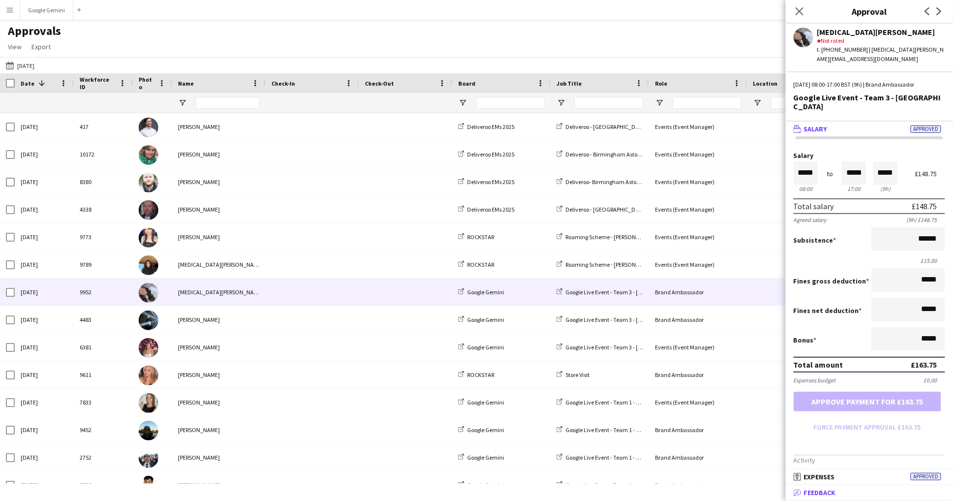
click at [851, 486] on mat-expansion-panel-header "bubble-pencil Feedback" at bounding box center [869, 492] width 167 height 15
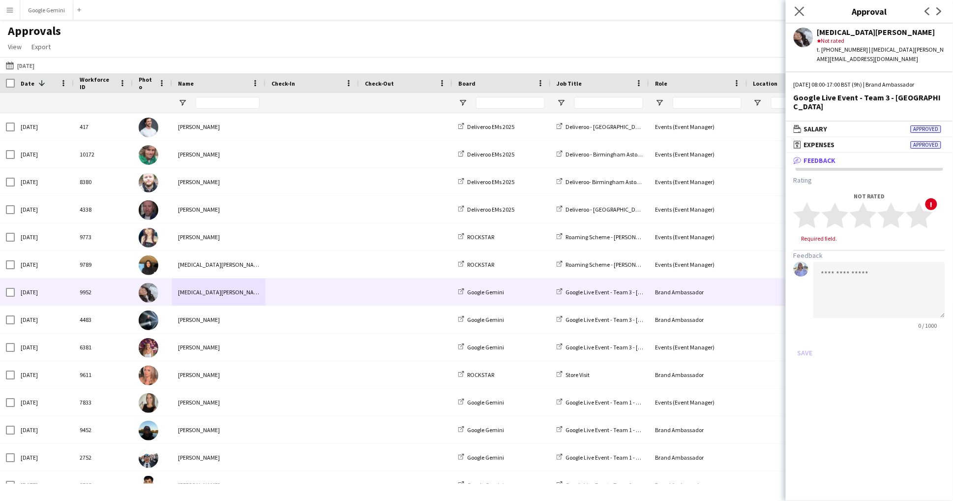
click at [797, 6] on app-icon "Close pop-in" at bounding box center [800, 11] width 14 height 14
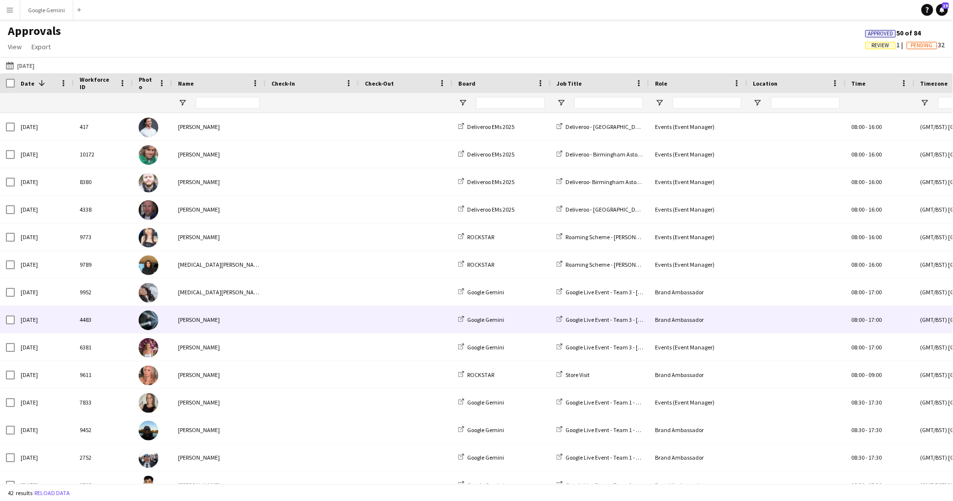
click at [510, 319] on div "Google Gemini" at bounding box center [502, 319] width 98 height 27
click at [424, 312] on span at bounding box center [406, 319] width 82 height 27
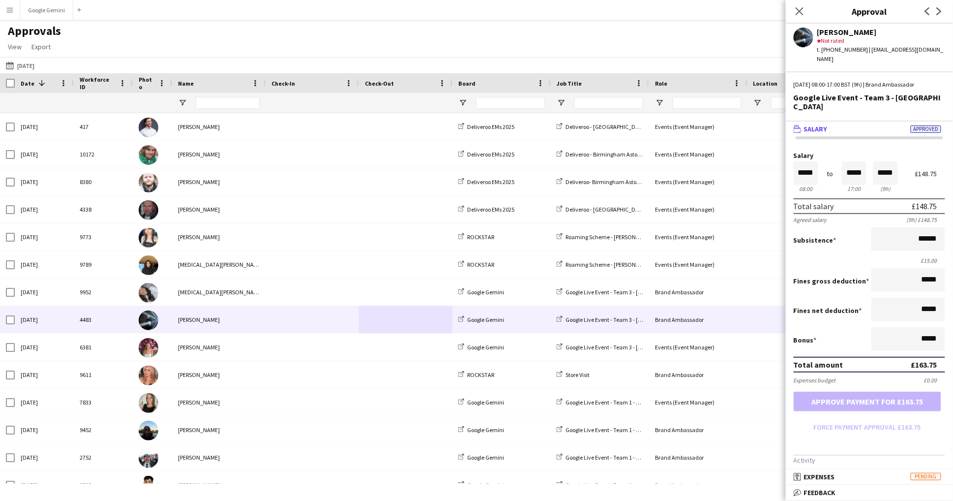
click at [835, 485] on mat-expansion-panel "receipt Expenses Pending Activity" at bounding box center [869, 477] width 167 height 16
click at [835, 479] on span "Expenses" at bounding box center [819, 476] width 31 height 9
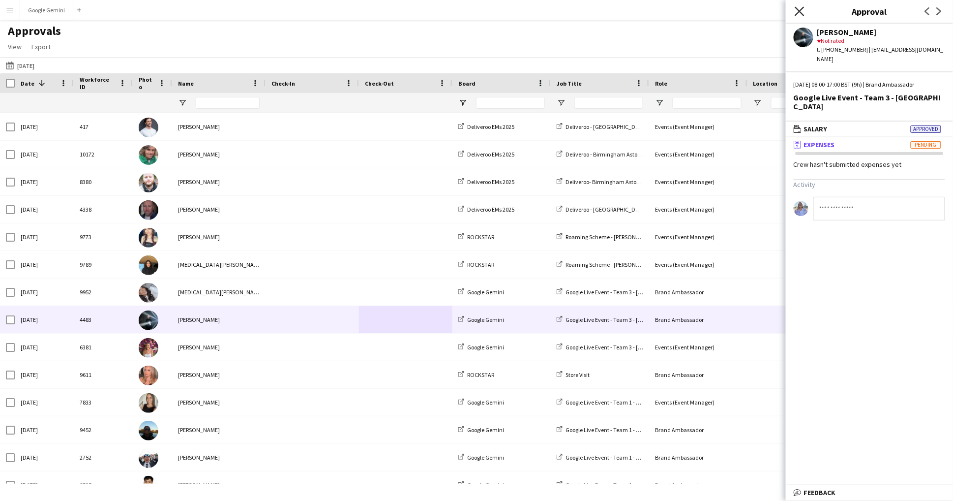
click at [800, 9] on icon "Close pop-in" at bounding box center [799, 10] width 9 height 9
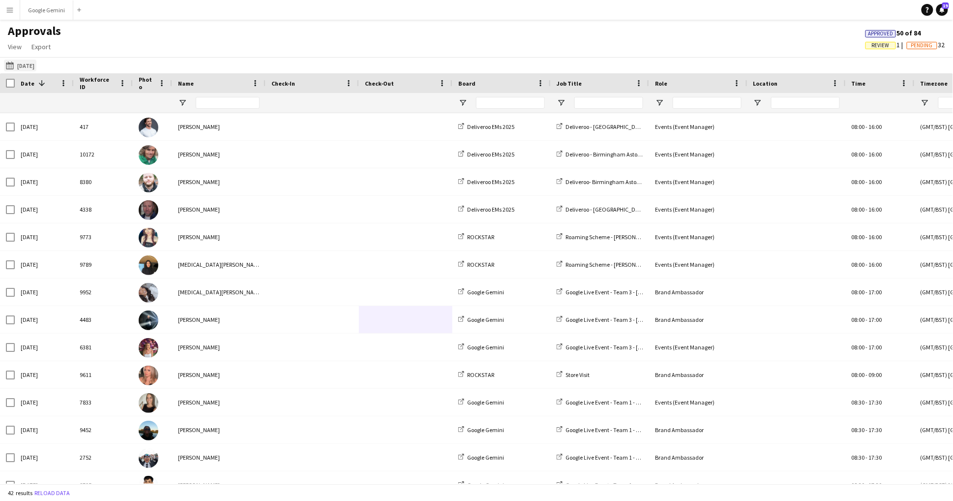
click at [16, 64] on app-icon "[DATE]" at bounding box center [11, 65] width 11 height 8
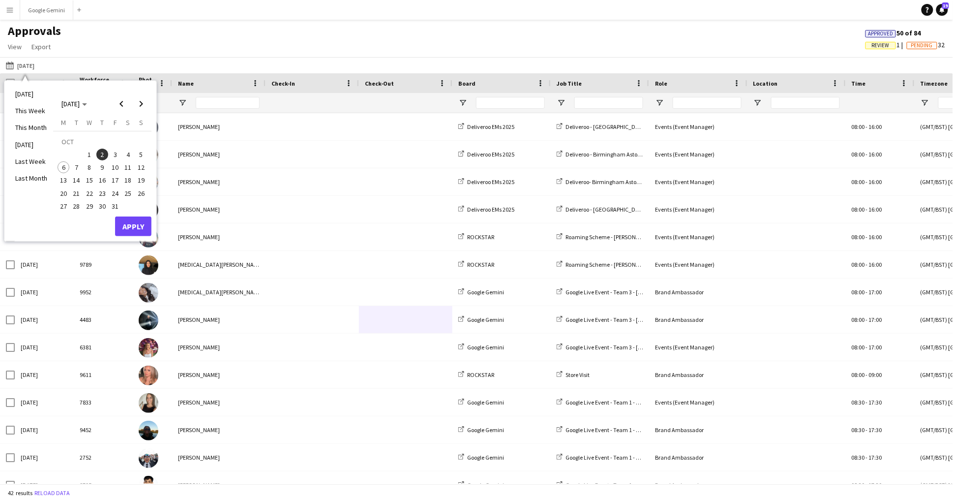
click at [87, 150] on span "1" at bounding box center [90, 155] width 12 height 12
click at [135, 217] on button "Apply" at bounding box center [133, 226] width 36 height 20
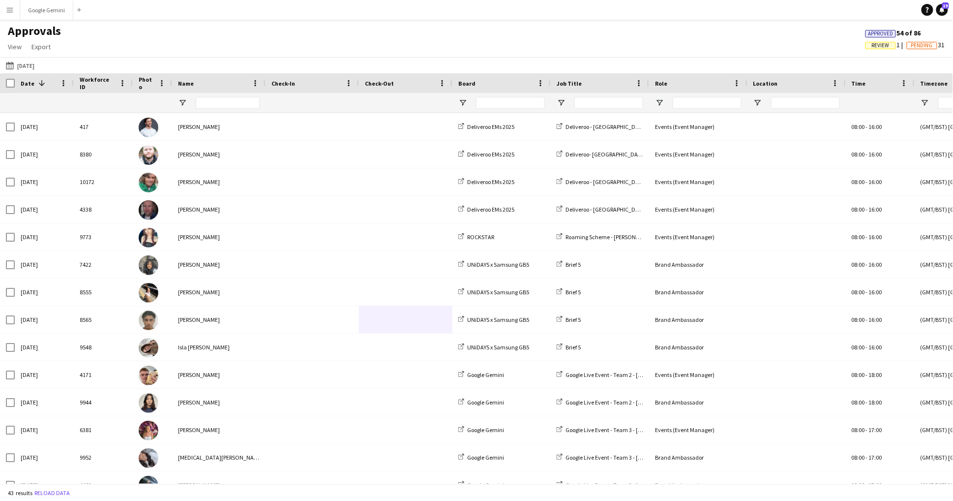
click at [881, 42] on span "Review" at bounding box center [881, 45] width 18 height 6
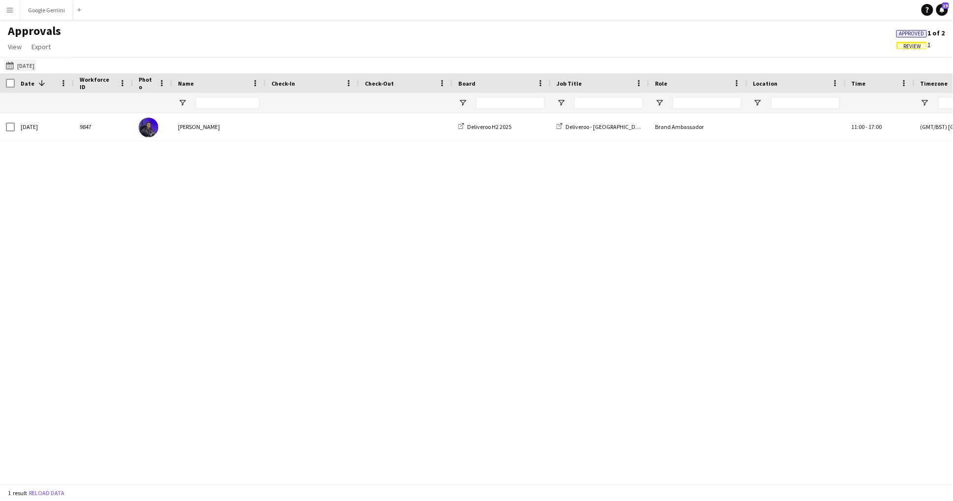
click at [32, 61] on button "26-09-2025 01-10-2025" at bounding box center [20, 66] width 32 height 12
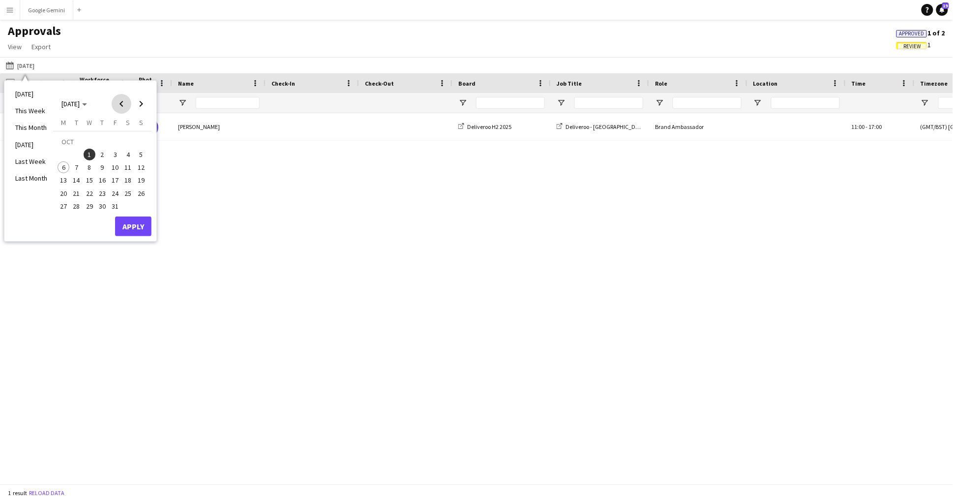
click at [123, 99] on span "Previous month" at bounding box center [122, 104] width 20 height 20
click at [78, 203] on span "30" at bounding box center [77, 206] width 12 height 12
click at [144, 213] on div "Monday M Tuesday T Wednesday W Thursday T Friday F Saturday S Sunday S SEP 1 2 …" at bounding box center [102, 167] width 98 height 98
click at [144, 223] on button "Apply" at bounding box center [133, 226] width 36 height 20
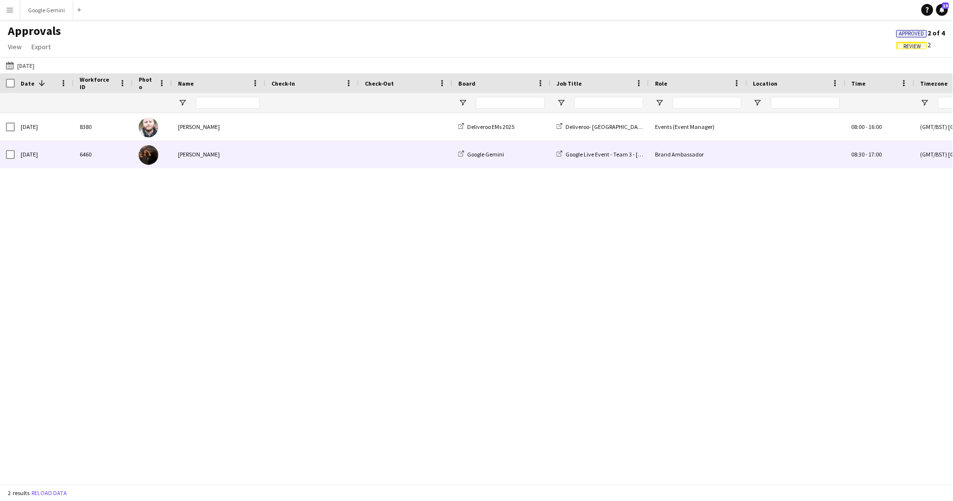
click at [260, 158] on div "[PERSON_NAME]" at bounding box center [218, 154] width 93 height 27
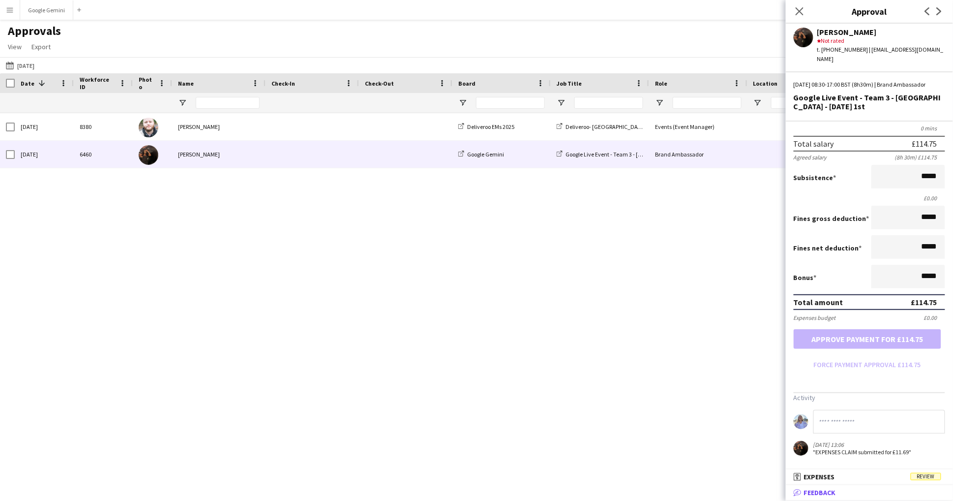
scroll to position [103, 0]
click at [844, 485] on mat-expansion-panel "receipt Expenses Review Activity 05-10-2025 13:06 "EXPENSES CLAIM submitted for…" at bounding box center [869, 477] width 167 height 16
click at [843, 481] on mat-panel-title "receipt Expenses Review" at bounding box center [867, 476] width 163 height 9
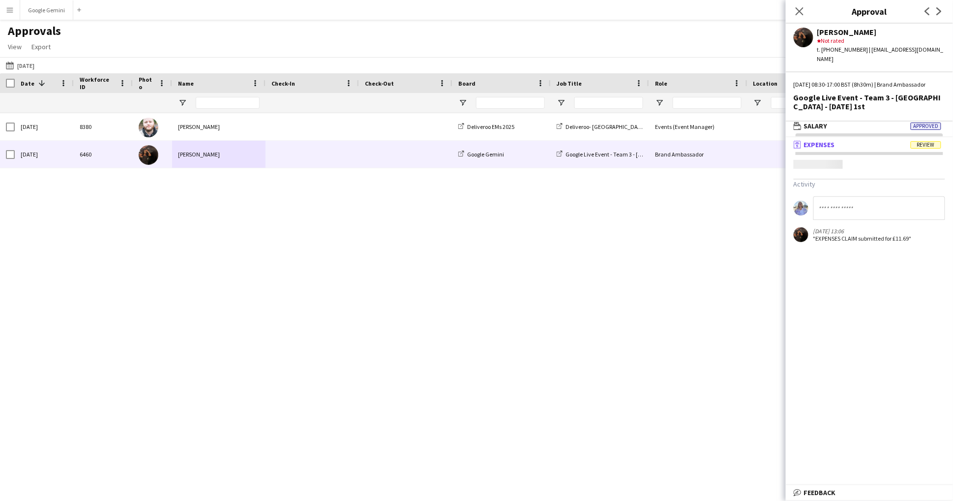
scroll to position [2, 0]
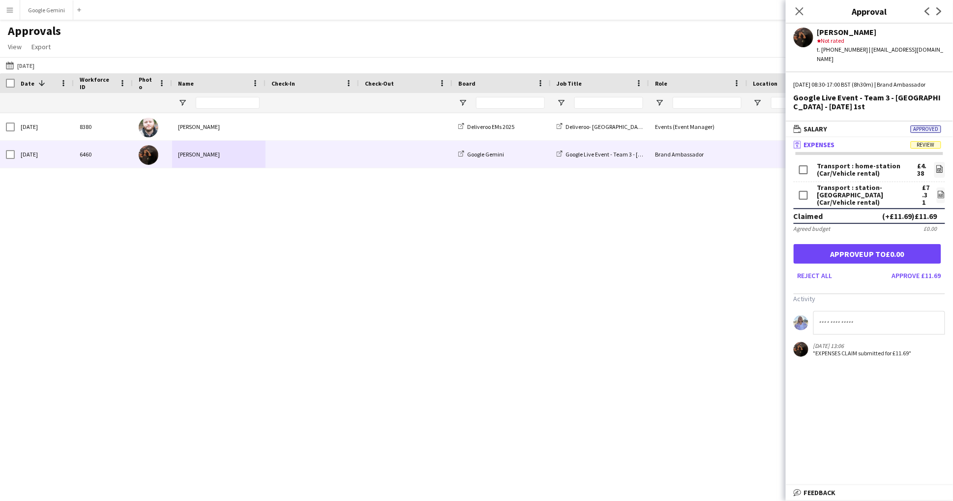
scroll to position [2, 0]
click at [937, 162] on link "file-image" at bounding box center [940, 170] width 11 height 16
click at [818, 268] on button "Reject all" at bounding box center [815, 276] width 43 height 16
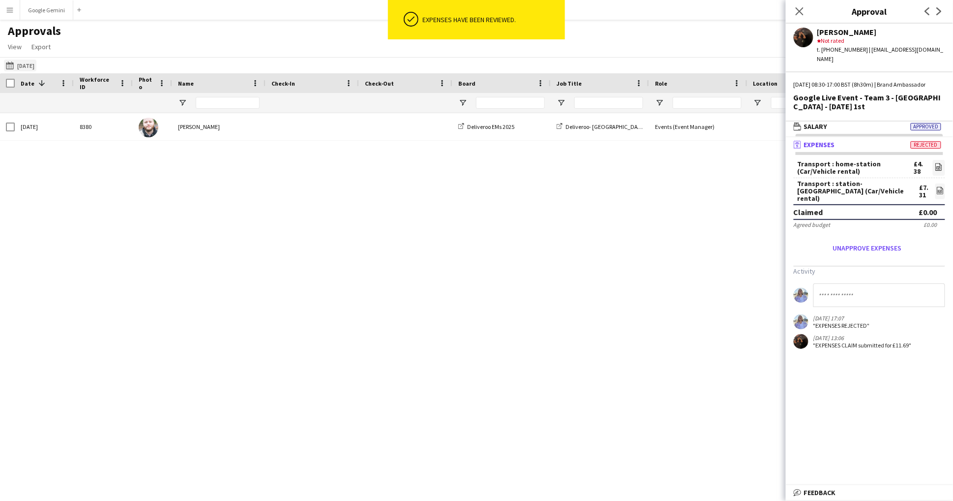
click at [36, 64] on button "[DATE] [DATE]" at bounding box center [20, 66] width 32 height 12
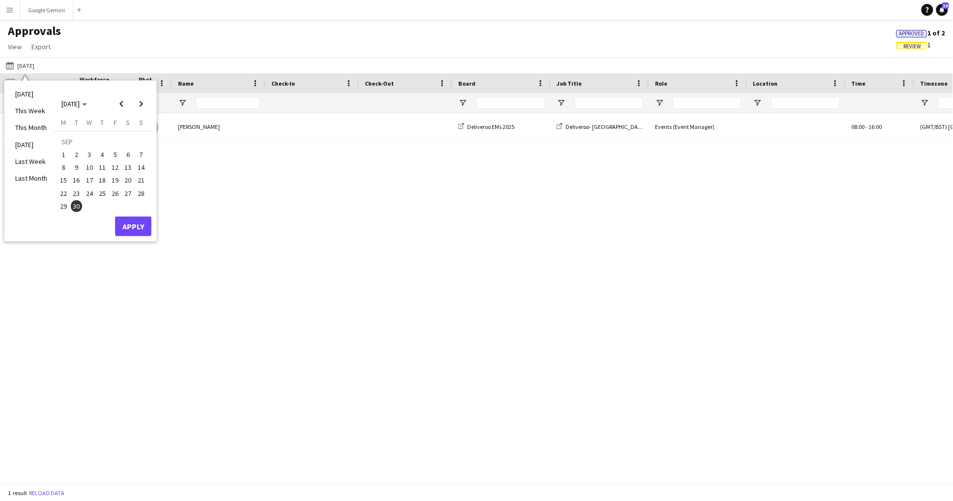
click at [138, 218] on button "Apply" at bounding box center [133, 226] width 36 height 20
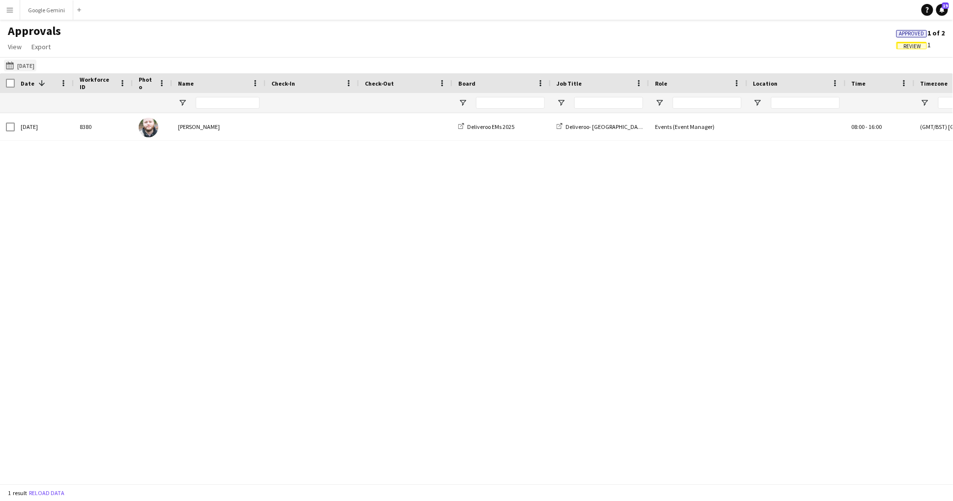
click at [36, 66] on button "[DATE] [DATE]" at bounding box center [20, 66] width 32 height 12
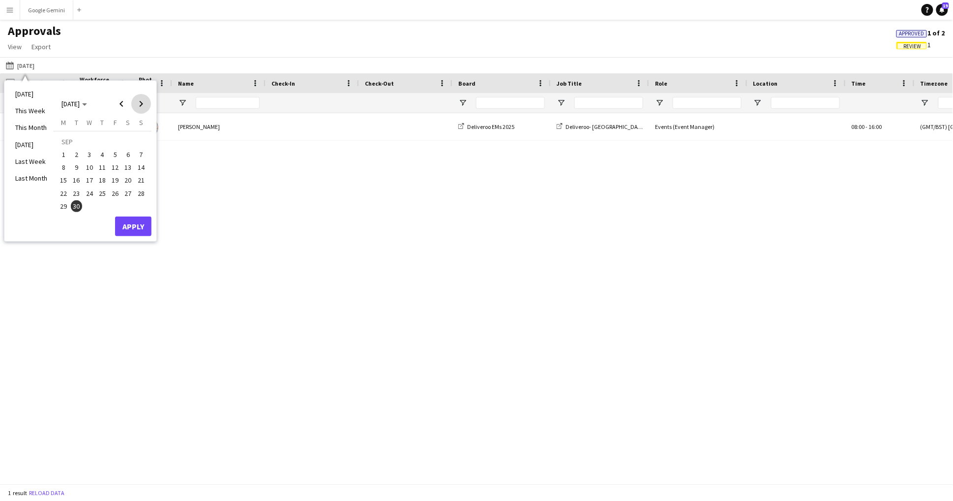
click at [138, 102] on span "Next month" at bounding box center [141, 104] width 20 height 20
click at [126, 102] on span "Previous month" at bounding box center [122, 104] width 20 height 20
click at [76, 205] on span "30" at bounding box center [77, 206] width 12 height 12
click at [904, 44] on span "Review" at bounding box center [913, 46] width 18 height 6
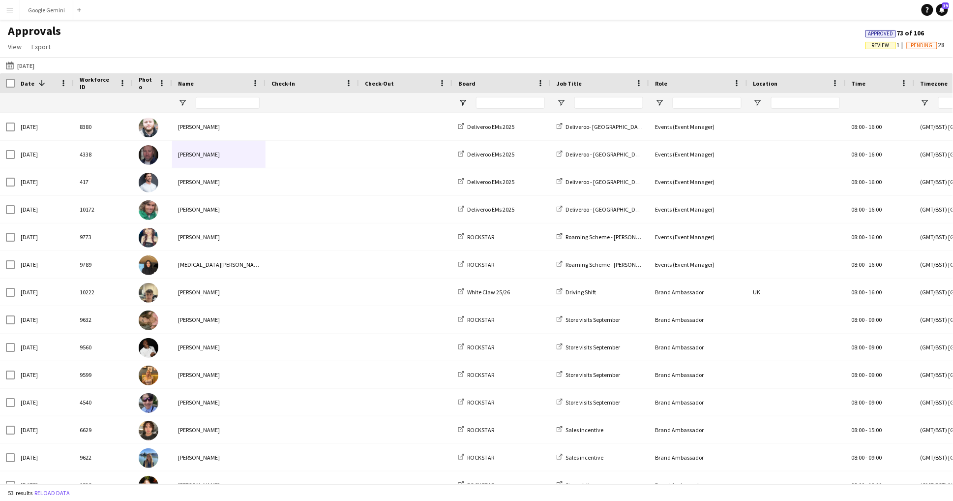
click at [880, 29] on span "Approved 73 of 106" at bounding box center [895, 33] width 59 height 9
click at [884, 32] on span "Approved" at bounding box center [881, 33] width 25 height 6
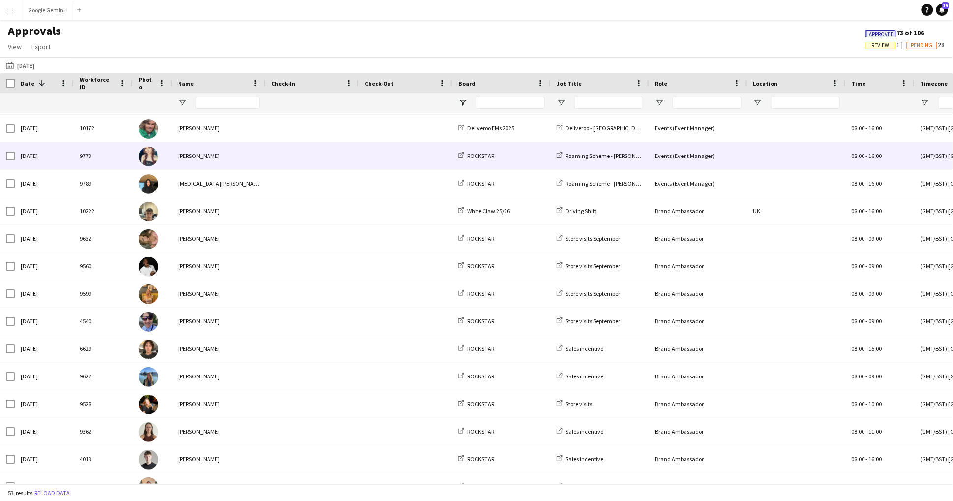
scroll to position [827, 0]
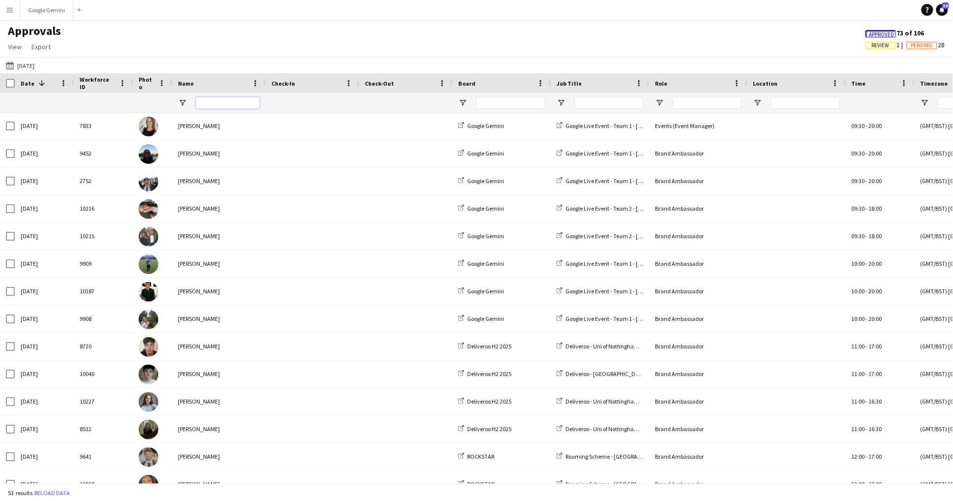
click at [217, 97] on input "Name Filter Input" at bounding box center [228, 103] width 64 height 12
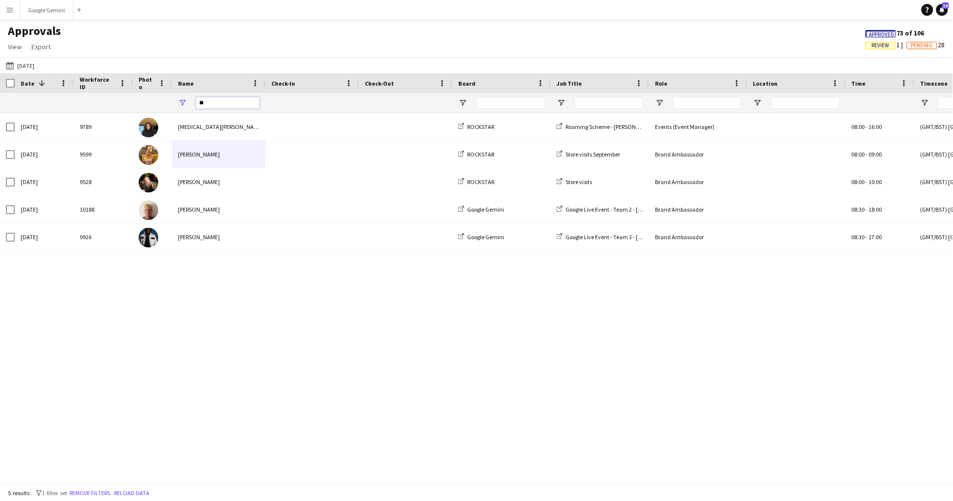
type input "*"
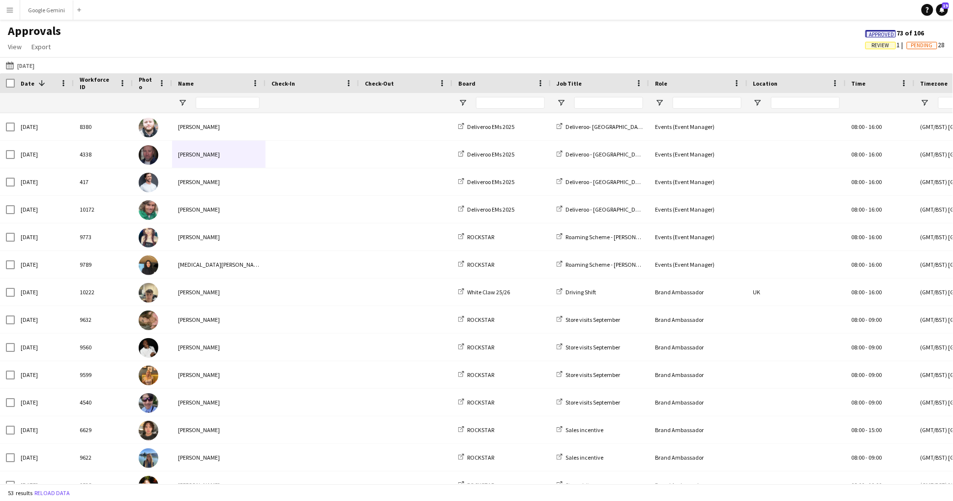
click at [36, 61] on button "[DATE] [DATE]" at bounding box center [20, 66] width 32 height 12
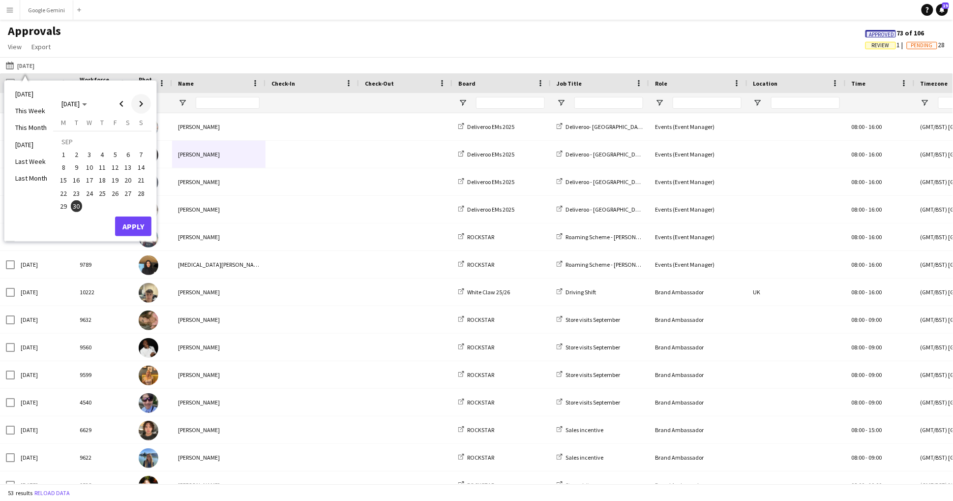
click at [142, 105] on span "Next month" at bounding box center [141, 104] width 20 height 20
click at [87, 148] on button "1" at bounding box center [89, 154] width 13 height 13
click at [115, 161] on button "10" at bounding box center [115, 167] width 13 height 13
click at [109, 151] on button "3" at bounding box center [115, 154] width 13 height 13
click at [133, 225] on button "Apply" at bounding box center [133, 226] width 36 height 20
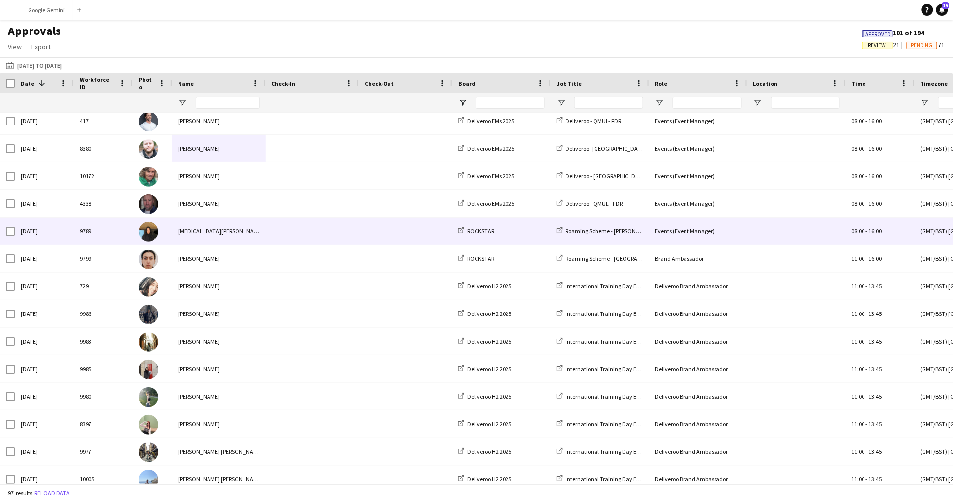
scroll to position [6, 0]
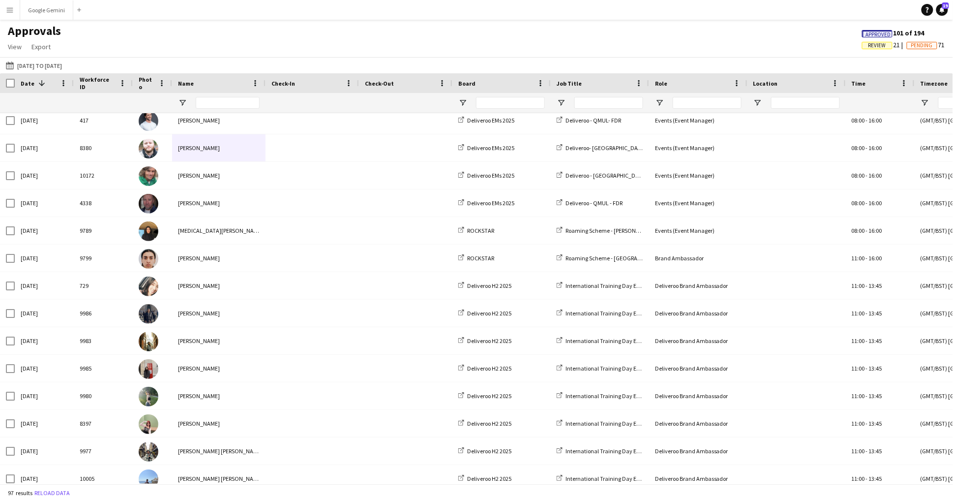
click at [881, 43] on span "Review" at bounding box center [878, 45] width 18 height 6
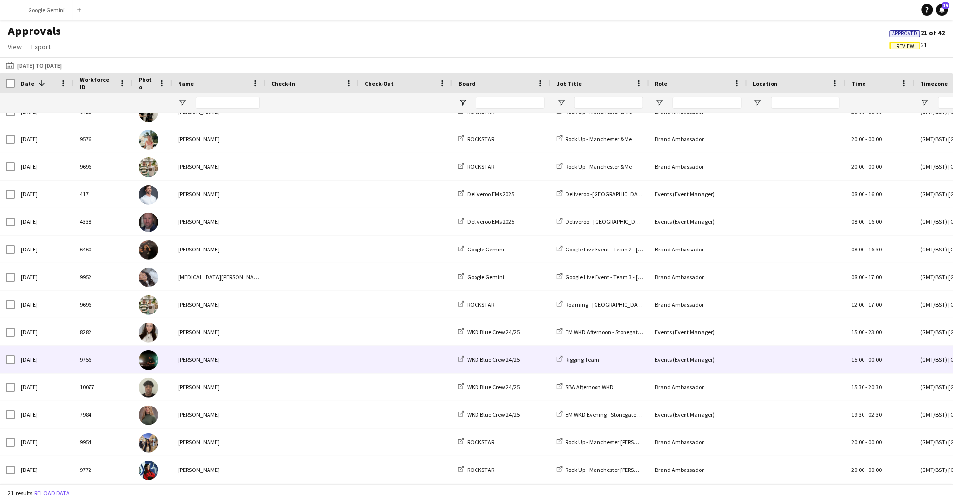
scroll to position [207, 0]
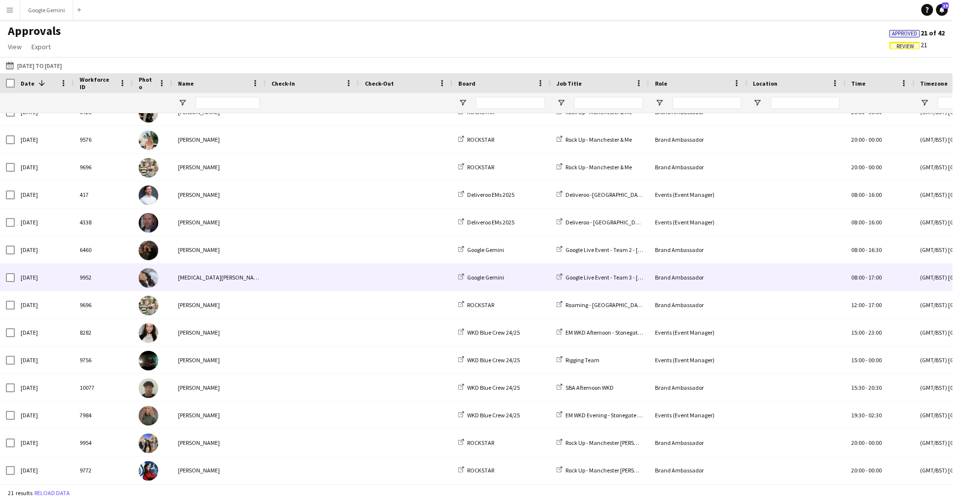
click at [189, 277] on div "[MEDICAL_DATA][PERSON_NAME]" at bounding box center [218, 277] width 93 height 27
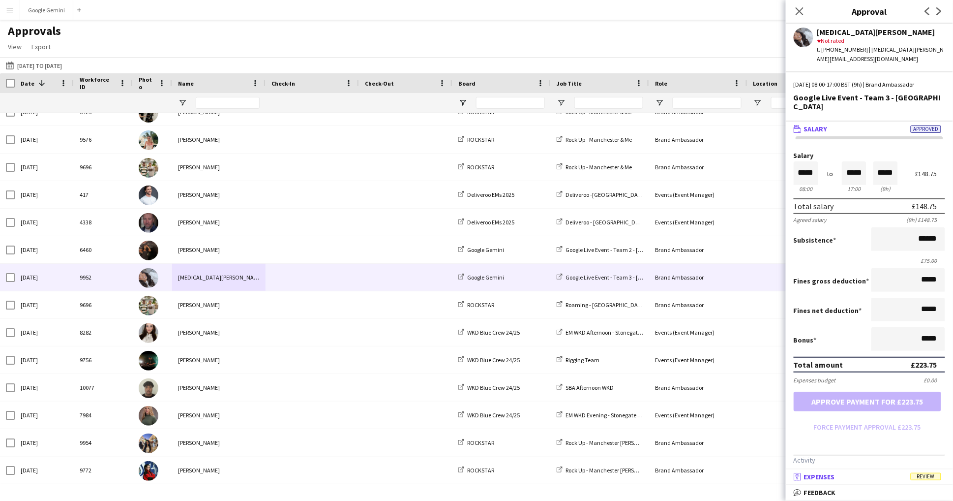
click at [896, 483] on mat-expansion-panel-header "receipt Expenses Review" at bounding box center [869, 476] width 167 height 15
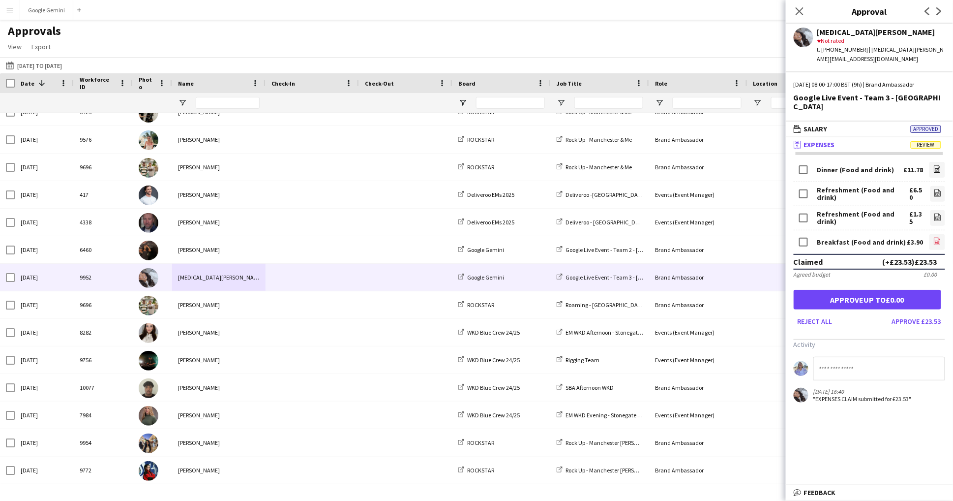
click at [938, 237] on icon "file-image" at bounding box center [938, 241] width 8 height 8
click at [931, 313] on button "Approve £23.53" at bounding box center [916, 321] width 57 height 16
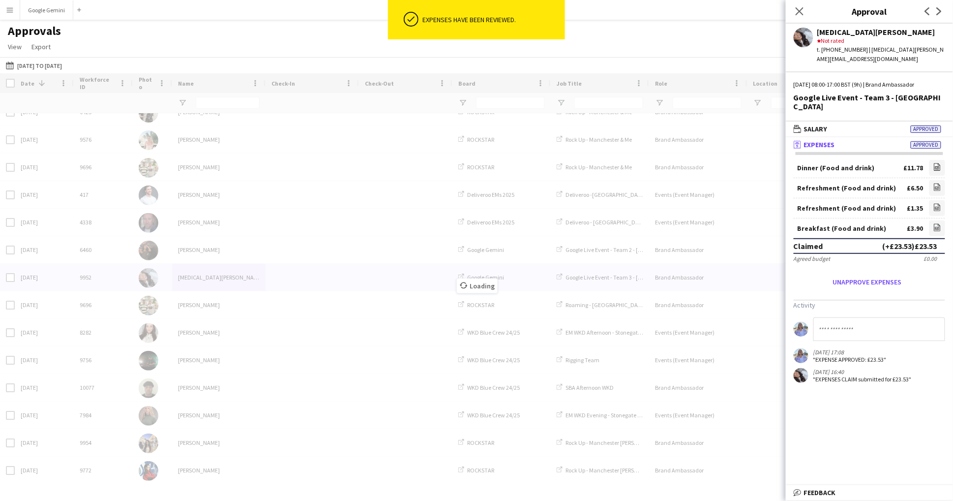
scroll to position [180, 0]
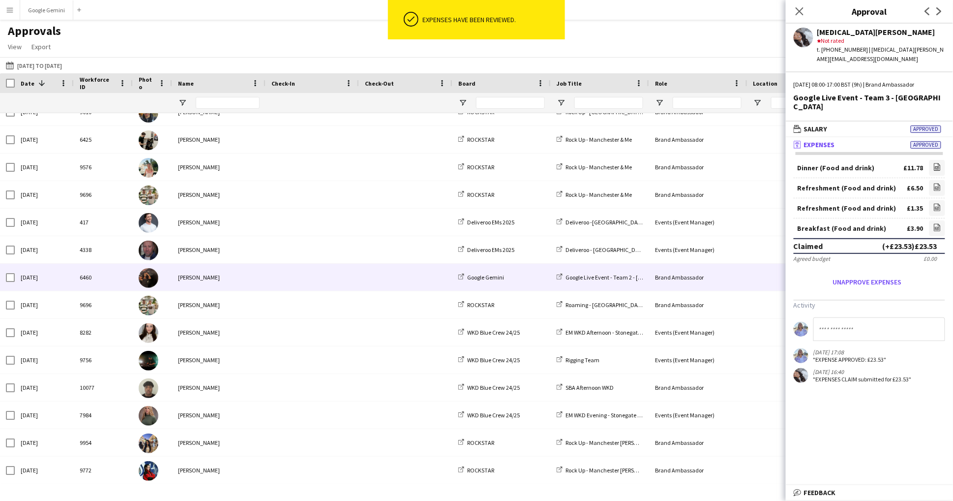
click at [229, 274] on div "[PERSON_NAME]" at bounding box center [218, 277] width 93 height 27
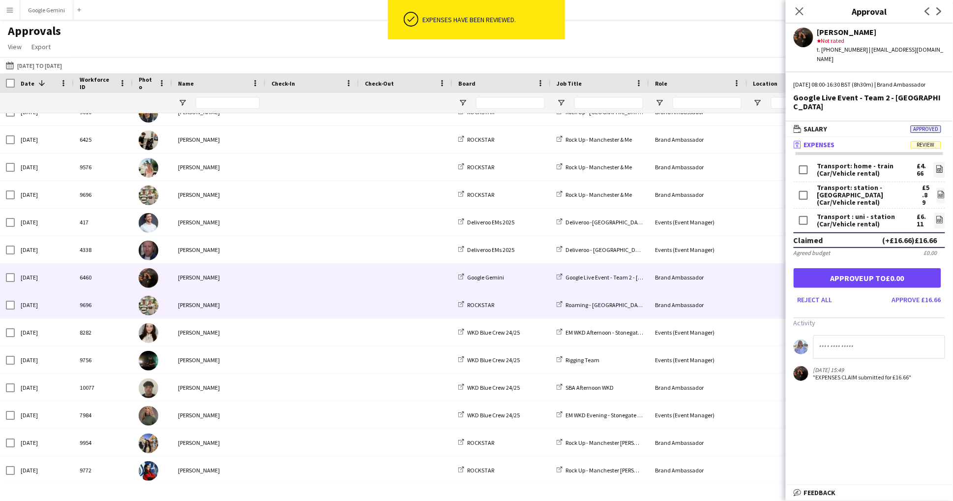
click at [229, 305] on div "[PERSON_NAME]" at bounding box center [218, 304] width 93 height 27
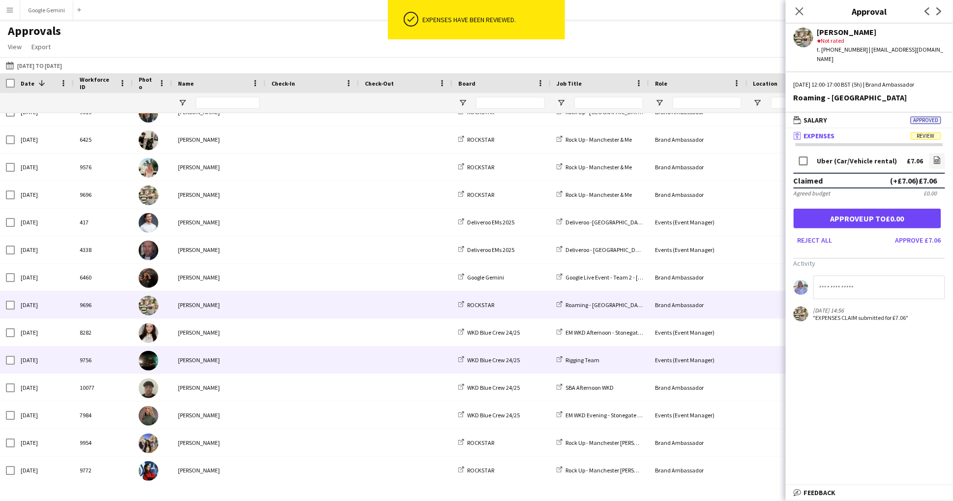
click at [229, 361] on div "[PERSON_NAME]" at bounding box center [218, 359] width 93 height 27
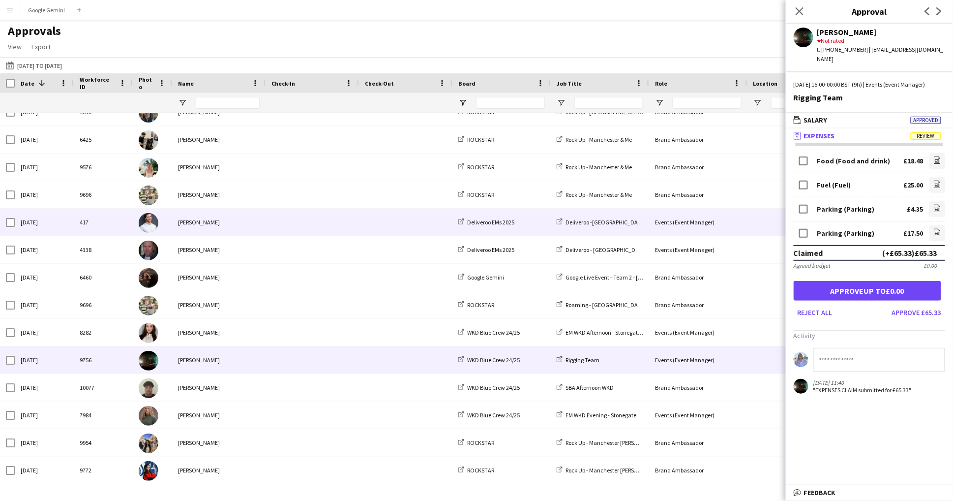
click at [210, 219] on div "[PERSON_NAME]" at bounding box center [218, 222] width 93 height 27
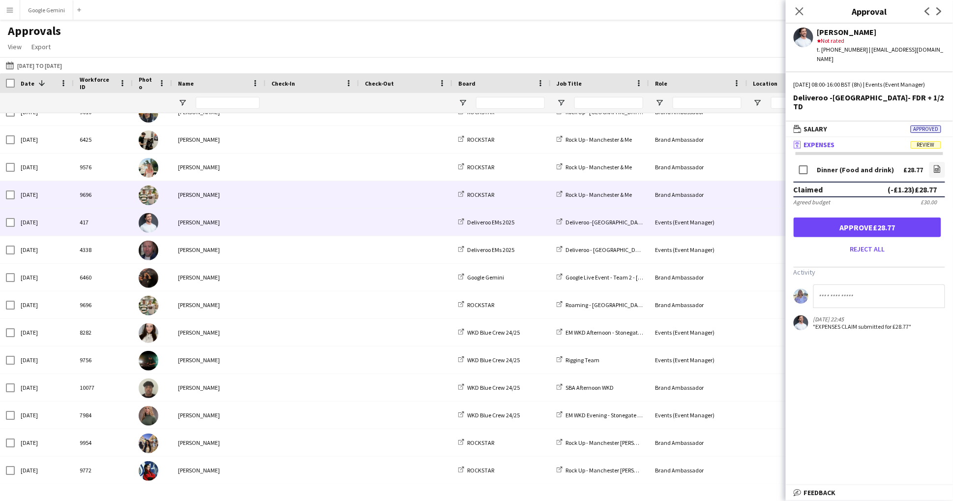
click at [216, 196] on div "[PERSON_NAME]" at bounding box center [218, 194] width 93 height 27
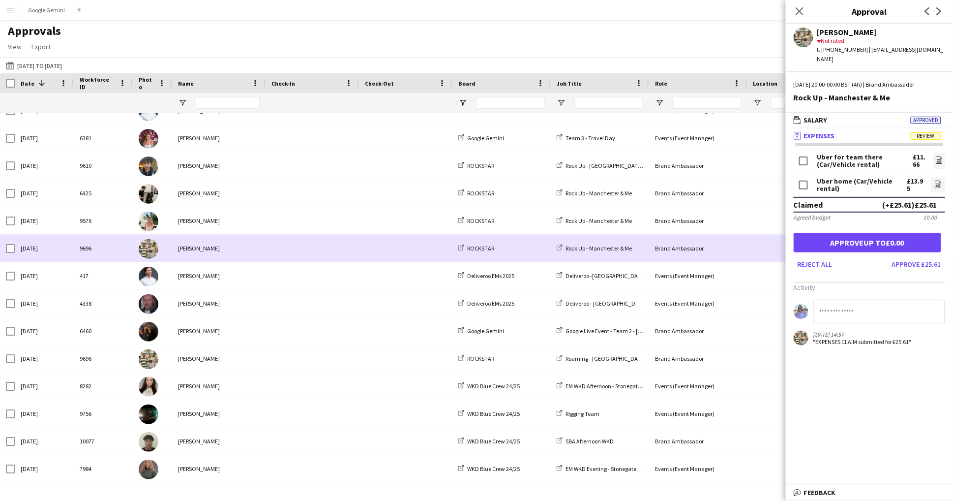
scroll to position [126, 0]
click at [216, 235] on div "[PERSON_NAME]" at bounding box center [218, 248] width 93 height 27
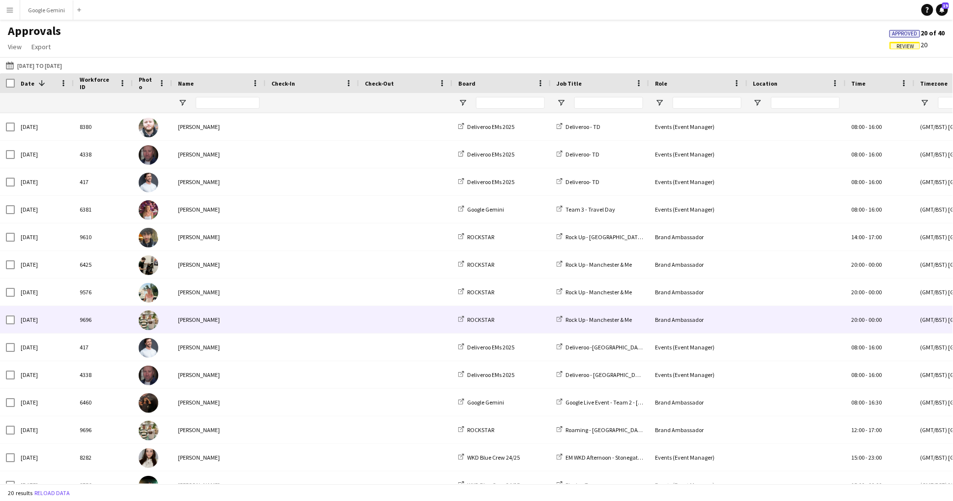
scroll to position [54, 0]
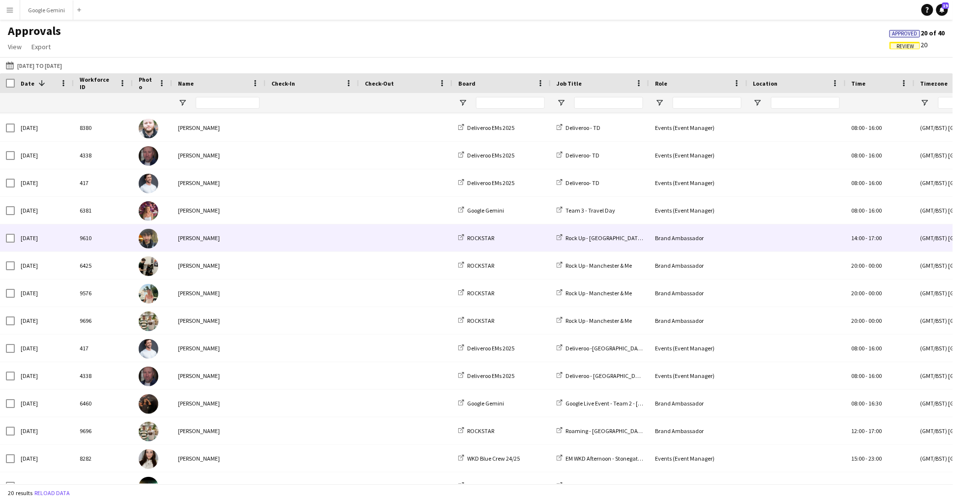
click at [215, 217] on div "[PERSON_NAME]" at bounding box center [218, 210] width 93 height 27
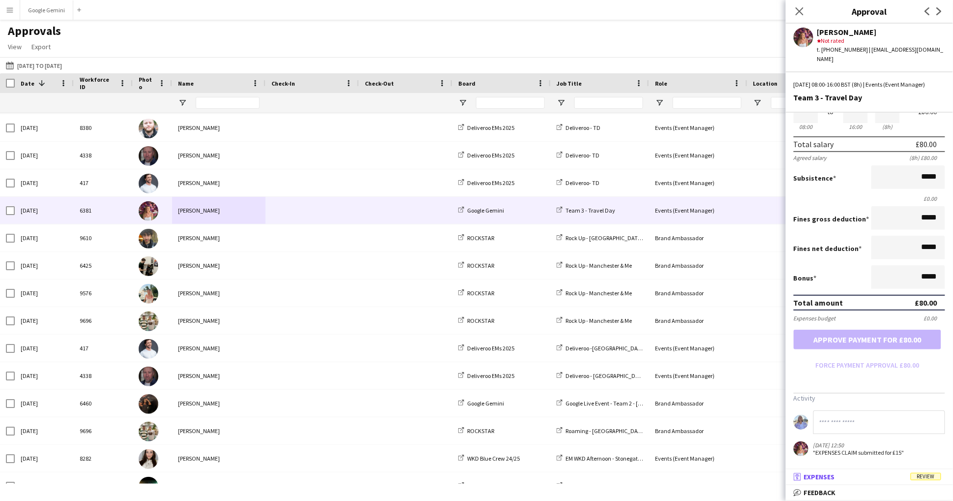
click at [880, 483] on mat-expansion-panel-header "receipt Expenses Review" at bounding box center [869, 476] width 167 height 15
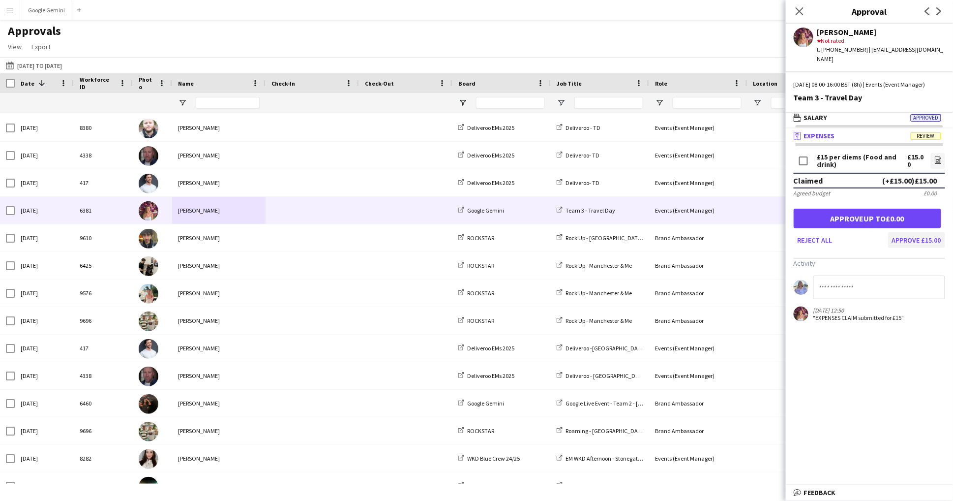
click at [915, 240] on button "Approve £15.00" at bounding box center [916, 240] width 57 height 16
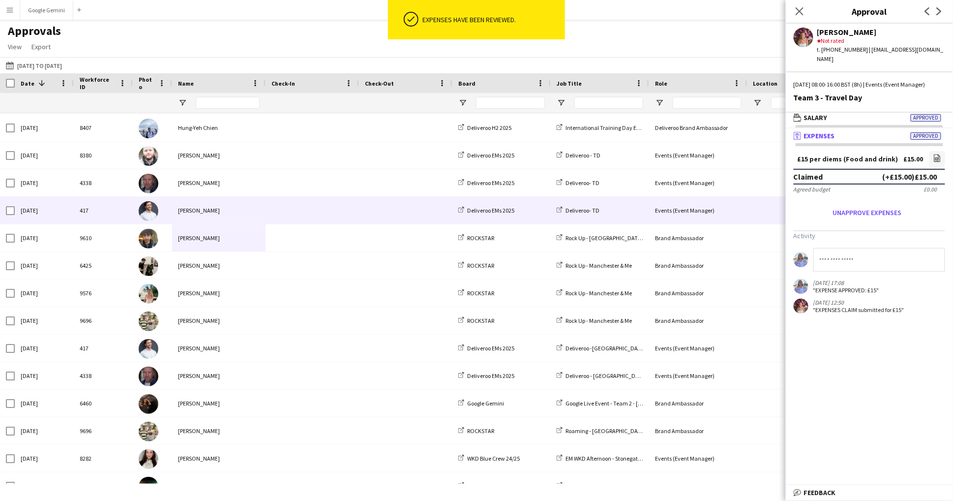
scroll to position [0, 0]
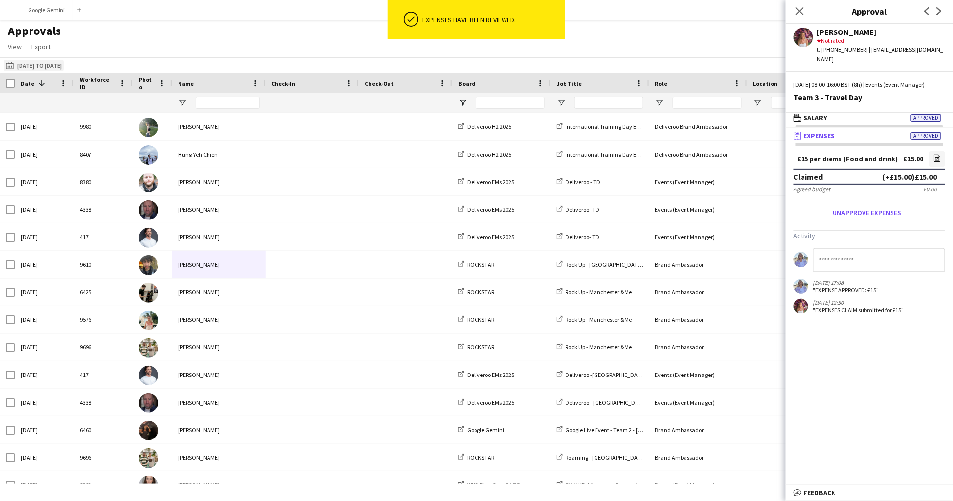
click at [44, 61] on button "[DATE] [DATE] to [DATE]" at bounding box center [34, 66] width 60 height 12
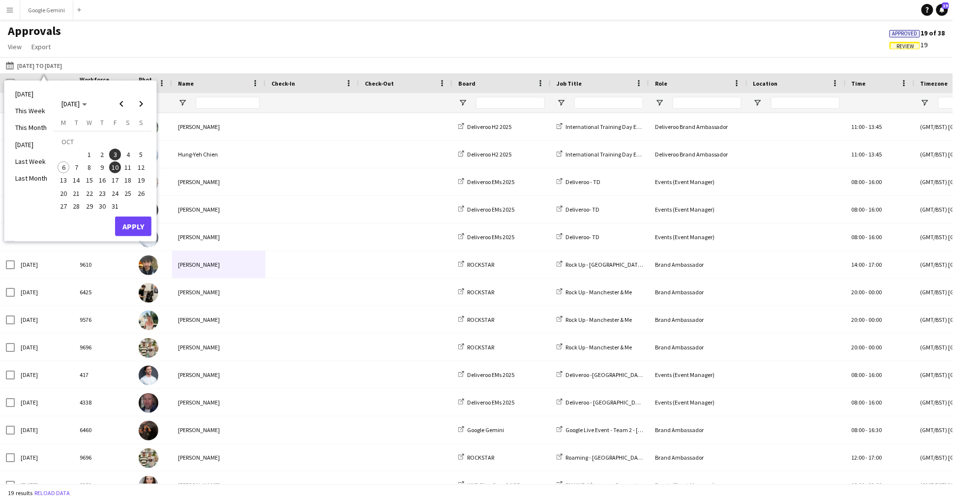
click at [114, 154] on span "3" at bounding box center [115, 155] width 12 height 12
click at [126, 154] on span "4" at bounding box center [128, 155] width 12 height 12
click at [146, 227] on button "Apply" at bounding box center [133, 226] width 36 height 20
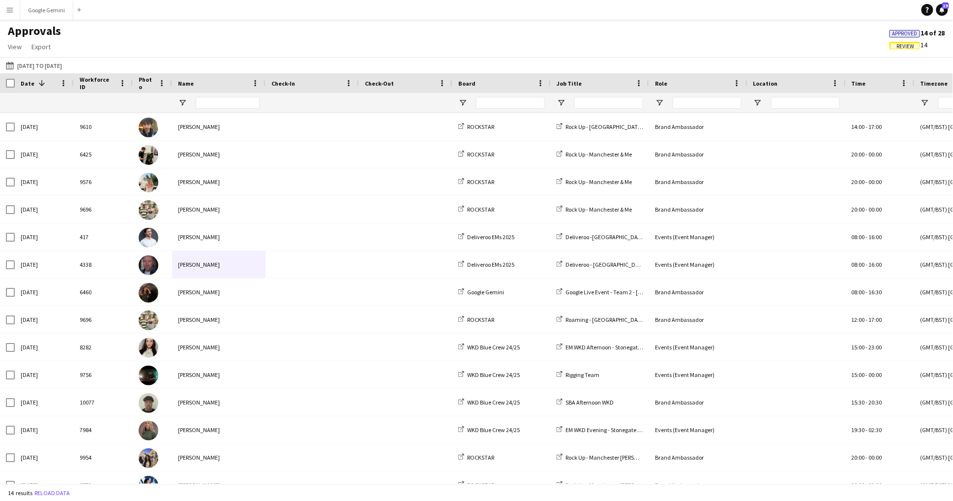
click at [902, 43] on span "Review" at bounding box center [906, 46] width 18 height 6
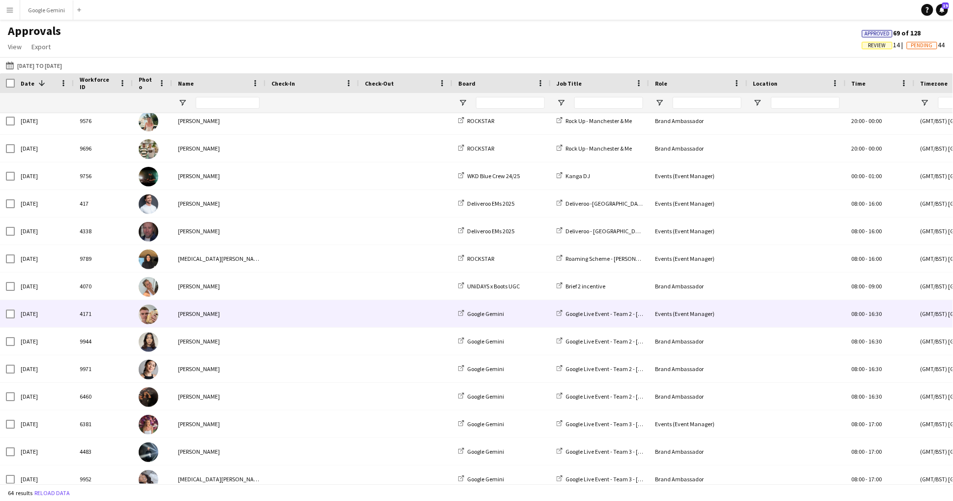
click at [251, 316] on div "[PERSON_NAME]" at bounding box center [218, 313] width 93 height 27
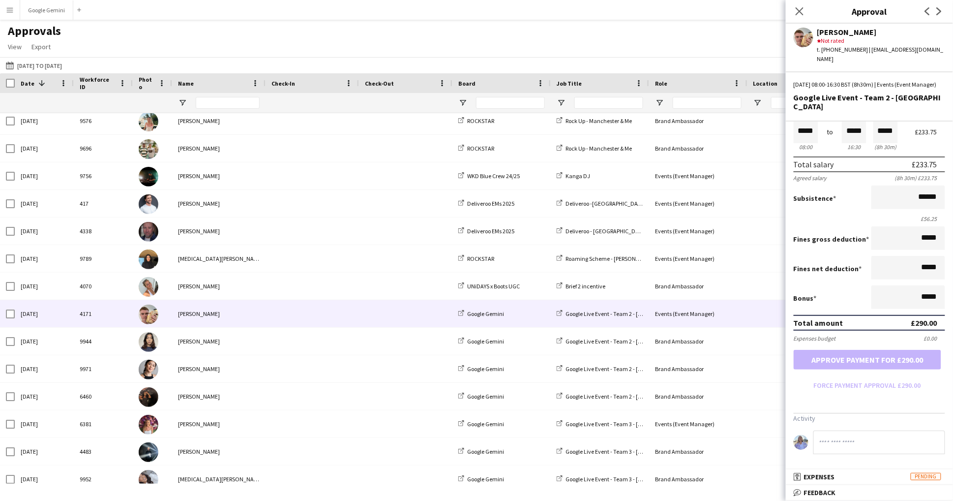
click at [864, 467] on div "Salary ***** 08:00 to ***** 16:30 ***** (8h 30m) £233.75 Total salary £233.75 A…" at bounding box center [869, 281] width 167 height 375
click at [864, 481] on mat-panel-title "receipt Expenses Pending" at bounding box center [867, 476] width 163 height 9
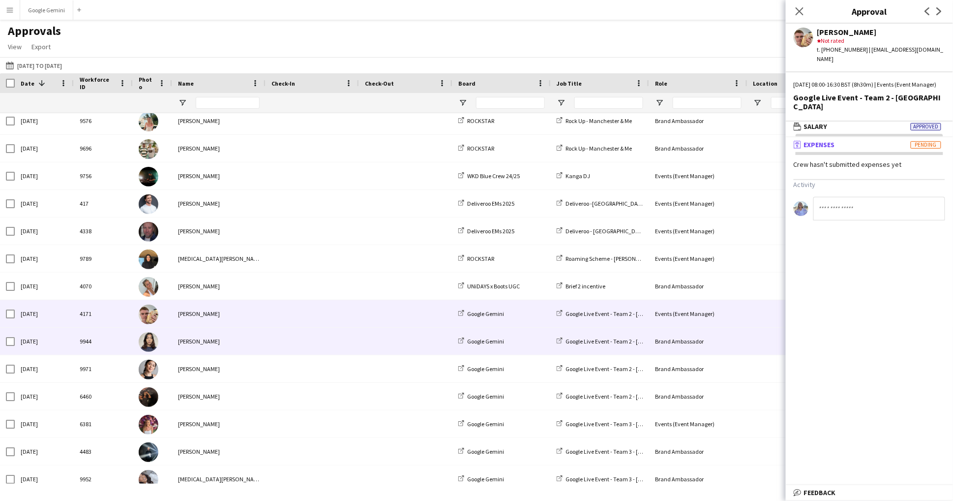
click at [327, 347] on span at bounding box center [313, 341] width 82 height 27
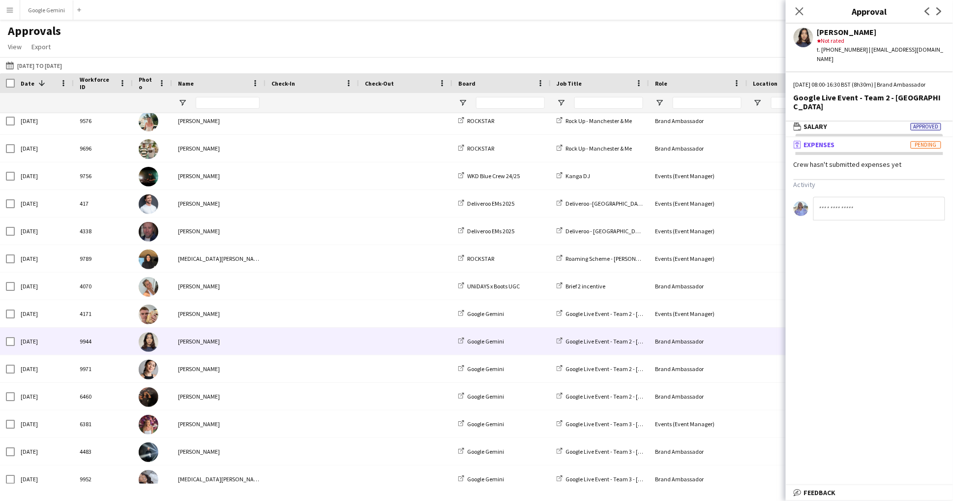
click at [845, 140] on mat-expansion-panel-header "receipt Expenses Pending" at bounding box center [869, 144] width 167 height 15
click at [849, 140] on mat-expansion-panel-header "receipt Expenses Pending" at bounding box center [869, 144] width 167 height 15
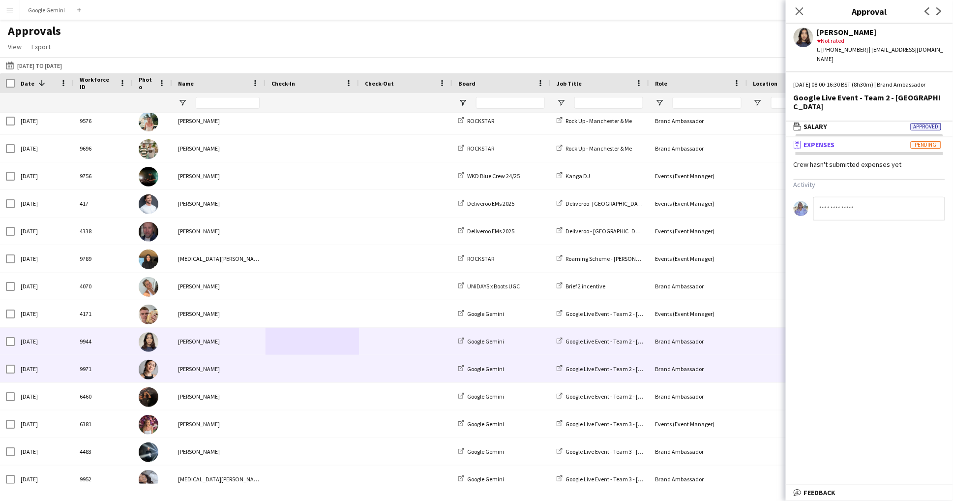
drag, startPoint x: 234, startPoint y: 377, endPoint x: 225, endPoint y: 380, distance: 10.0
click at [234, 377] on div "[PERSON_NAME]" at bounding box center [218, 368] width 93 height 27
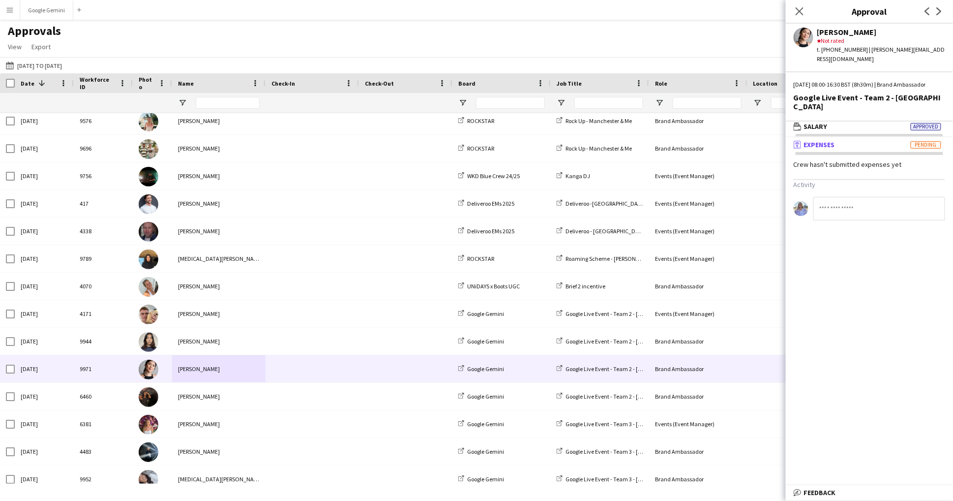
click at [831, 140] on span "Expenses" at bounding box center [819, 144] width 31 height 9
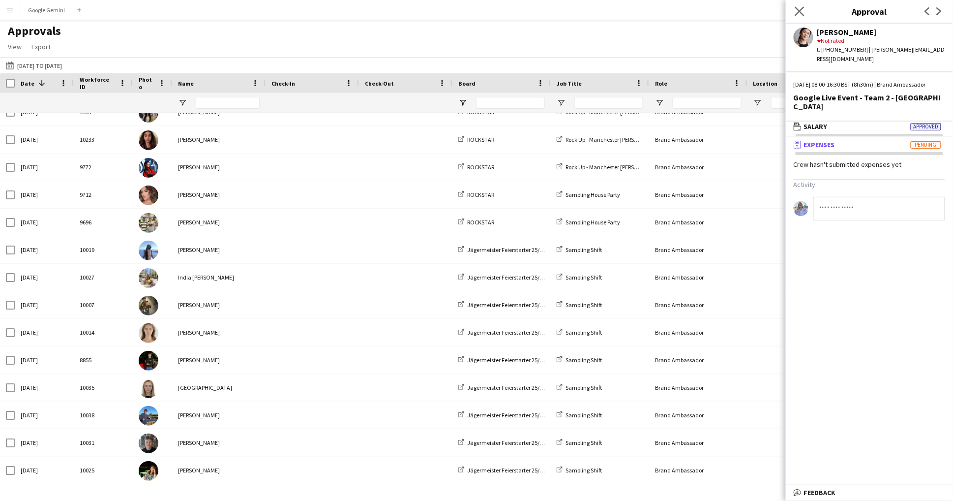
click at [802, 17] on app-icon "Close pop-in" at bounding box center [800, 11] width 14 height 14
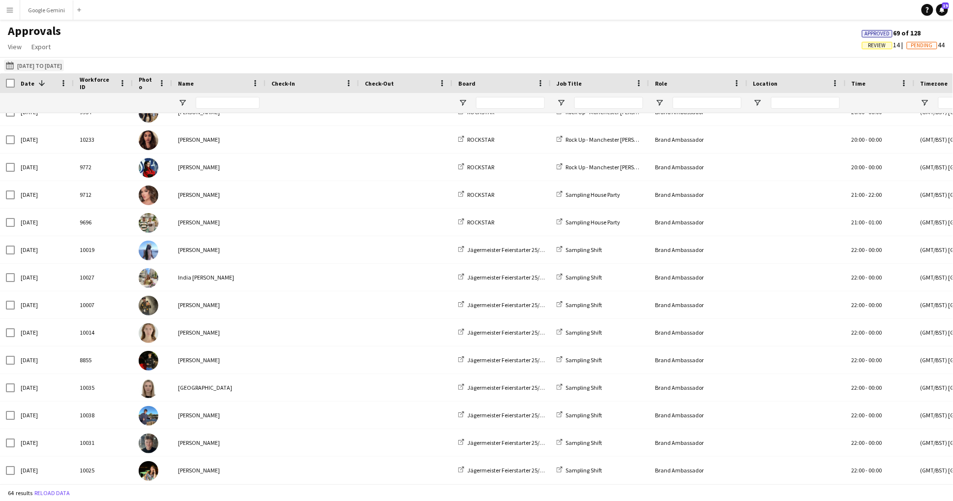
click at [38, 66] on button "[DATE] [DATE] to [DATE]" at bounding box center [34, 66] width 60 height 12
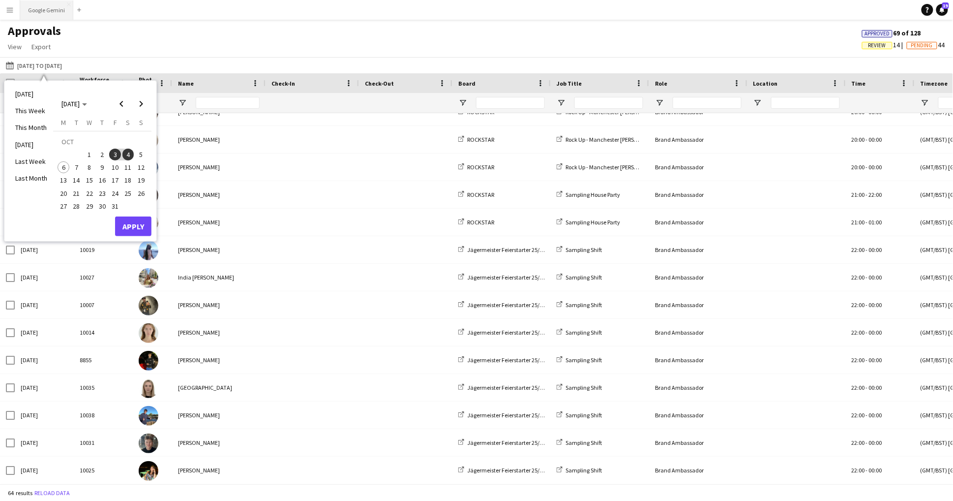
click at [44, 14] on button "Google Gemini Close" at bounding box center [46, 9] width 53 height 19
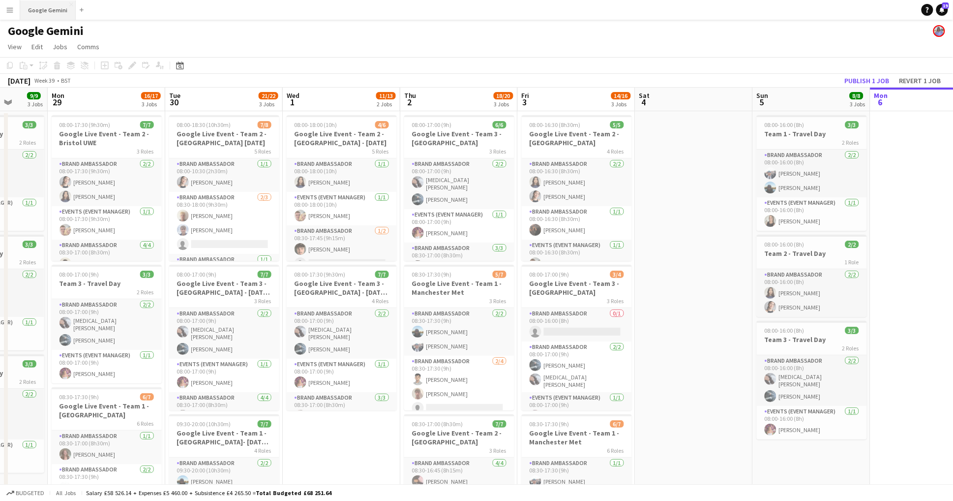
click at [36, 16] on button "Google Gemini Close" at bounding box center [48, 9] width 56 height 19
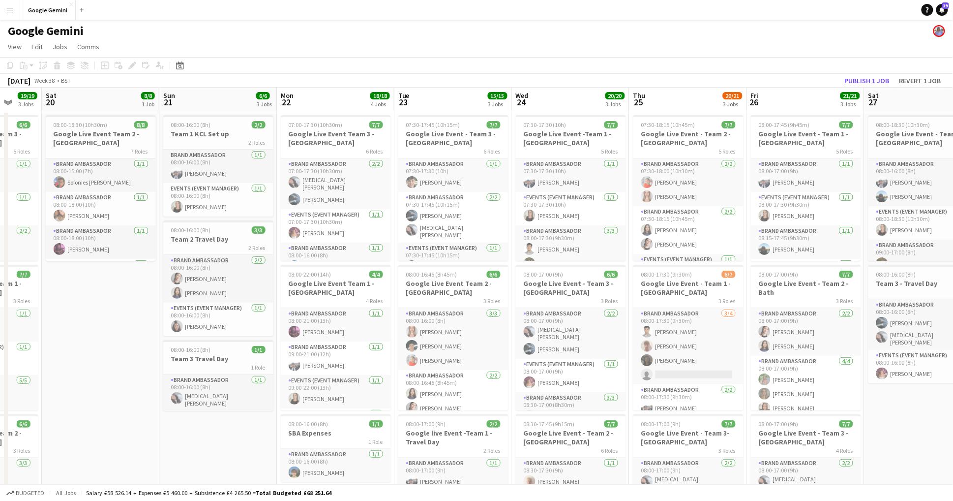
click at [10, 3] on button "Menu" at bounding box center [10, 10] width 20 height 20
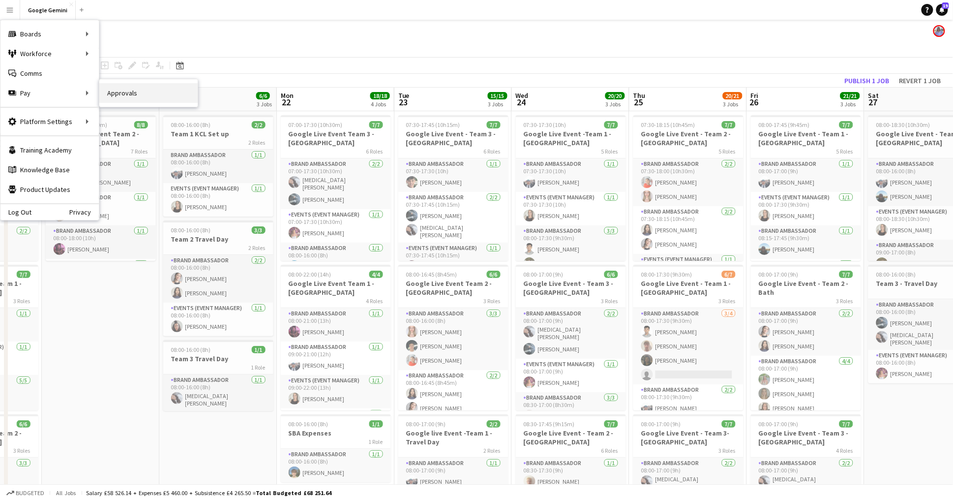
click at [111, 85] on link "Approvals" at bounding box center [148, 93] width 98 height 20
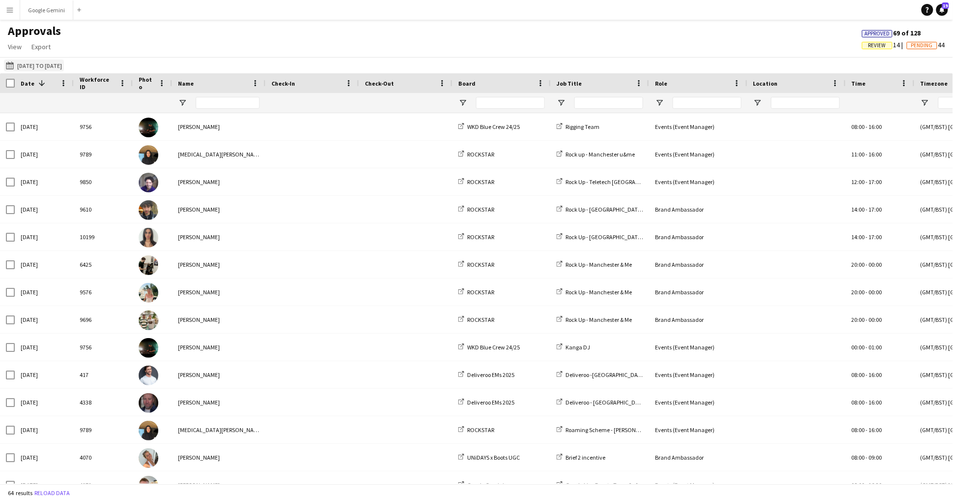
click at [28, 66] on button "[DATE] to [DATE] [DATE] to [DATE]" at bounding box center [34, 66] width 60 height 12
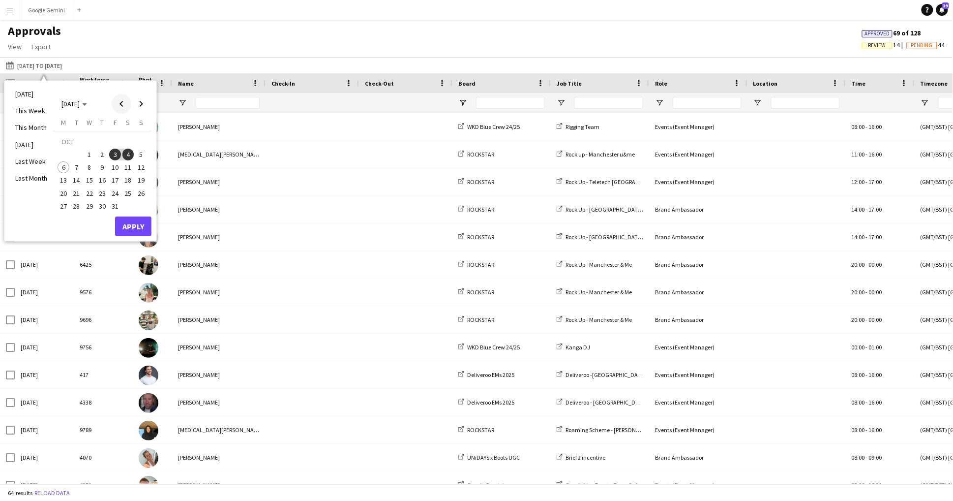
click at [122, 97] on span "Previous month" at bounding box center [122, 104] width 20 height 20
click at [93, 191] on span "24" at bounding box center [90, 193] width 12 height 12
click at [134, 218] on button "Apply" at bounding box center [133, 226] width 36 height 20
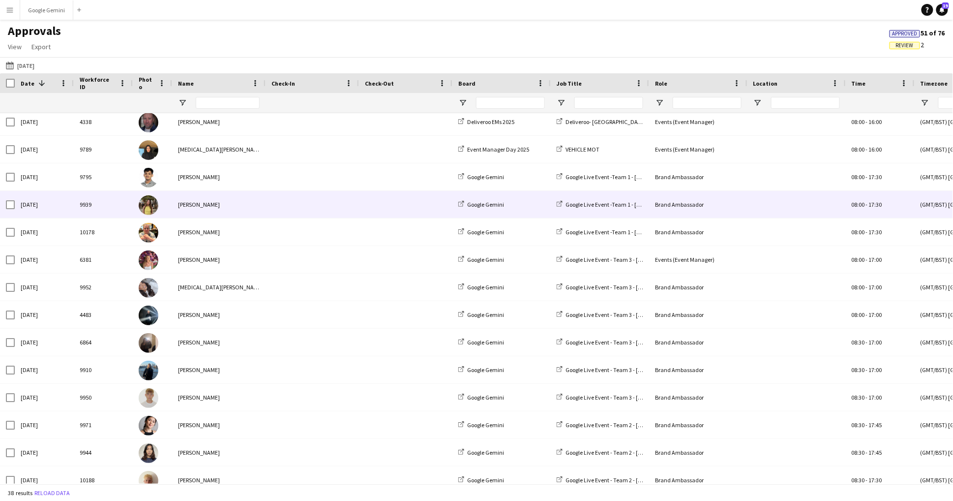
click at [215, 200] on div "[PERSON_NAME]" at bounding box center [218, 204] width 93 height 27
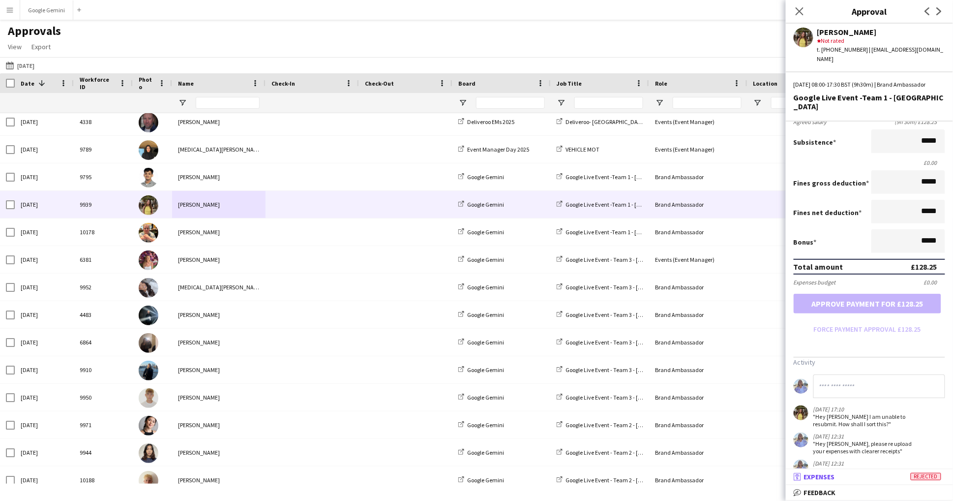
click at [833, 483] on mat-expansion-panel-header "receipt Expenses Rejected" at bounding box center [869, 476] width 167 height 15
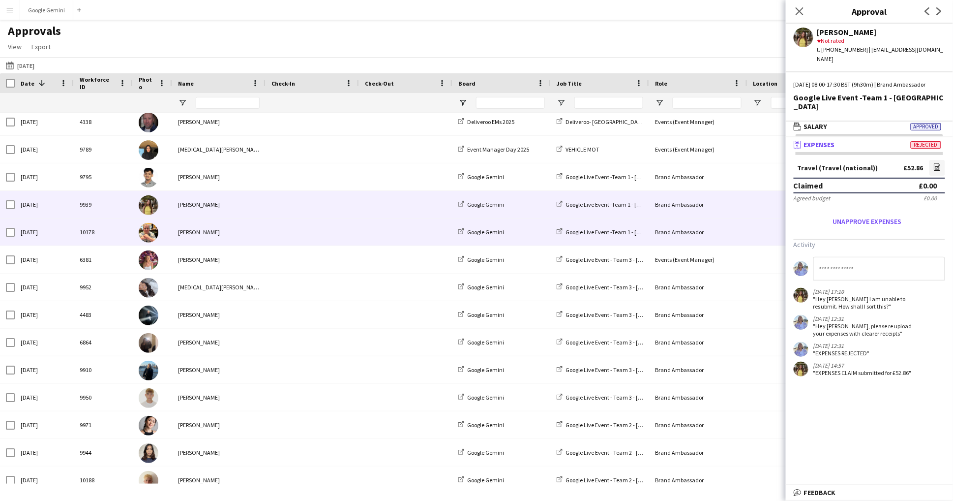
click at [249, 231] on div "[PERSON_NAME]" at bounding box center [218, 231] width 93 height 27
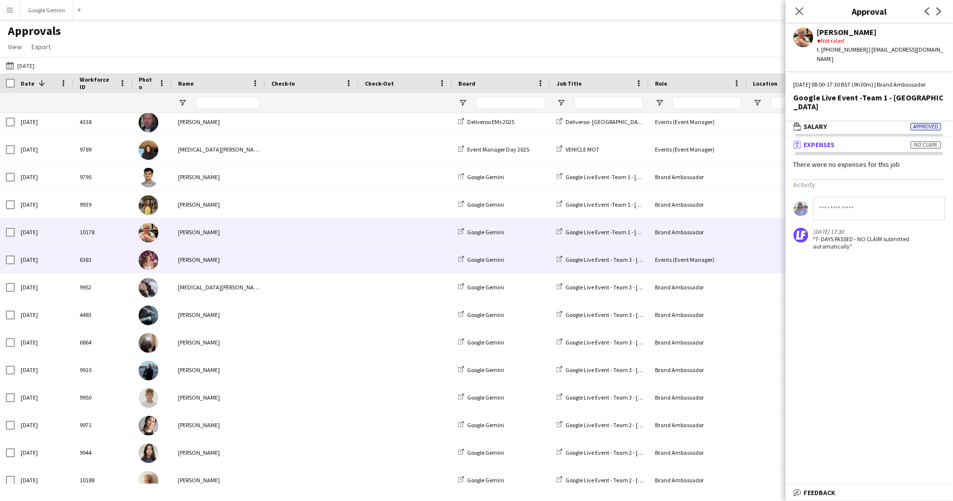
click at [252, 258] on div "[PERSON_NAME]" at bounding box center [218, 259] width 93 height 27
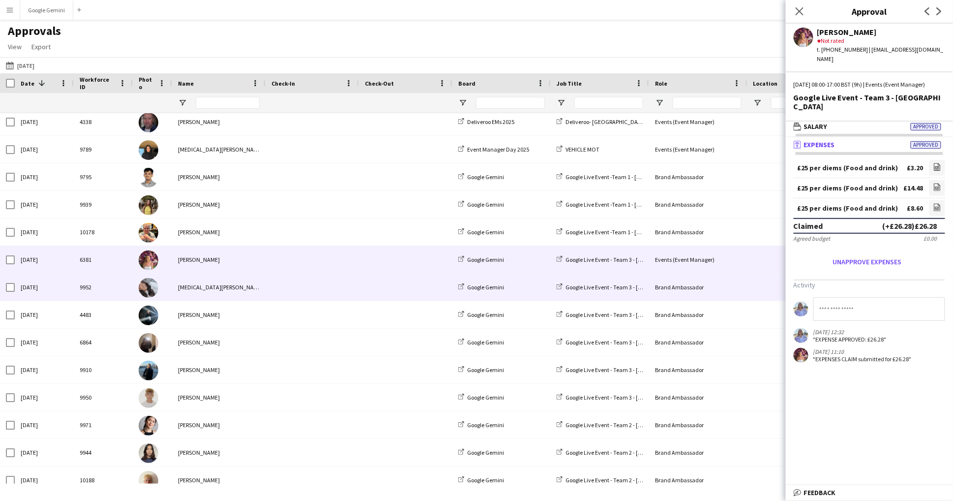
click at [253, 290] on div "[MEDICAL_DATA][PERSON_NAME]" at bounding box center [218, 286] width 93 height 27
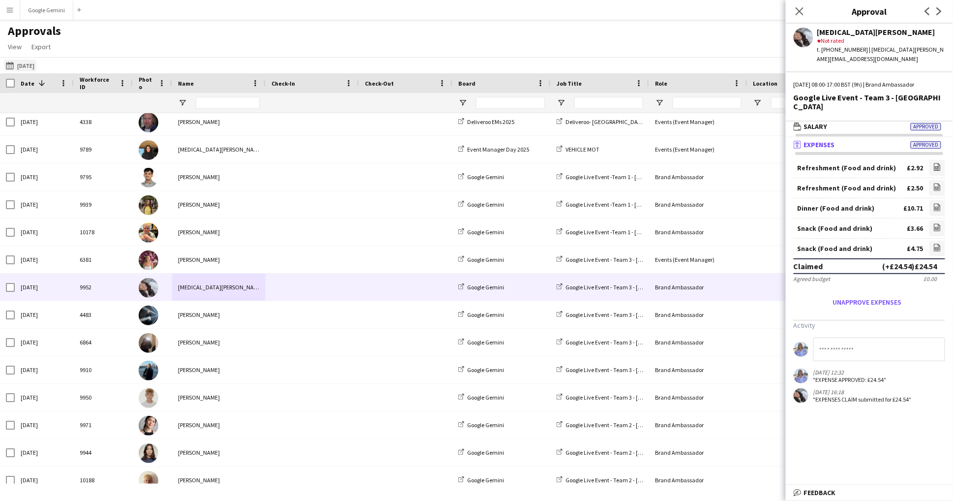
click at [27, 62] on button "[DATE] to [DATE] [DATE]" at bounding box center [20, 66] width 32 height 12
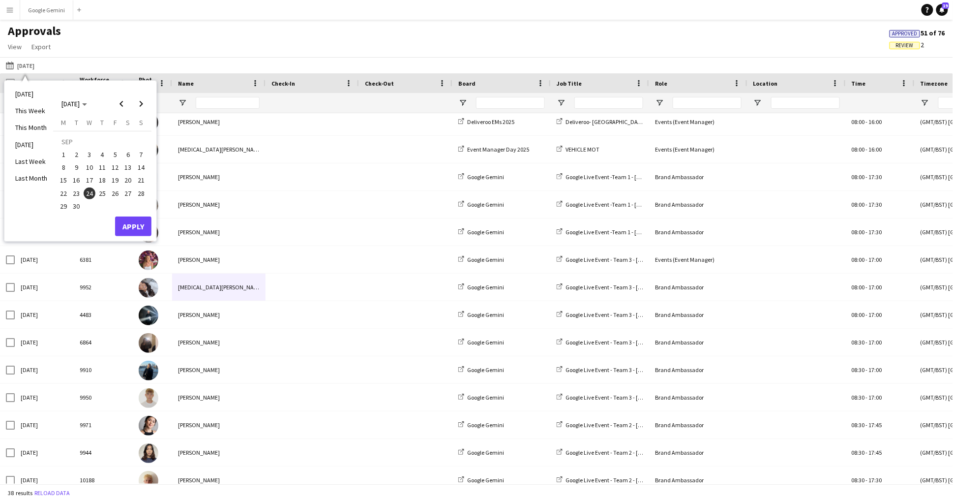
click at [117, 195] on span "26" at bounding box center [115, 193] width 12 height 12
click at [132, 233] on button "Apply" at bounding box center [133, 226] width 36 height 20
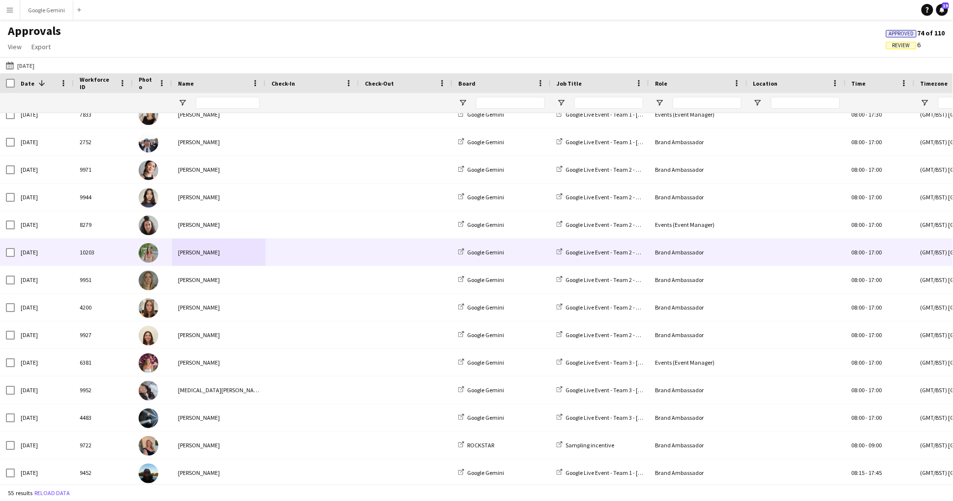
scroll to position [191, 0]
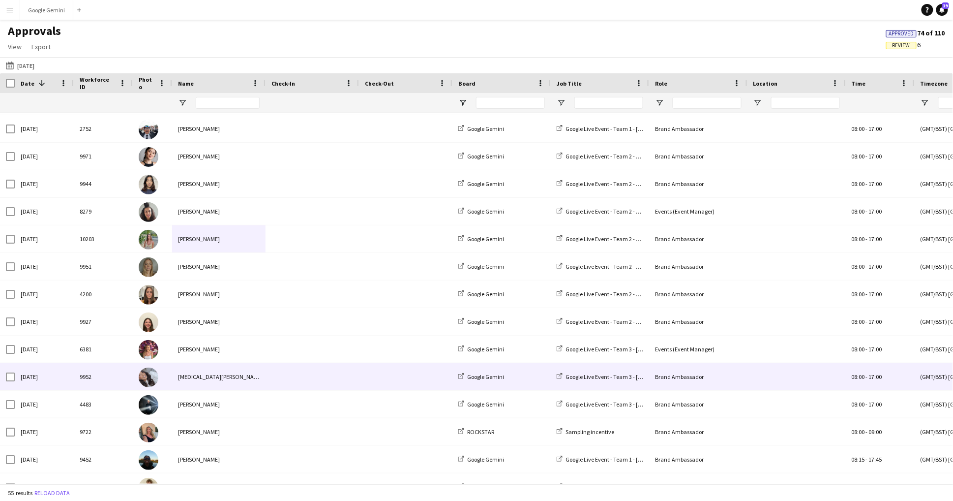
click at [215, 386] on div "[MEDICAL_DATA][PERSON_NAME]" at bounding box center [218, 376] width 93 height 27
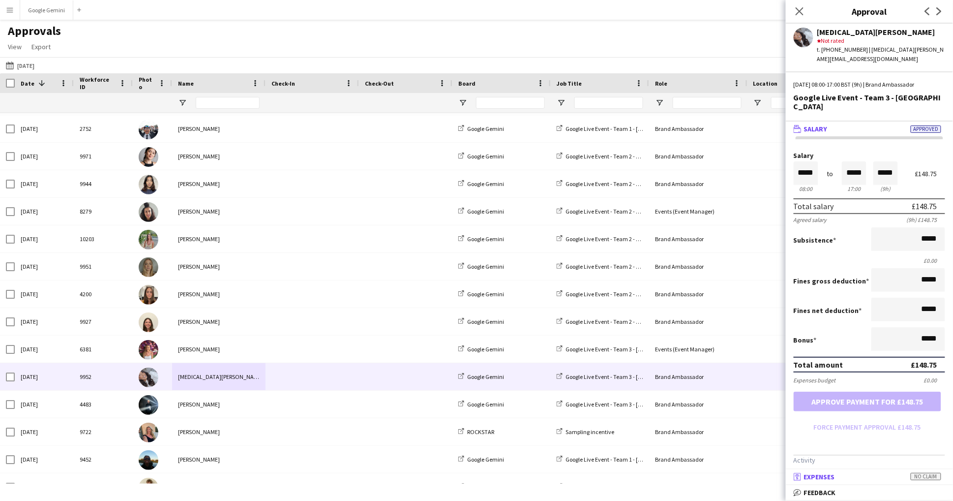
click at [850, 479] on mat-panel-title "receipt Expenses No claim" at bounding box center [867, 476] width 163 height 9
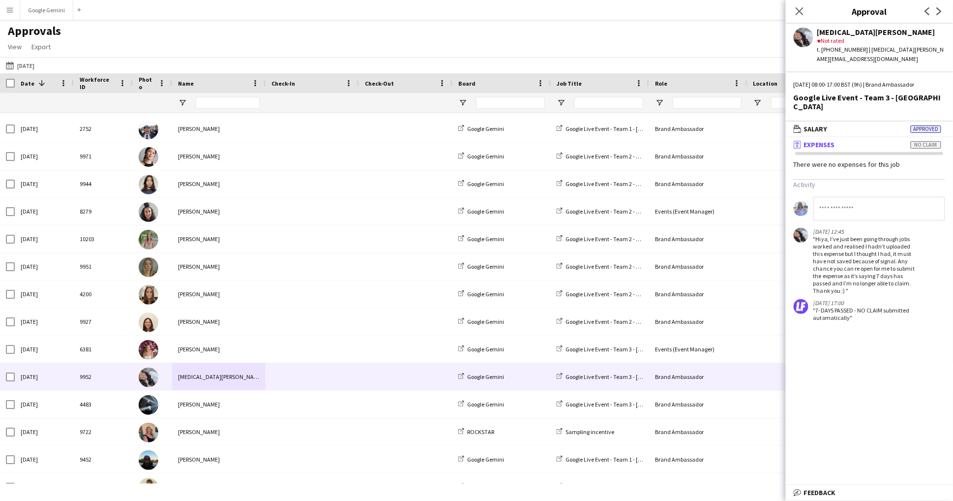
click at [877, 137] on mat-expansion-panel-header "receipt Expenses No claim" at bounding box center [869, 144] width 167 height 15
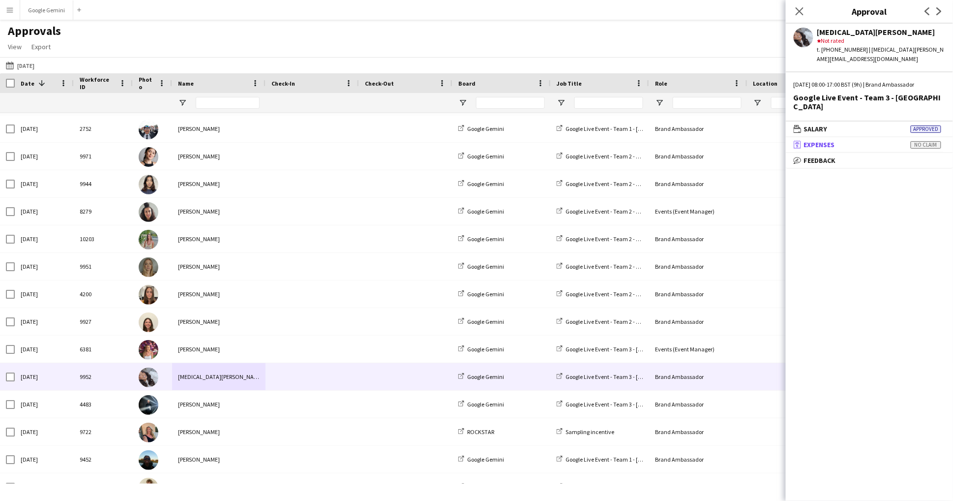
click at [877, 137] on mat-expansion-panel-header "receipt Expenses No claim" at bounding box center [869, 144] width 167 height 15
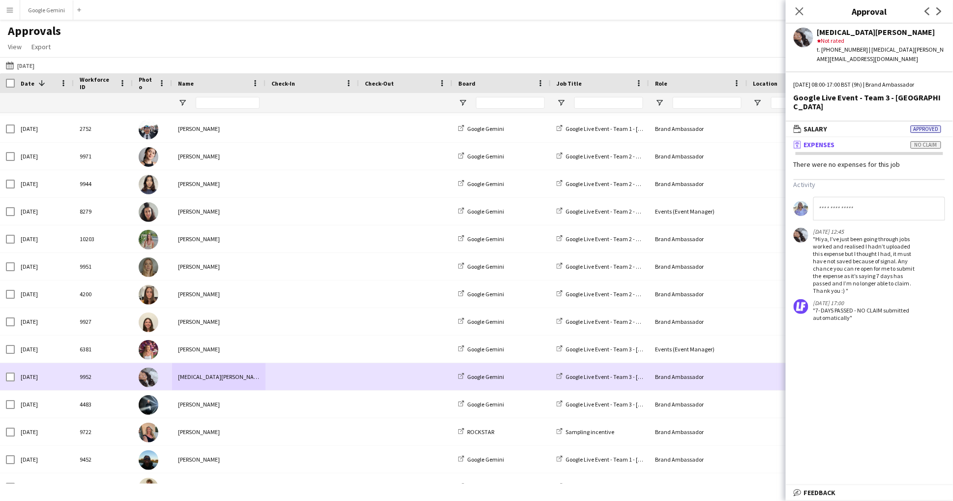
click at [237, 376] on div "[MEDICAL_DATA][PERSON_NAME]" at bounding box center [218, 376] width 93 height 27
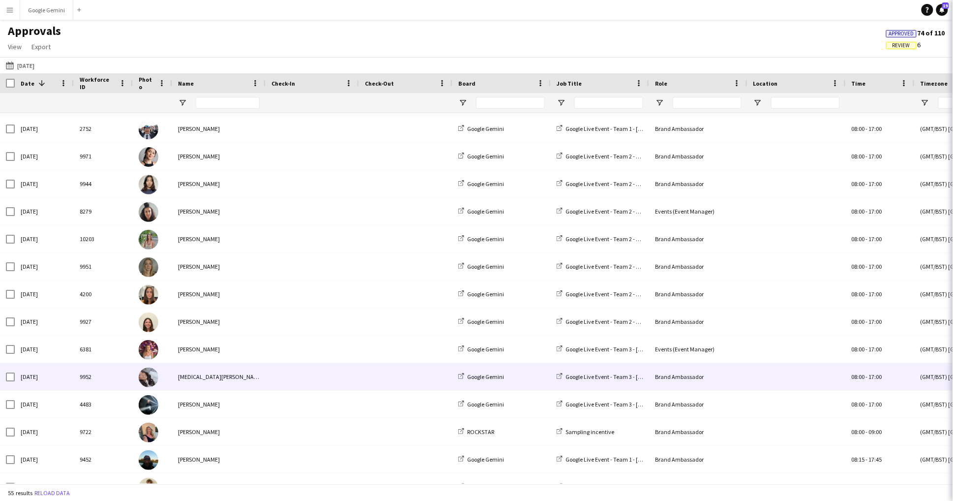
click at [237, 376] on div "[MEDICAL_DATA][PERSON_NAME]" at bounding box center [218, 376] width 93 height 27
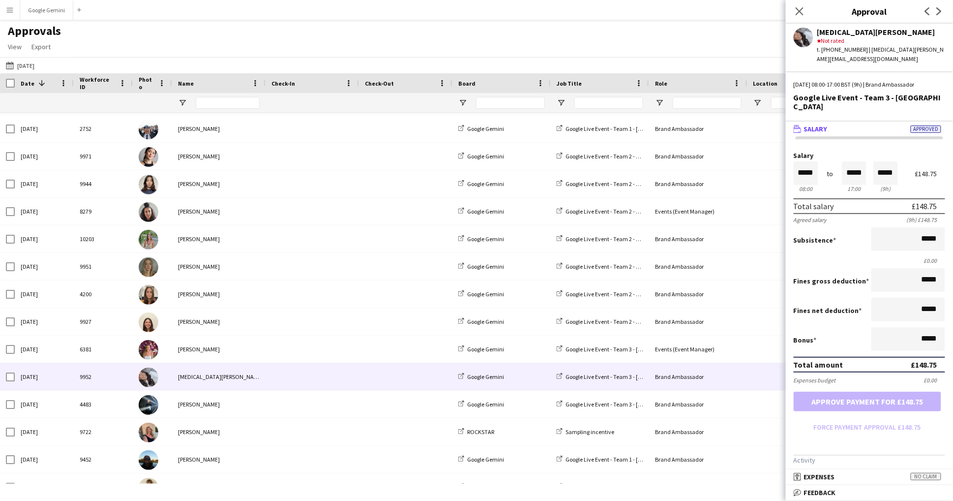
scroll to position [0, 0]
click at [894, 122] on mat-expansion-panel-header "wallet Salary Approved" at bounding box center [869, 129] width 167 height 15
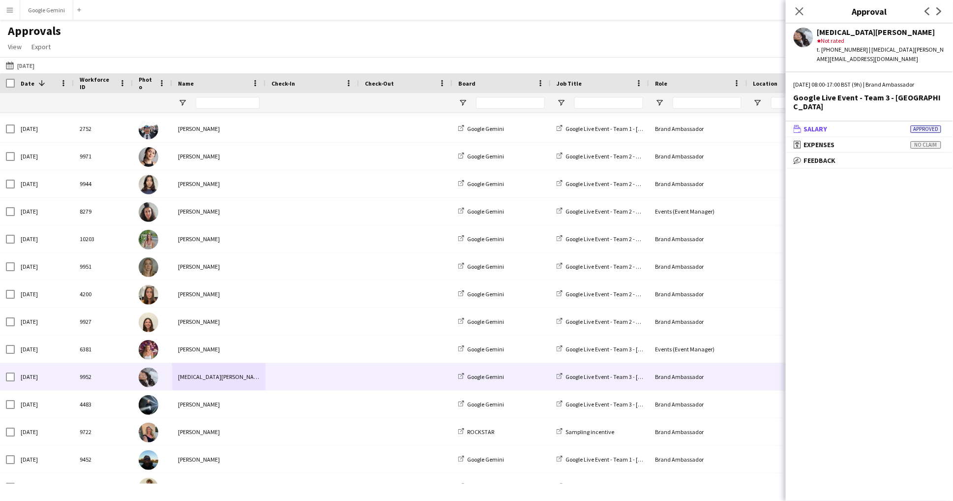
click at [894, 122] on mat-expansion-panel-header "wallet Salary Approved" at bounding box center [869, 129] width 167 height 15
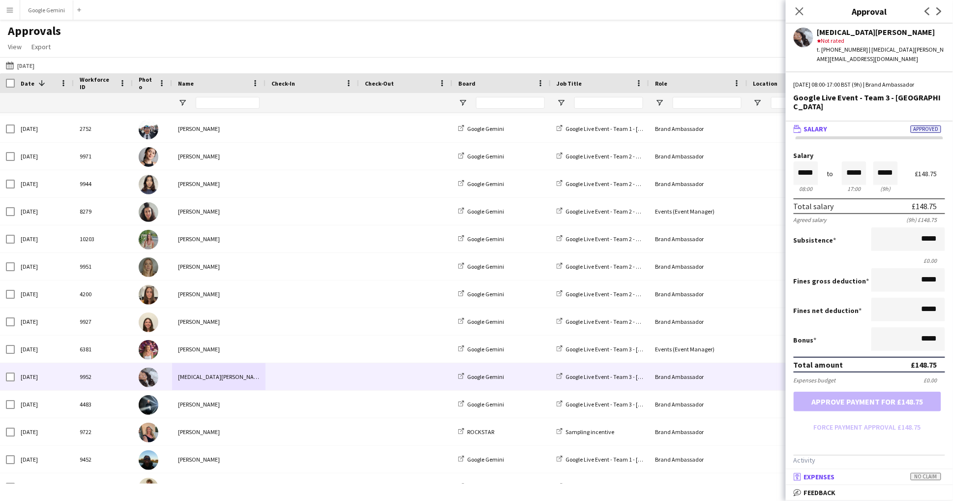
click at [853, 479] on mat-panel-title "receipt Expenses No claim" at bounding box center [867, 476] width 163 height 9
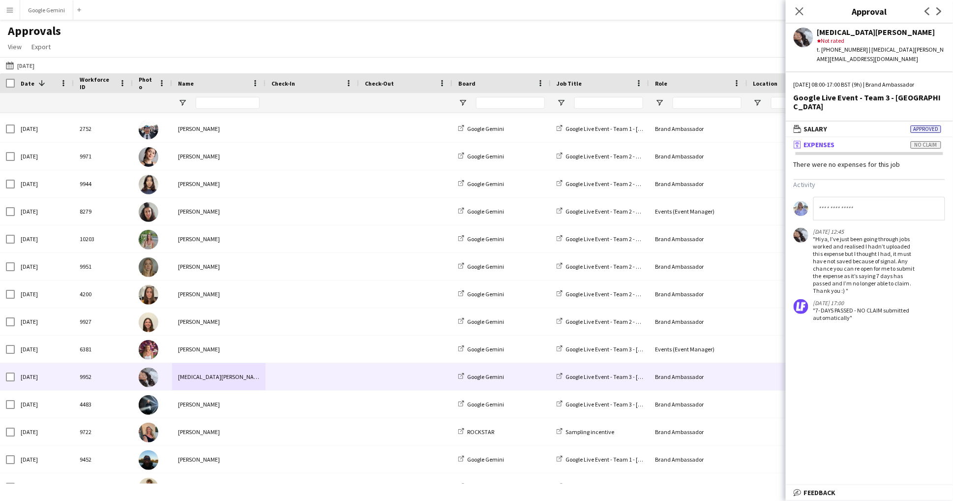
click at [839, 140] on mat-panel-title "receipt Expenses No claim" at bounding box center [867, 144] width 163 height 9
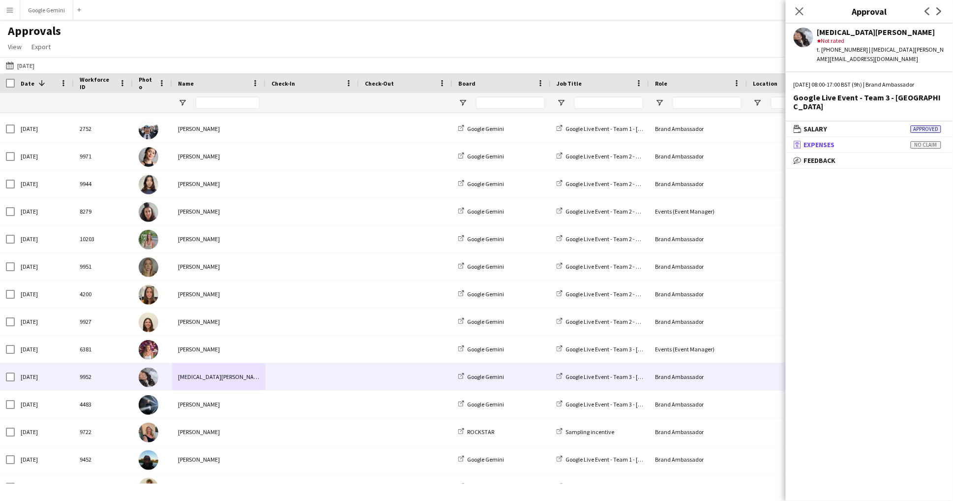
click at [839, 140] on mat-panel-title "receipt Expenses No claim" at bounding box center [867, 144] width 163 height 9
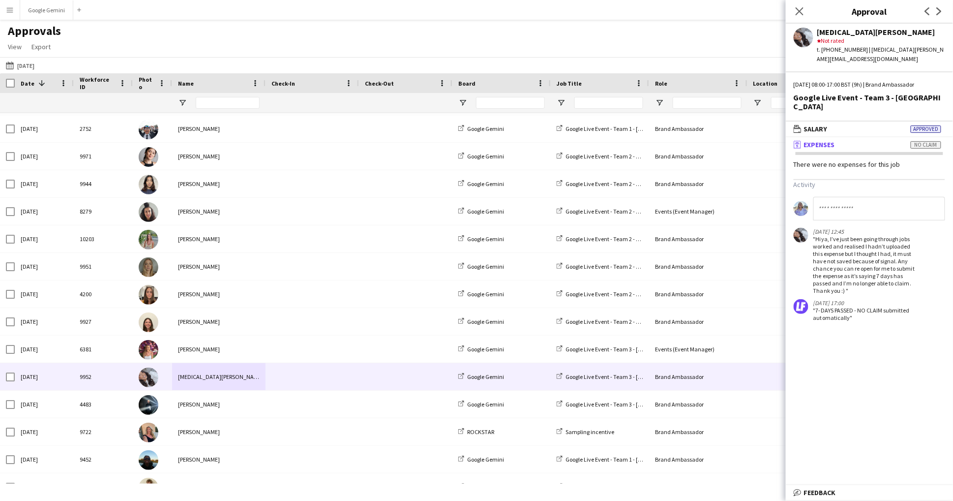
click at [848, 197] on input at bounding box center [880, 209] width 132 height 24
click at [872, 316] on mat-expansion-panel "receipt Expenses No claim There were no expenses for this job Activity [DATE] 1…" at bounding box center [869, 311] width 167 height 348
drag, startPoint x: 868, startPoint y: 291, endPoint x: 820, endPoint y: 229, distance: 78.3
click at [820, 229] on app-messages "[DATE] 12:45 "[PERSON_NAME], I’ve just been going through jobs worked and reali…" at bounding box center [869, 259] width 167 height 124
click at [884, 383] on mat-expansion-panel "receipt Expenses No claim There were no expenses for this job Activity [DATE] 1…" at bounding box center [869, 311] width 167 height 348
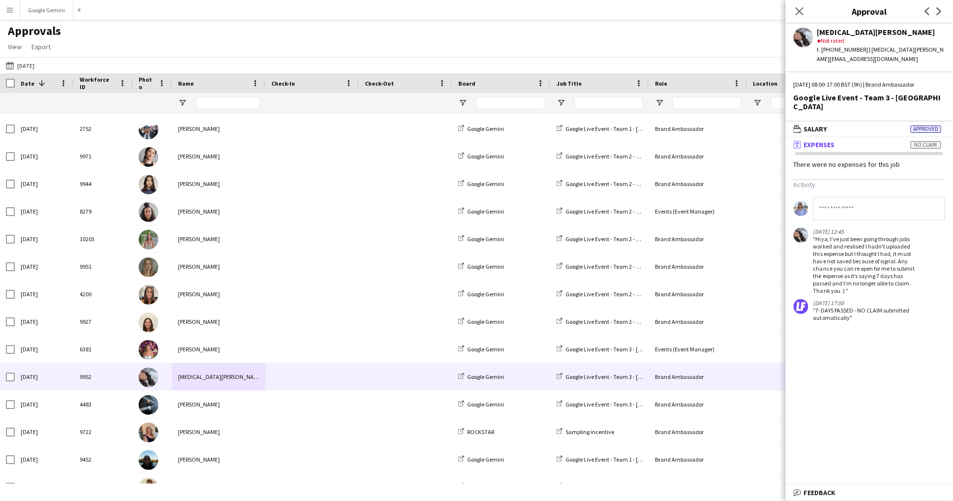
click at [845, 306] on div ""7-DAYS PASSED - NO CLAIM submitted automatically"" at bounding box center [864, 313] width 101 height 15
click at [841, 197] on input at bounding box center [880, 209] width 132 height 24
click at [33, 60] on button "[DATE] to [DATE] [DATE]" at bounding box center [20, 66] width 32 height 12
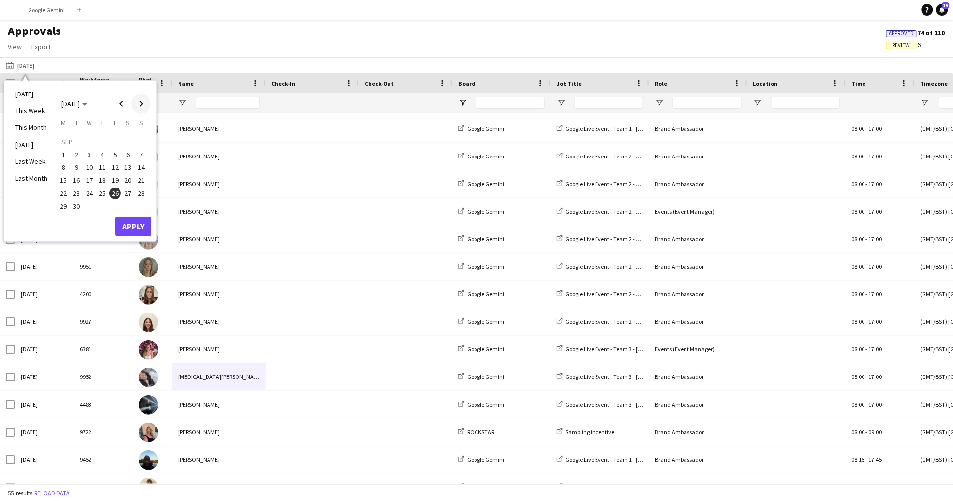
click at [143, 103] on span "Next month" at bounding box center [141, 104] width 20 height 20
click at [111, 155] on span "3" at bounding box center [115, 155] width 12 height 12
click at [128, 223] on button "Apply" at bounding box center [133, 226] width 36 height 20
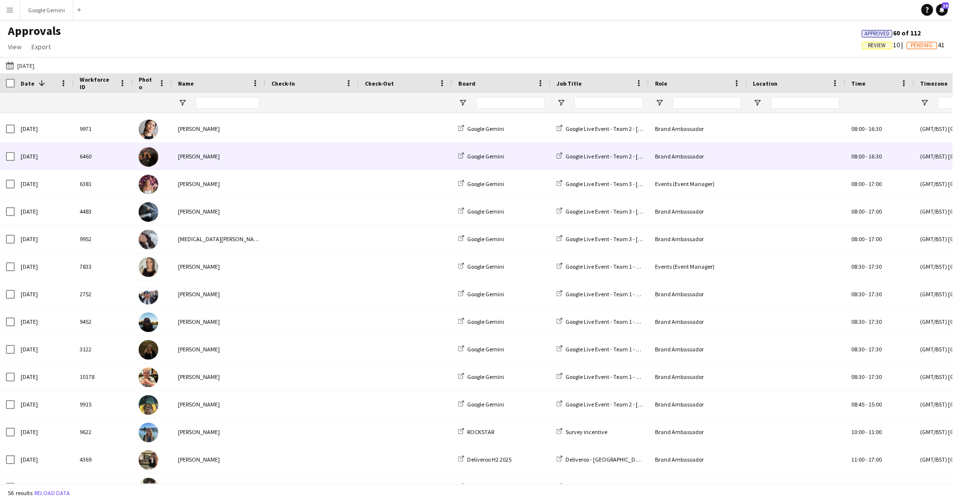
click at [203, 156] on div "[PERSON_NAME]" at bounding box center [218, 156] width 93 height 27
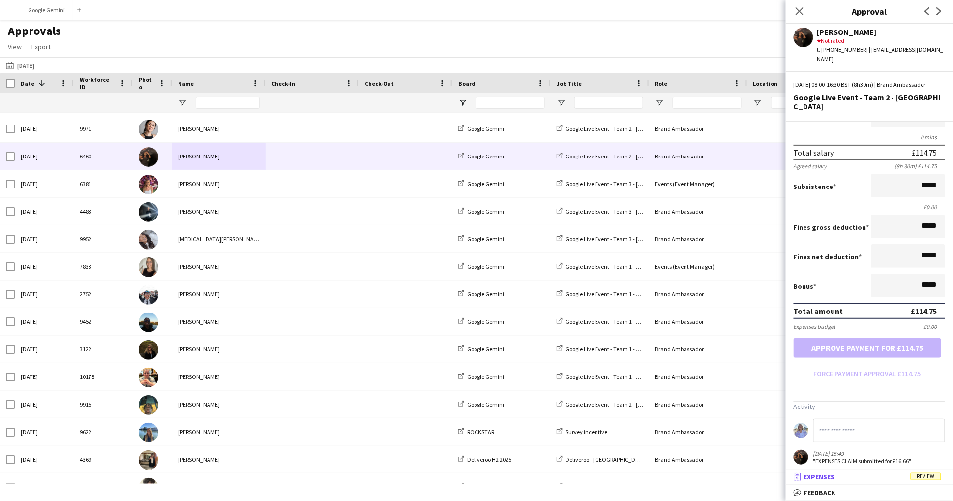
click at [871, 481] on mat-panel-title "receipt Expenses Review" at bounding box center [867, 476] width 163 height 9
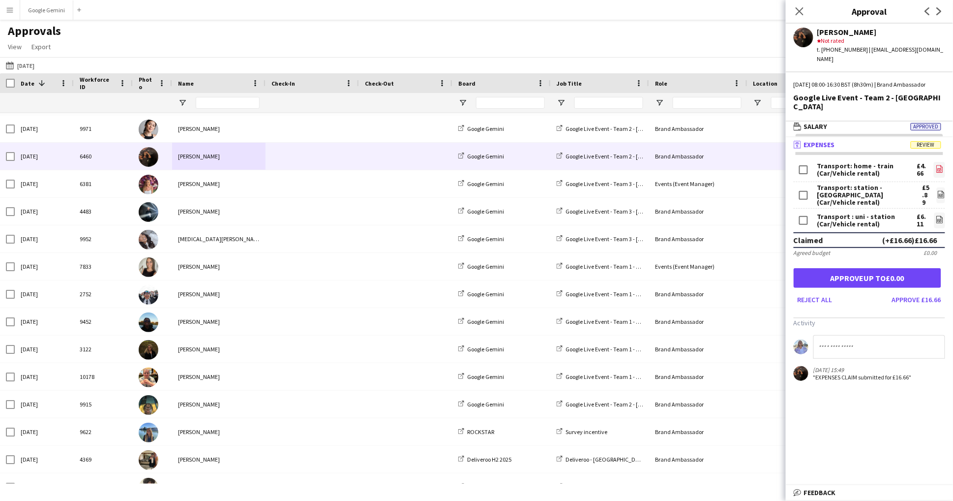
click at [943, 162] on link "file-image" at bounding box center [939, 170] width 11 height 16
click at [944, 187] on link "file-image" at bounding box center [941, 195] width 8 height 16
click at [945, 213] on link "file-image" at bounding box center [940, 221] width 11 height 16
click at [942, 182] on div "Transport: station - [GEOGRAPHIC_DATA] (Car/Vehicle rental) £5.89 file-image" at bounding box center [870, 195] width 152 height 27
click at [942, 195] on icon at bounding box center [942, 195] width 1 height 1
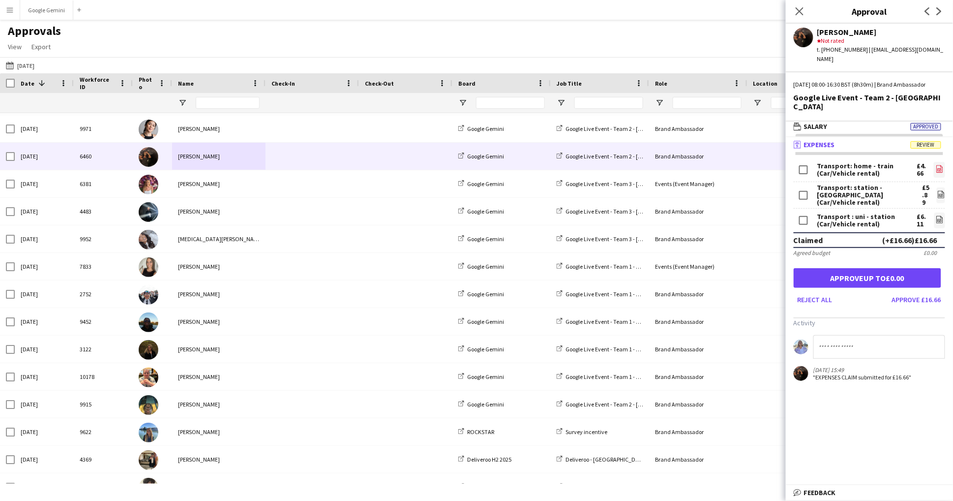
click at [938, 165] on icon "file-image" at bounding box center [940, 169] width 8 height 8
click at [935, 213] on link "file-image" at bounding box center [940, 221] width 11 height 16
click at [937, 165] on app-icon "file-image" at bounding box center [940, 170] width 8 height 10
click at [32, 66] on button "[DATE] to [DATE] [DATE]" at bounding box center [20, 66] width 32 height 12
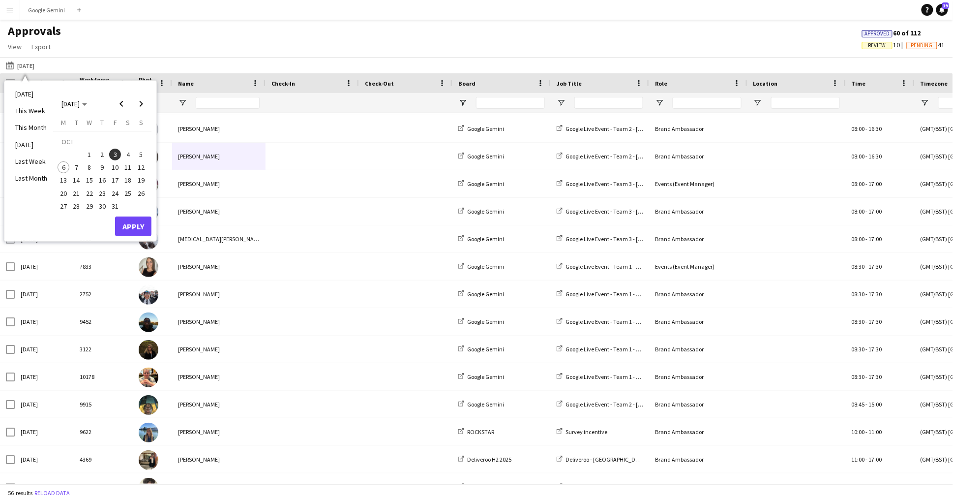
click at [528, 44] on div "Approvals View Customise view Customise filters Reset Filters Reset View Reset …" at bounding box center [476, 40] width 953 height 33
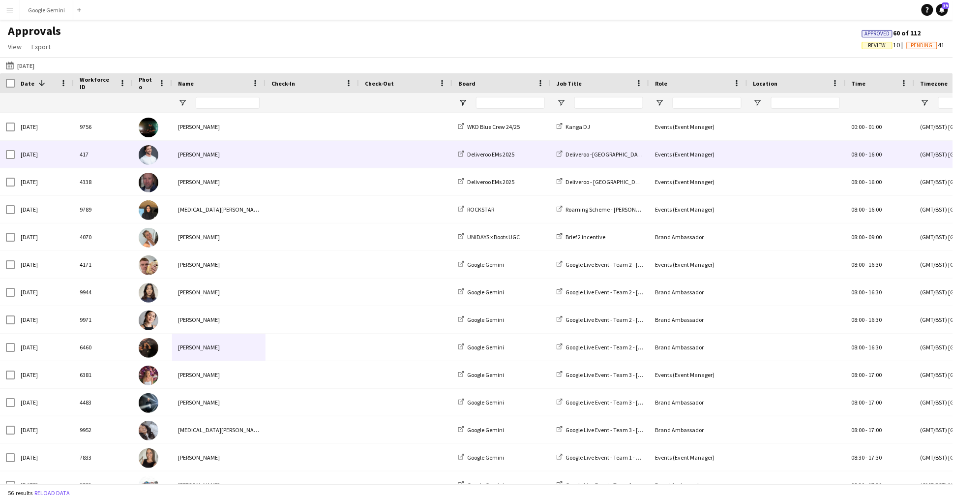
scroll to position [0, 0]
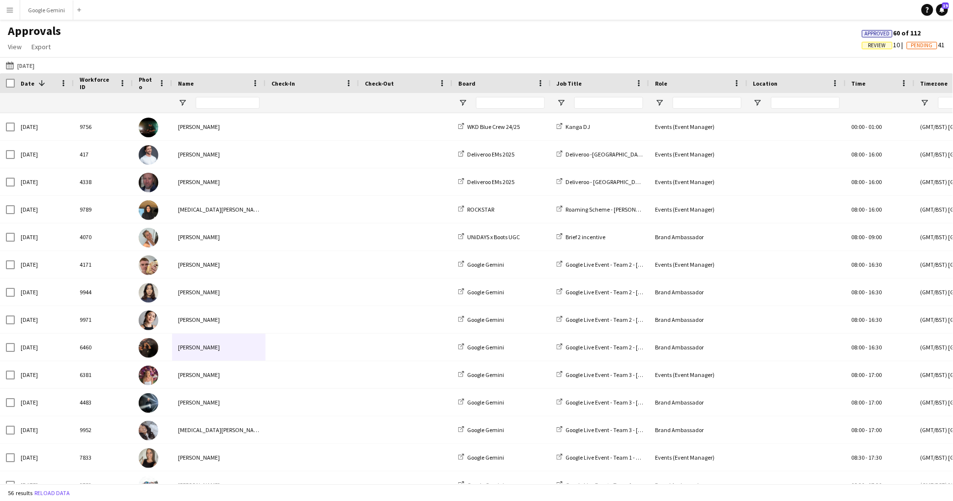
drag, startPoint x: 201, startPoint y: 3, endPoint x: 878, endPoint y: 45, distance: 678.2
click at [878, 45] on span "Review" at bounding box center [878, 45] width 18 height 6
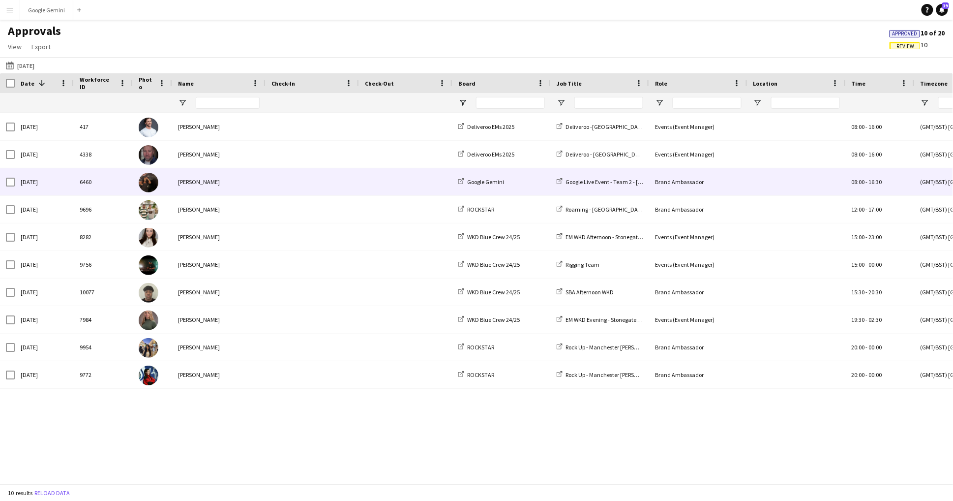
click at [197, 178] on div "[PERSON_NAME]" at bounding box center [218, 181] width 93 height 27
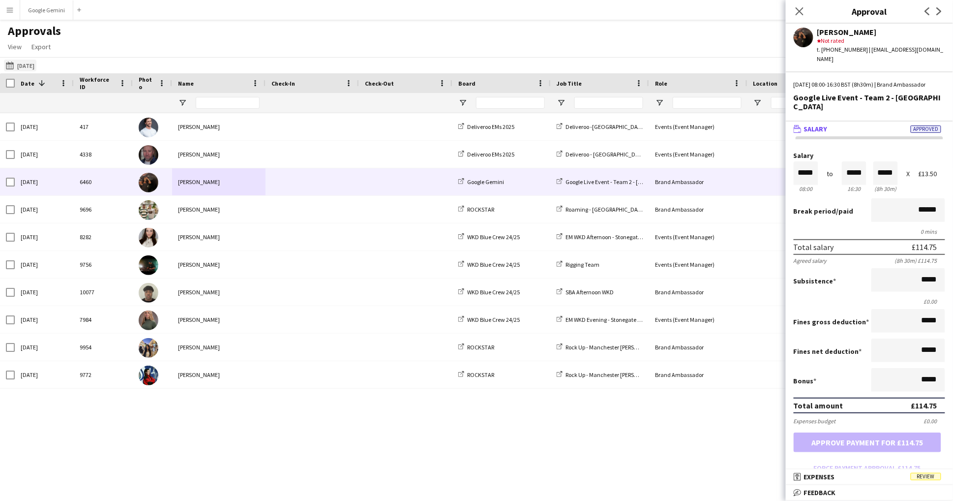
click at [36, 65] on button "[DATE] to [DATE] [DATE]" at bounding box center [20, 66] width 32 height 12
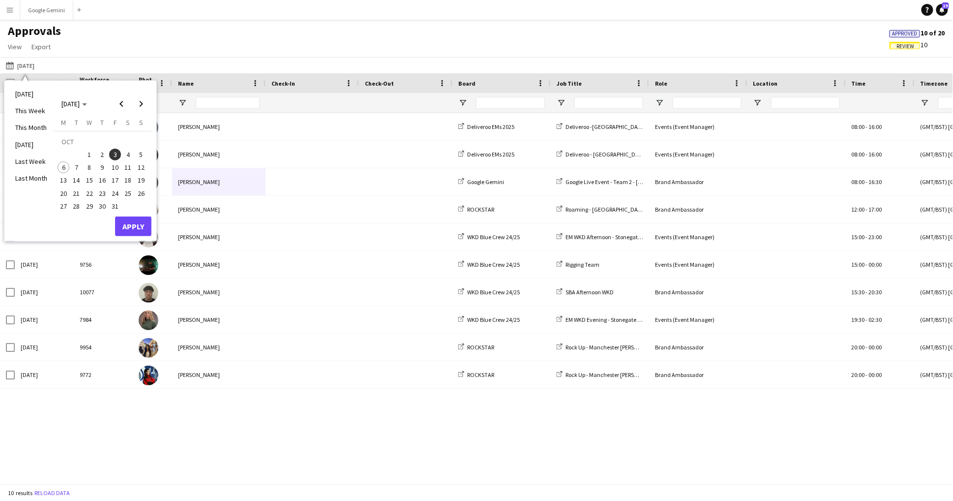
click at [126, 149] on span "4" at bounding box center [128, 155] width 12 height 12
click at [137, 223] on button "Apply" at bounding box center [133, 226] width 36 height 20
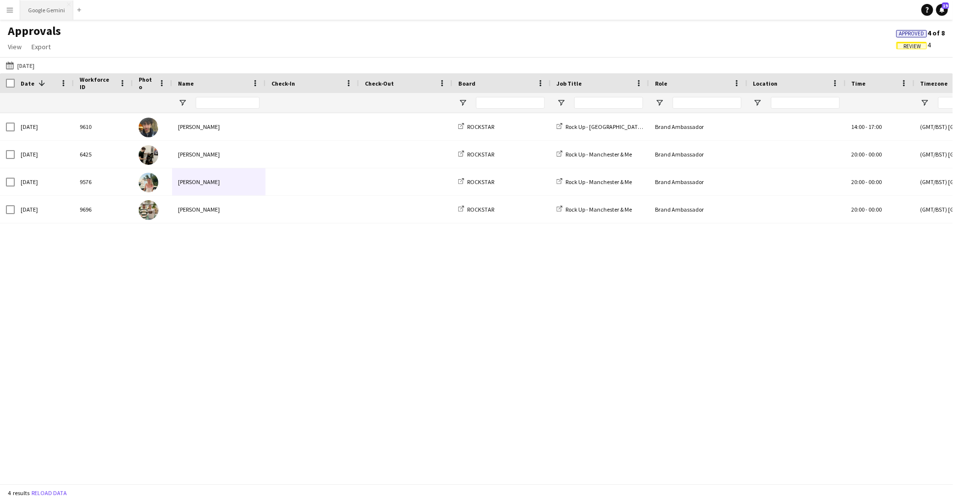
click at [42, 8] on button "Google Gemini Close" at bounding box center [46, 9] width 53 height 19
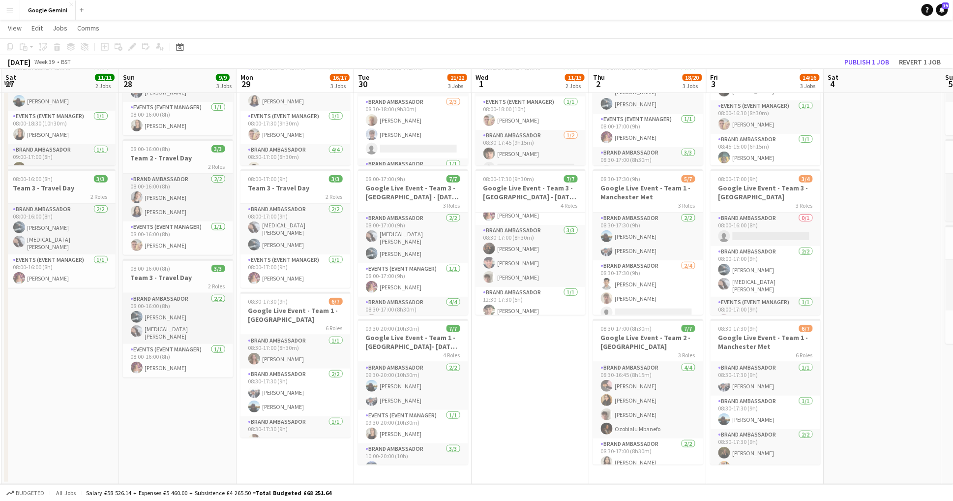
scroll to position [0, 205]
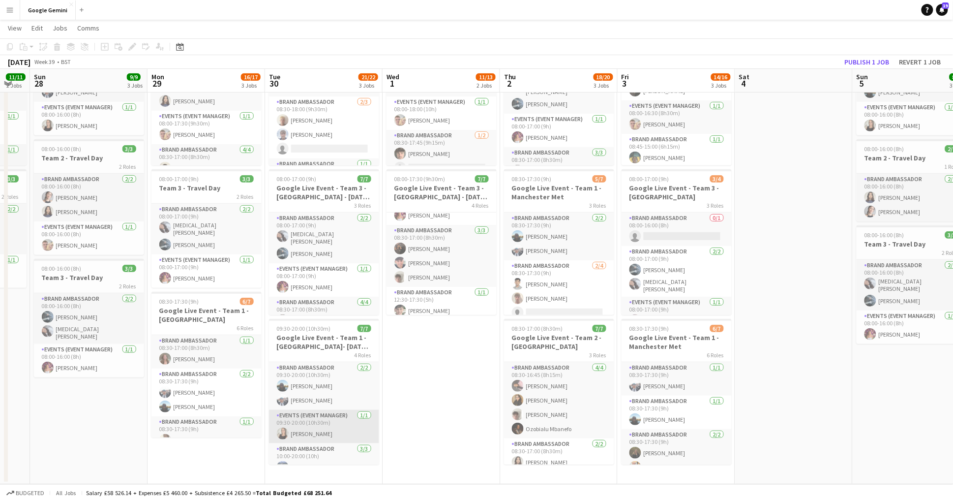
click at [317, 424] on app-card-role "Events (Event Manager) [DATE] 09:30-20:00 (10h30m) [PERSON_NAME]" at bounding box center [324, 426] width 110 height 33
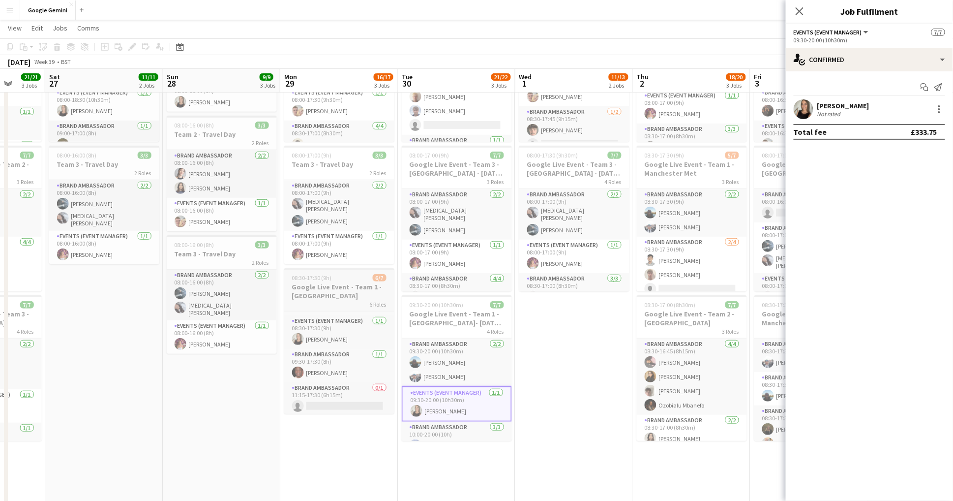
scroll to position [110, 0]
click at [349, 292] on h3 "Google Live Event - Team 1 - [GEOGRAPHIC_DATA]" at bounding box center [339, 291] width 110 height 18
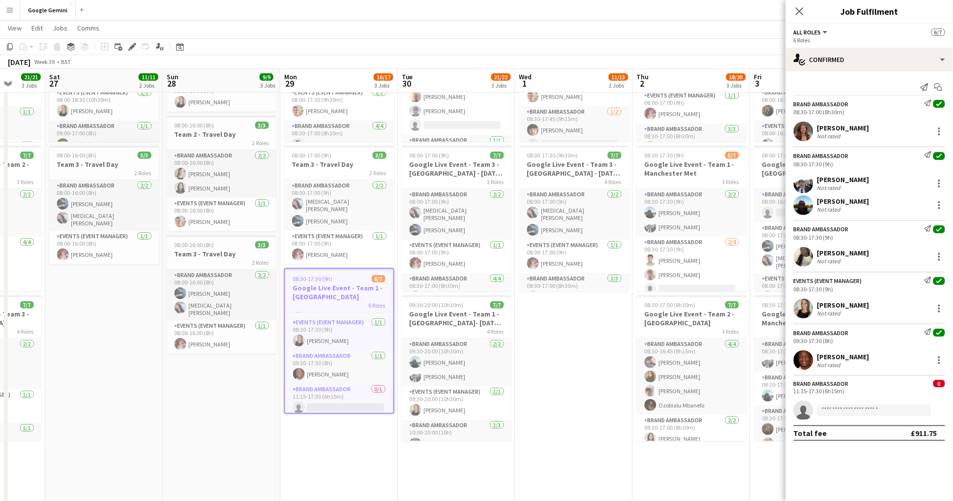
click at [9, 12] on app-icon "Menu" at bounding box center [10, 10] width 8 height 8
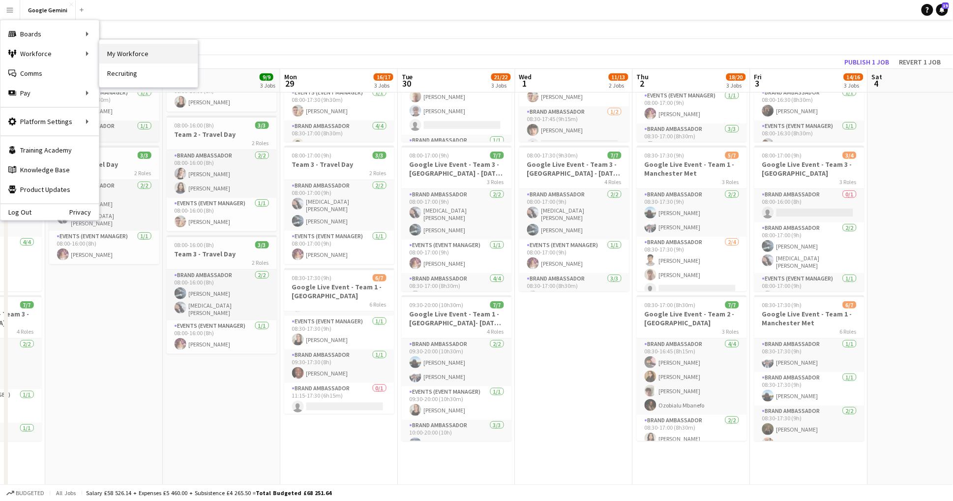
click at [121, 48] on link "My Workforce" at bounding box center [148, 54] width 98 height 20
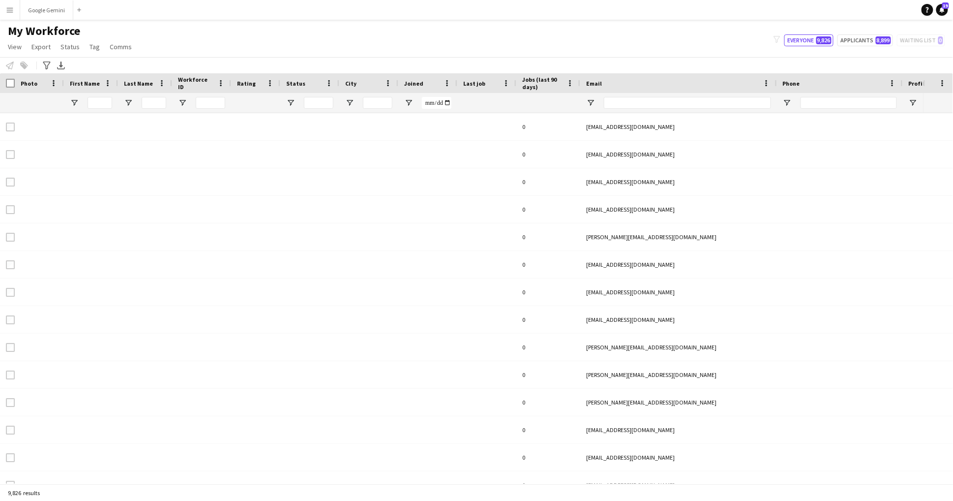
type input "****"
type input "**********"
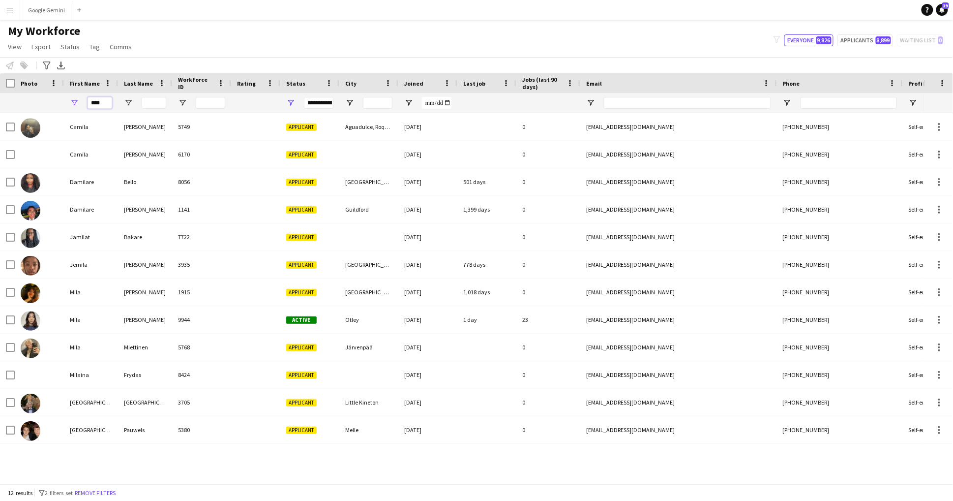
click at [105, 99] on input "****" at bounding box center [100, 103] width 25 height 12
type input "*"
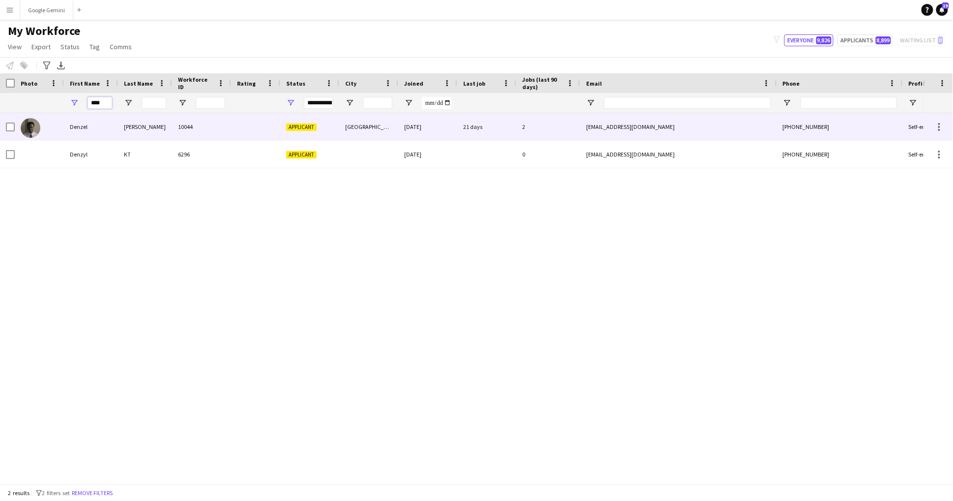
type input "****"
click at [104, 131] on div "Denzel" at bounding box center [91, 126] width 54 height 27
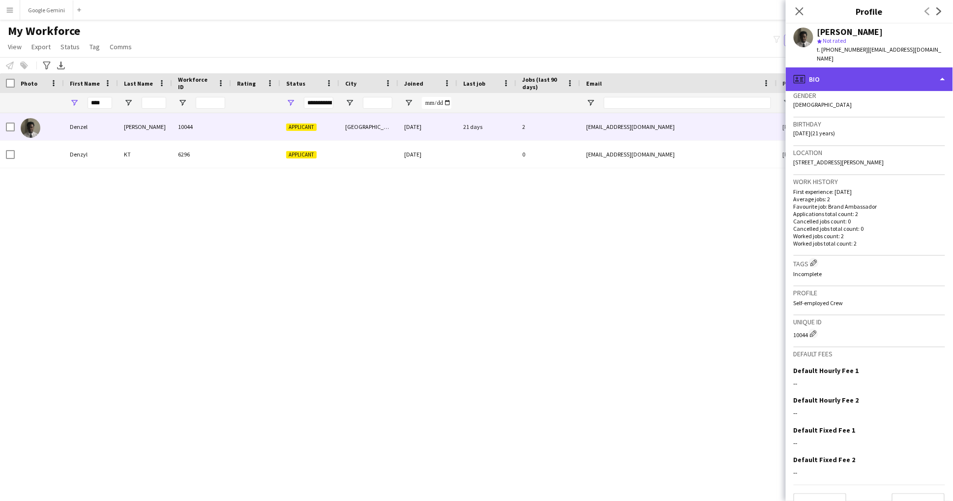
scroll to position [156, 0]
click at [908, 77] on div "profile Bio" at bounding box center [869, 79] width 167 height 24
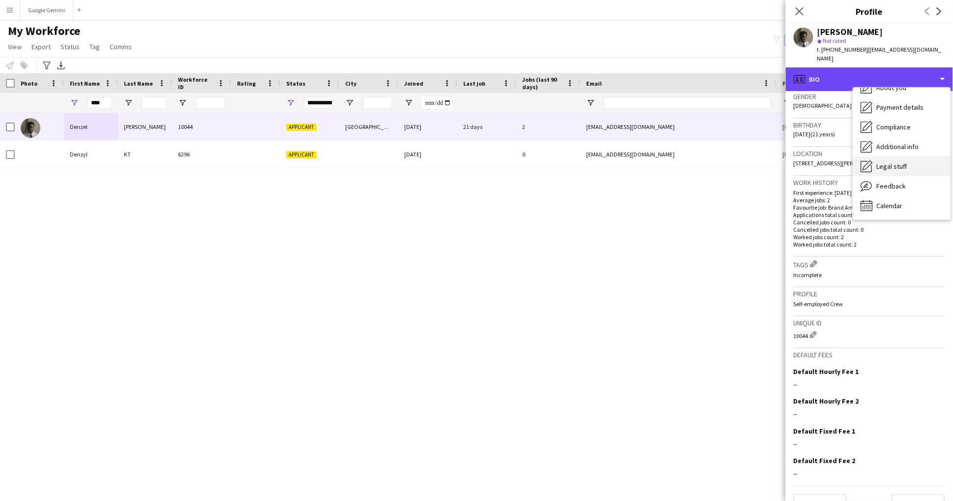
scroll to position [53, 0]
click at [894, 160] on div "Legal stuff Legal stuff" at bounding box center [901, 166] width 97 height 20
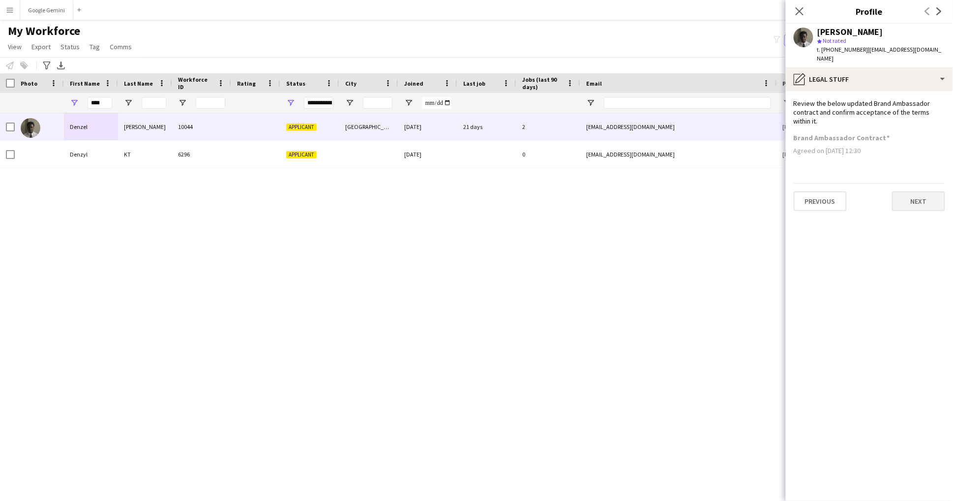
click at [913, 191] on button "Next" at bounding box center [918, 201] width 53 height 20
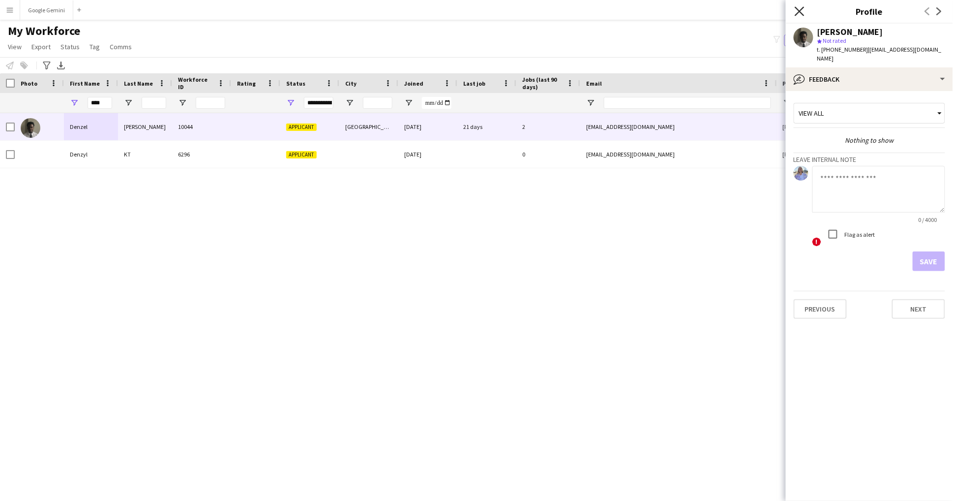
click at [800, 13] on icon "Close pop-in" at bounding box center [799, 10] width 9 height 9
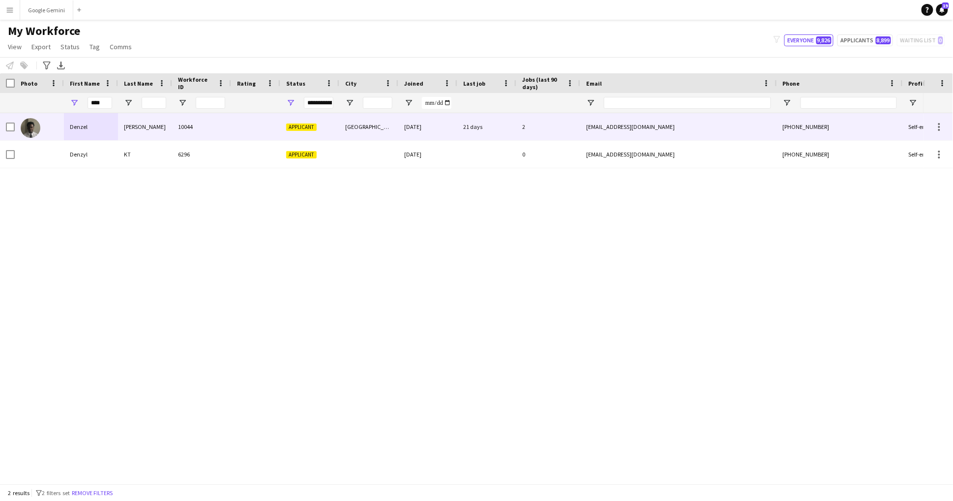
click at [443, 115] on div "[DATE]" at bounding box center [427, 126] width 59 height 27
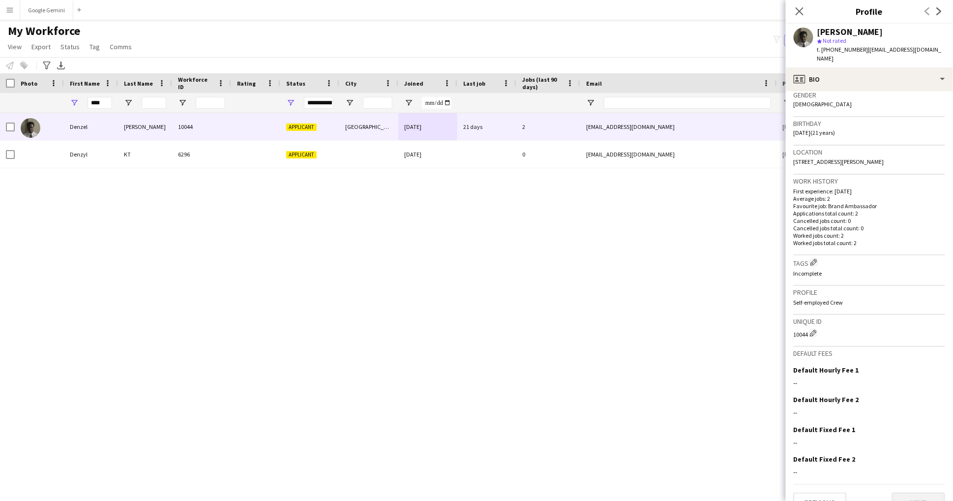
scroll to position [156, 0]
click at [921, 494] on button "Next" at bounding box center [918, 504] width 53 height 20
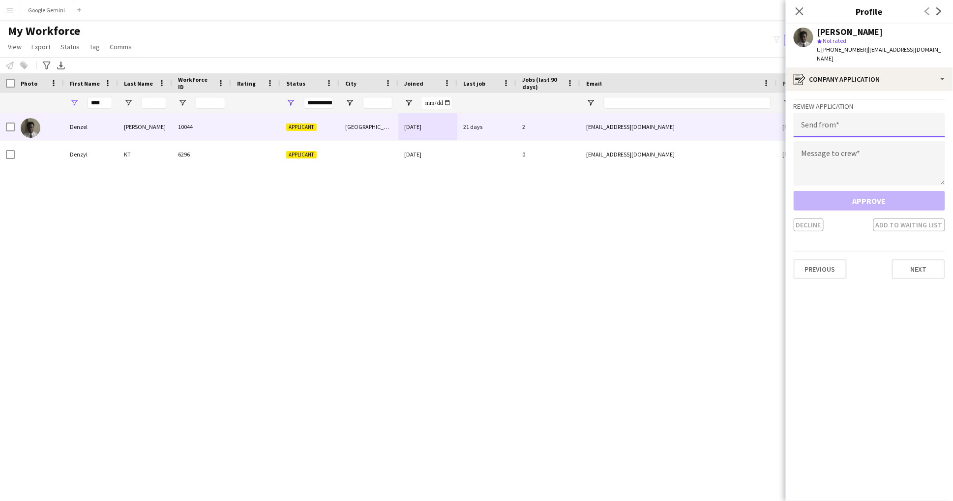
click at [865, 121] on input "email" at bounding box center [870, 125] width 152 height 25
type input "**********"
click at [883, 144] on textarea at bounding box center [870, 163] width 152 height 44
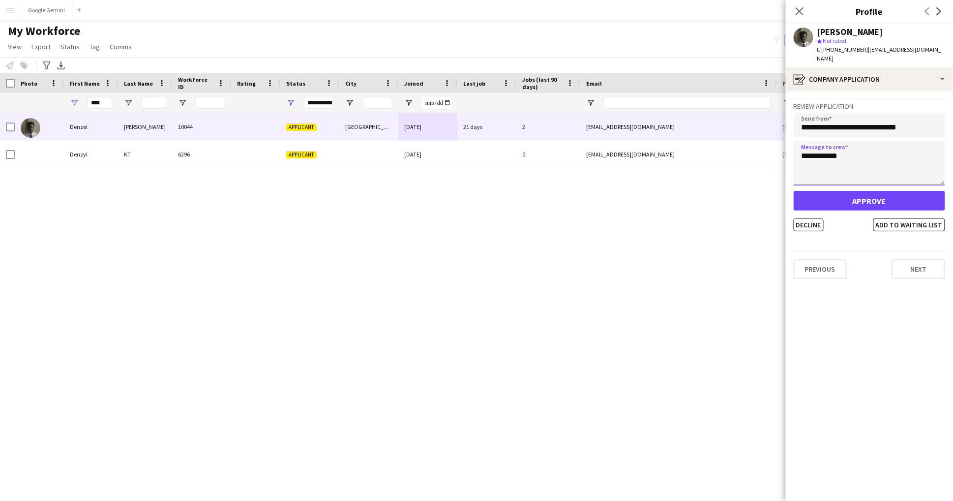
type textarea "**********"
click at [898, 193] on button "Approve" at bounding box center [870, 201] width 152 height 20
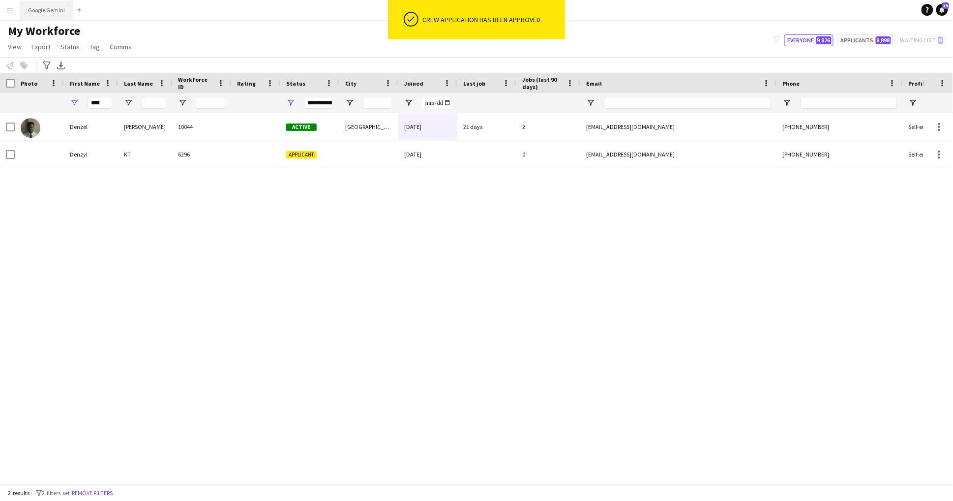
click at [44, 3] on button "Google Gemini Close" at bounding box center [46, 9] width 53 height 19
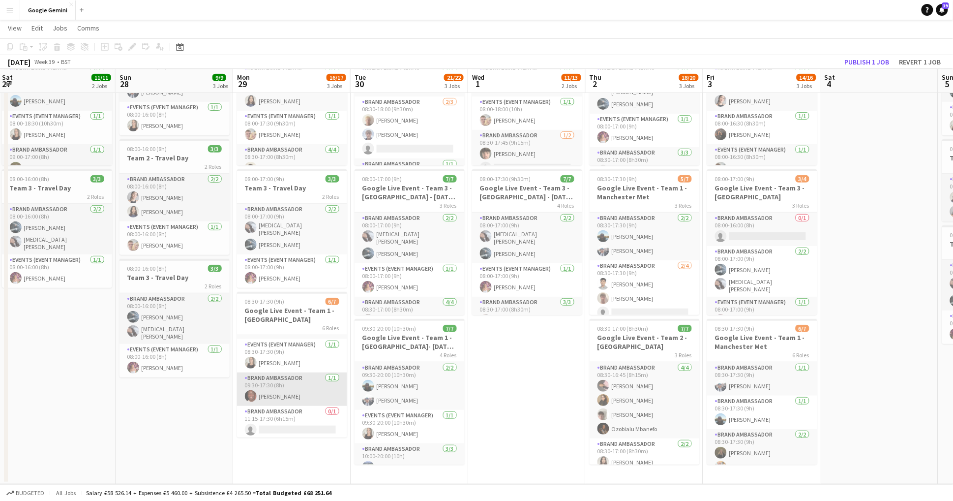
scroll to position [110, 0]
click at [304, 407] on app-card-role "Brand Ambassador 0/1 11:15-17:30 (6h15m) single-neutral-actions" at bounding box center [292, 422] width 110 height 33
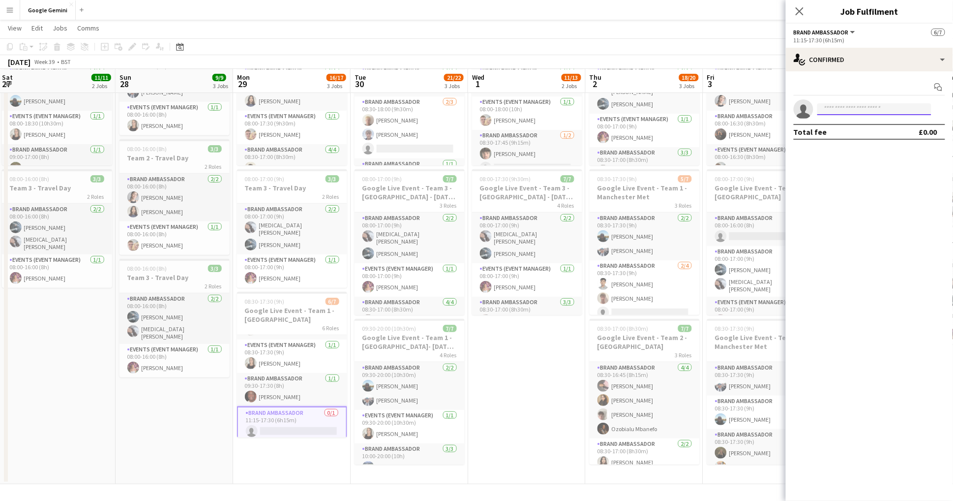
click at [882, 103] on input at bounding box center [875, 109] width 114 height 12
type input "***"
click at [882, 131] on span "[EMAIL_ADDRESS][DOMAIN_NAME]" at bounding box center [875, 131] width 98 height 8
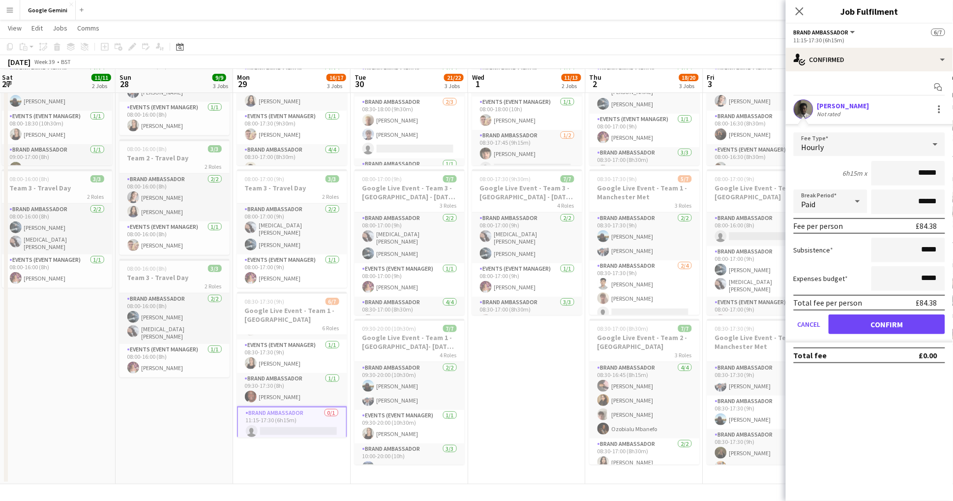
click at [886, 321] on button "Confirm" at bounding box center [887, 324] width 117 height 20
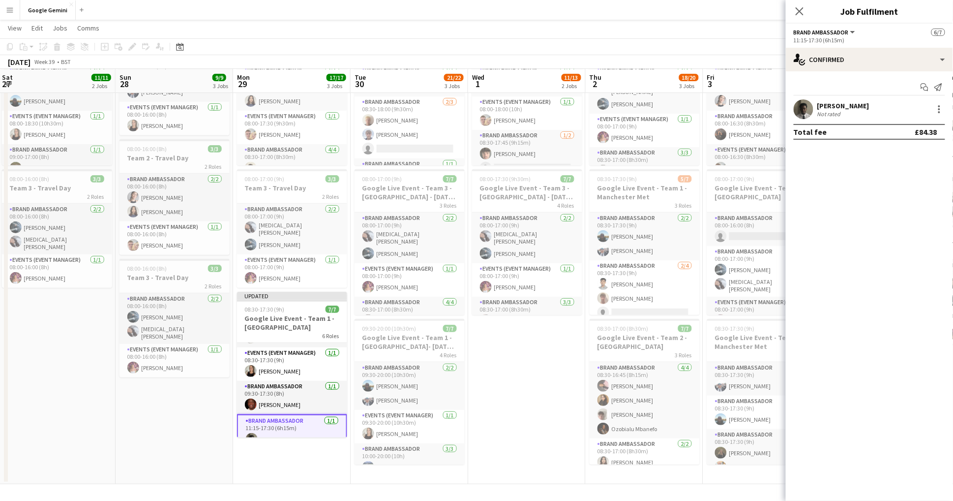
click at [296, 448] on app-date-cell "08:00-17:30 (9h30m) 7/7 Google Live Event - Team 2 - Bristol UWE 3 Roles Brand …" at bounding box center [292, 250] width 118 height 468
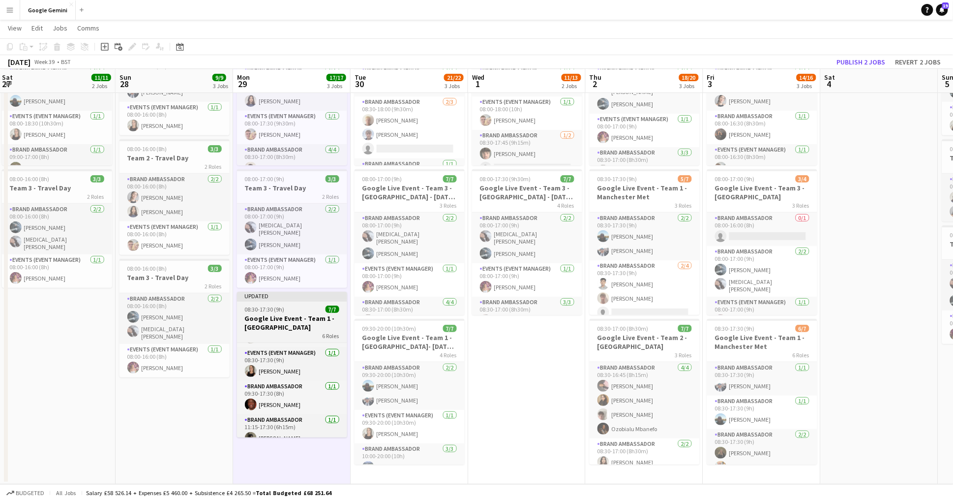
click at [304, 298] on app-job-card "Updated 08:30-17:30 (9h) 7/7 Google Live Event - Team 1 - [GEOGRAPHIC_DATA] 6 R…" at bounding box center [292, 365] width 110 height 146
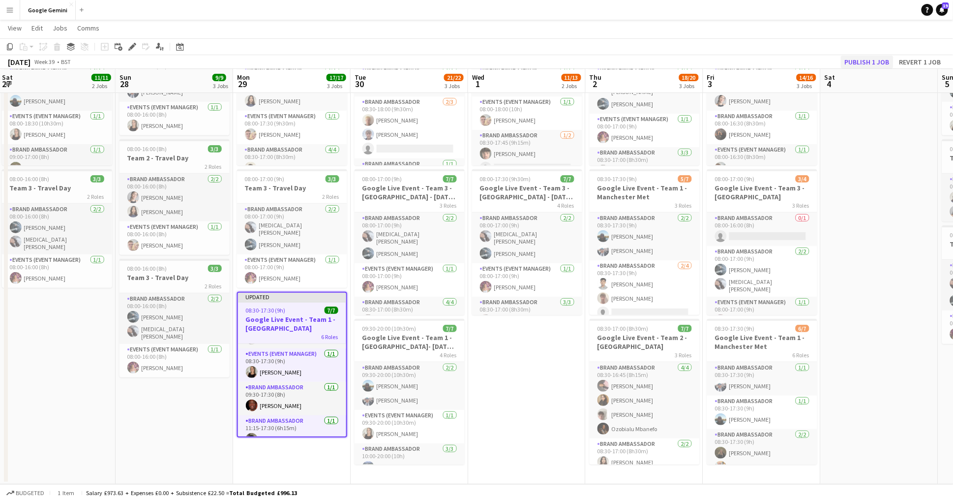
click at [866, 62] on button "Publish 1 job" at bounding box center [867, 62] width 53 height 13
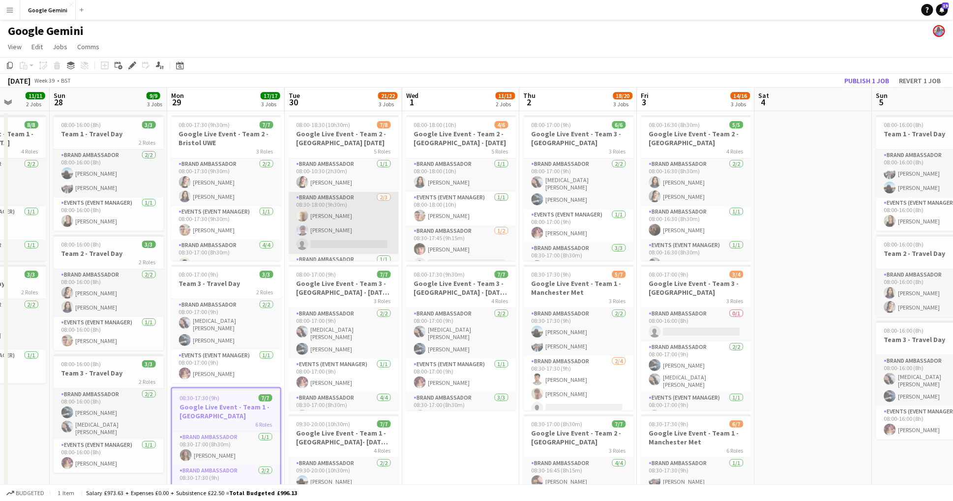
scroll to position [0, 0]
click at [351, 241] on app-card-role "Brand Ambassador [DATE] 08:30-18:00 (9h30m) [PERSON_NAME] [PERSON_NAME] single-…" at bounding box center [344, 223] width 110 height 62
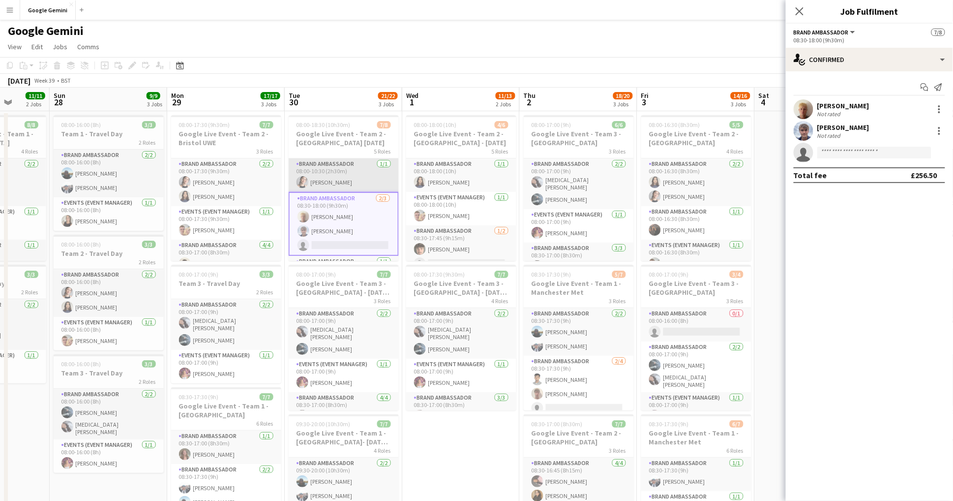
click at [347, 178] on app-card-role "Brand Ambassador [DATE] 08:00-10:30 (2h30m) [PERSON_NAME]" at bounding box center [344, 174] width 110 height 33
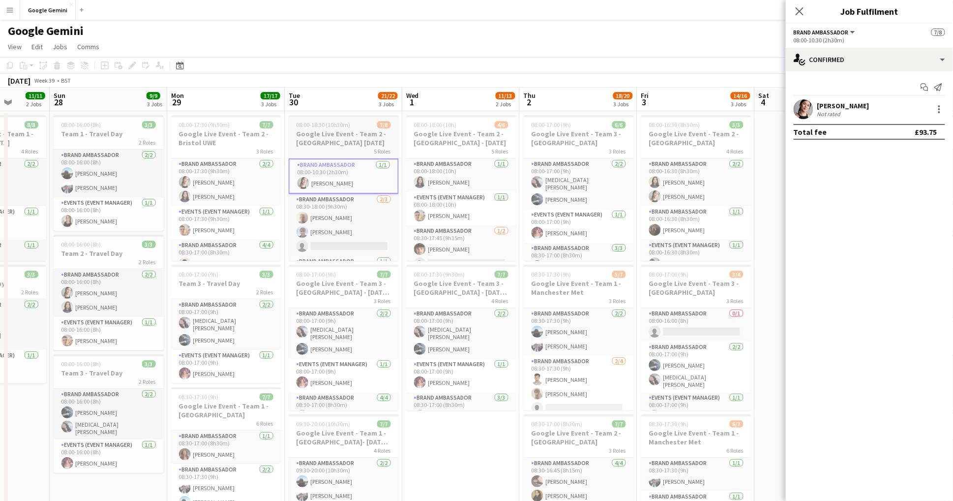
click at [340, 138] on h3 "Google Live Event - Team 2 - [GEOGRAPHIC_DATA] [DATE]" at bounding box center [344, 138] width 110 height 18
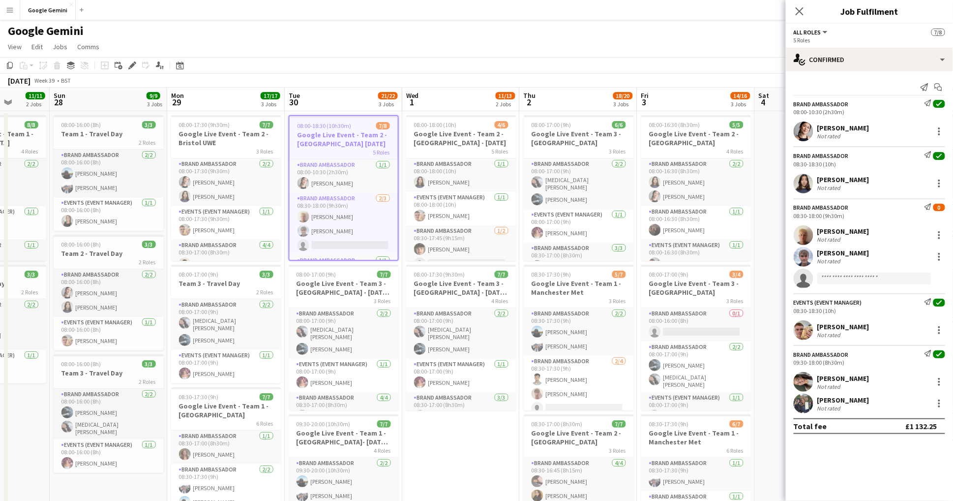
click at [864, 270] on app-invite-slot "single-neutral-actions" at bounding box center [869, 279] width 167 height 20
click at [864, 280] on input at bounding box center [875, 279] width 114 height 12
click at [8, 16] on button "Menu" at bounding box center [10, 10] width 20 height 20
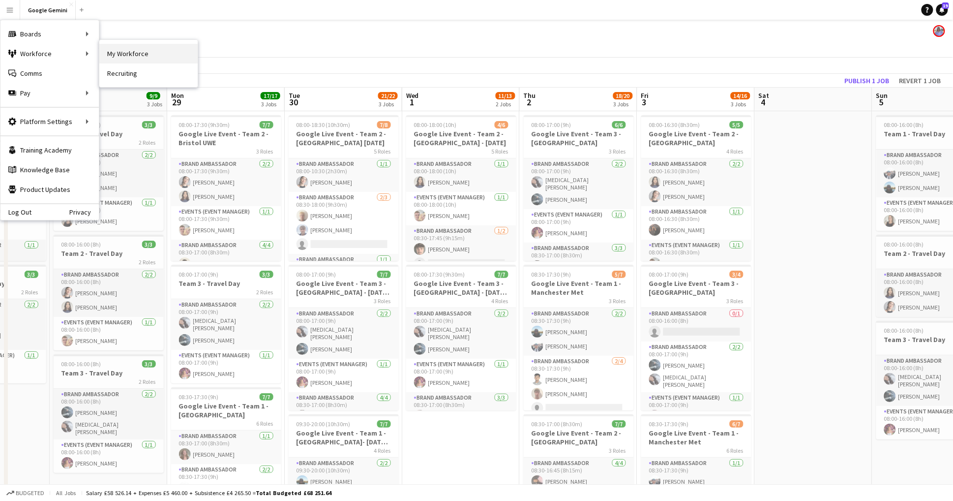
click at [117, 52] on link "My Workforce" at bounding box center [148, 54] width 98 height 20
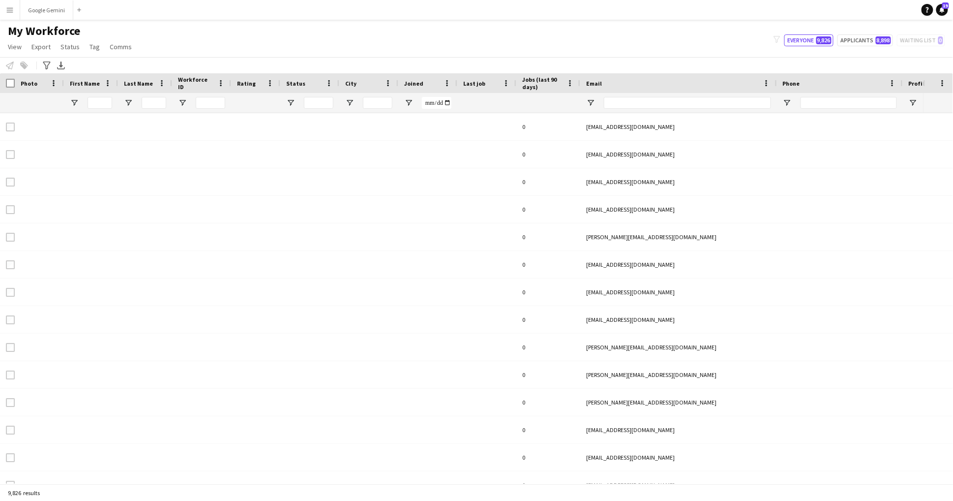
type input "****"
type input "**********"
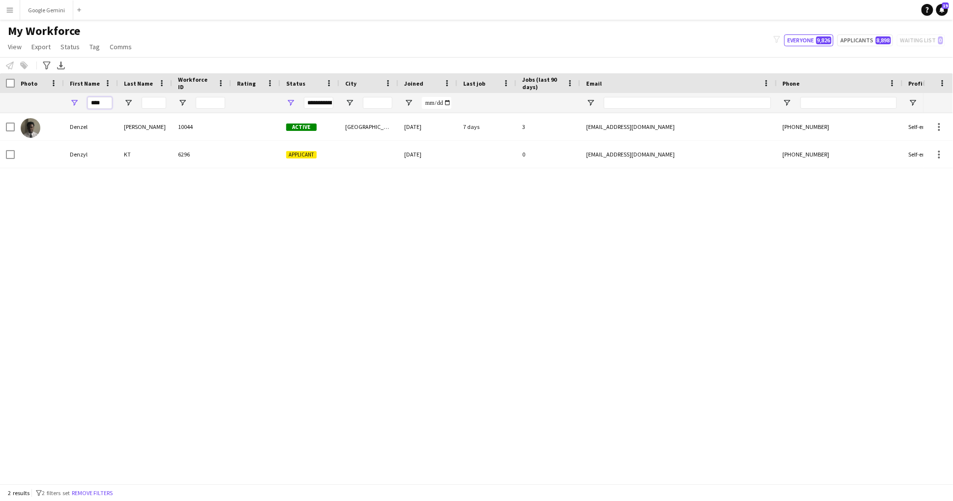
drag, startPoint x: 106, startPoint y: 102, endPoint x: 42, endPoint y: 101, distance: 64.0
click at [42, 101] on div "****" at bounding box center [533, 103] width 1066 height 20
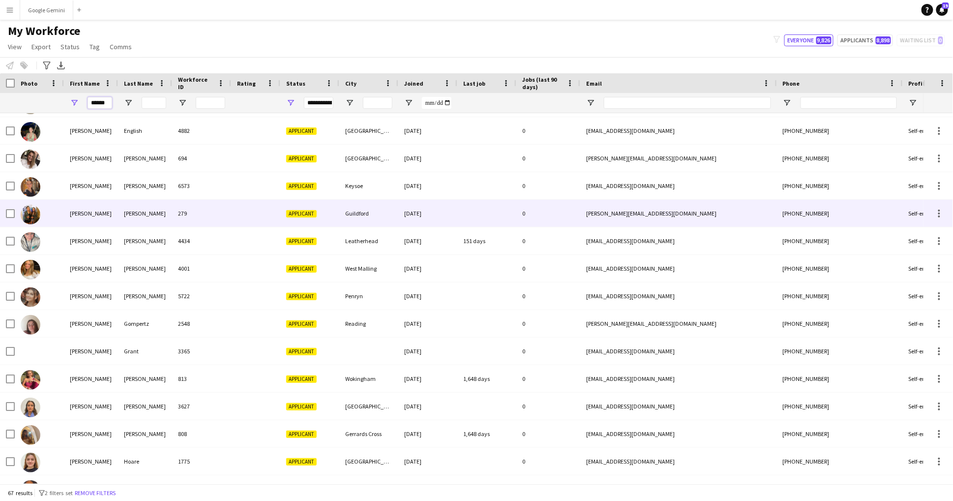
scroll to position [587, 0]
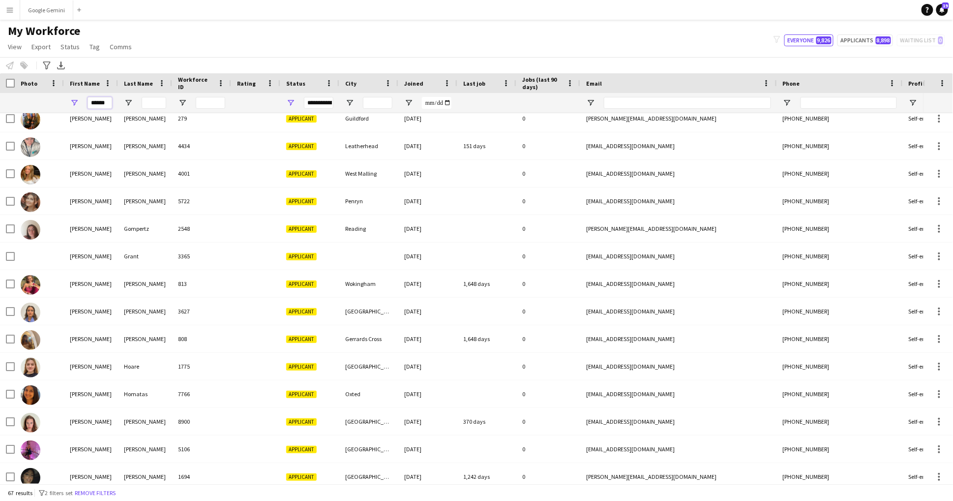
type input "******"
click at [160, 102] on input "Last Name Filter Input" at bounding box center [154, 103] width 25 height 12
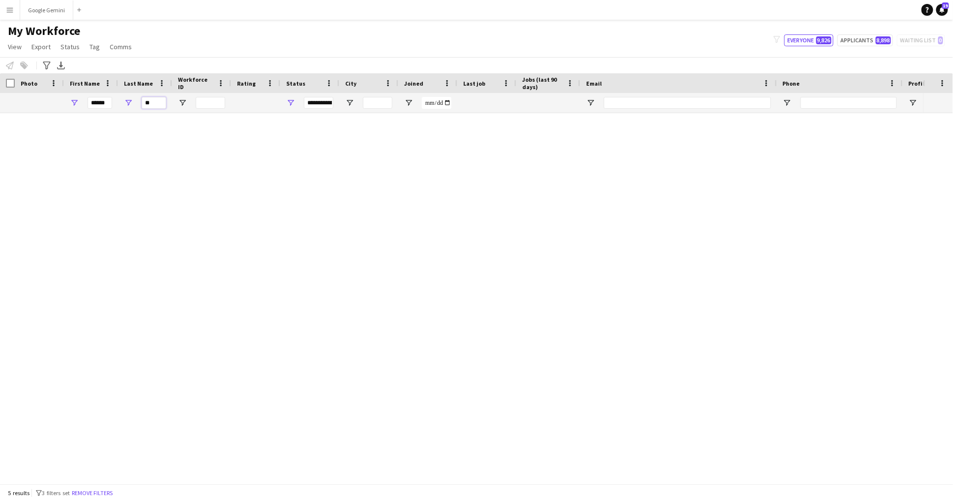
scroll to position [0, 0]
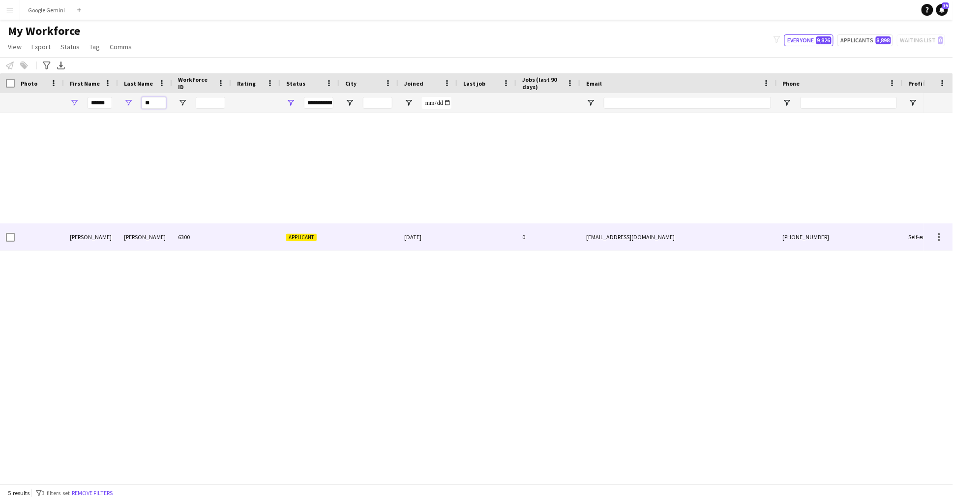
type input "**"
click at [229, 236] on div "6300" at bounding box center [201, 236] width 59 height 27
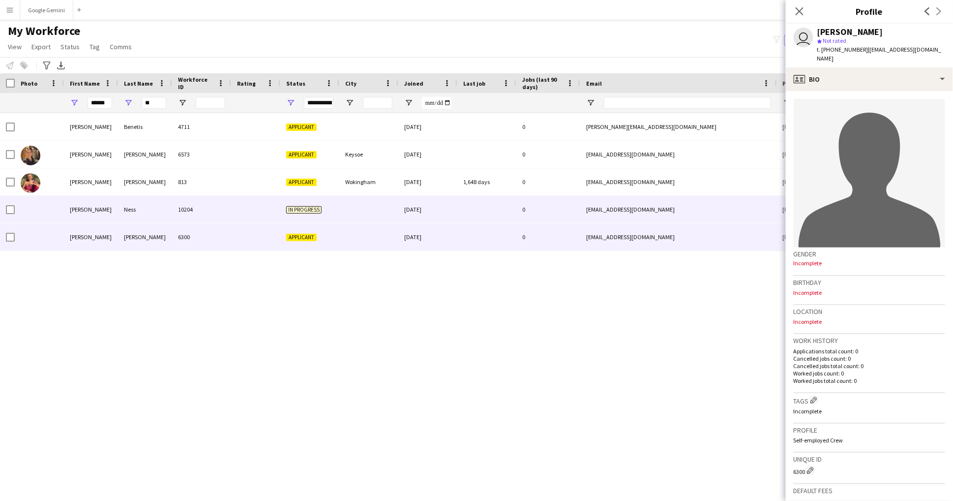
click at [148, 209] on div "Ness" at bounding box center [145, 209] width 54 height 27
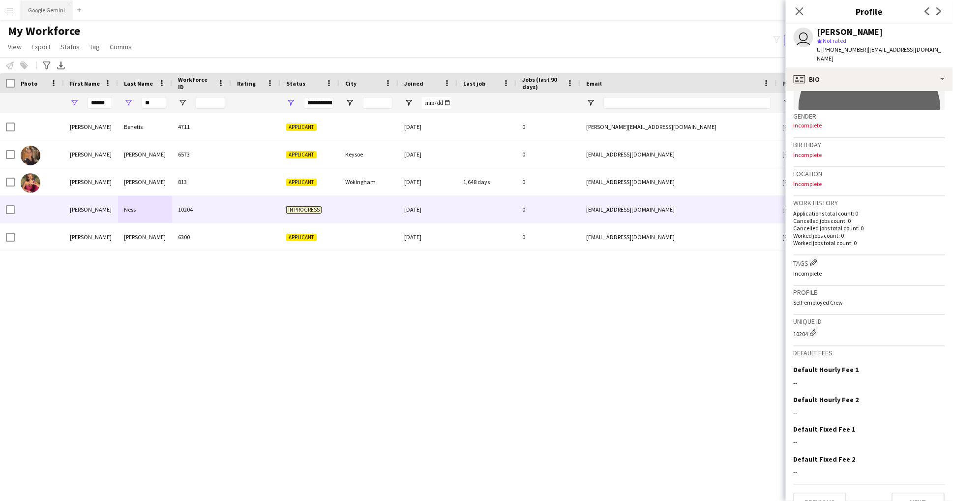
click at [47, 7] on button "Google Gemini Close" at bounding box center [46, 9] width 53 height 19
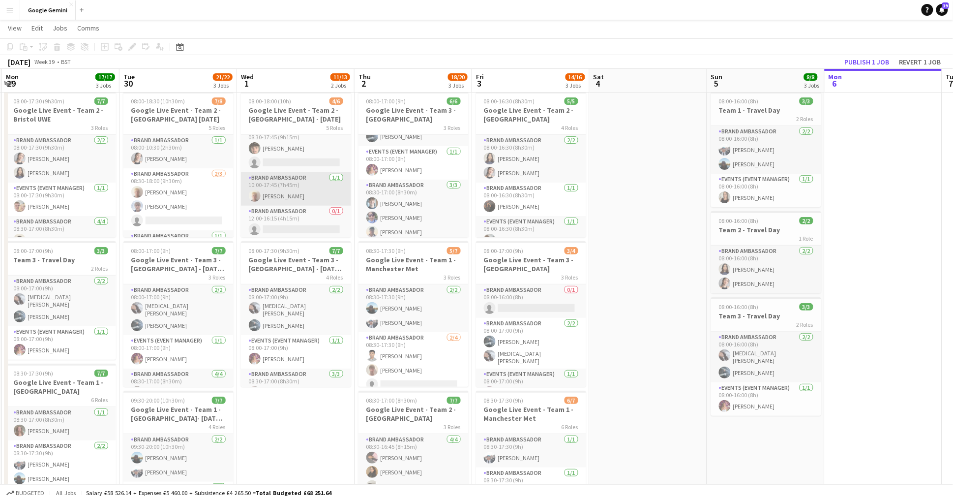
scroll to position [51, 0]
click at [8, 16] on button "Menu" at bounding box center [10, 10] width 20 height 20
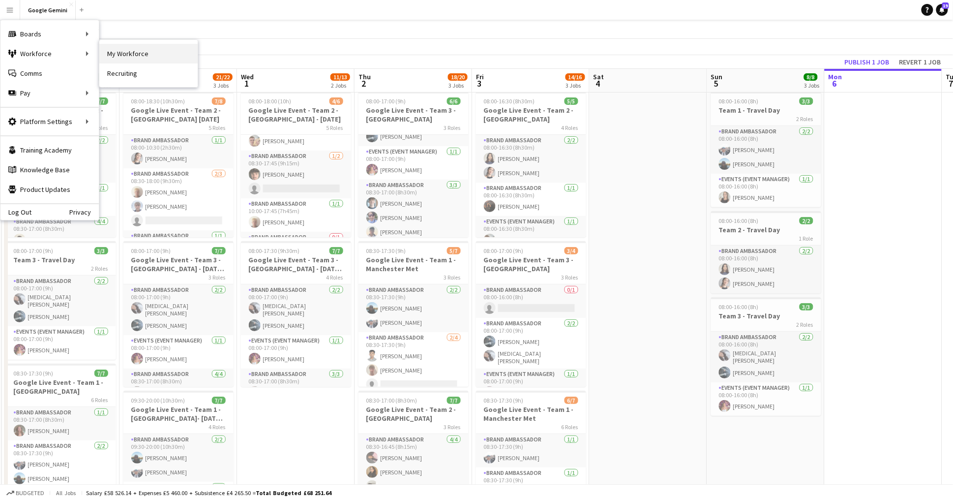
click at [109, 58] on link "My Workforce" at bounding box center [148, 54] width 98 height 20
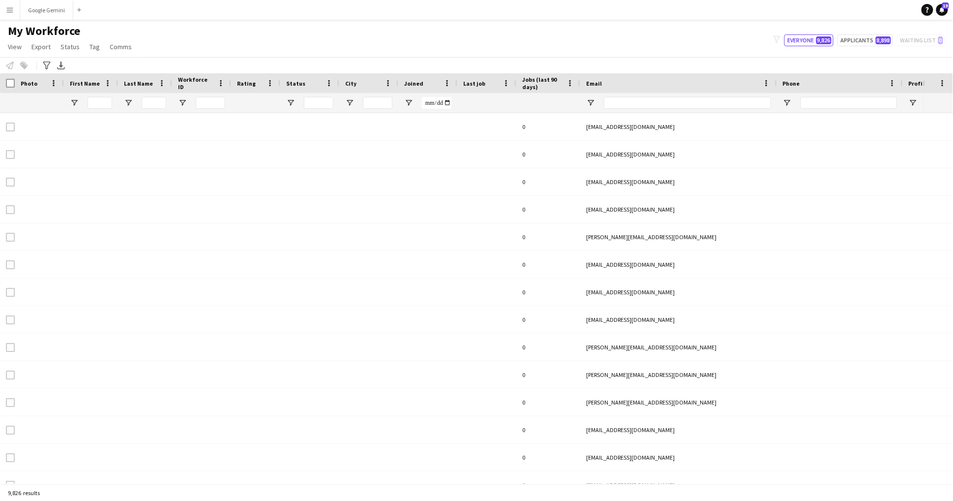
type input "******"
type input "**"
type input "**********"
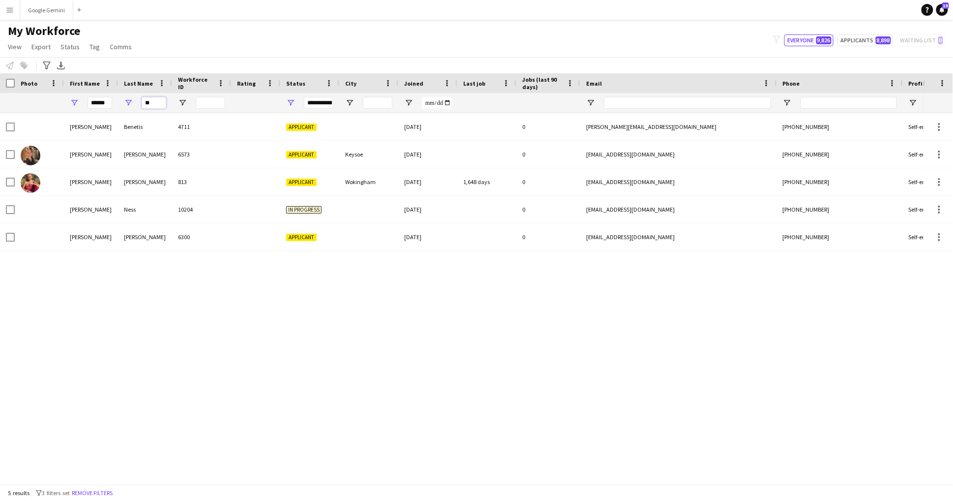
click at [153, 101] on input "**" at bounding box center [154, 103] width 25 height 12
type input "*"
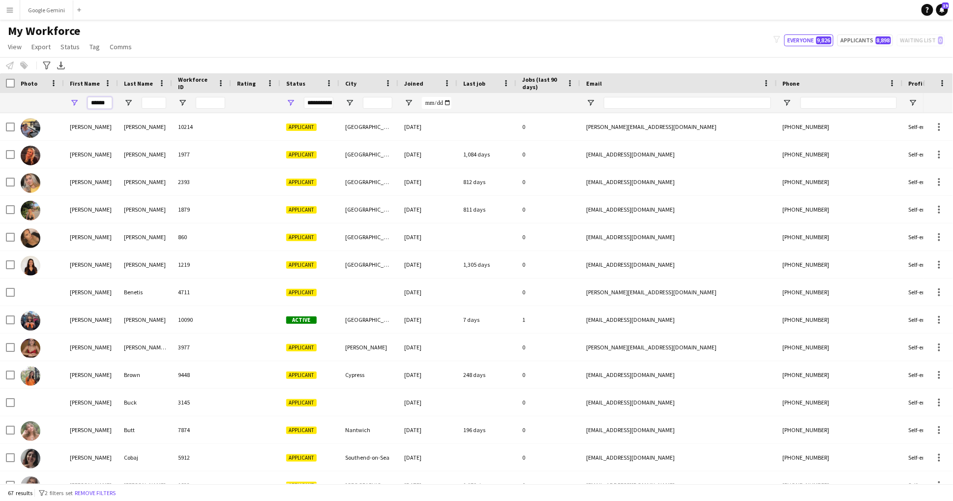
drag, startPoint x: 110, startPoint y: 105, endPoint x: 44, endPoint y: 105, distance: 66.4
click at [44, 105] on div "******" at bounding box center [533, 103] width 1066 height 20
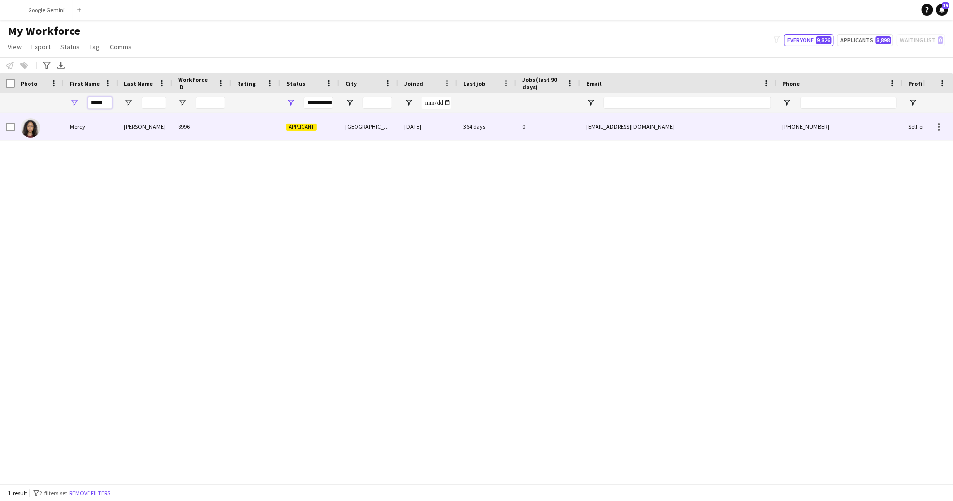
type input "*****"
click at [154, 118] on div "[PERSON_NAME]" at bounding box center [145, 126] width 54 height 27
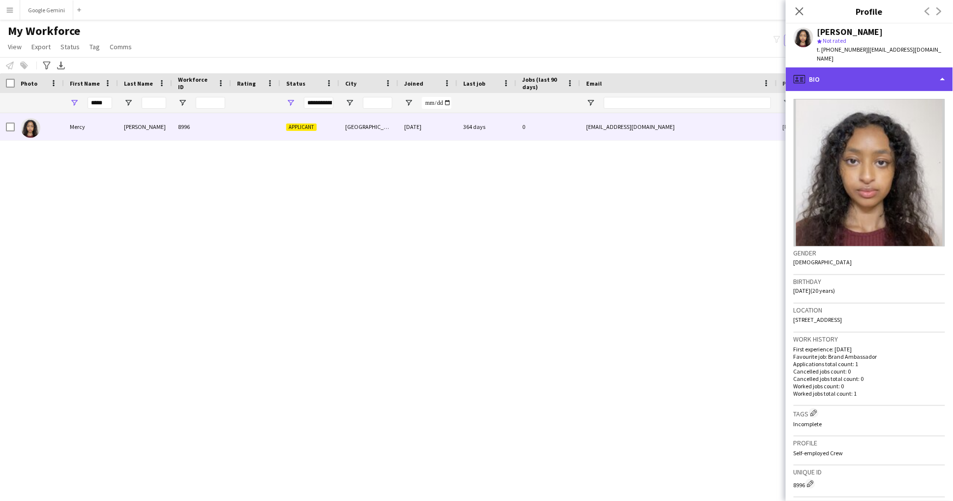
click at [824, 67] on div "profile Bio" at bounding box center [869, 79] width 167 height 24
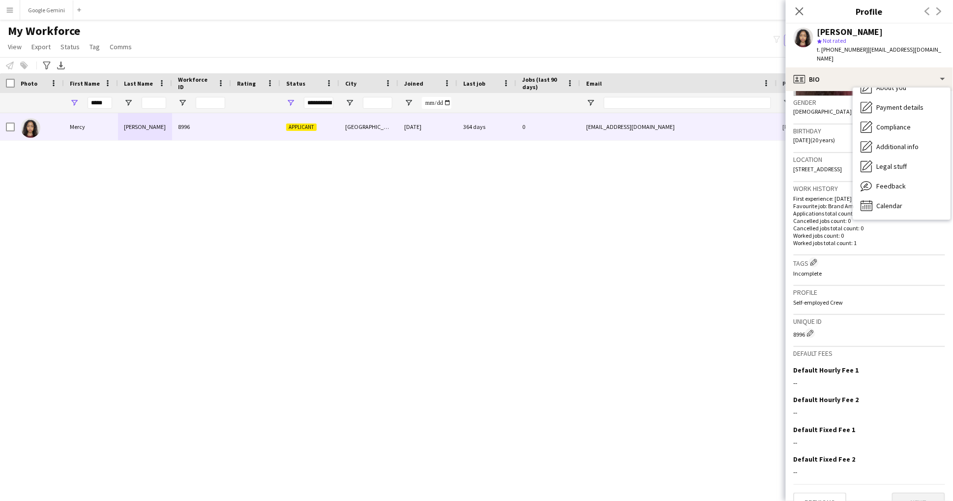
scroll to position [150, 0]
click at [917, 493] on button "Next" at bounding box center [918, 503] width 53 height 20
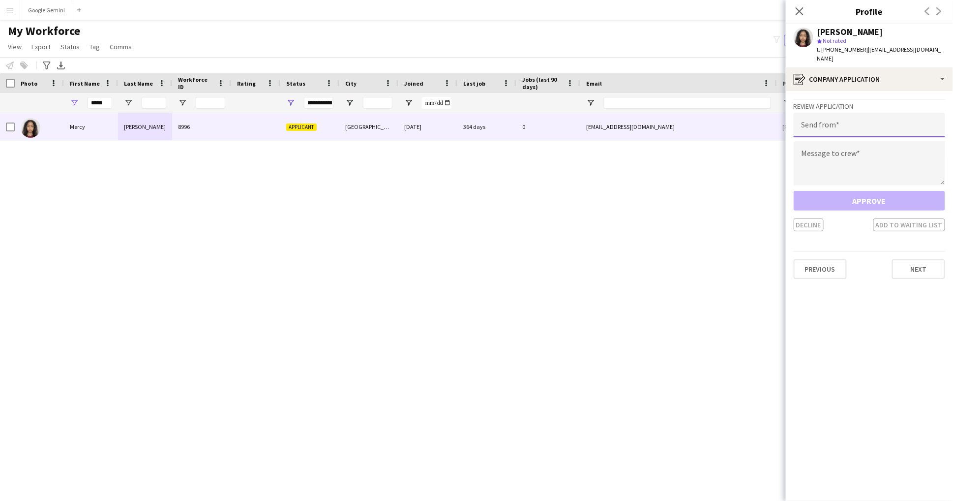
click at [839, 113] on input "email" at bounding box center [870, 125] width 152 height 25
type input "**********"
click at [864, 153] on textarea at bounding box center [870, 163] width 152 height 44
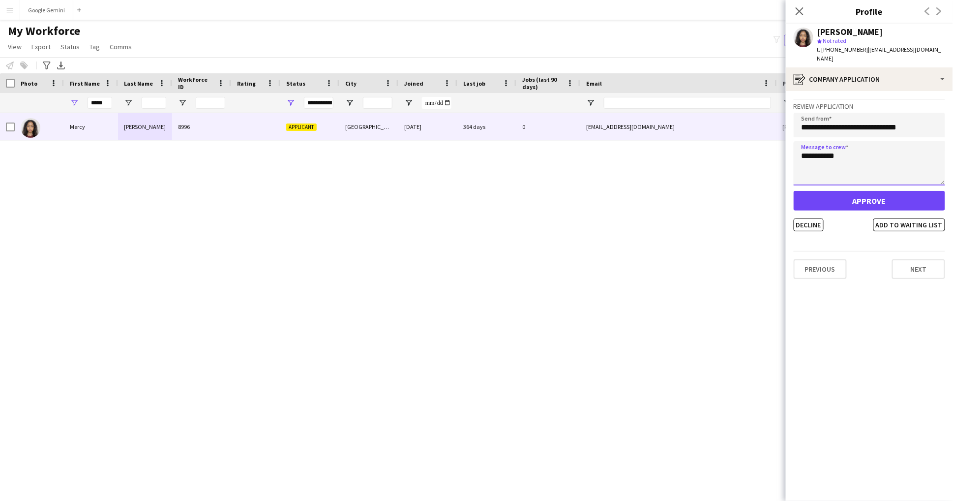
type textarea "**********"
click at [876, 191] on button "Approve" at bounding box center [870, 201] width 152 height 20
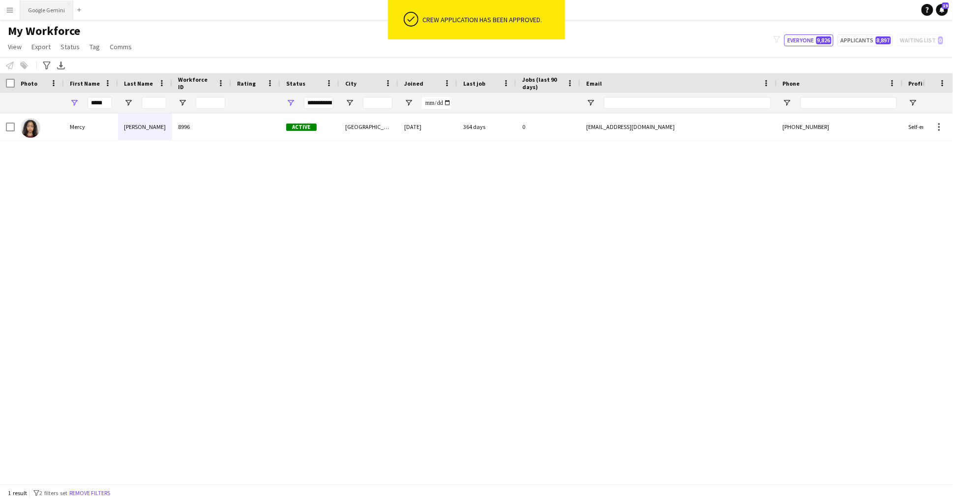
click at [43, 4] on button "Google Gemini Close" at bounding box center [46, 9] width 53 height 19
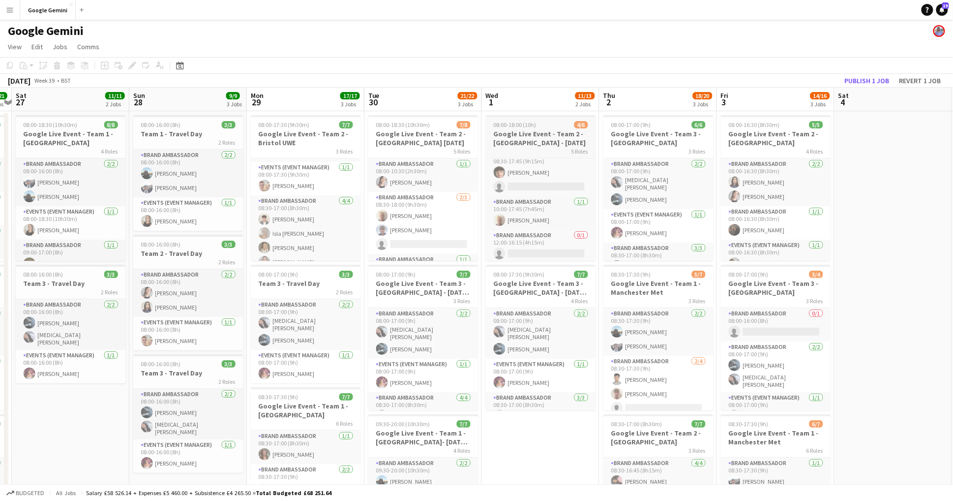
click at [545, 140] on h3 "Google Live Event - Team 2 - [GEOGRAPHIC_DATA] - [DATE]" at bounding box center [541, 138] width 110 height 18
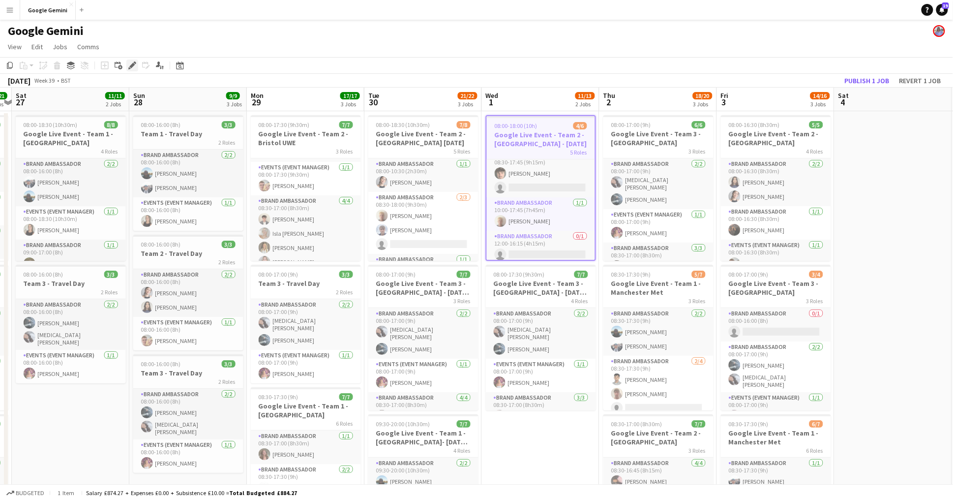
click at [136, 63] on icon "Edit" at bounding box center [132, 65] width 8 height 8
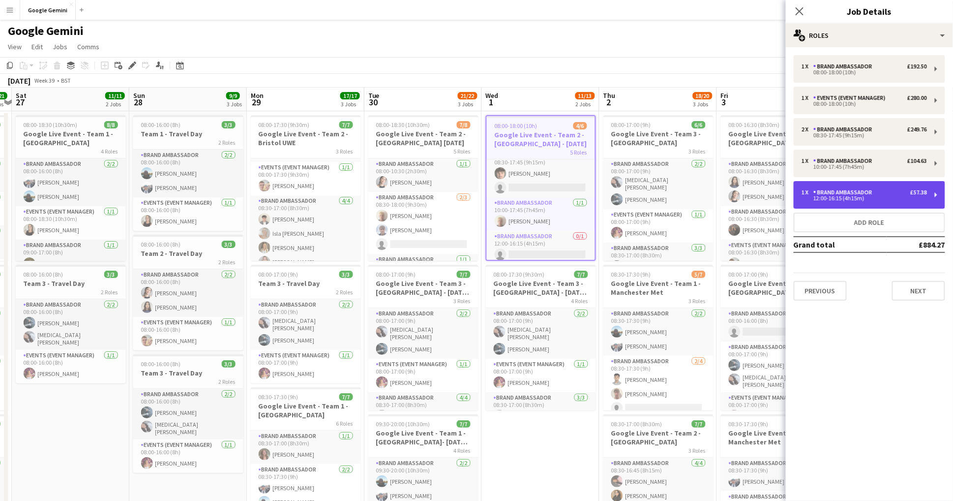
click at [886, 194] on div "1 x Brand Ambassador £57.38" at bounding box center [864, 192] width 125 height 7
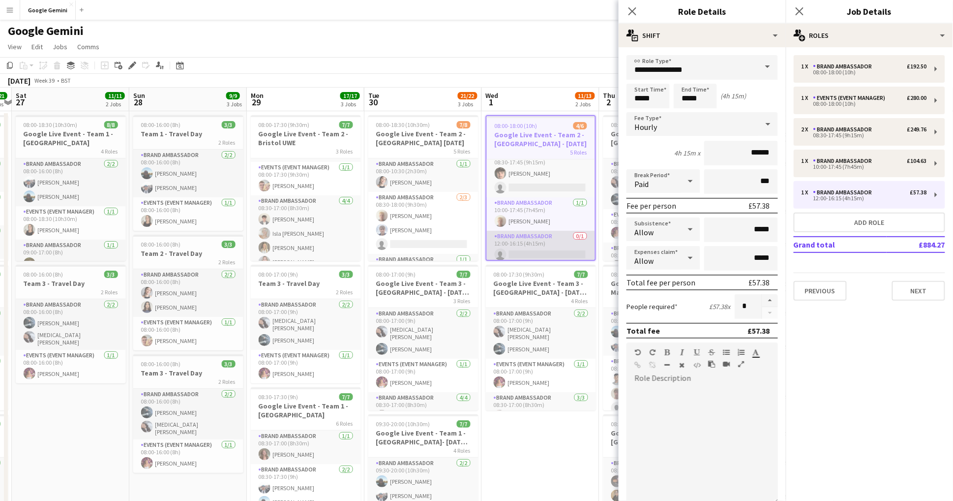
click at [517, 231] on app-card-role "Brand Ambassador 0/1 12:00-16:15 (4h15m) single-neutral-actions" at bounding box center [541, 247] width 108 height 33
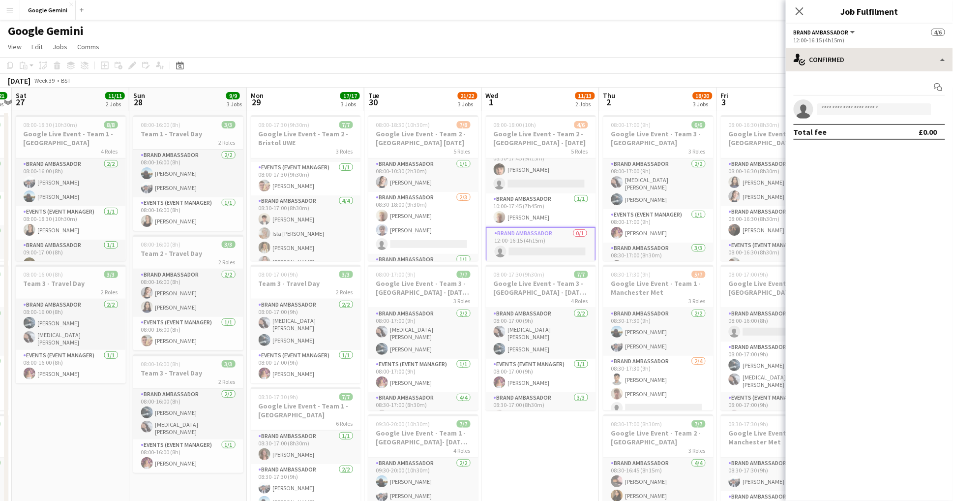
scroll to position [79, 0]
click at [881, 111] on input at bounding box center [875, 109] width 114 height 12
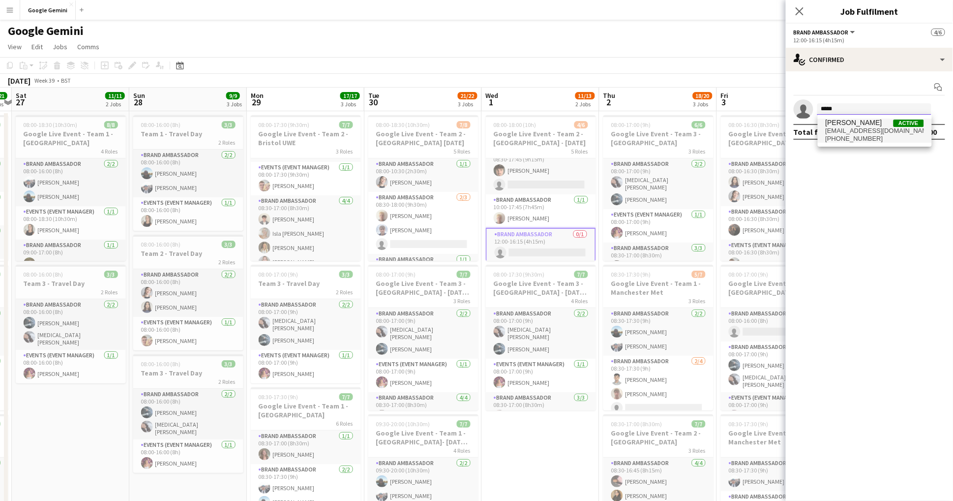
type input "*****"
click at [884, 128] on span "[EMAIL_ADDRESS][DOMAIN_NAME]" at bounding box center [875, 131] width 98 height 8
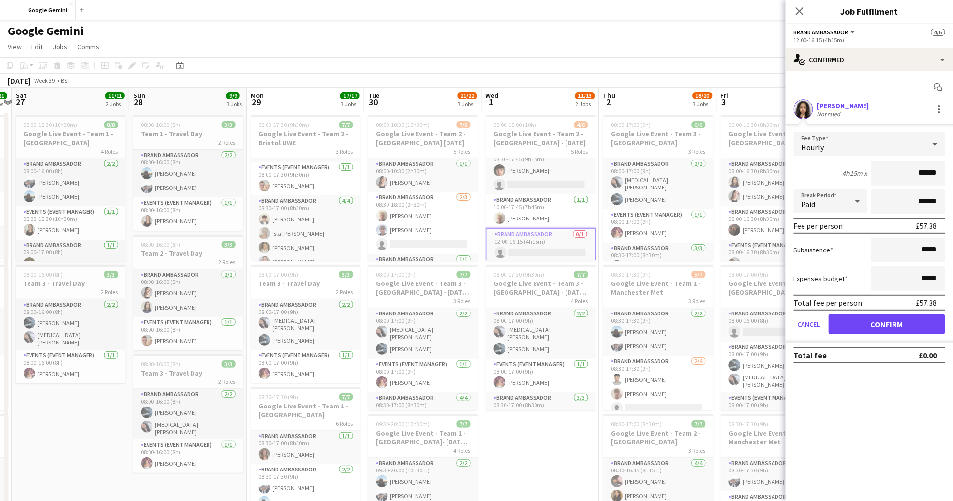
click at [885, 323] on button "Confirm" at bounding box center [887, 324] width 117 height 20
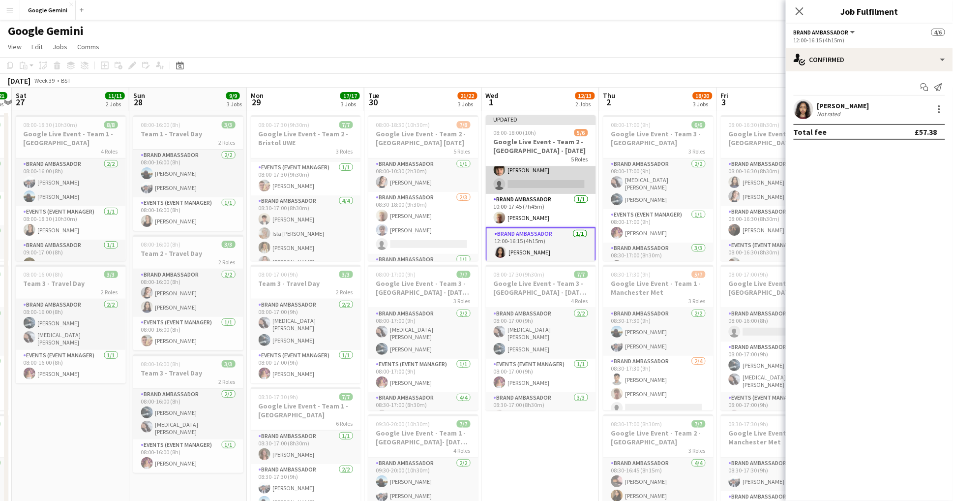
scroll to position [87, 0]
click at [538, 185] on app-card-role "Brand Ambassador [DATE] 08:30-17:45 (9h15m) [PERSON_NAME] single-neutral-actions" at bounding box center [541, 171] width 110 height 48
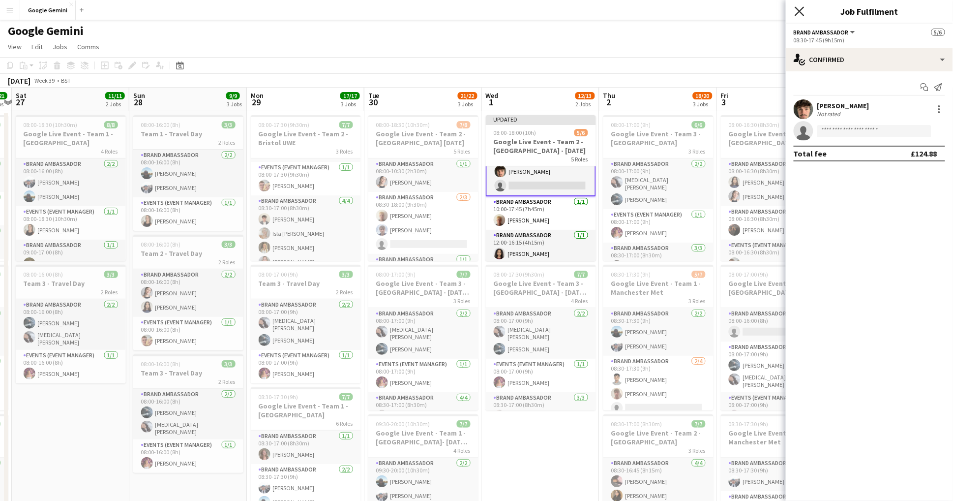
click at [803, 13] on icon at bounding box center [799, 10] width 9 height 9
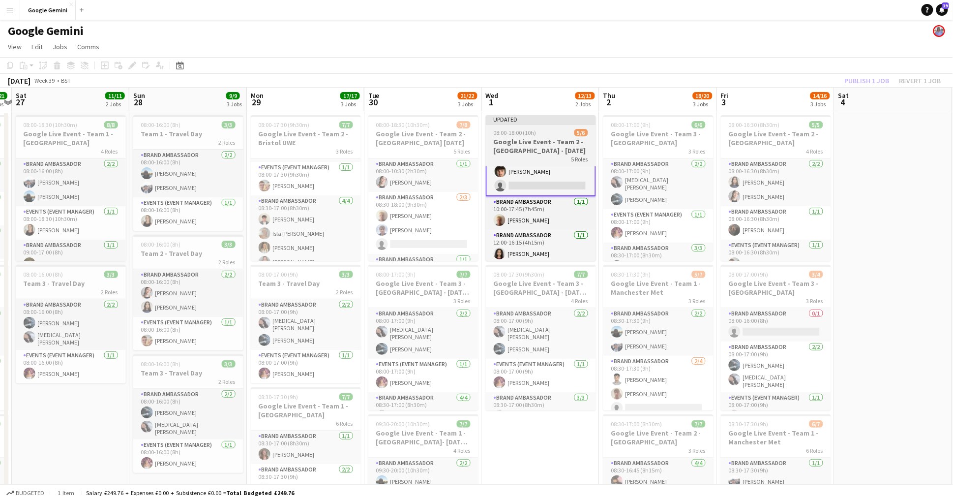
click at [528, 138] on h3 "Google Live Event - Team 2 - [GEOGRAPHIC_DATA] - [DATE]" at bounding box center [541, 146] width 110 height 18
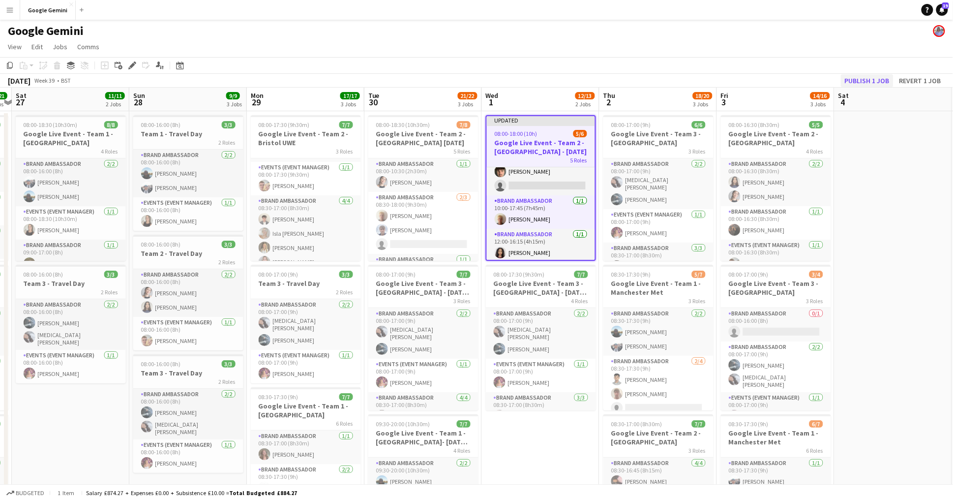
click at [881, 79] on button "Publish 1 job" at bounding box center [867, 80] width 53 height 13
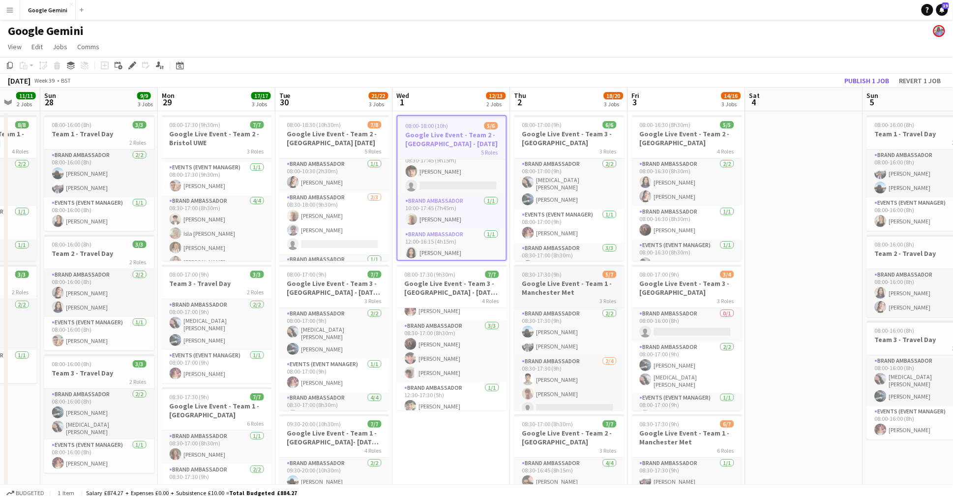
scroll to position [0, 429]
click at [579, 290] on h3 "Google Live Event - Team 1 - Manchester Met" at bounding box center [570, 288] width 110 height 18
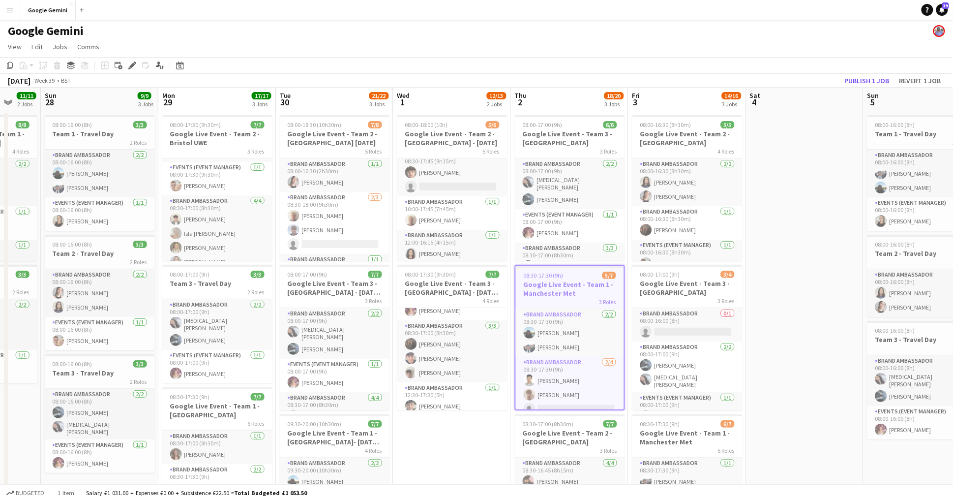
click at [9, 10] on app-icon "Menu" at bounding box center [10, 10] width 8 height 8
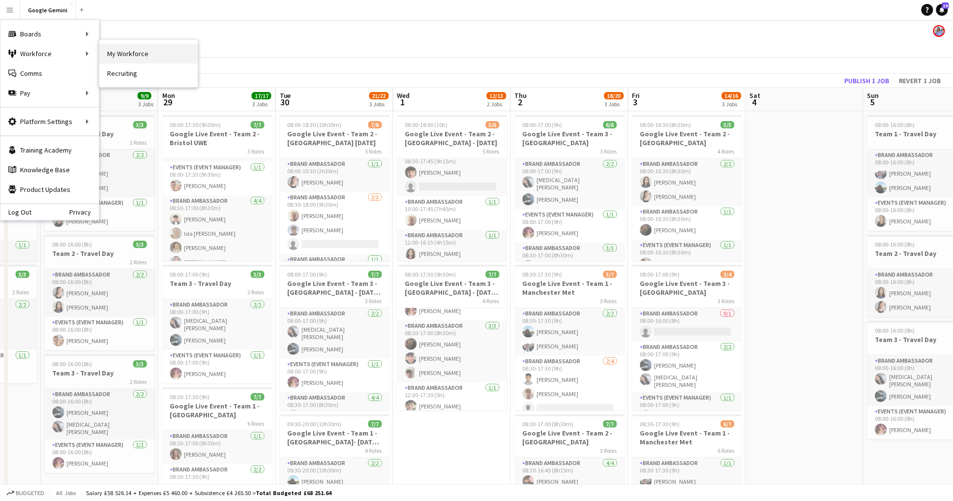
click at [114, 56] on link "My Workforce" at bounding box center [148, 54] width 98 height 20
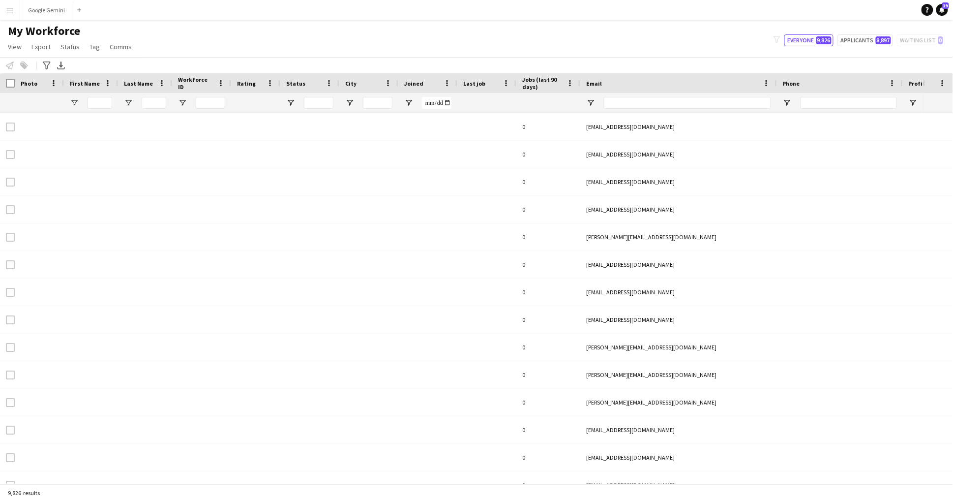
type input "*****"
type input "**********"
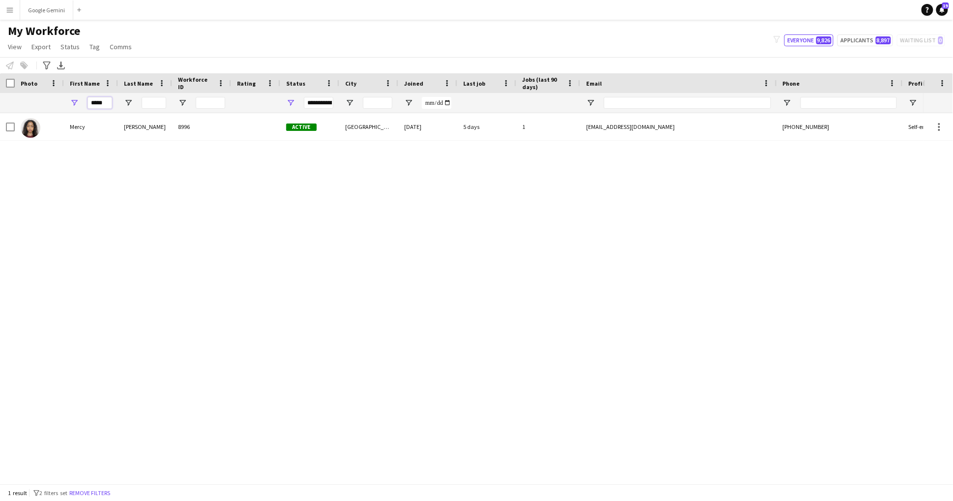
drag, startPoint x: 106, startPoint y: 101, endPoint x: 39, endPoint y: 93, distance: 67.4
click at [44, 97] on div "*****" at bounding box center [533, 103] width 1066 height 20
drag, startPoint x: 129, startPoint y: 112, endPoint x: 148, endPoint y: 124, distance: 22.1
click at [148, 124] on div "Bromley" at bounding box center [145, 126] width 54 height 27
click at [106, 103] on input "*****" at bounding box center [100, 103] width 25 height 12
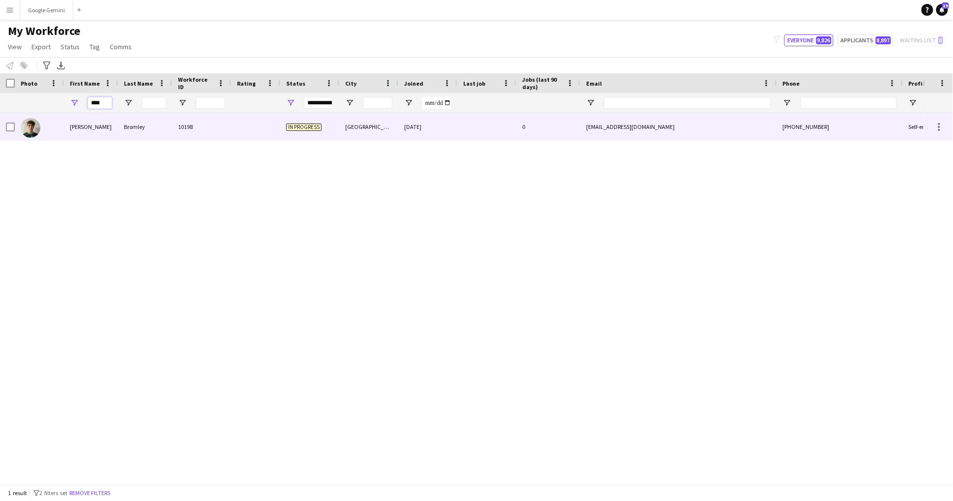
type input "****"
click at [132, 128] on div "Bromley" at bounding box center [145, 126] width 54 height 27
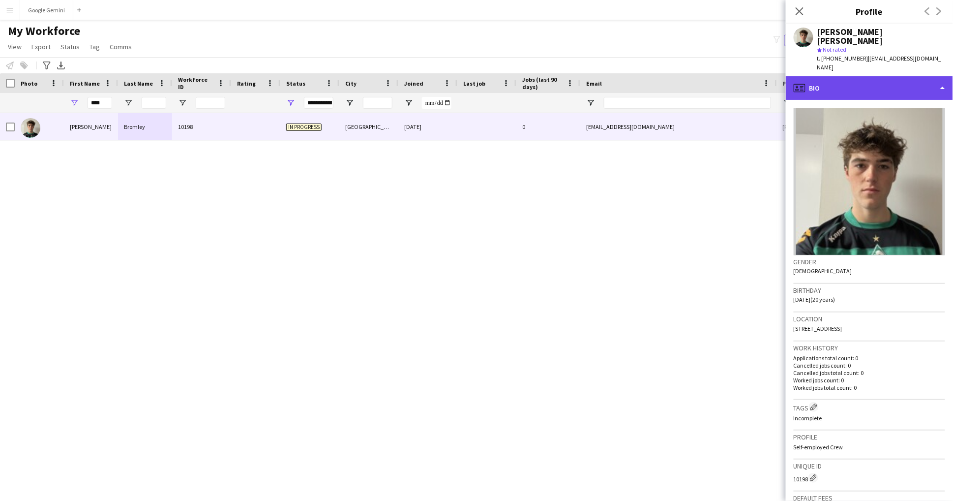
click at [847, 76] on div "profile Bio" at bounding box center [869, 88] width 167 height 24
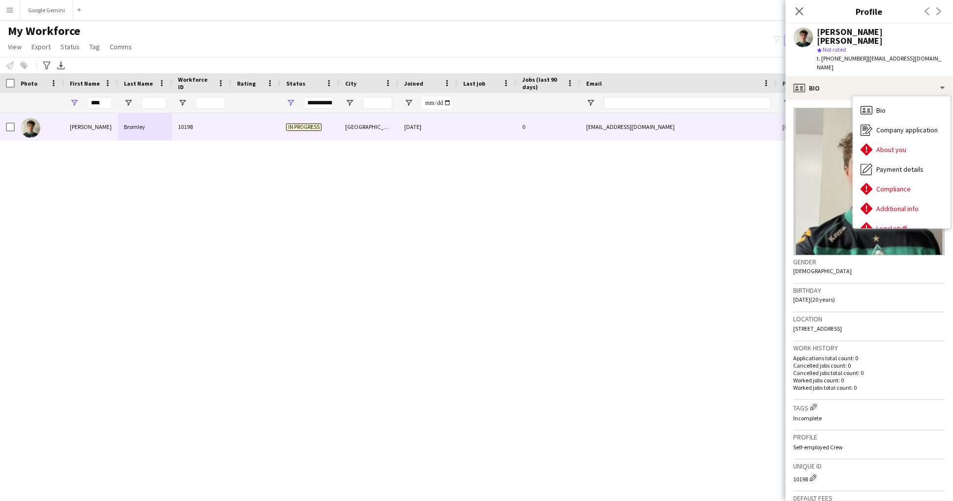
click at [4, 11] on button "Menu" at bounding box center [10, 10] width 20 height 20
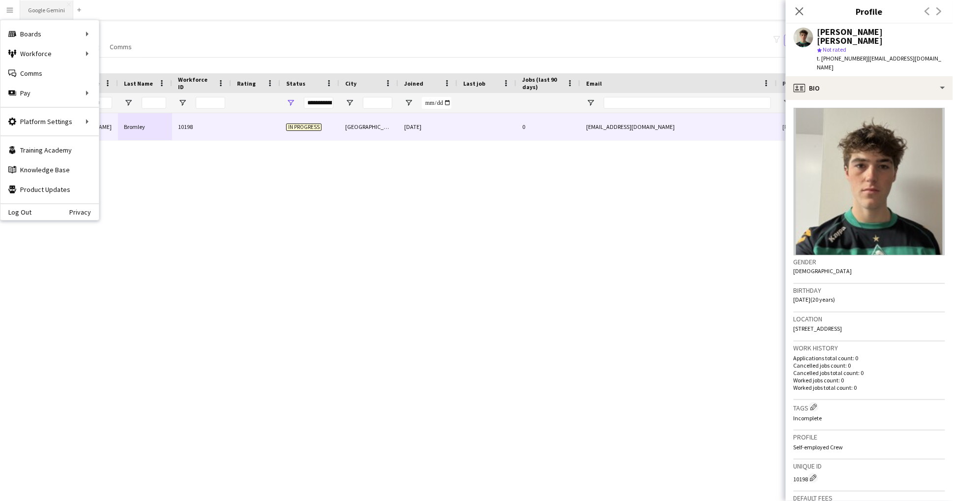
click at [51, 8] on button "Google Gemini Close" at bounding box center [46, 9] width 53 height 19
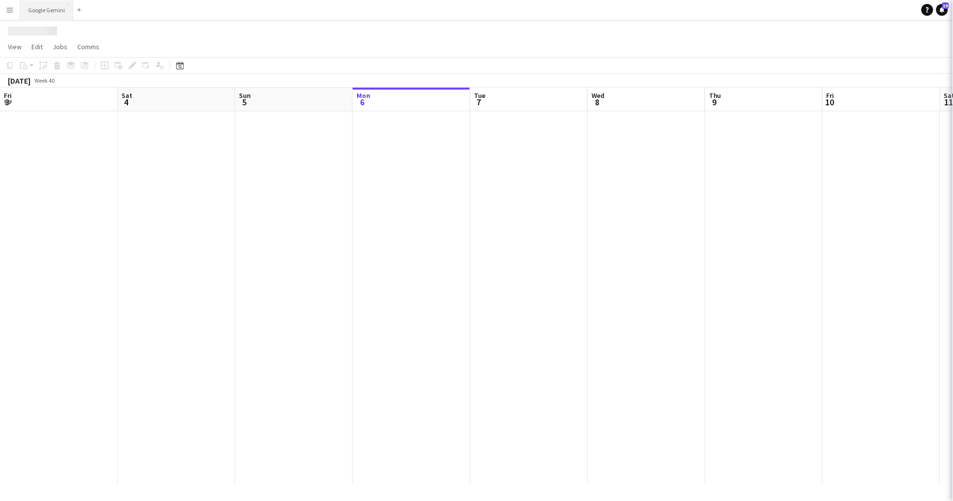
scroll to position [0, 235]
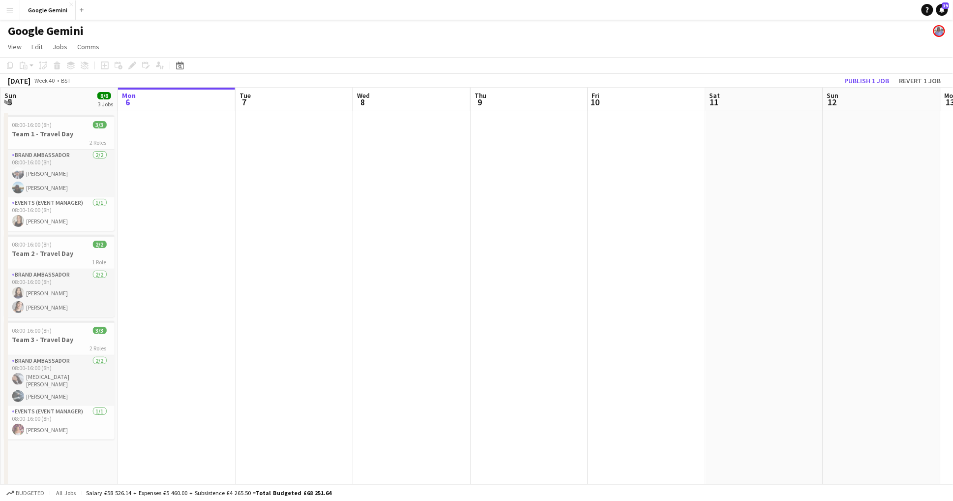
click at [5, 14] on button "Menu" at bounding box center [10, 10] width 20 height 20
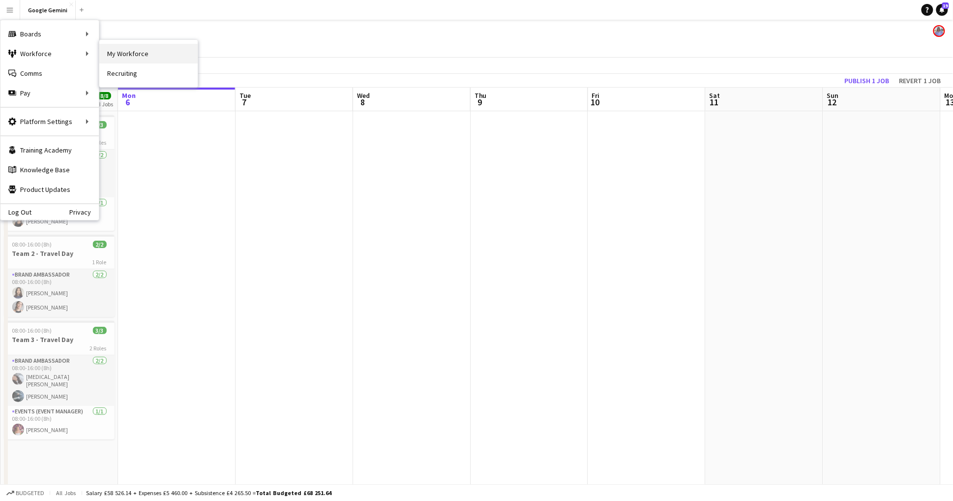
click at [174, 50] on link "My Workforce" at bounding box center [148, 54] width 98 height 20
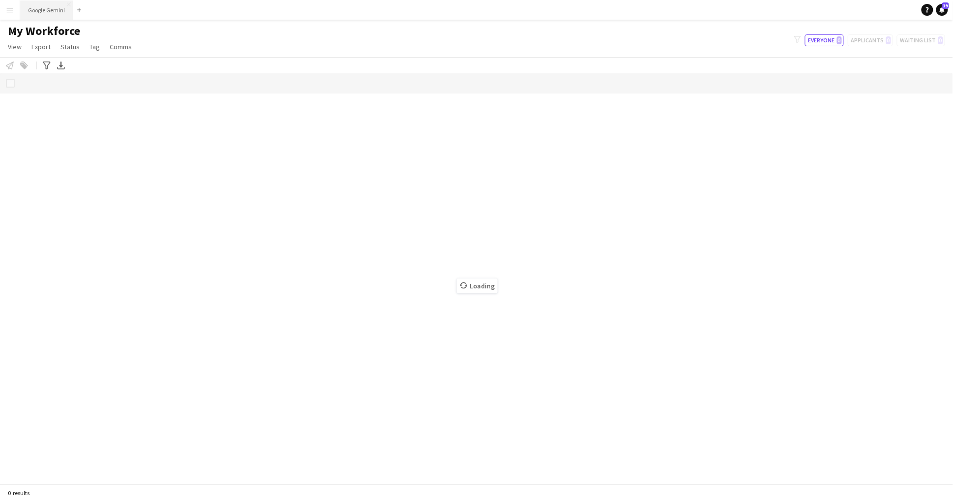
click at [28, 7] on button "Google Gemini Close" at bounding box center [46, 9] width 53 height 19
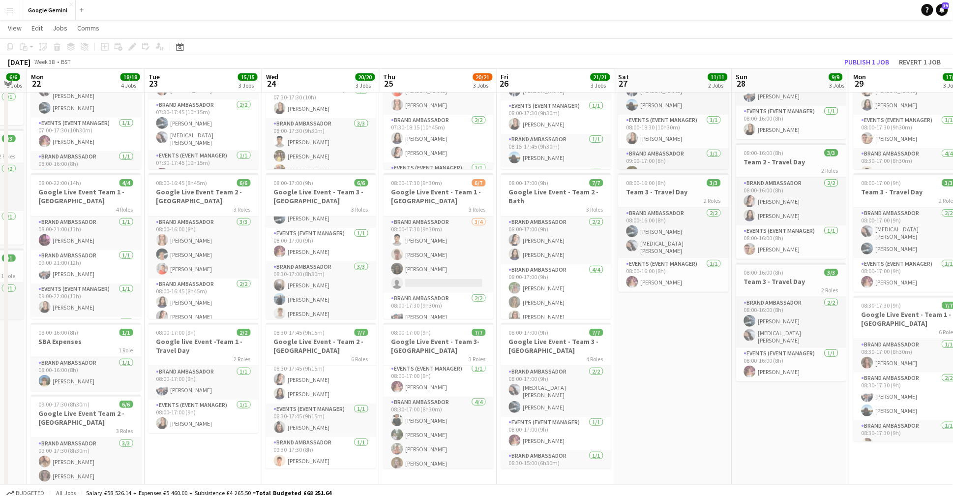
scroll to position [110, 0]
click at [293, 353] on h3 "Google Live Event - Team 2 - [GEOGRAPHIC_DATA]" at bounding box center [321, 346] width 110 height 18
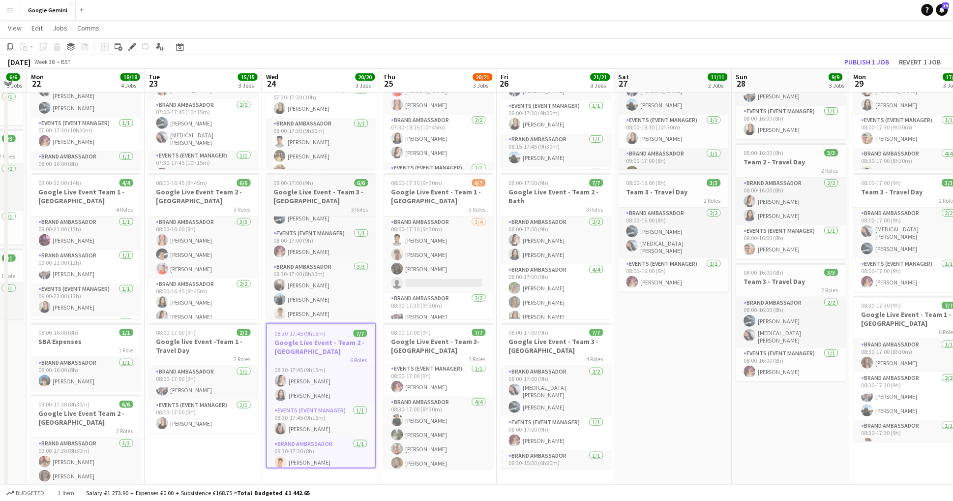
click at [346, 201] on h3 "Google Live Event - Team 3 - [GEOGRAPHIC_DATA]" at bounding box center [321, 196] width 110 height 18
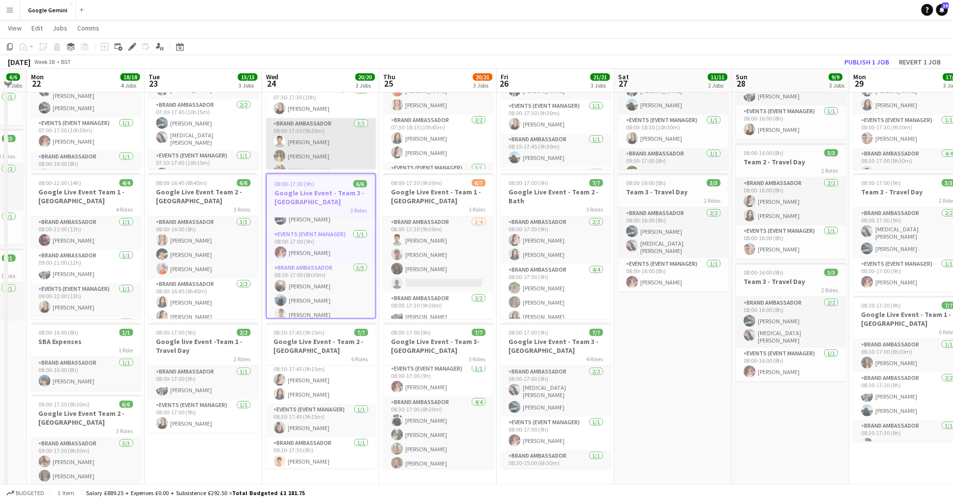
click at [333, 118] on app-card-role "Brand Ambassador [DATE] 08:00-17:30 (9h30m) [PERSON_NAME] [PERSON_NAME] [PERSON…" at bounding box center [321, 149] width 110 height 62
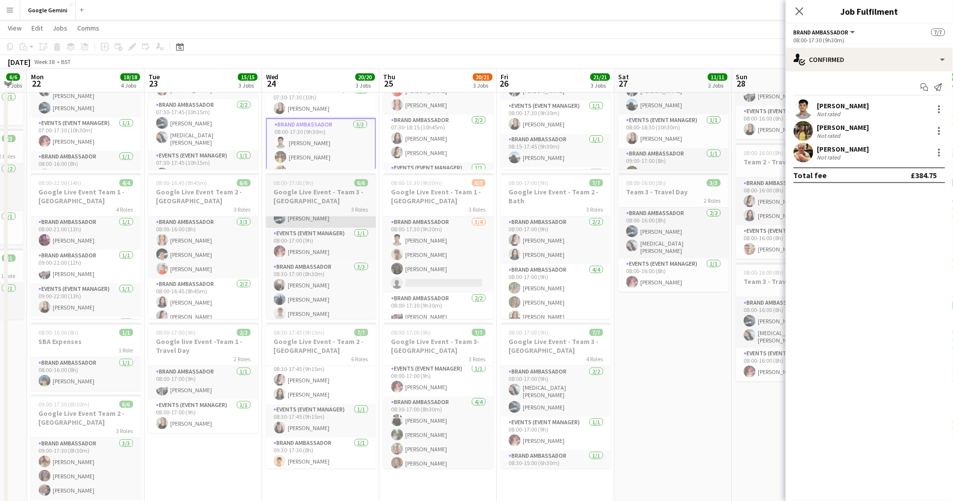
click at [335, 216] on app-card-role "Brand Ambassador [DATE] 08:00-17:00 (9h) [MEDICAL_DATA][PERSON_NAME]" at bounding box center [321, 202] width 110 height 51
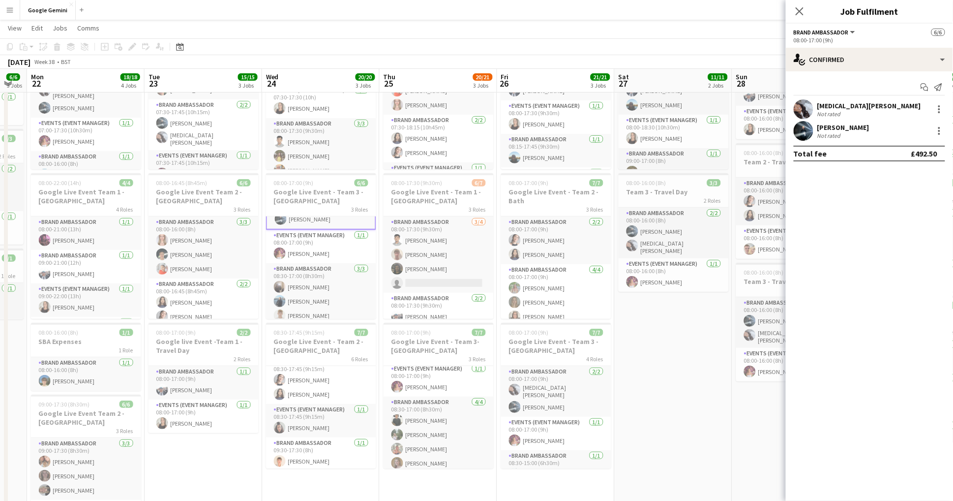
scroll to position [0, 443]
click at [333, 209] on div "3 Roles" at bounding box center [322, 209] width 110 height 8
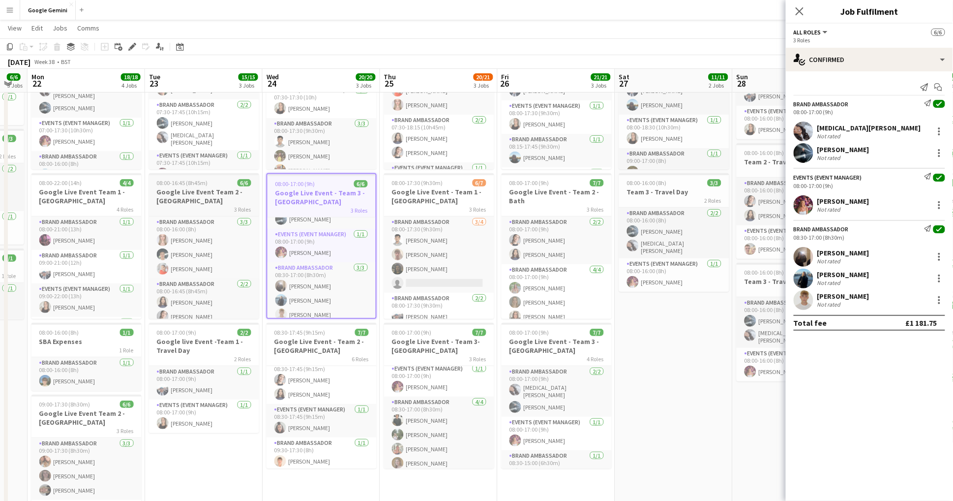
click at [205, 208] on div "3 Roles" at bounding box center [204, 209] width 110 height 8
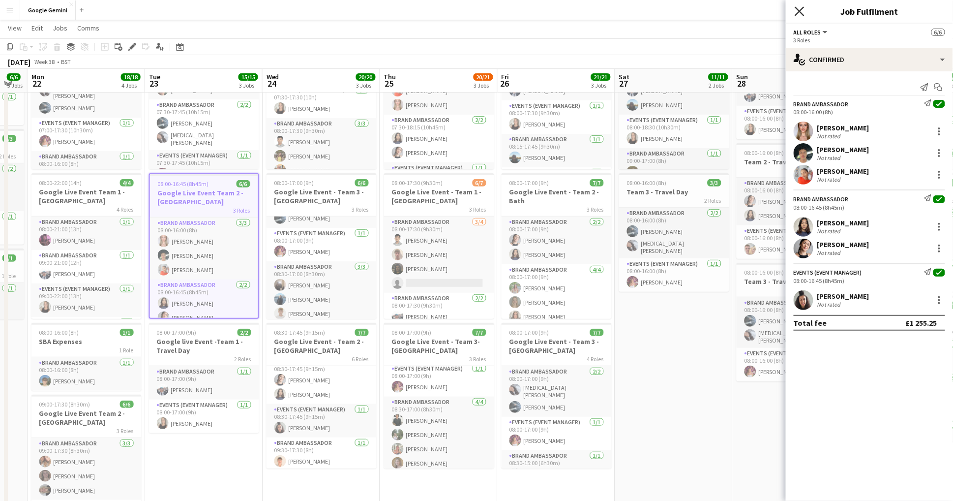
click at [800, 10] on icon "Close pop-in" at bounding box center [799, 10] width 9 height 9
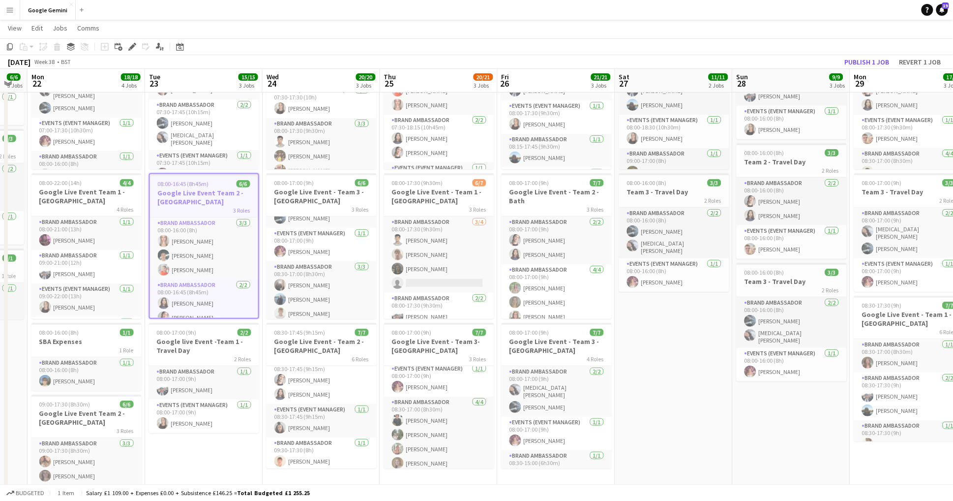
click at [346, 201] on h3 "Google Live Event - Team 3 - [GEOGRAPHIC_DATA]" at bounding box center [322, 196] width 110 height 18
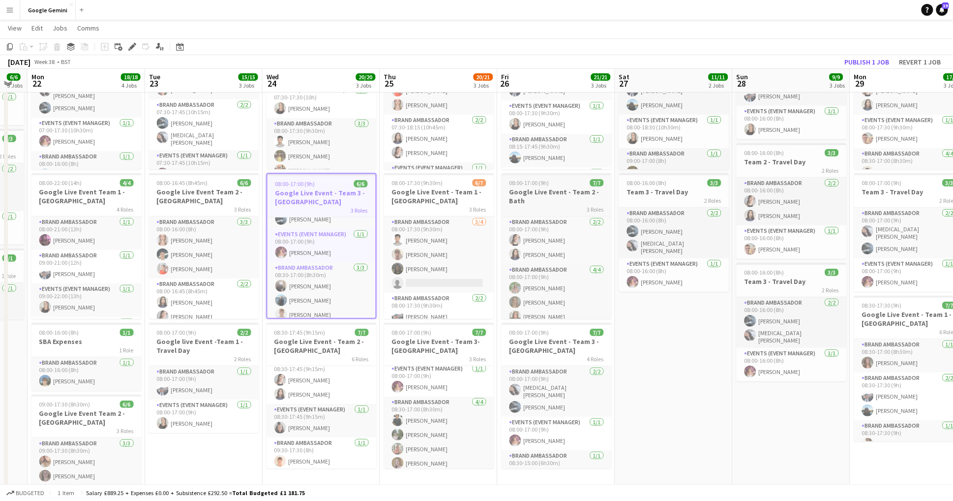
click at [581, 189] on h3 "Google Live Event - Team 2 - Bath" at bounding box center [557, 196] width 110 height 18
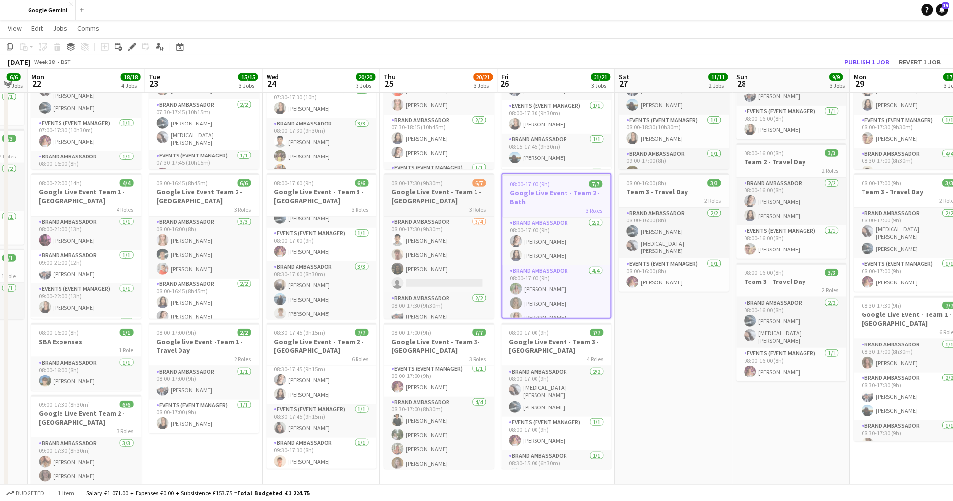
click at [464, 189] on h3 "Google Live Event - Team 1 - [GEOGRAPHIC_DATA]" at bounding box center [439, 196] width 110 height 18
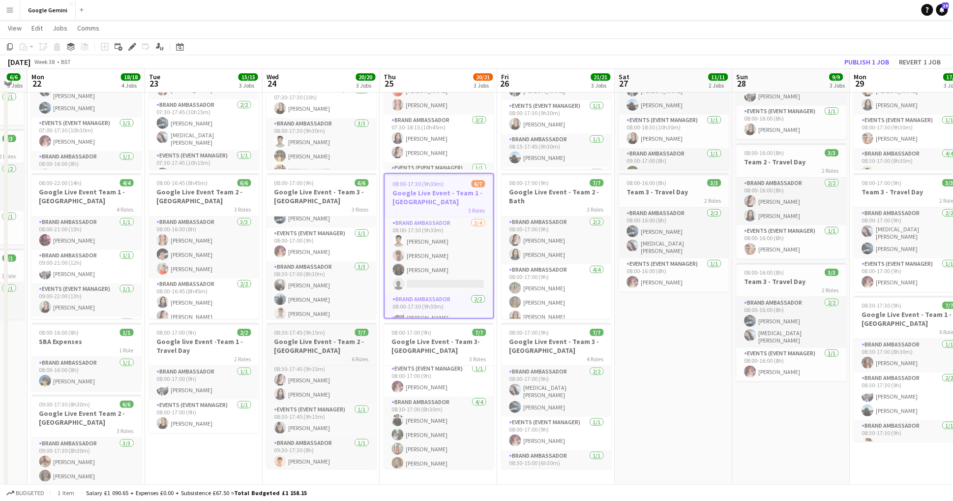
click at [310, 349] on h3 "Google Live Event - Team 2 - [GEOGRAPHIC_DATA]" at bounding box center [322, 346] width 110 height 18
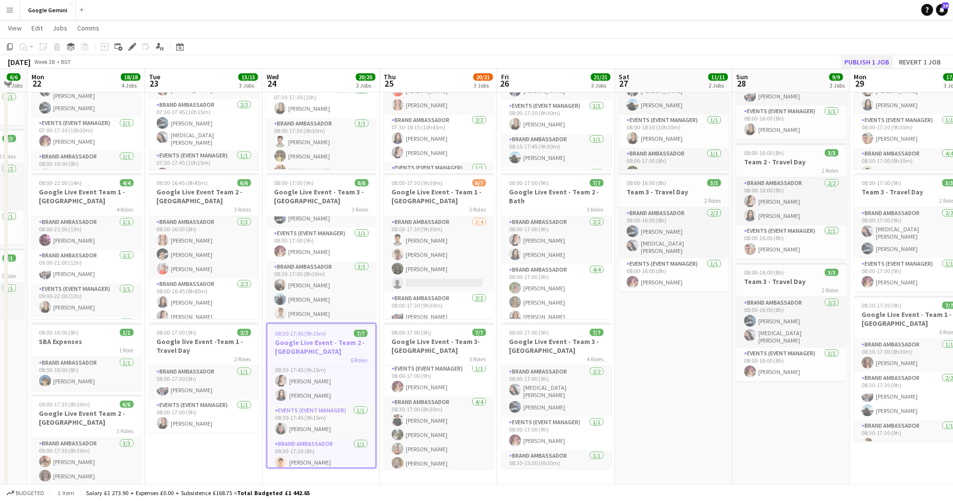
click at [862, 65] on button "Publish 1 job" at bounding box center [867, 62] width 53 height 13
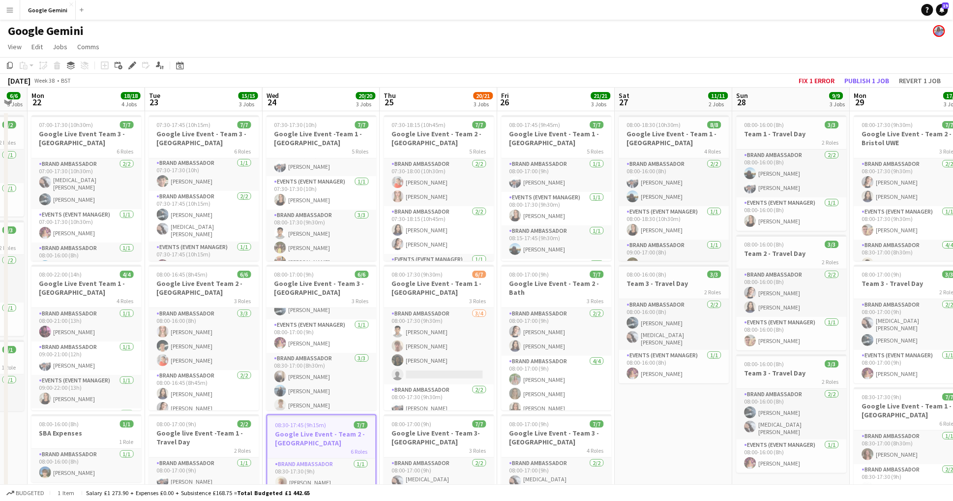
scroll to position [0, 0]
click at [823, 76] on button "Fix 1 error" at bounding box center [817, 80] width 44 height 13
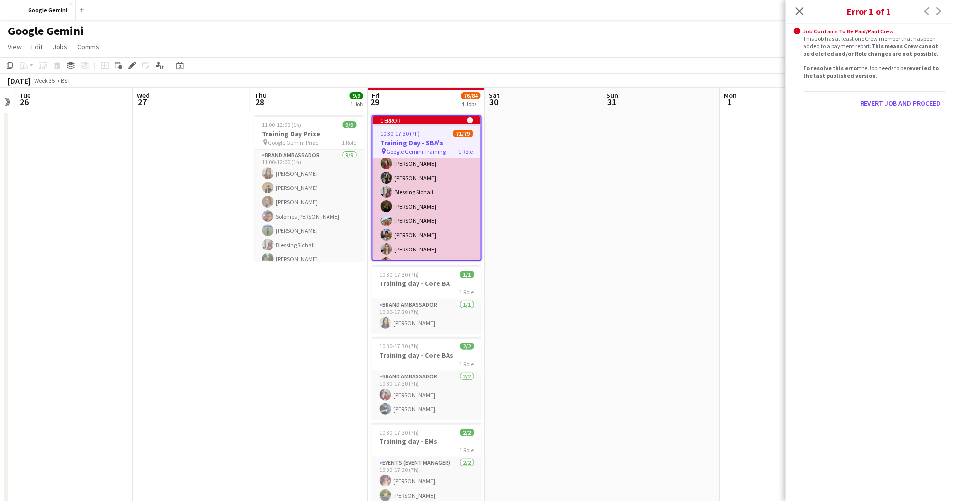
scroll to position [20, 0]
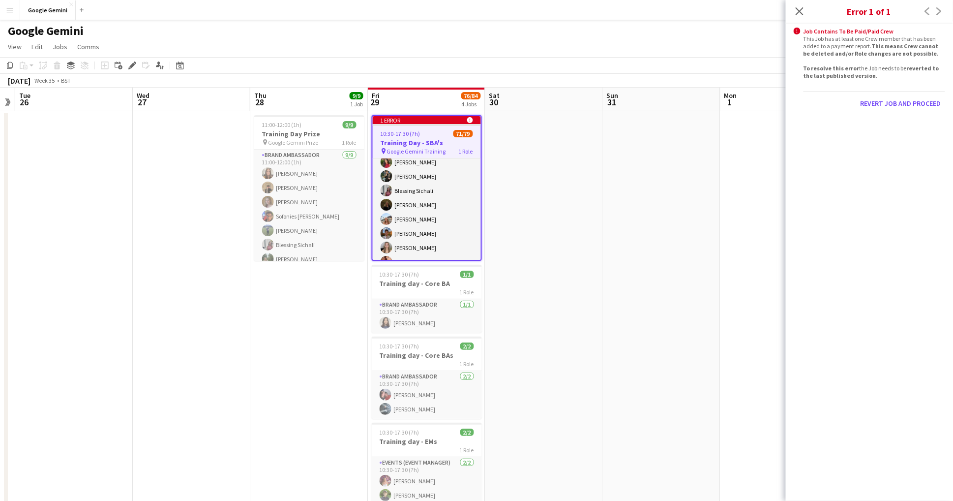
click at [512, 231] on app-date-cell at bounding box center [545, 443] width 118 height 665
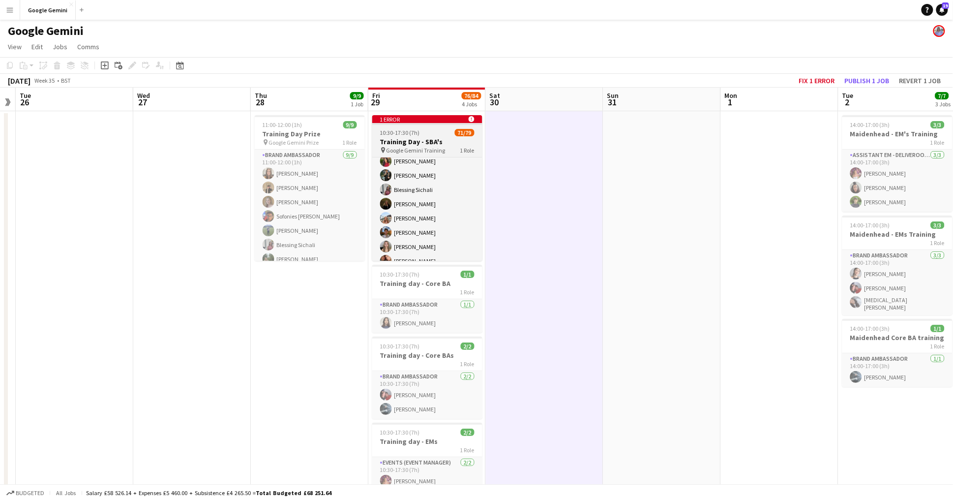
click at [459, 117] on div "1 error alert-circle" at bounding box center [427, 119] width 110 height 8
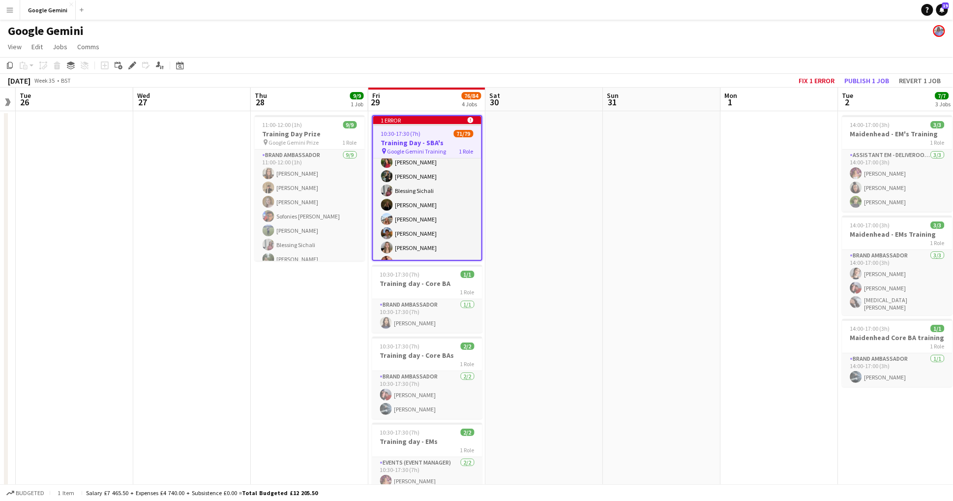
scroll to position [0, 336]
click at [472, 118] on icon at bounding box center [471, 120] width 6 height 6
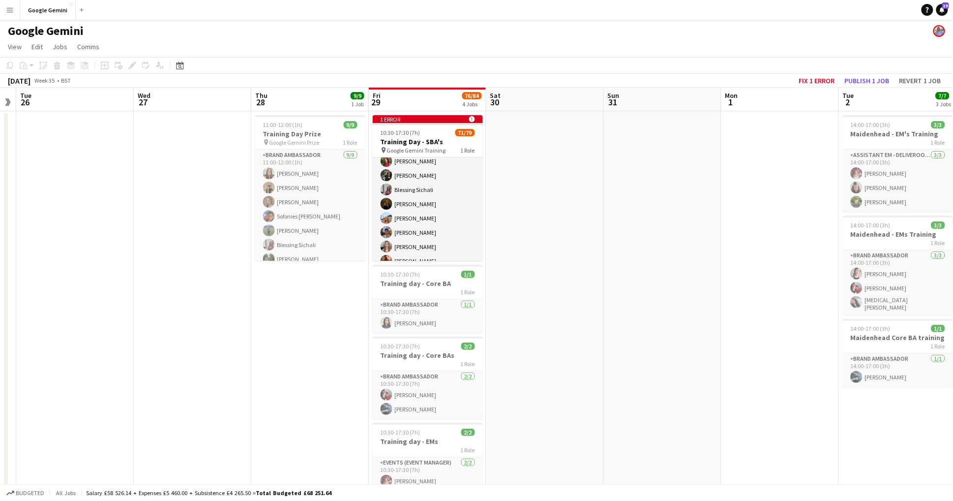
click at [445, 94] on app-board-header-date "Fri 29 76/84 4 Jobs" at bounding box center [428, 100] width 118 height 24
click at [471, 121] on icon at bounding box center [472, 119] width 6 height 6
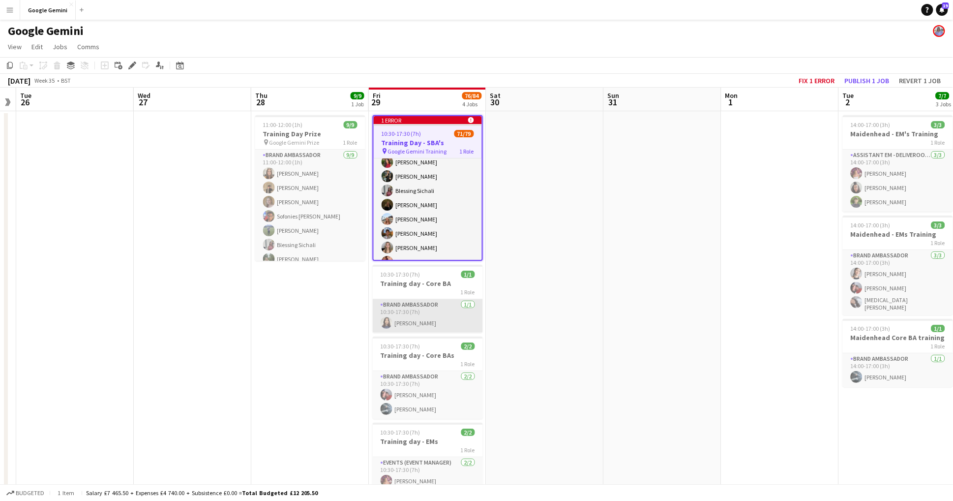
click at [461, 312] on app-card-role "Brand Ambassador [DATE] 10:30-17:30 (7h) [PERSON_NAME]" at bounding box center [428, 315] width 110 height 33
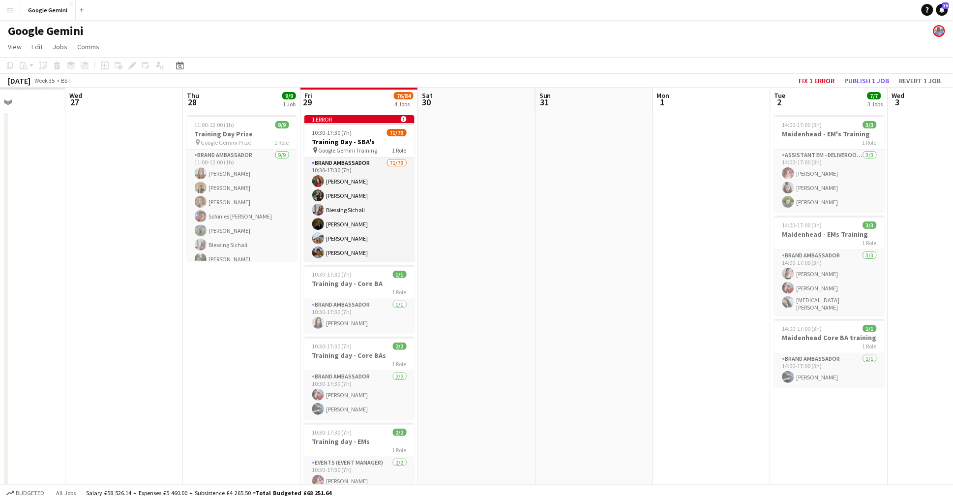
scroll to position [0, 287]
click at [351, 120] on div "1 error alert-circle" at bounding box center [359, 119] width 110 height 8
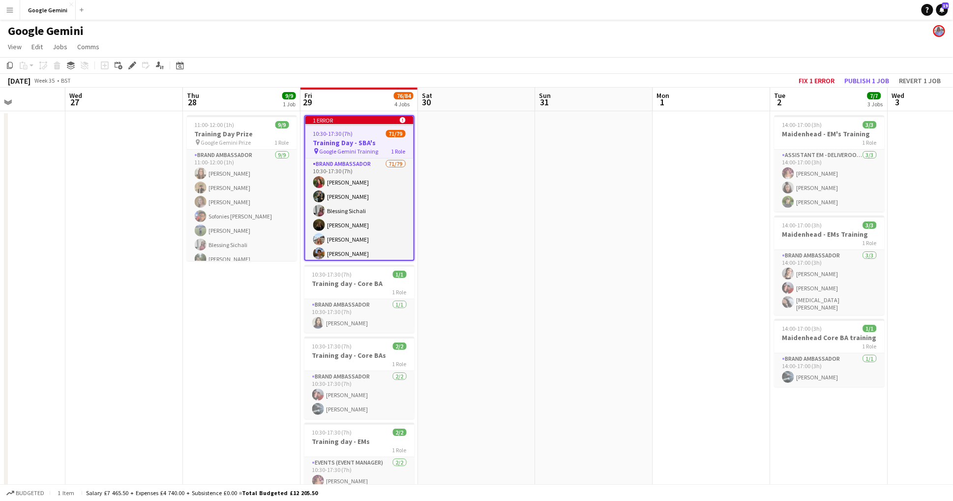
click at [370, 150] on span "Google Gemini Training" at bounding box center [349, 151] width 59 height 7
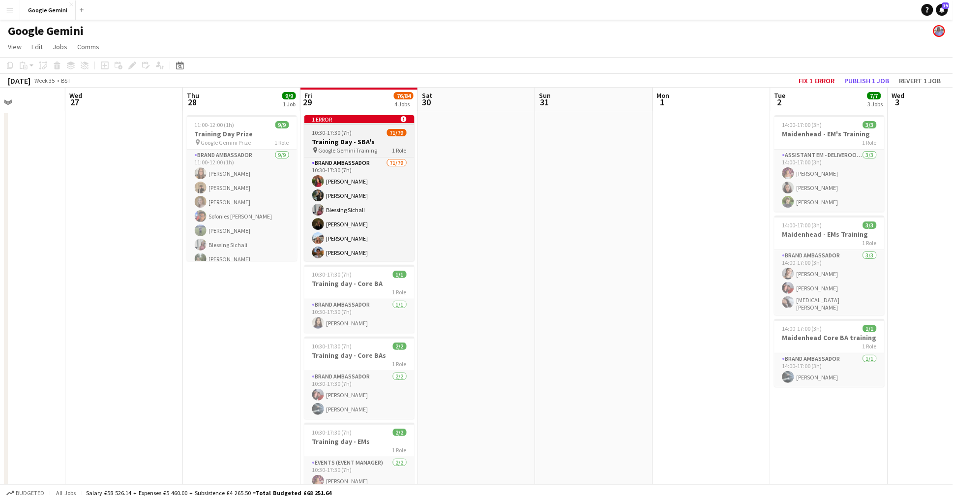
click at [370, 150] on span "Google Gemini Training" at bounding box center [348, 150] width 59 height 7
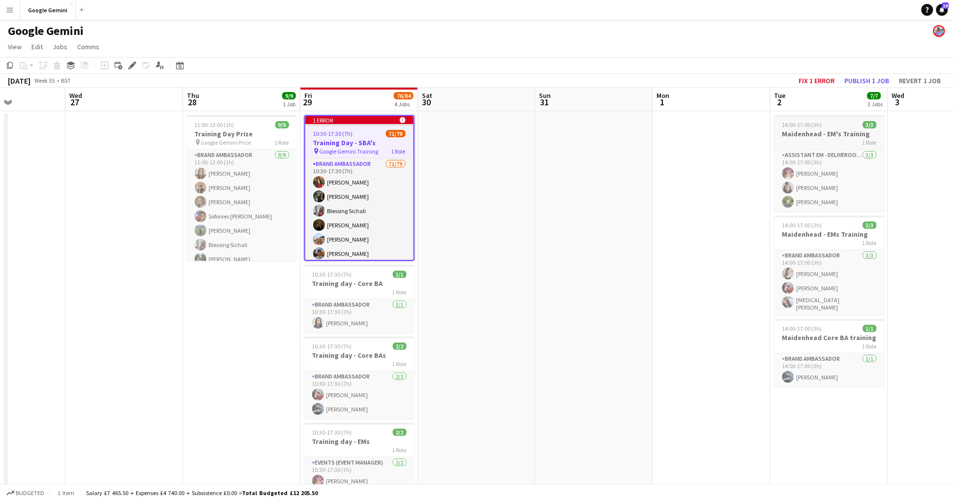
click at [860, 119] on app-job-card "14:00-17:00 (3h) 3/3 Maidenhead - EM's Training 1 Role Assistant EM - Deliveroo…" at bounding box center [830, 163] width 110 height 96
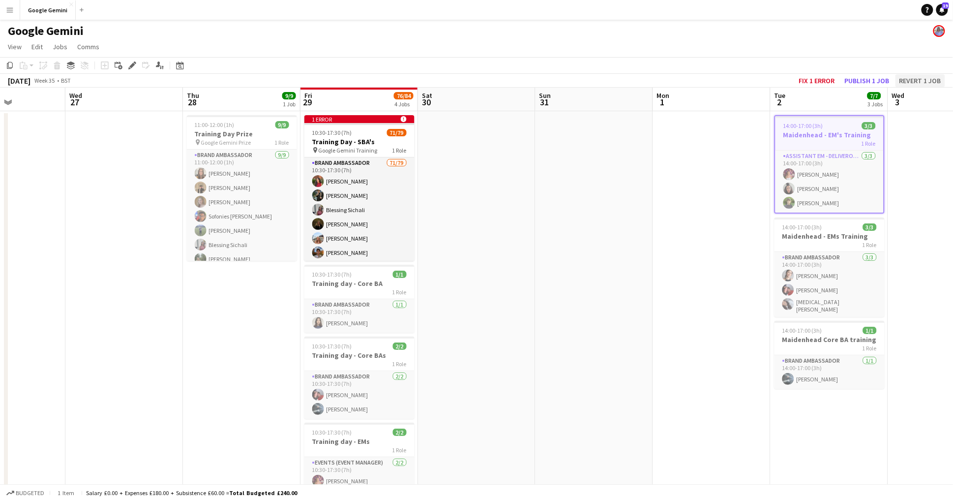
click at [939, 75] on button "Revert 1 job" at bounding box center [921, 80] width 50 height 13
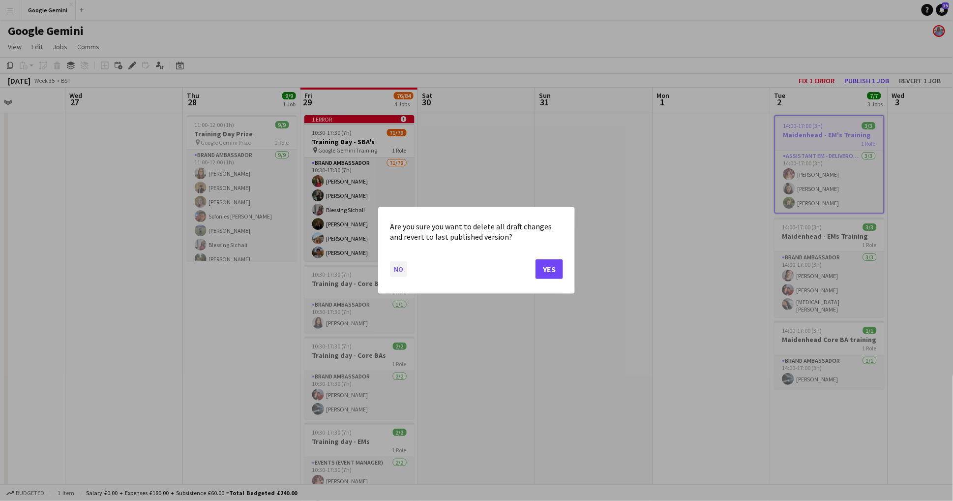
click at [400, 271] on button "No" at bounding box center [398, 269] width 17 height 16
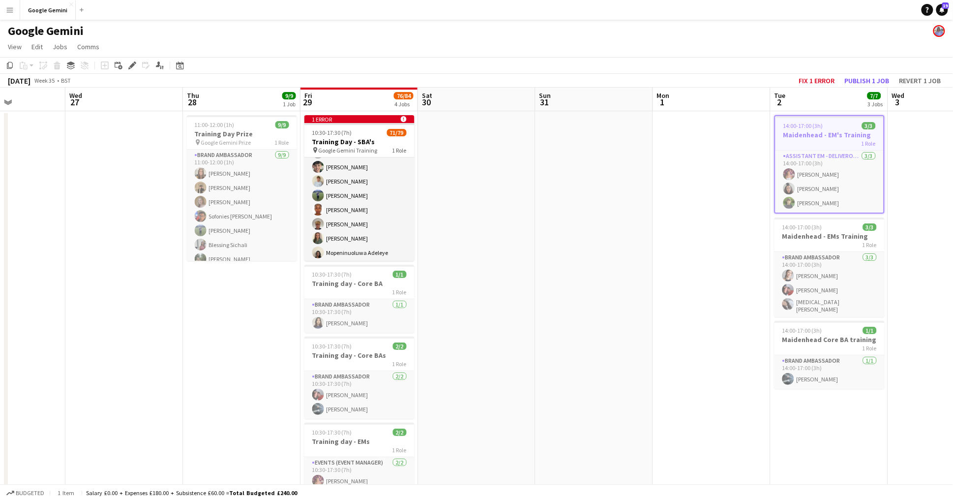
scroll to position [460, 0]
click at [409, 116] on div "1 error alert-circle" at bounding box center [359, 119] width 110 height 8
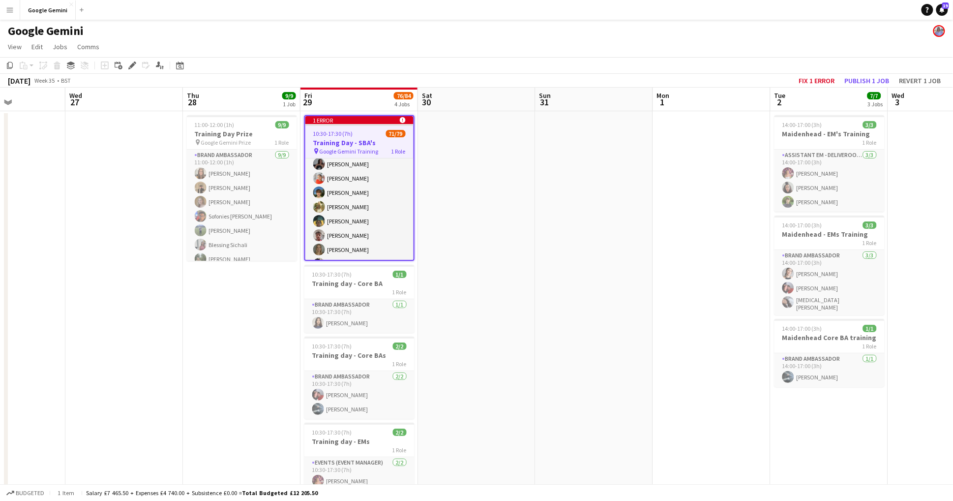
click at [398, 116] on div "1 error alert-circle" at bounding box center [359, 120] width 108 height 8
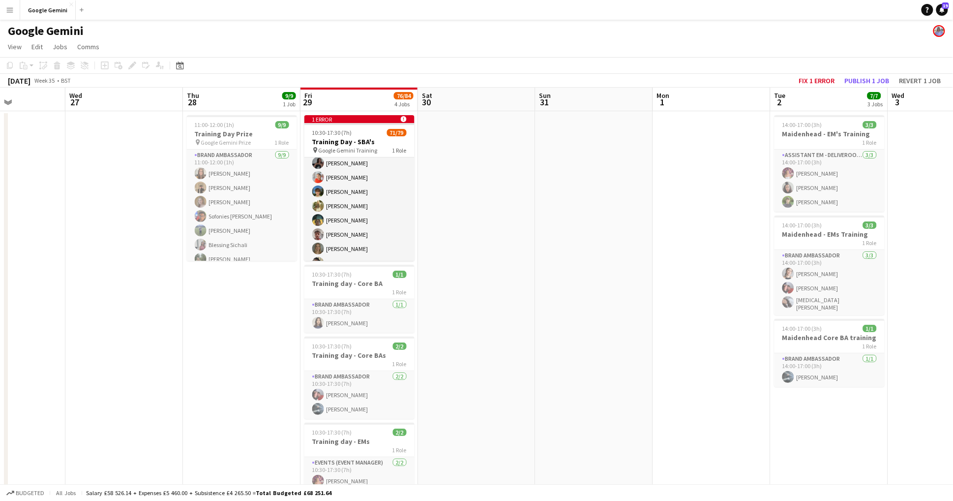
click at [405, 93] on span "76/84" at bounding box center [404, 95] width 20 height 7
click at [372, 92] on app-board-header-date "Fri 29 76/84 4 Jobs" at bounding box center [360, 100] width 118 height 24
click at [812, 76] on button "Fix 1 error" at bounding box center [817, 80] width 44 height 13
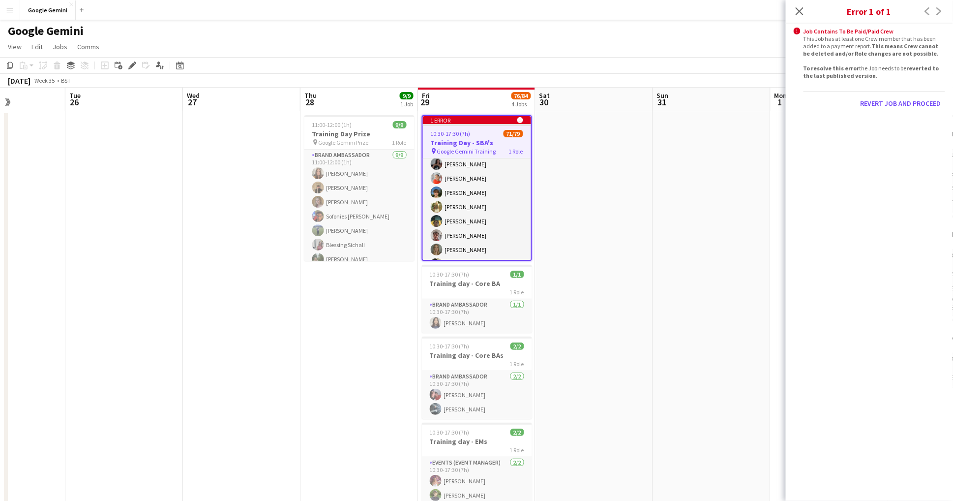
scroll to position [0, 337]
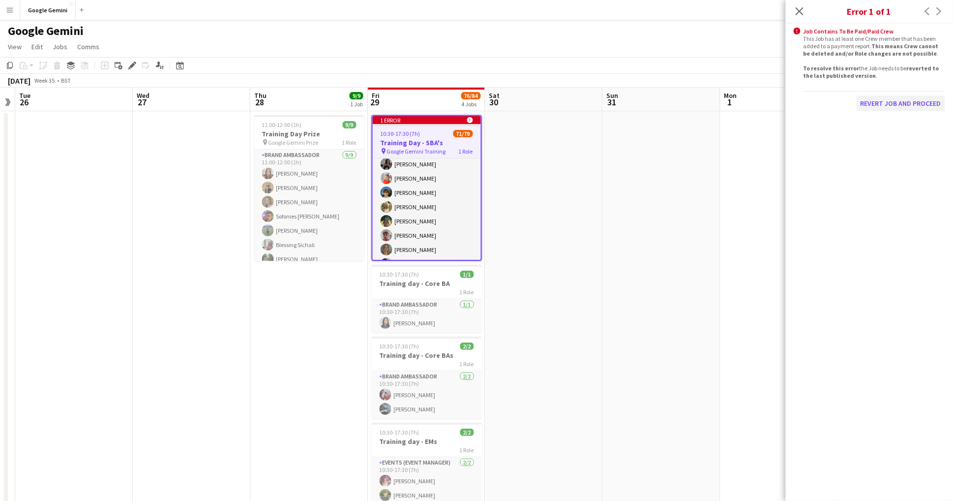
click at [916, 99] on button "Revert Job and proceed" at bounding box center [901, 103] width 89 height 16
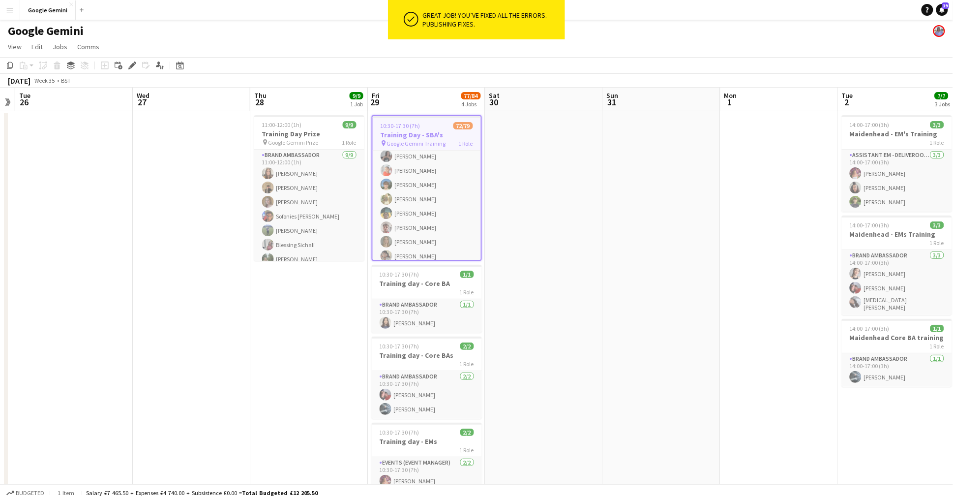
click at [642, 250] on app-date-cell at bounding box center [662, 443] width 118 height 665
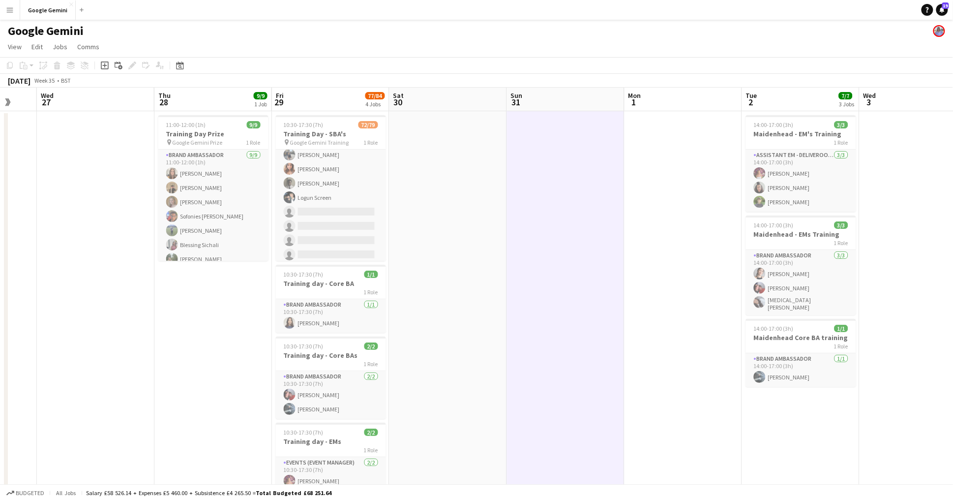
scroll to position [0, 436]
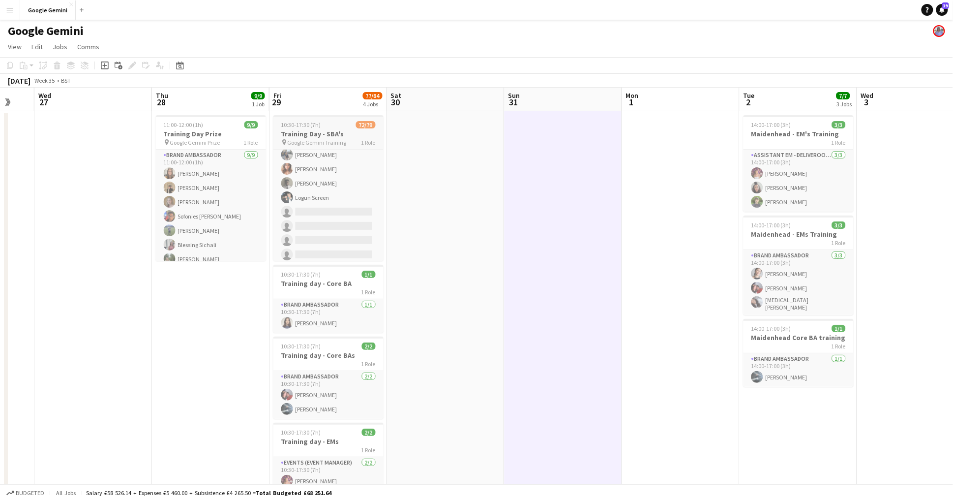
click at [325, 141] on span "Google Gemini Training" at bounding box center [317, 142] width 59 height 7
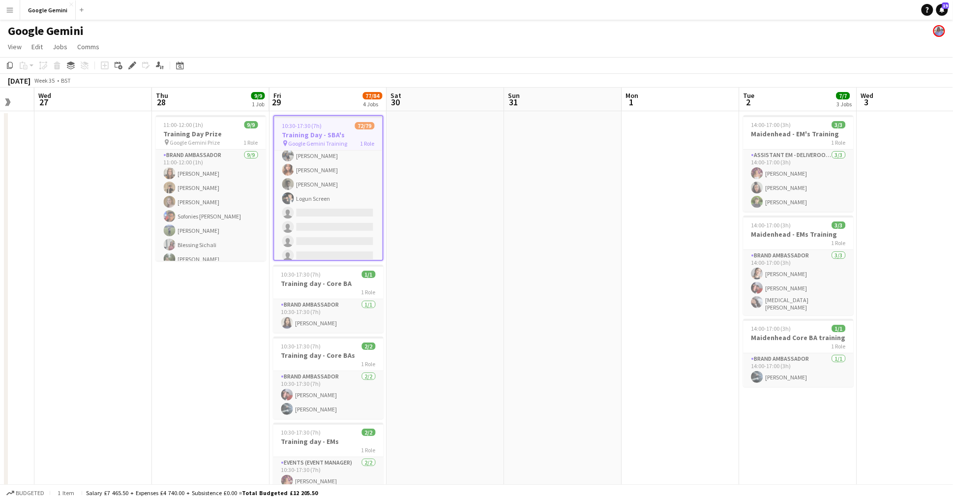
click at [472, 175] on app-date-cell at bounding box center [446, 443] width 118 height 665
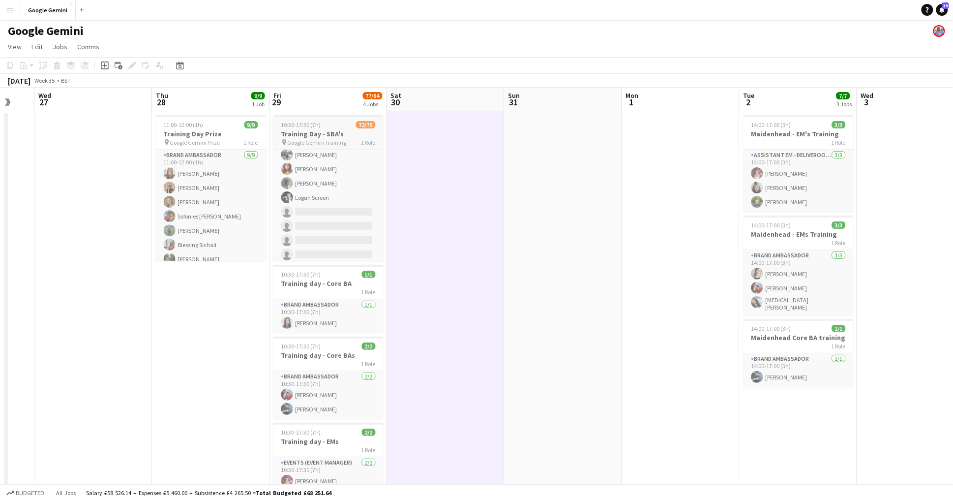
click at [345, 127] on div "10:30-17:30 (7h) 72/79" at bounding box center [328, 124] width 110 height 7
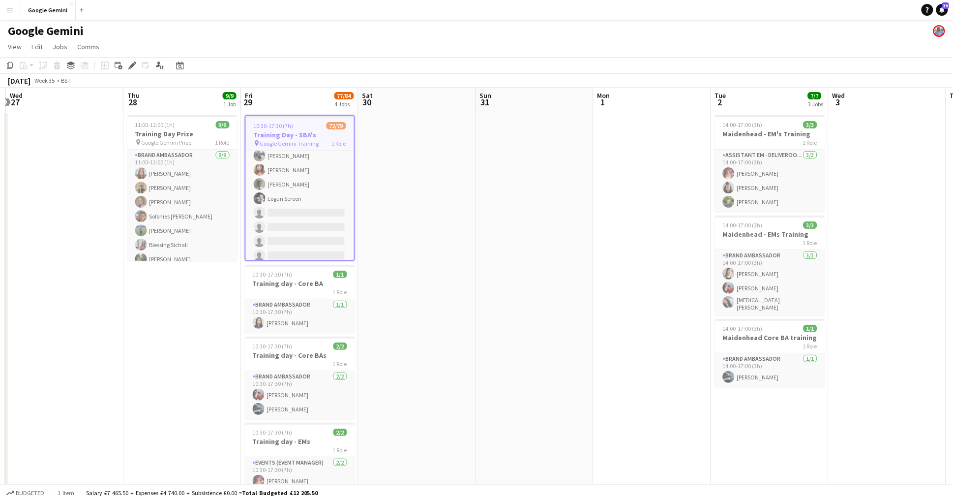
scroll to position [0, 465]
click at [11, 8] on app-icon "Menu" at bounding box center [10, 10] width 8 height 8
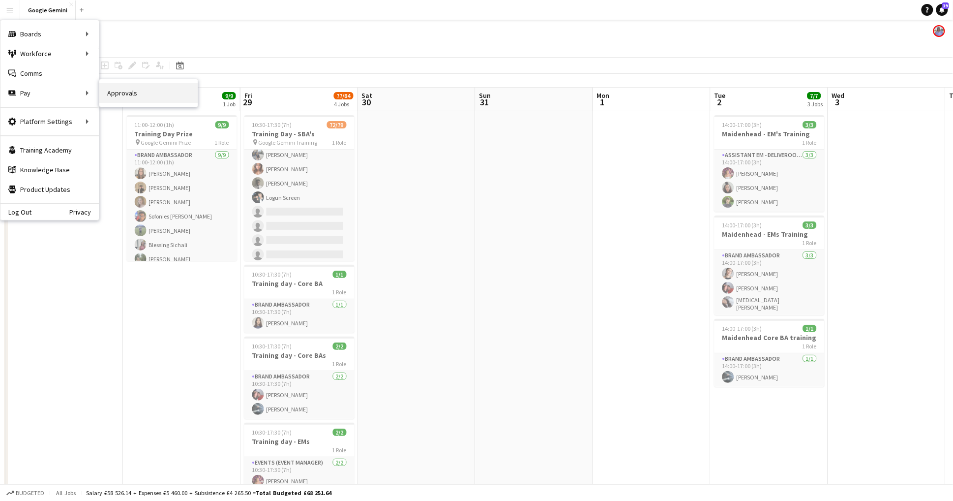
click at [107, 97] on link "Approvals" at bounding box center [148, 93] width 98 height 20
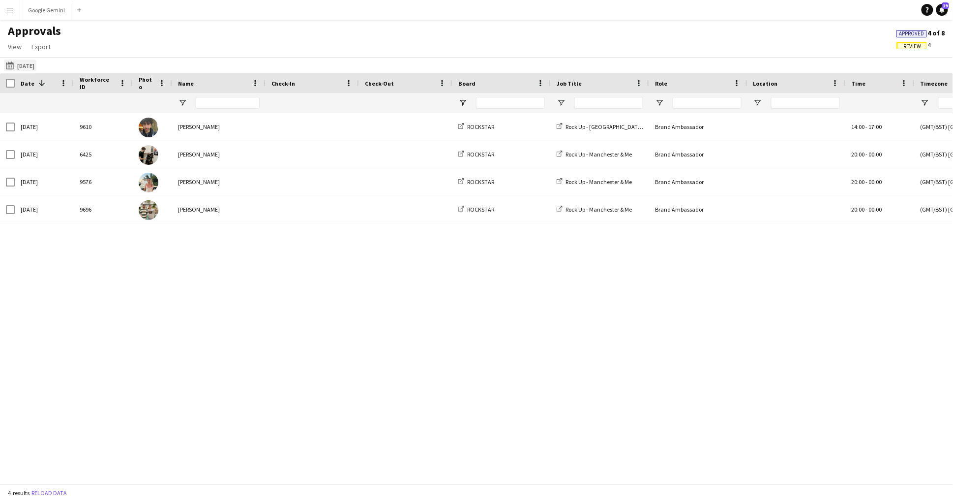
click at [31, 64] on button "04-10-2025 04-10-2025" at bounding box center [20, 66] width 32 height 12
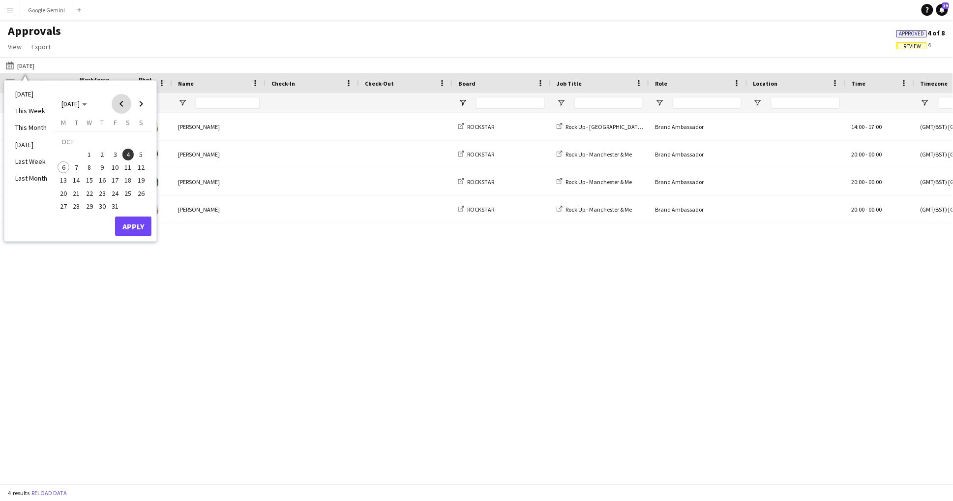
click at [124, 104] on span "Previous month" at bounding box center [122, 104] width 20 height 20
click at [111, 191] on span "29" at bounding box center [115, 196] width 12 height 12
click at [128, 207] on button "Apply" at bounding box center [133, 216] width 36 height 20
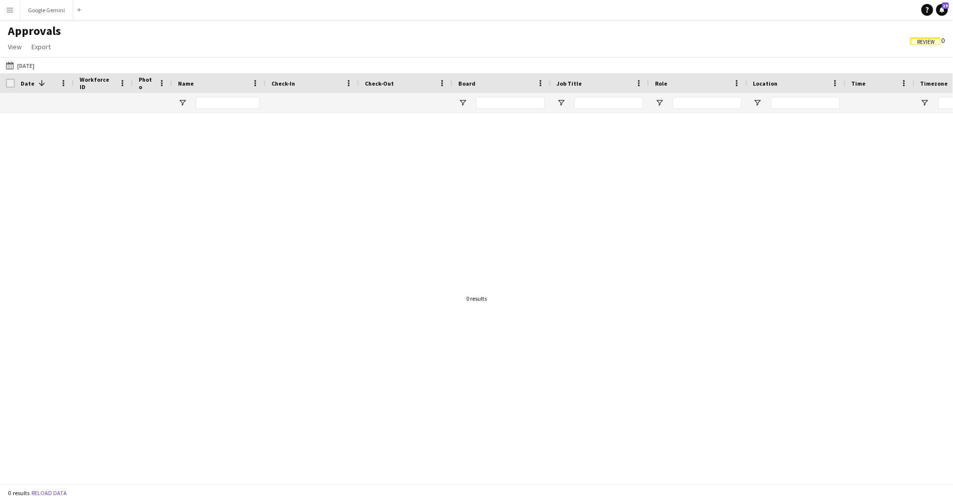
click at [912, 37] on span "Review" at bounding box center [926, 40] width 30 height 7
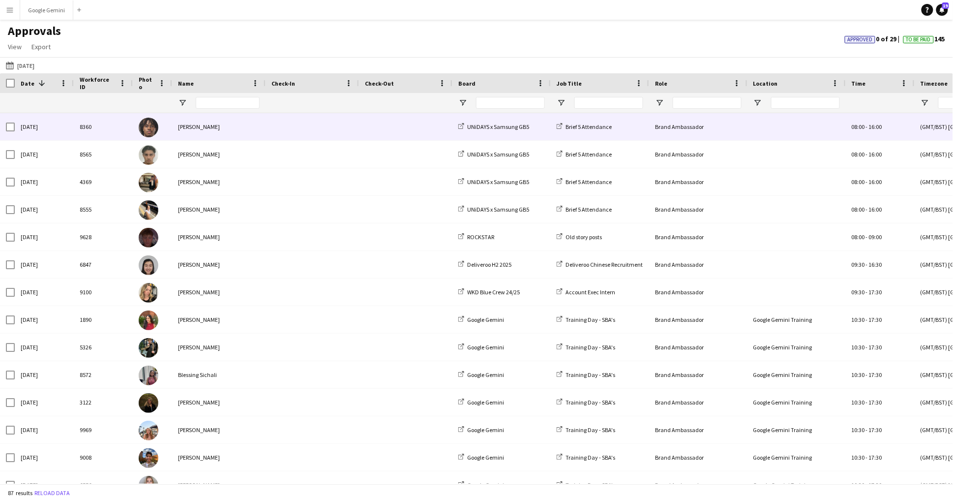
scroll to position [0, 33]
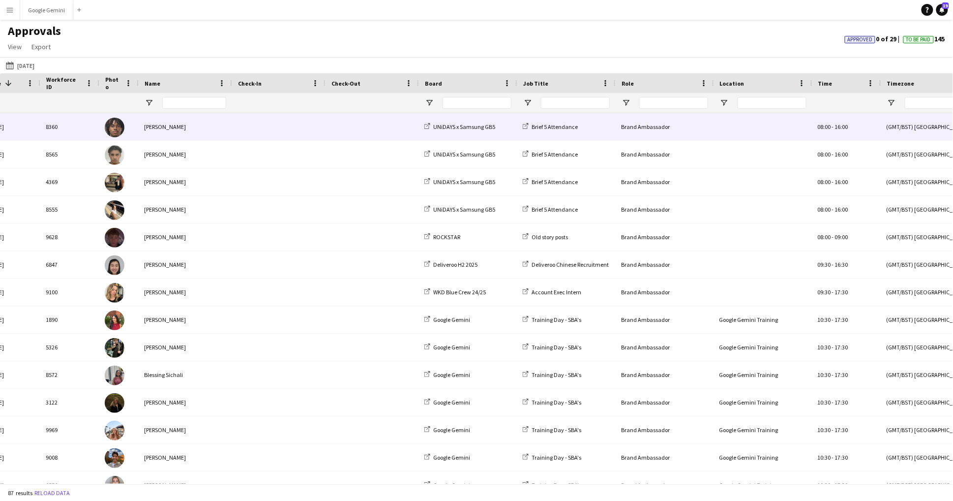
click at [898, 128] on div "(GMT/BST) [GEOGRAPHIC_DATA]" at bounding box center [937, 126] width 113 height 27
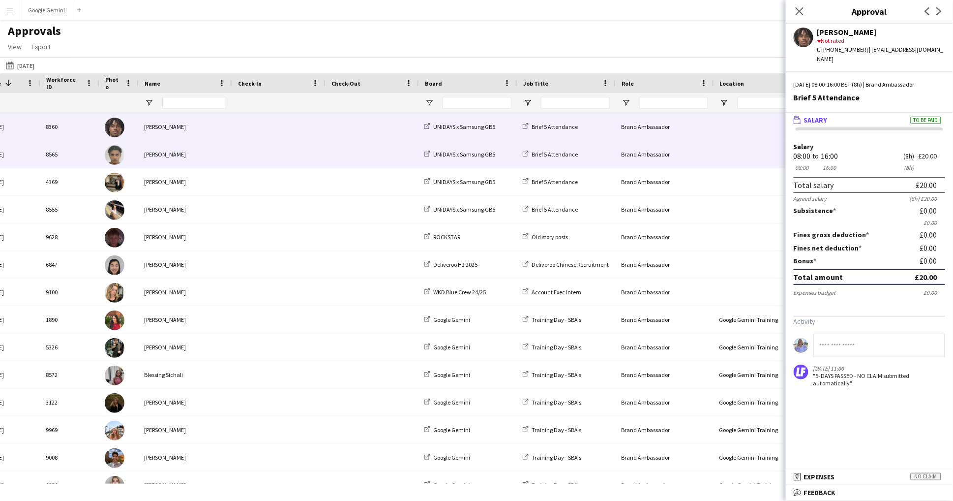
click at [624, 153] on div "Brand Ambassador" at bounding box center [664, 154] width 98 height 27
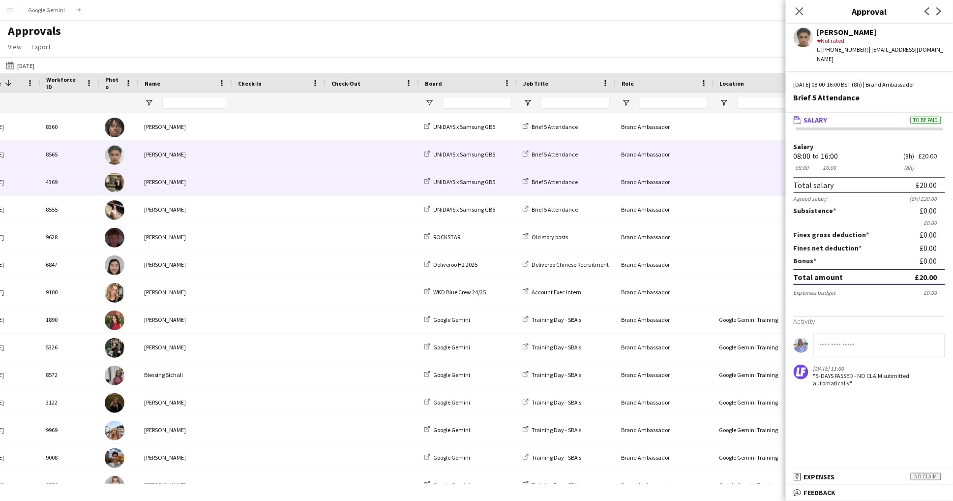
click at [619, 182] on div "Brand Ambassador" at bounding box center [664, 181] width 98 height 27
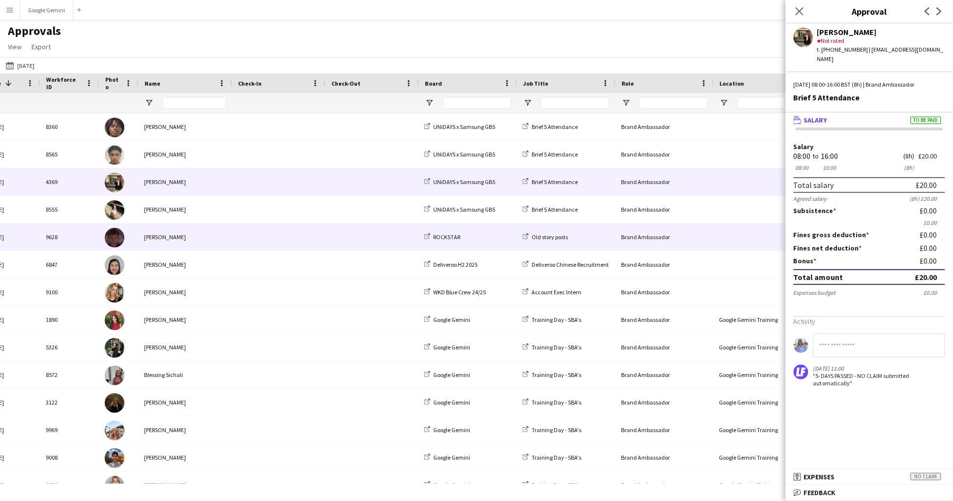
click at [617, 235] on div "Brand Ambassador" at bounding box center [664, 236] width 98 height 27
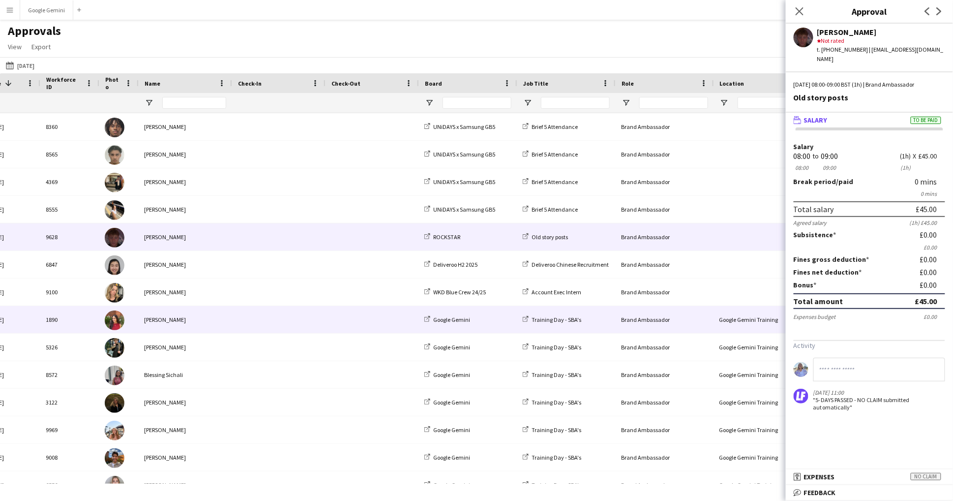
click at [614, 316] on div "Training Day - SBA's" at bounding box center [566, 319] width 98 height 27
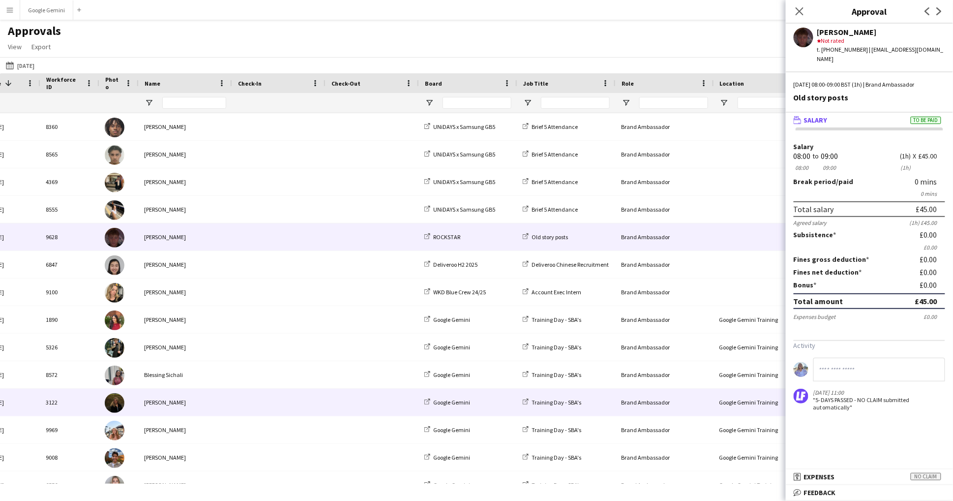
click at [610, 415] on div "Fri, 29 Aug 2025 3122 Leah Wolff-Smethurst Google Gemini Training Day - SBA's B…" at bounding box center [859, 403] width 1786 height 28
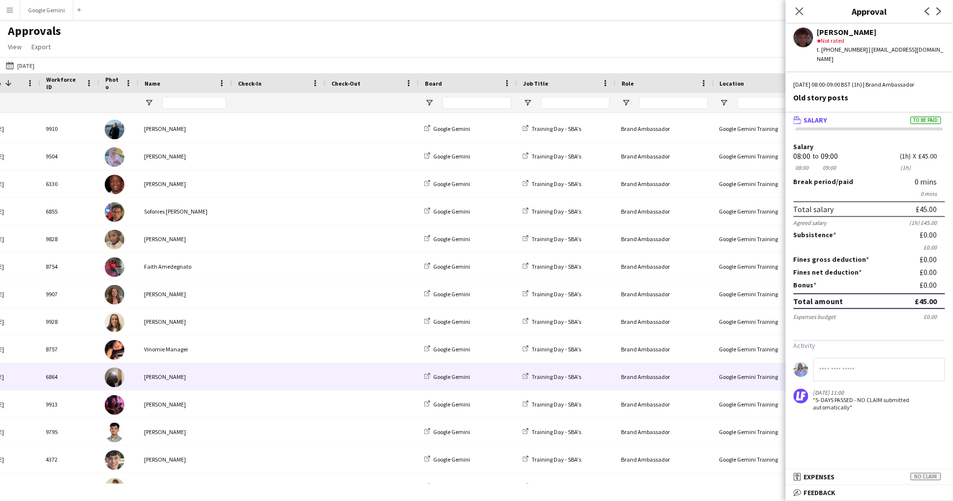
click at [549, 317] on div "Training Day - SBA's" at bounding box center [566, 321] width 98 height 27
click at [534, 404] on span "Training Day - SBA's" at bounding box center [557, 403] width 50 height 7
click at [345, 373] on span at bounding box center [372, 376] width 82 height 27
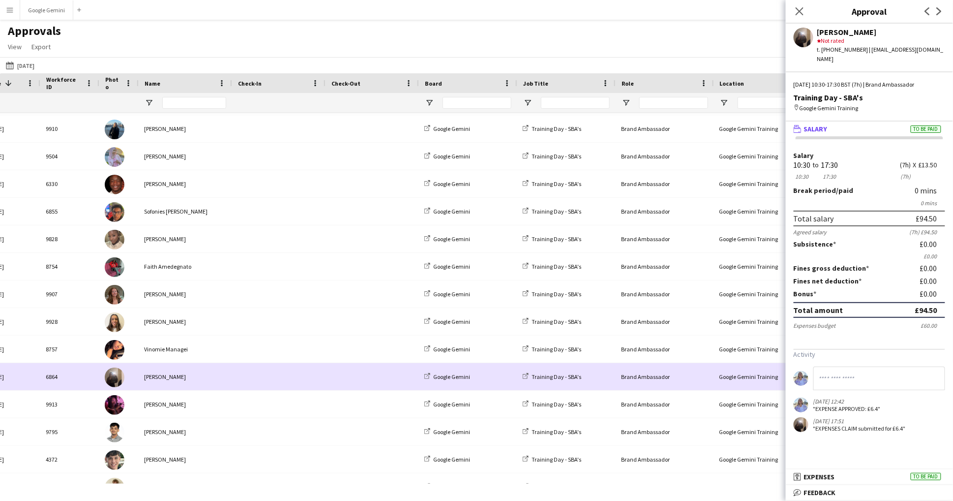
scroll to position [988, 0]
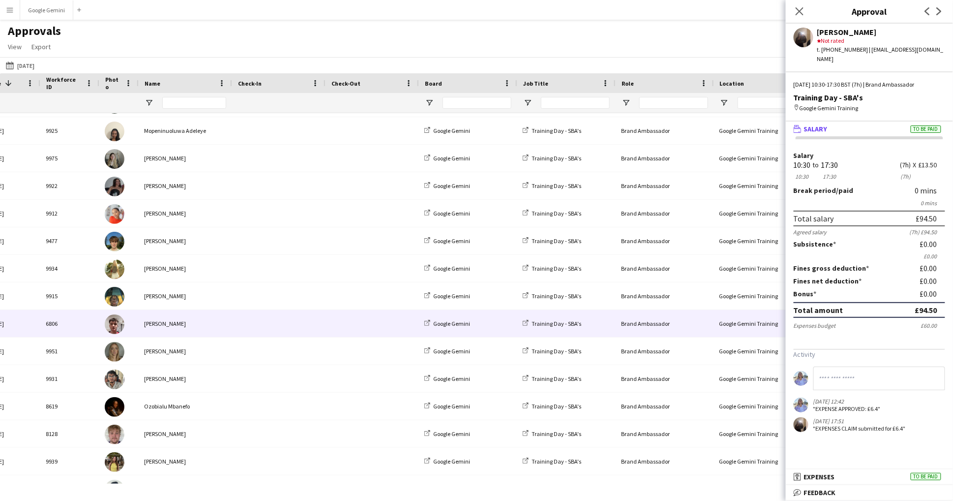
click at [206, 315] on div "[PERSON_NAME]" at bounding box center [184, 323] width 93 height 27
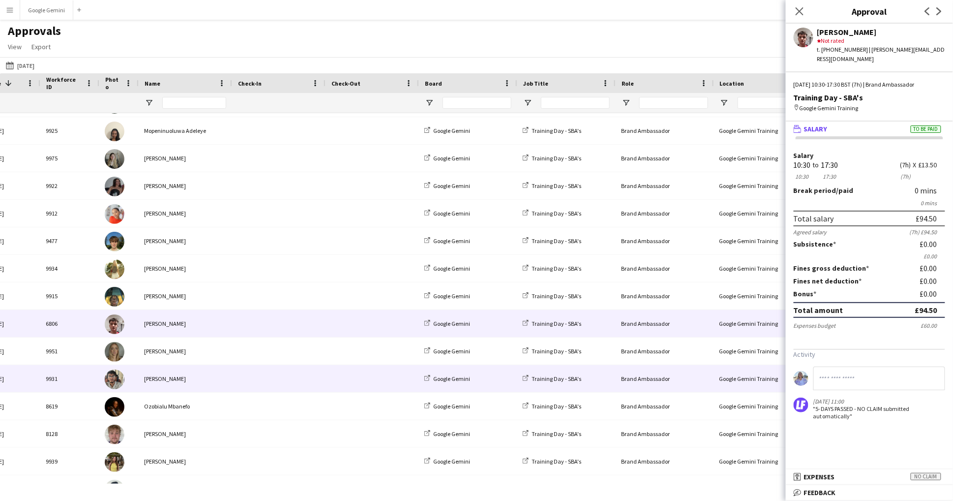
click at [183, 387] on div "[PERSON_NAME]" at bounding box center [184, 378] width 93 height 27
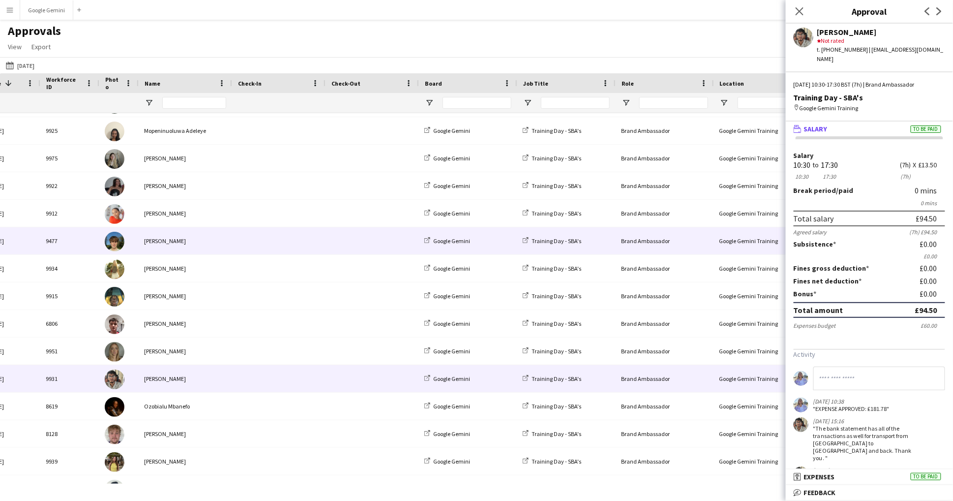
click at [202, 244] on div "[PERSON_NAME]" at bounding box center [184, 240] width 93 height 27
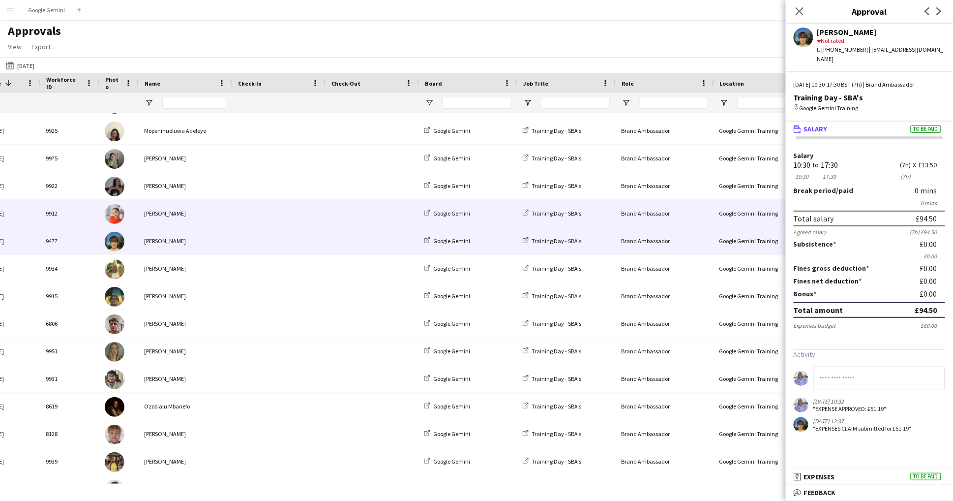
click at [255, 215] on span at bounding box center [279, 213] width 82 height 27
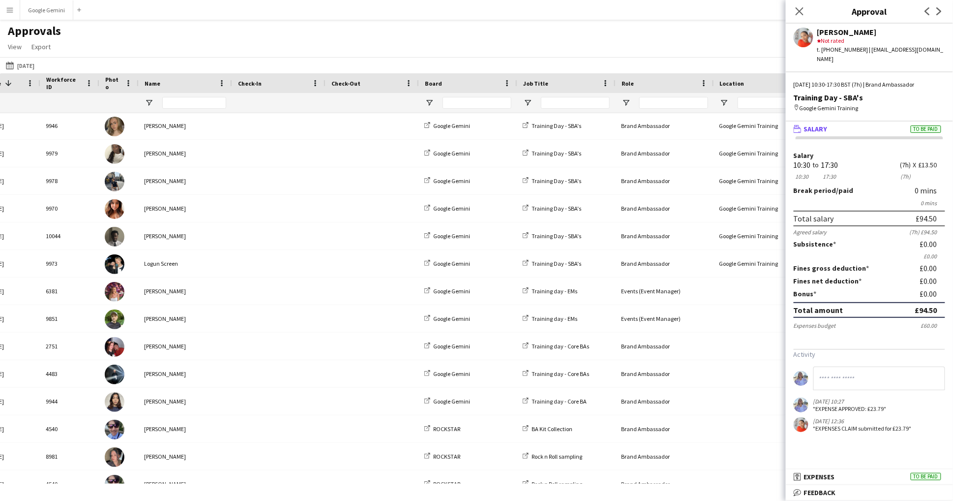
scroll to position [2011, 0]
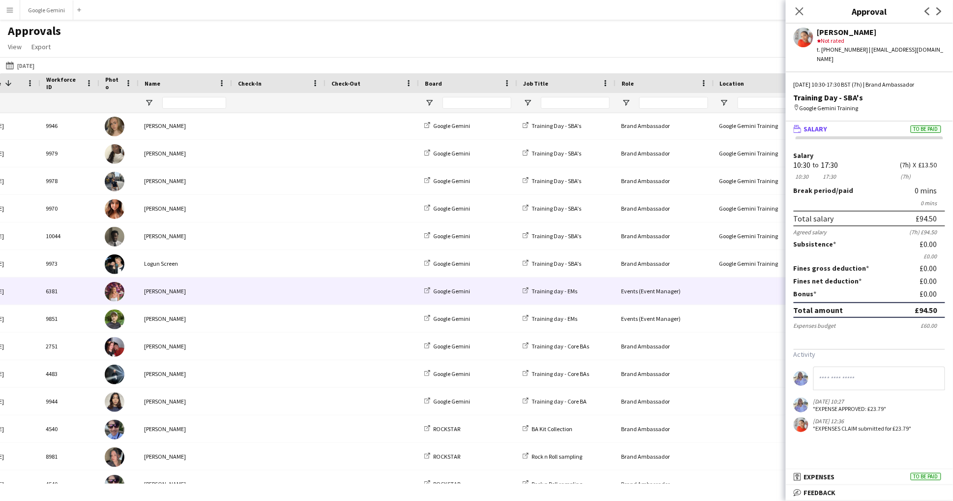
click at [267, 280] on span at bounding box center [279, 290] width 82 height 27
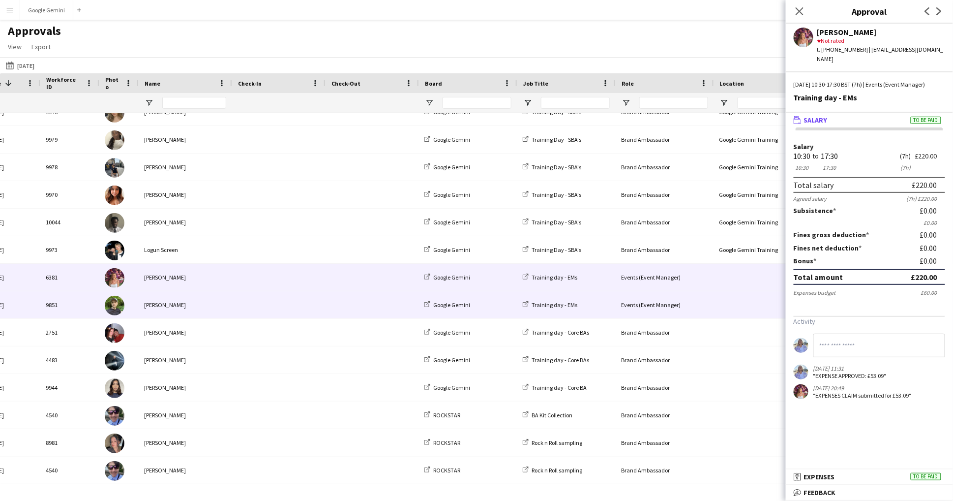
scroll to position [2025, 0]
click at [259, 333] on span at bounding box center [279, 332] width 82 height 27
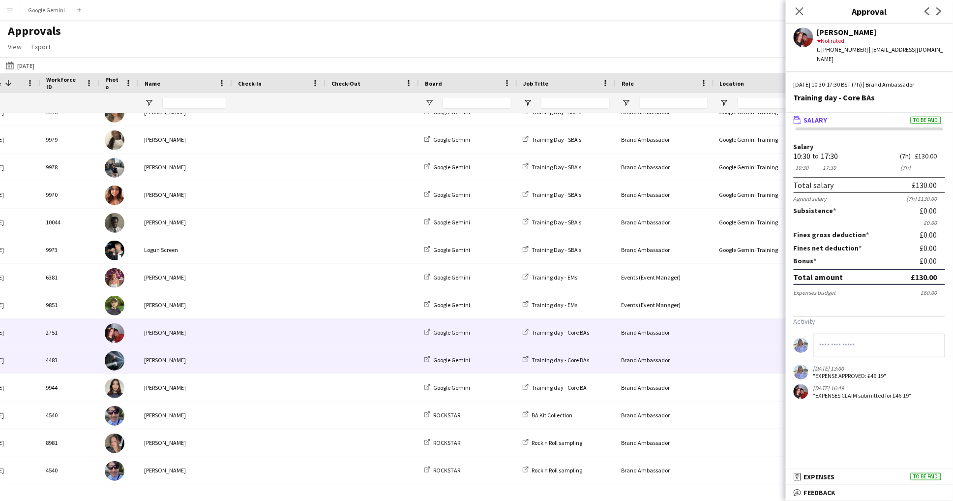
click at [254, 359] on span at bounding box center [279, 359] width 82 height 27
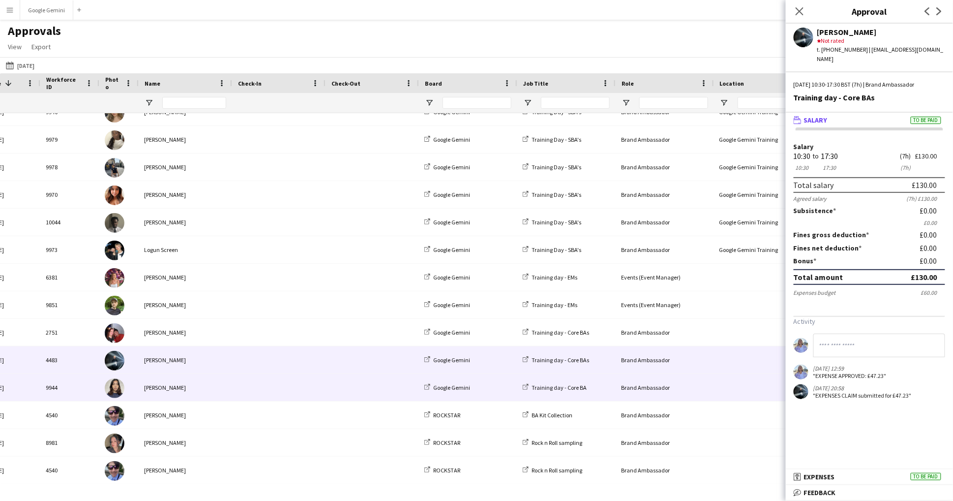
click at [250, 407] on span at bounding box center [279, 414] width 82 height 27
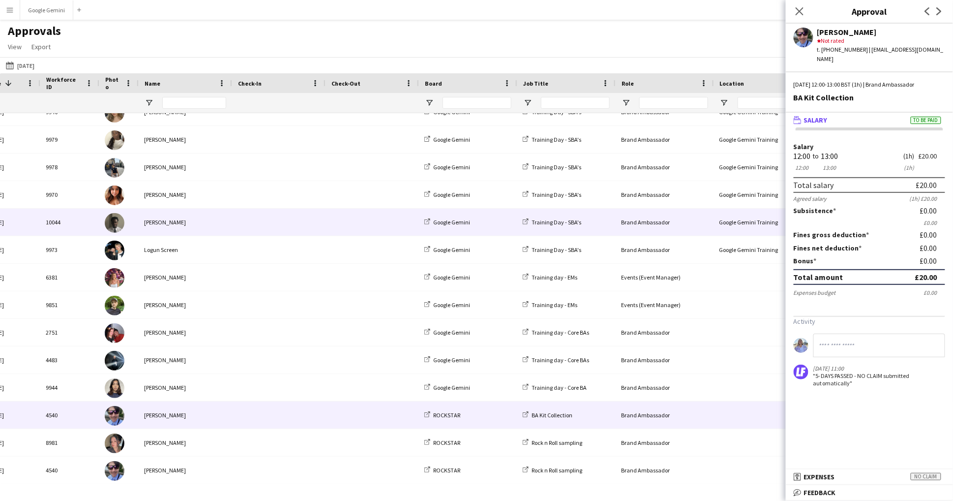
click at [209, 209] on div "[PERSON_NAME]" at bounding box center [184, 222] width 93 height 27
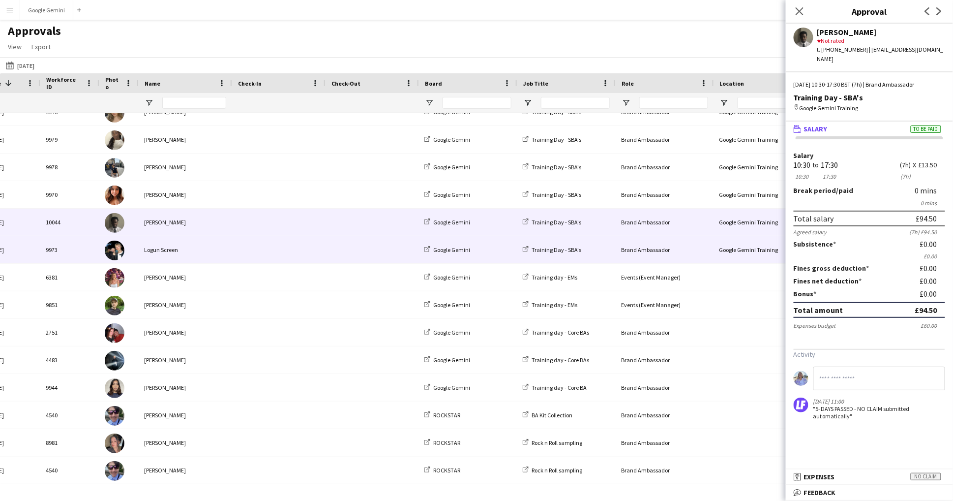
click at [210, 245] on div "Logun Screen" at bounding box center [184, 249] width 93 height 27
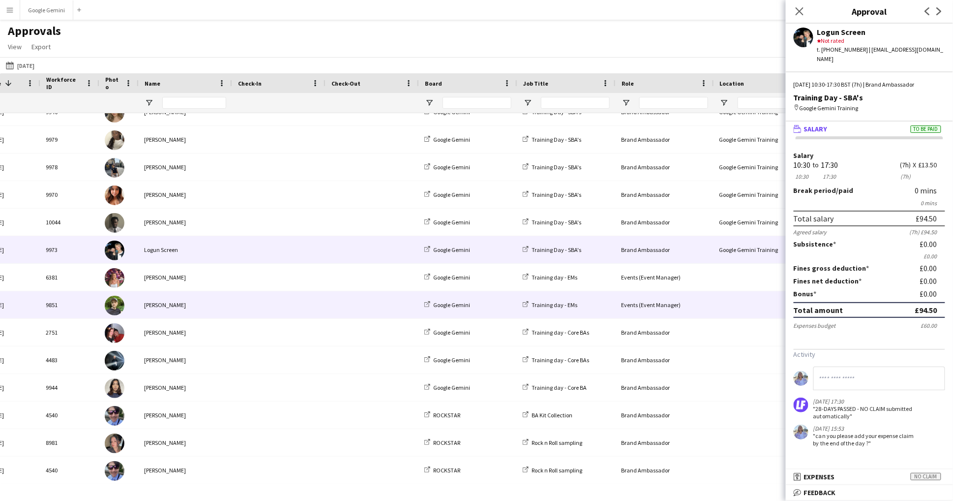
click at [211, 291] on div "[PERSON_NAME]" at bounding box center [184, 304] width 93 height 27
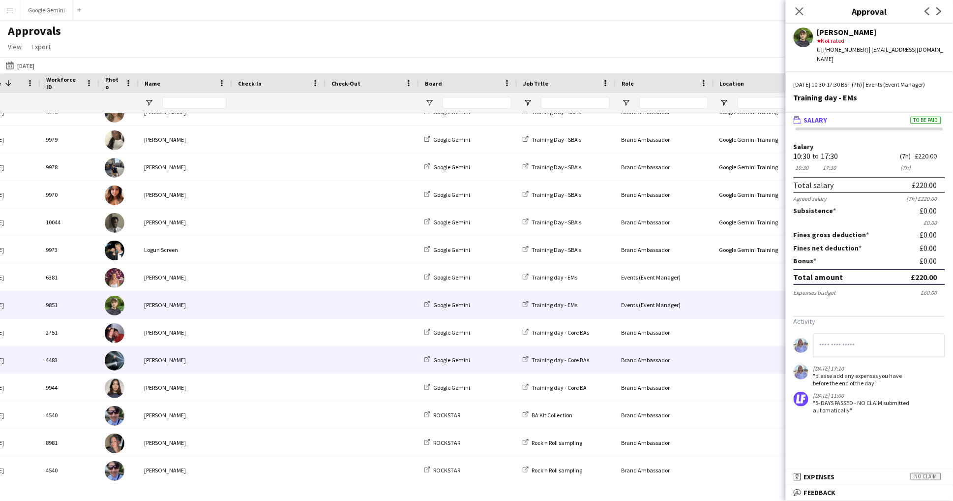
click at [212, 366] on div "[PERSON_NAME]" at bounding box center [184, 359] width 93 height 27
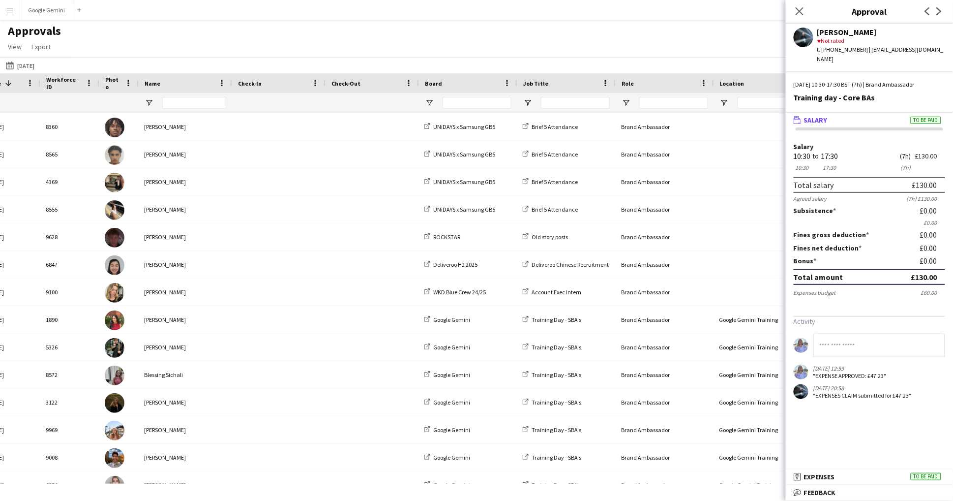
scroll to position [0, 0]
click at [801, 8] on icon "Close pop-in" at bounding box center [799, 10] width 9 height 9
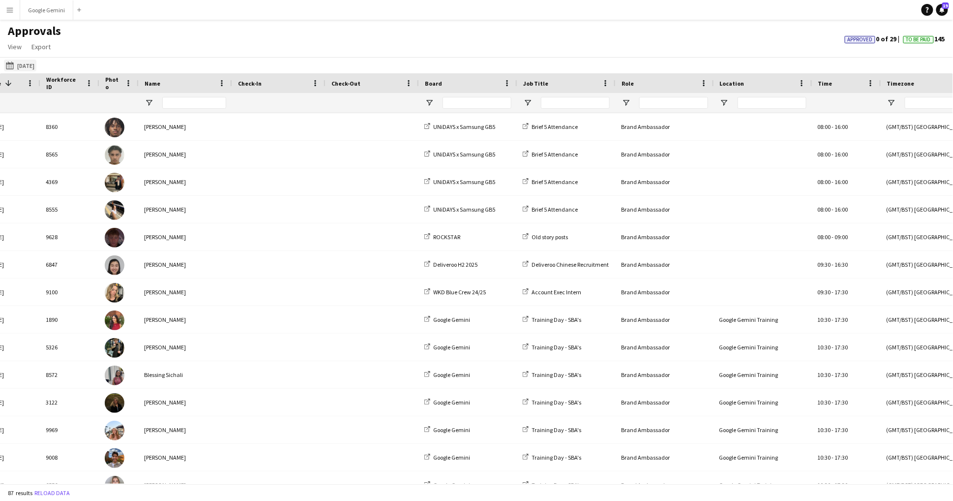
click at [36, 60] on button "04-10-2025 29-08-2025" at bounding box center [20, 66] width 32 height 12
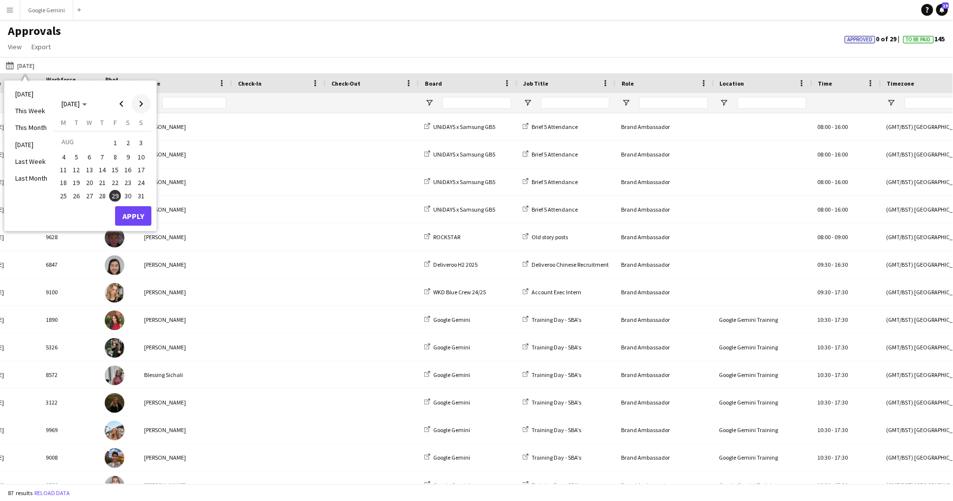
click at [147, 105] on span "Next month" at bounding box center [141, 104] width 20 height 20
click at [63, 164] on span "6" at bounding box center [64, 167] width 12 height 12
click at [54, 6] on button "Google Gemini Close" at bounding box center [46, 9] width 53 height 19
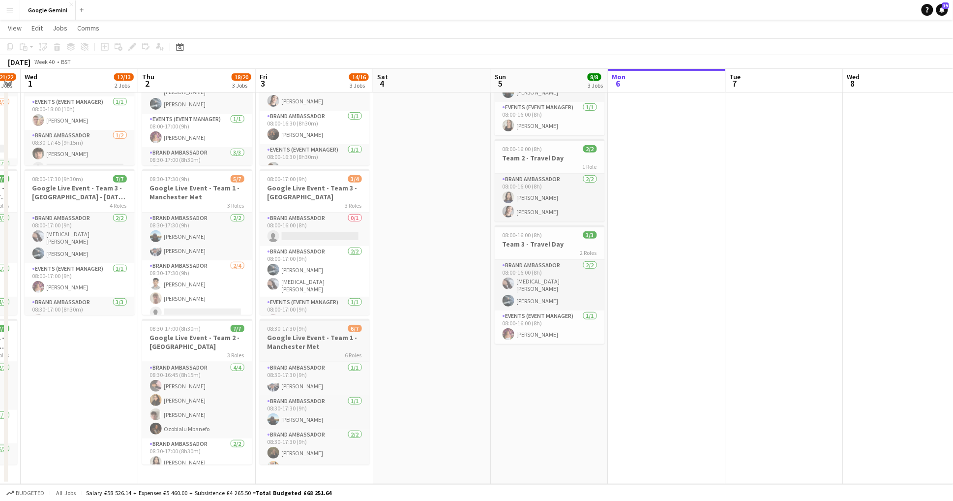
click at [324, 338] on h3 "Google Live Event - Team 1 - Manchester Met" at bounding box center [315, 342] width 110 height 18
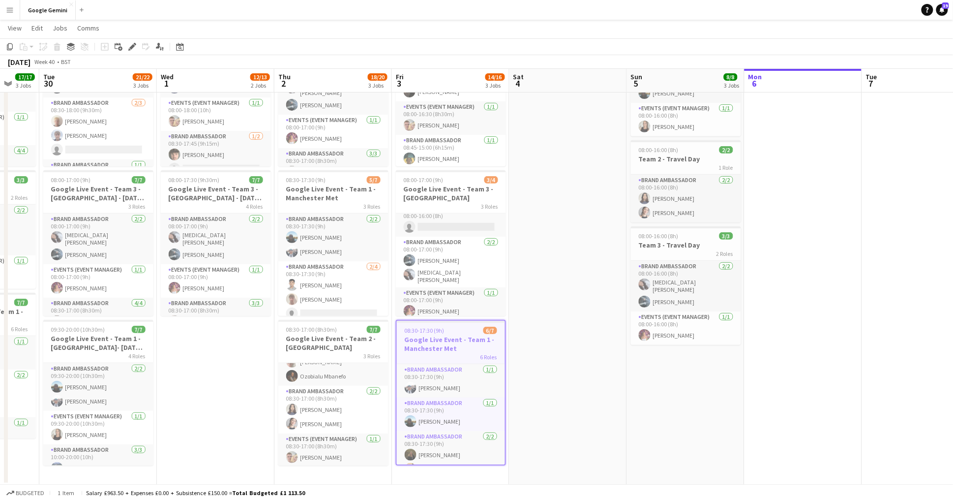
scroll to position [0, 244]
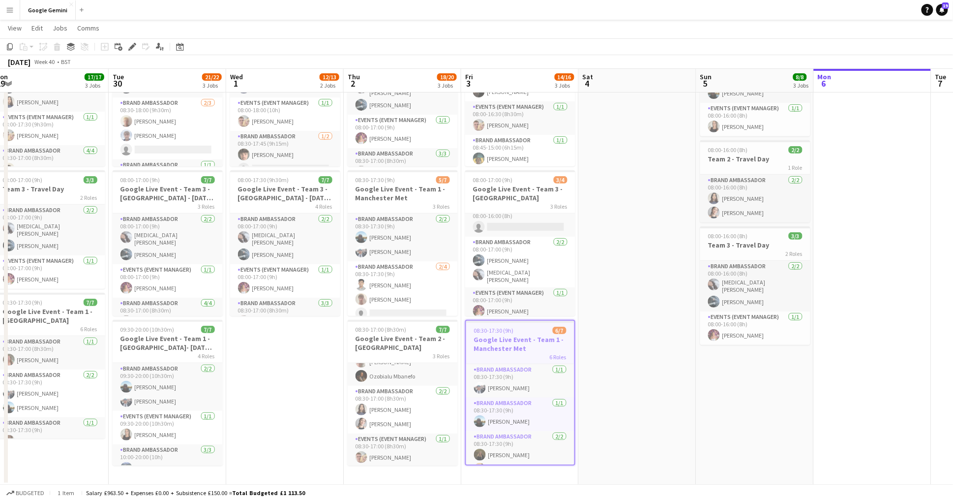
click at [624, 304] on app-date-cell at bounding box center [638, 251] width 118 height 468
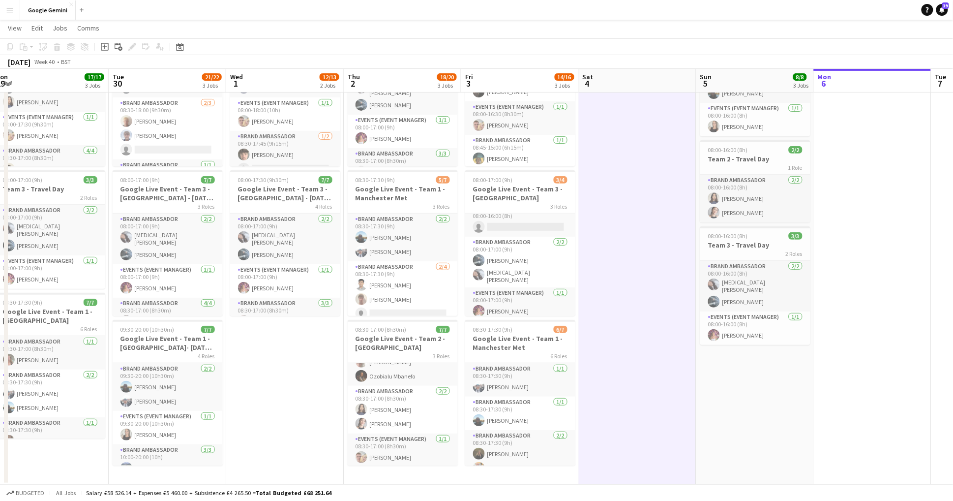
click at [231, 401] on app-date-cell "08:00-18:00 (10h) 5/6 Google Live Event - Team 2 - Imperial London - 30th of Se…" at bounding box center [285, 251] width 118 height 468
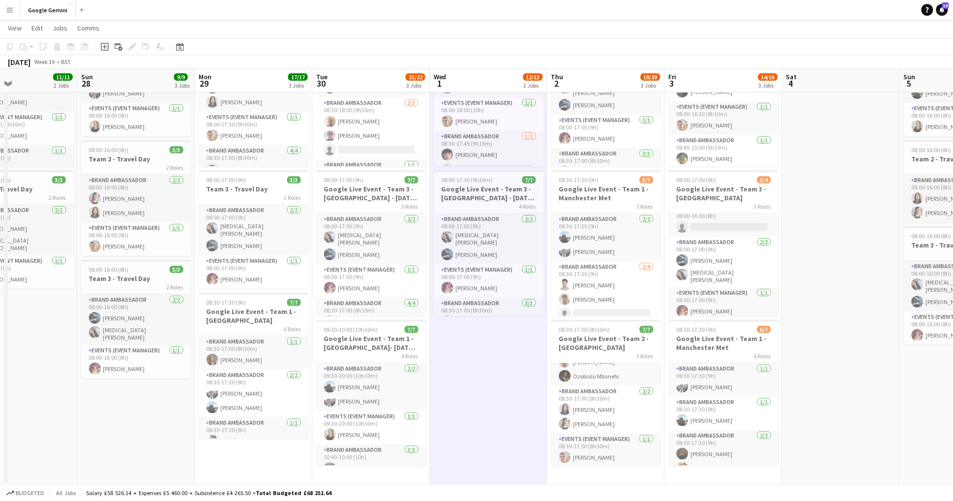
scroll to position [0, 272]
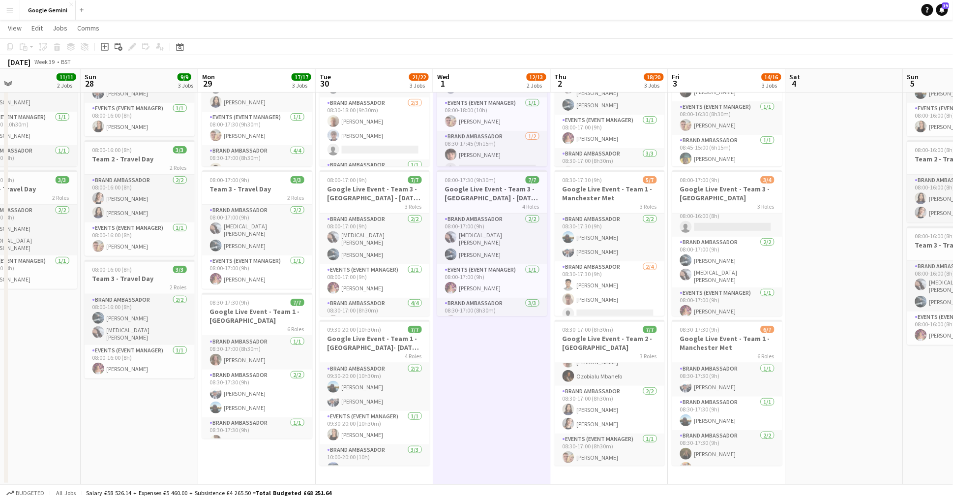
click at [249, 441] on app-date-cell "08:00-17:30 (9h30m) 7/7 Google Live Event - Team 2 - Bristol UWE 3 Roles Brand …" at bounding box center [257, 251] width 118 height 468
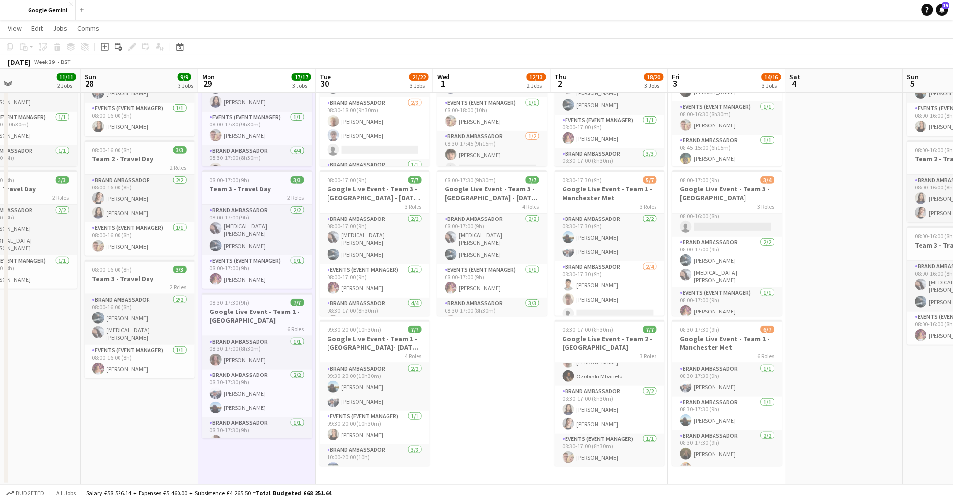
click at [148, 426] on app-date-cell "08:00-16:00 (8h) 3/3 Team 1 - Travel Day 2 Roles Brand Ambassador 2/2 08:00-16:…" at bounding box center [140, 251] width 118 height 468
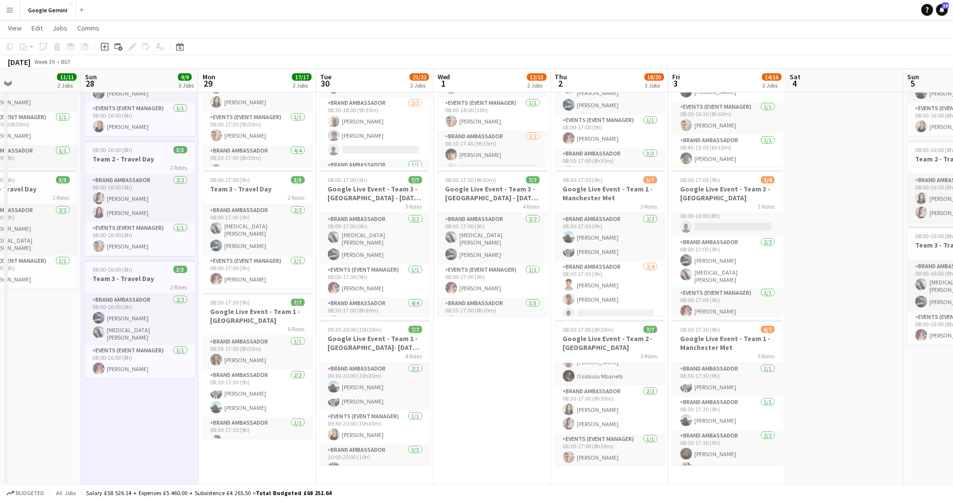
click at [510, 439] on app-date-cell "08:00-18:00 (10h) 5/6 Google Live Event - Team 2 - Imperial London - 30th of Se…" at bounding box center [493, 251] width 118 height 468
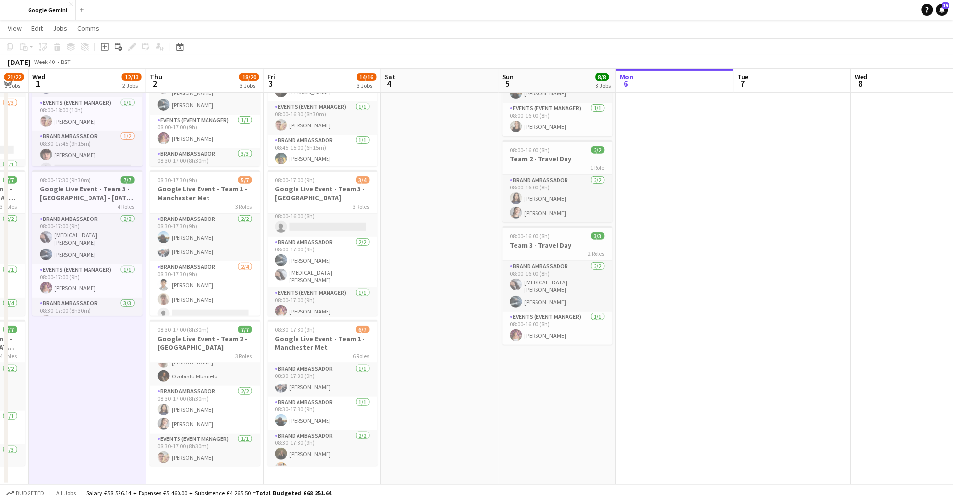
scroll to position [0, 443]
click at [424, 385] on app-date-cell at bounding box center [439, 251] width 118 height 468
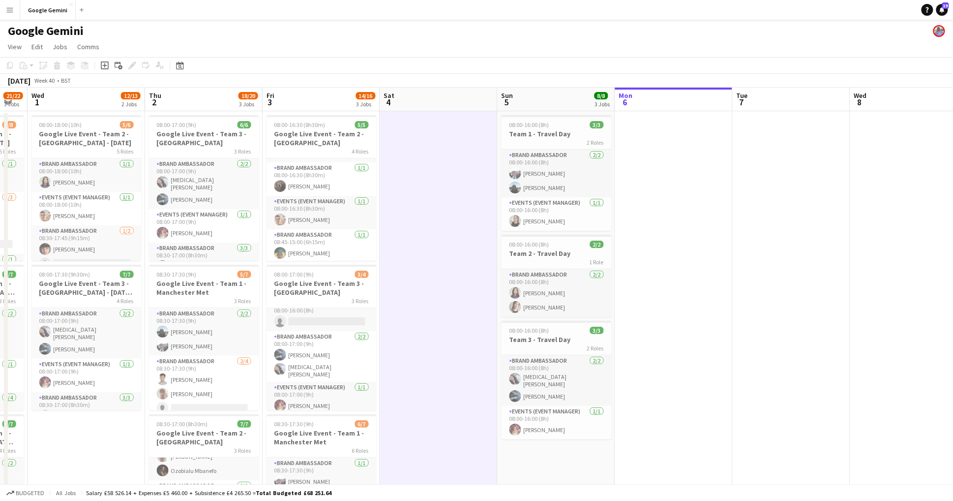
scroll to position [0, 0]
click at [705, 367] on app-date-cell at bounding box center [674, 345] width 118 height 468
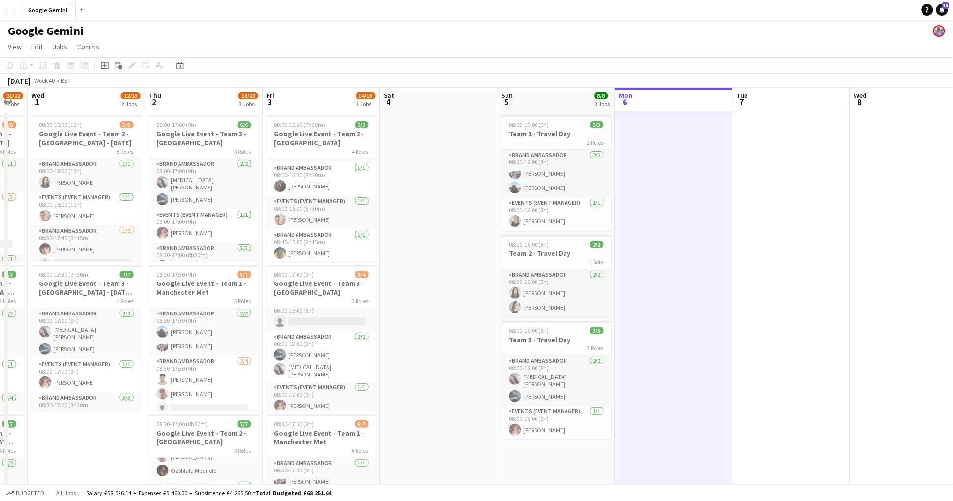
click at [476, 351] on app-date-cell at bounding box center [439, 345] width 118 height 468
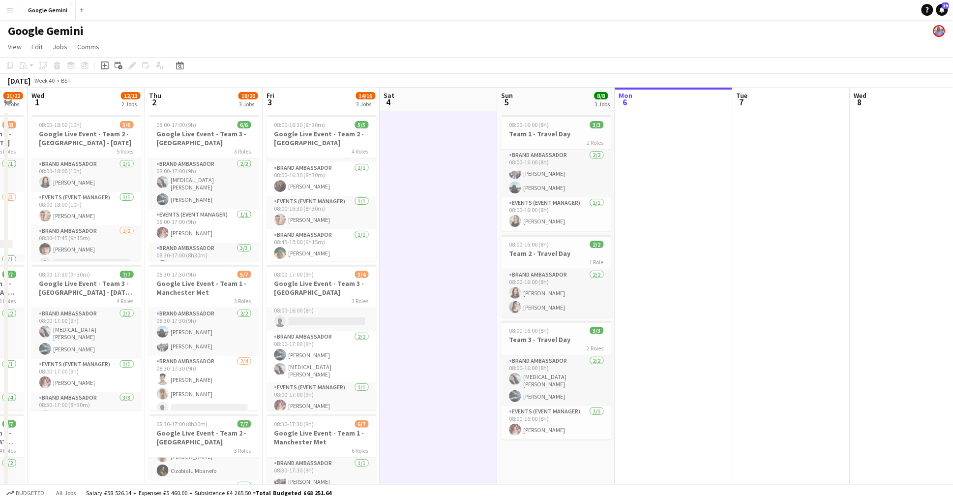
click at [565, 454] on app-date-cell "08:00-16:00 (8h) 3/3 Team 1 - Travel Day 2 Roles Brand Ambassador 2/2 08:00-16:…" at bounding box center [557, 345] width 118 height 468
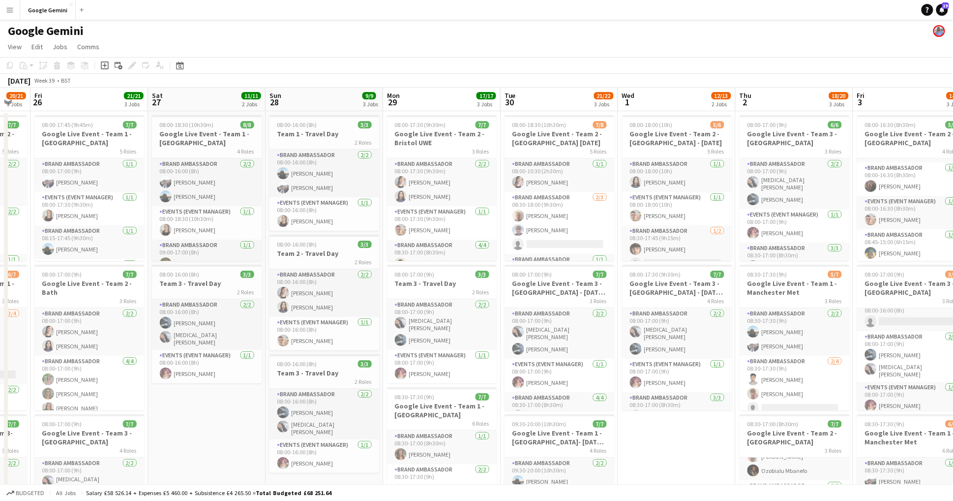
scroll to position [0, 267]
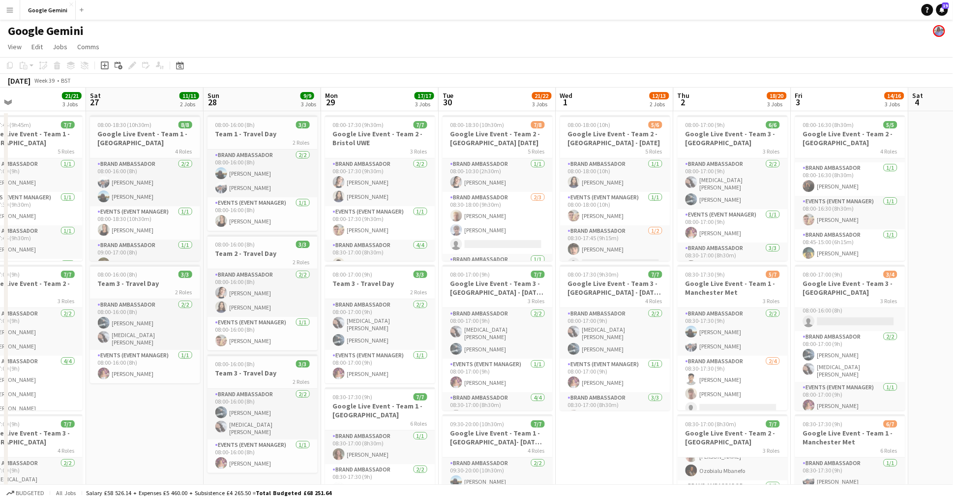
click at [636, 453] on app-date-cell "08:00-18:00 (10h) 5/6 Google Live Event - Team 2 - Imperial London - 30th of Se…" at bounding box center [615, 345] width 118 height 468
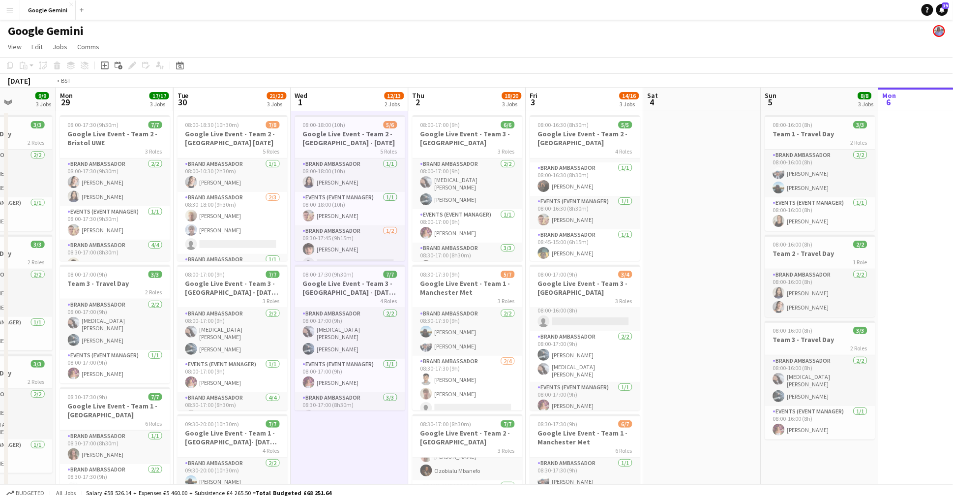
scroll to position [0, 398]
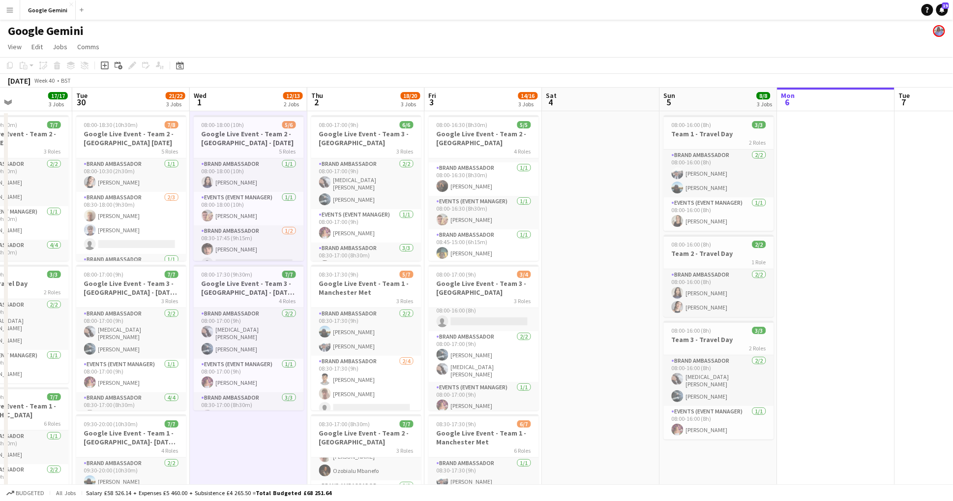
click at [648, 175] on app-date-cell at bounding box center [602, 345] width 118 height 468
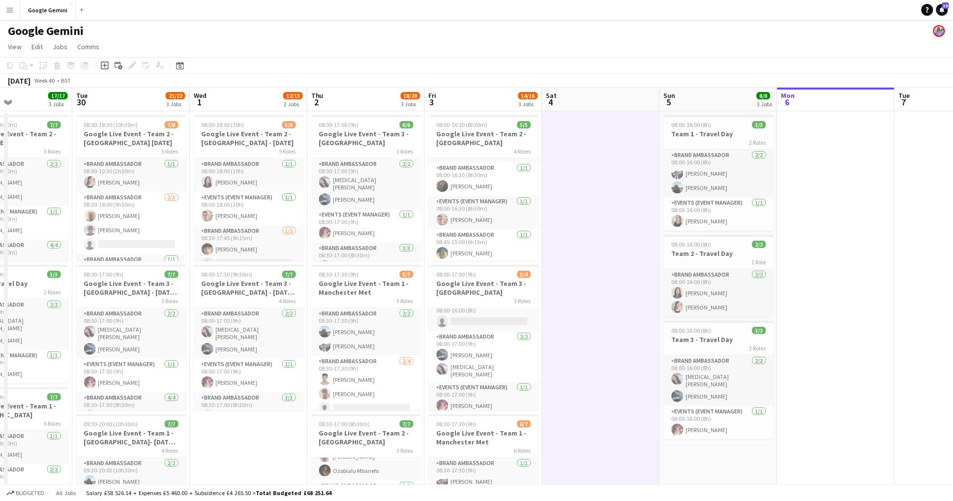
scroll to position [0, 397]
click at [854, 185] on app-date-cell at bounding box center [837, 345] width 118 height 468
